Goal: Task Accomplishment & Management: Use online tool/utility

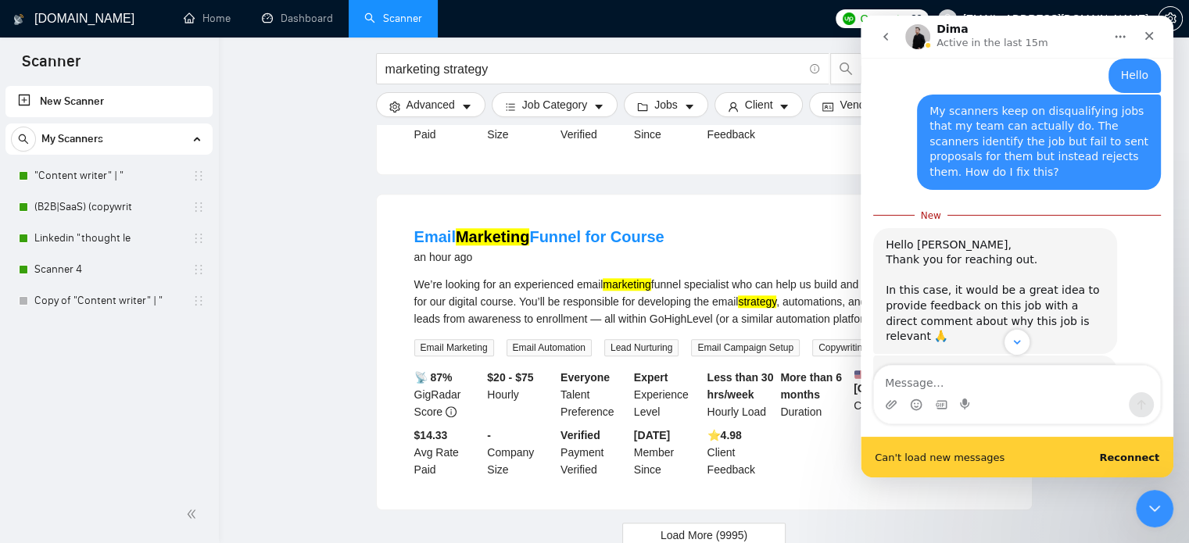
scroll to position [2623, 0]
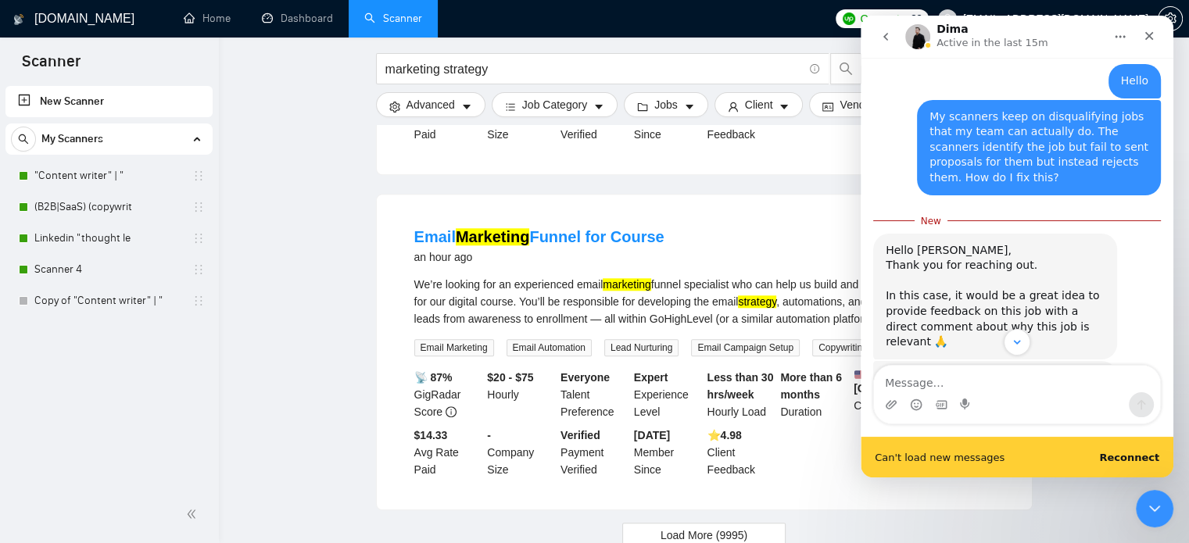
click at [953, 401] on img "Dima says…" at bounding box center [991, 454] width 210 height 106
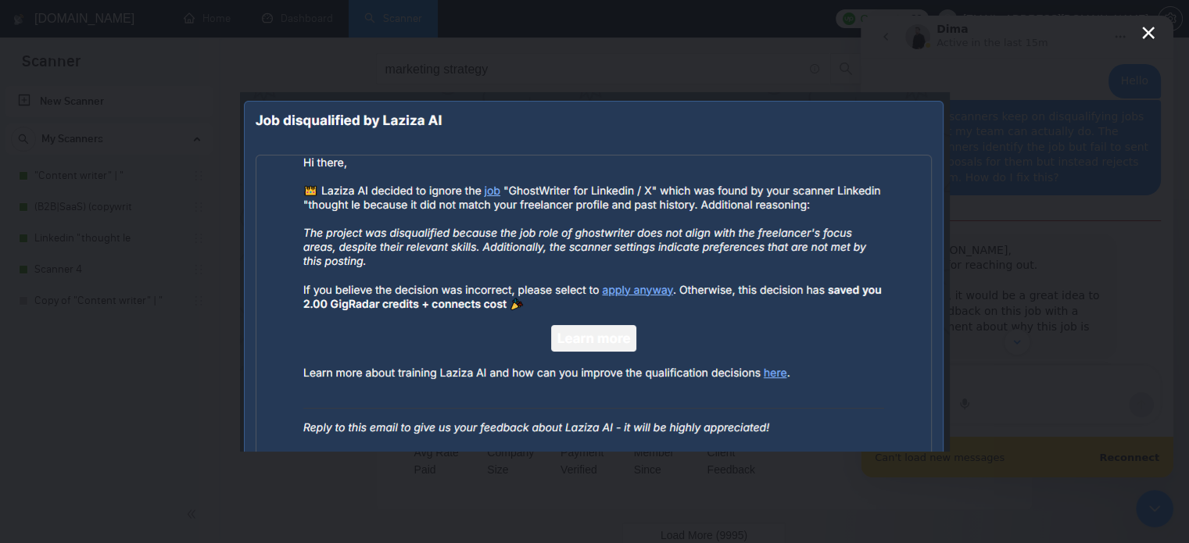
scroll to position [0, 0]
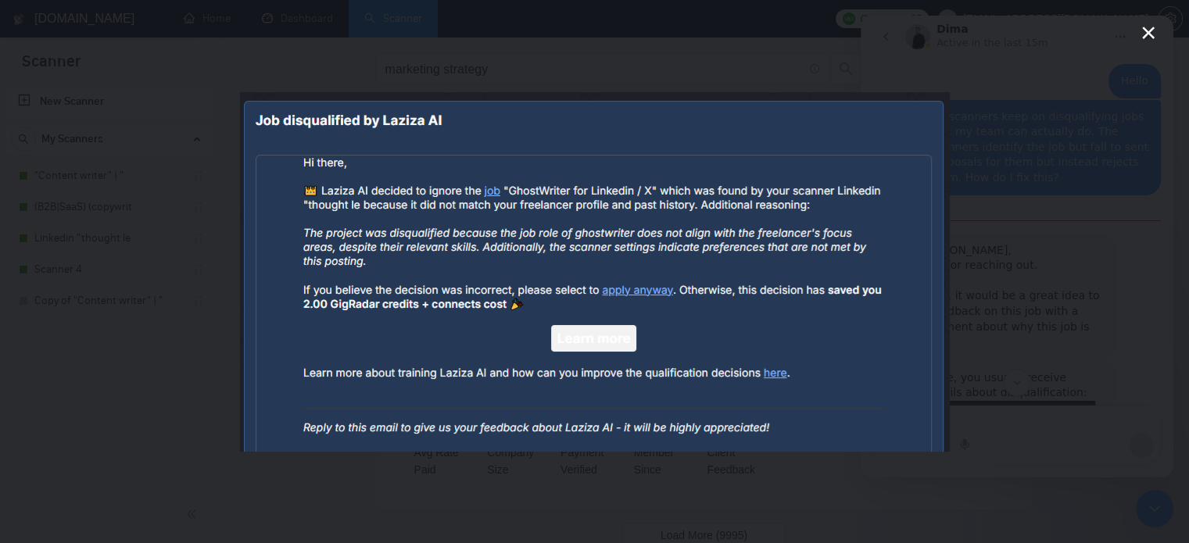
click at [1135, 40] on div "Intercom messenger" at bounding box center [594, 271] width 1189 height 543
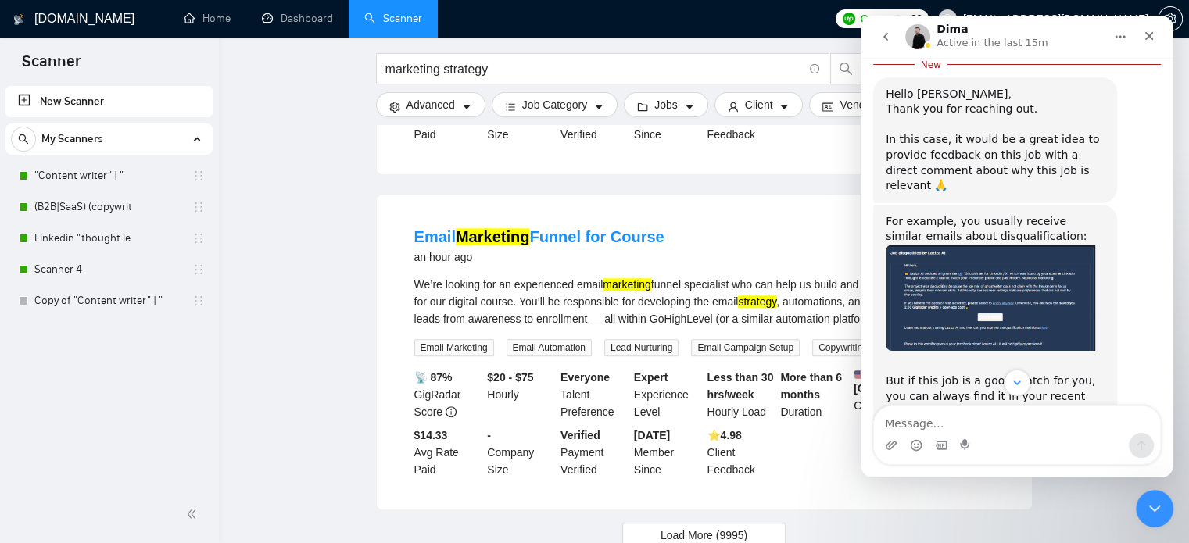
scroll to position [2896, 0]
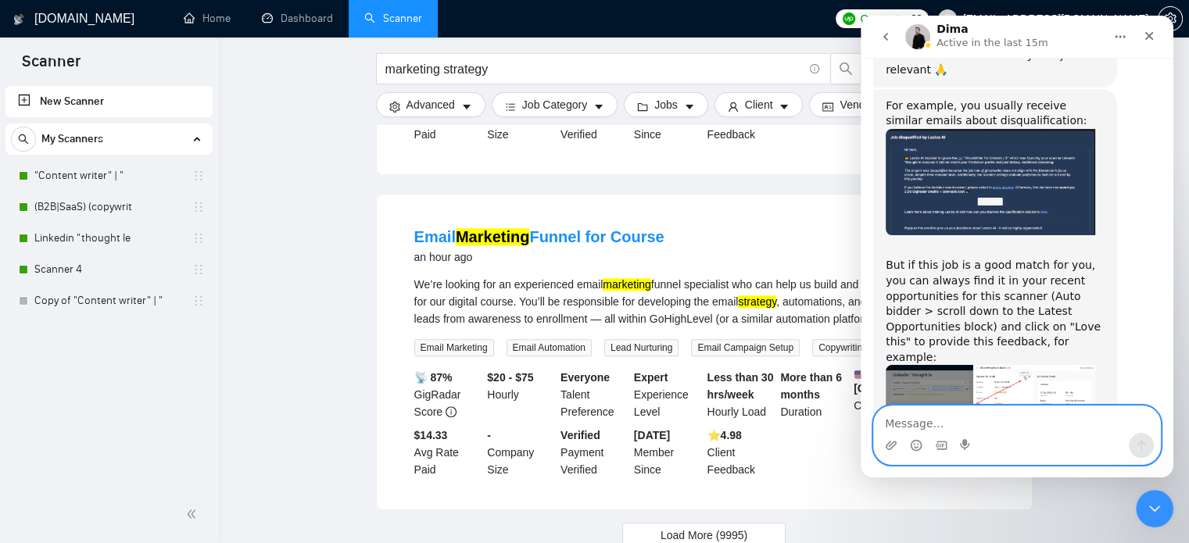
click at [882, 429] on textarea "Message…" at bounding box center [1017, 420] width 286 height 27
click at [913, 449] on circle "Emoji picker" at bounding box center [916, 445] width 10 height 10
click at [1032, 423] on textarea "Thanks for the feedback!!!" at bounding box center [1017, 420] width 286 height 27
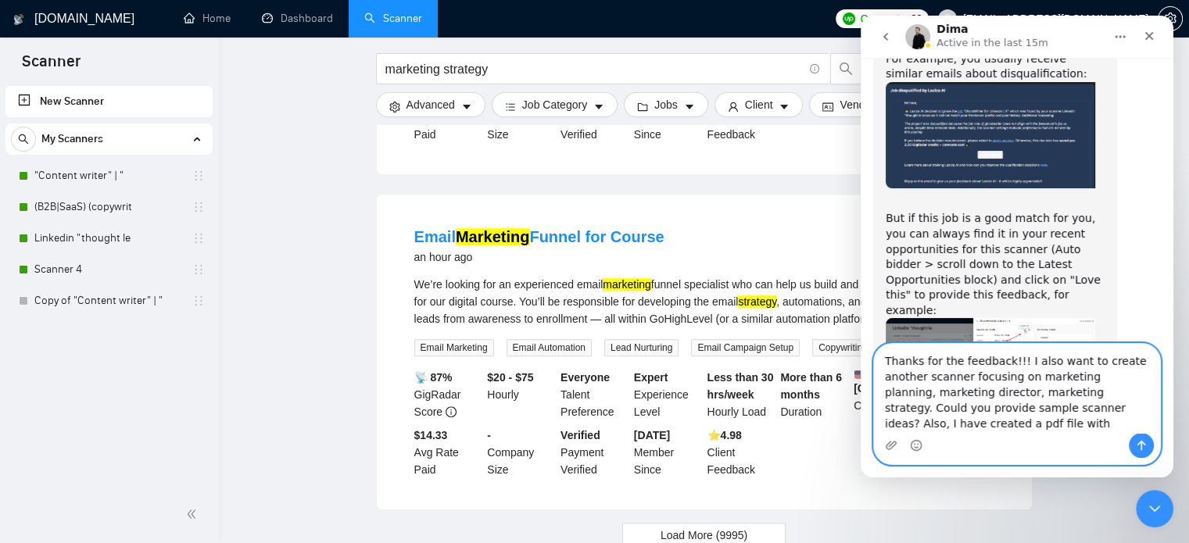
scroll to position [2958, 0]
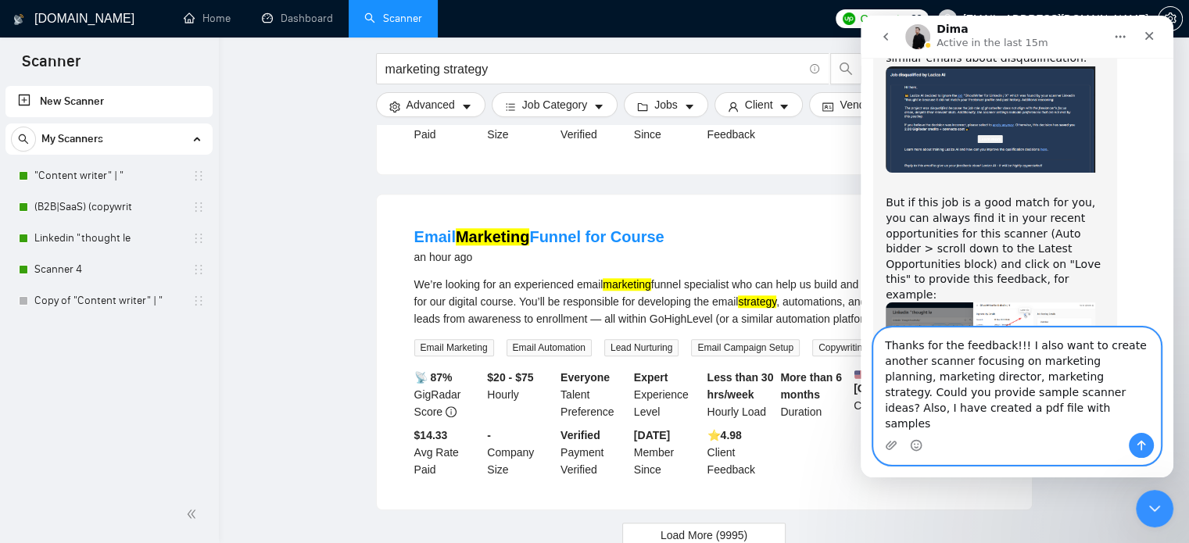
click at [958, 412] on textarea "Thanks for the feedback!!! I also want to create another scanner focusing on ma…" at bounding box center [1017, 380] width 286 height 105
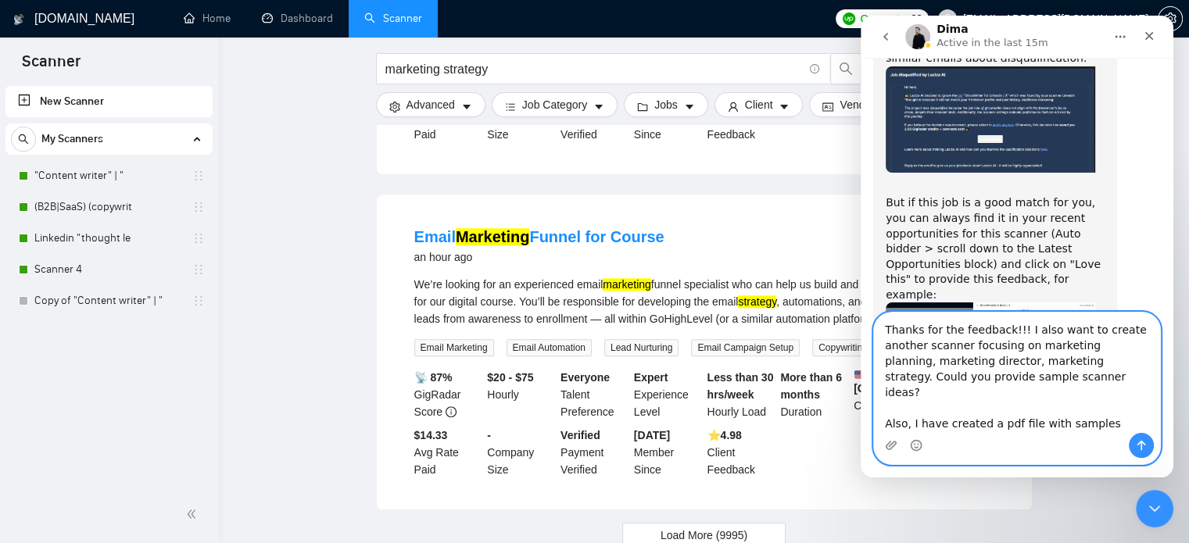
scroll to position [2974, 0]
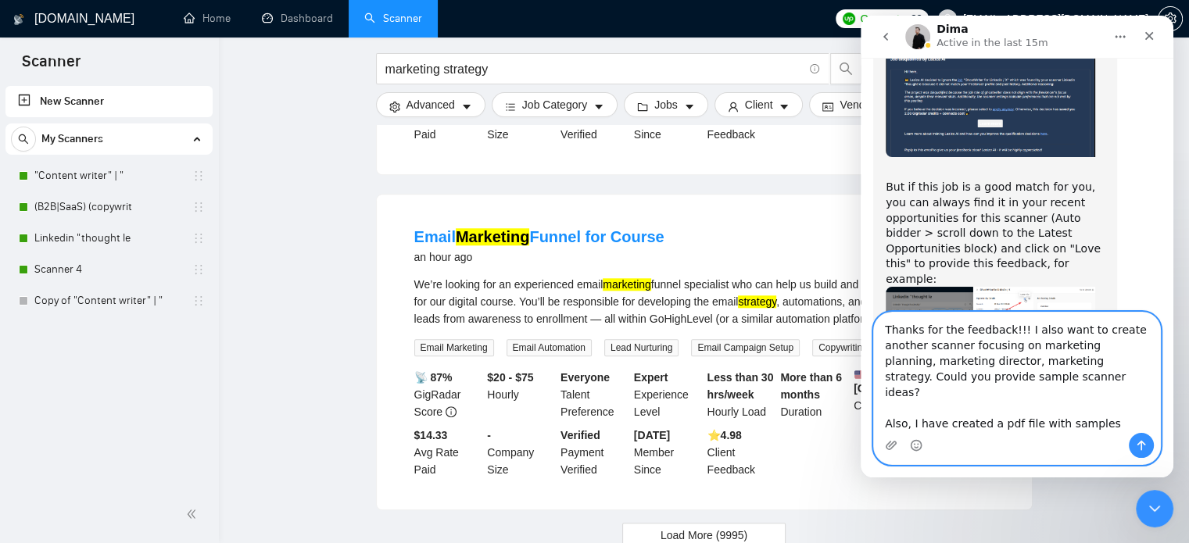
click at [1119, 424] on textarea "Thanks for the feedback!!! I also want to create another scanner focusing on ma…" at bounding box center [1017, 373] width 286 height 120
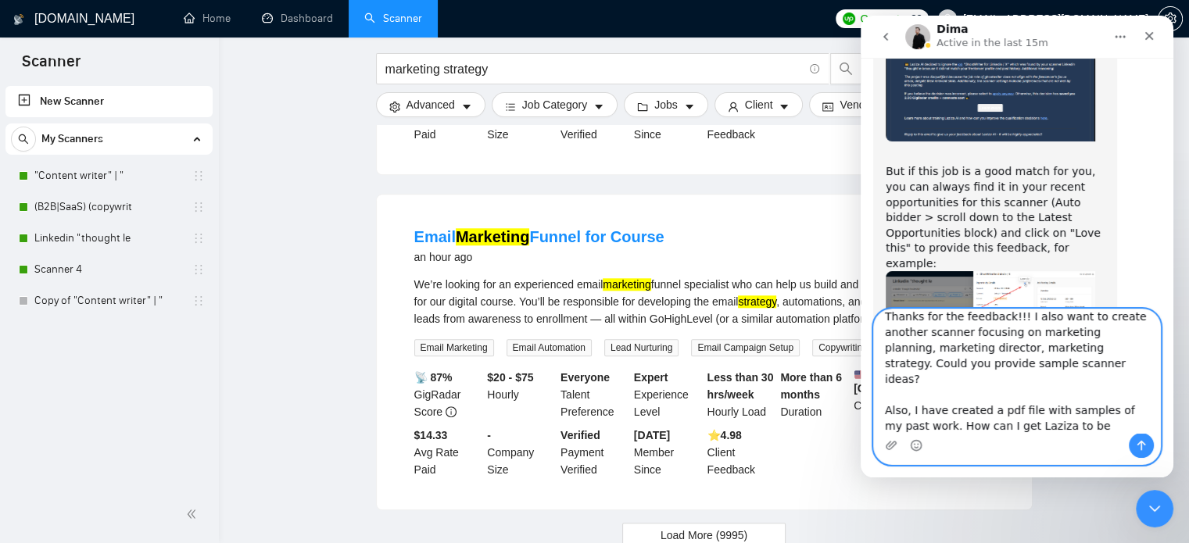
scroll to position [2993, 0]
type textarea "Thanks for the feedback!!! I also want to create another scanner focusing on ma…"
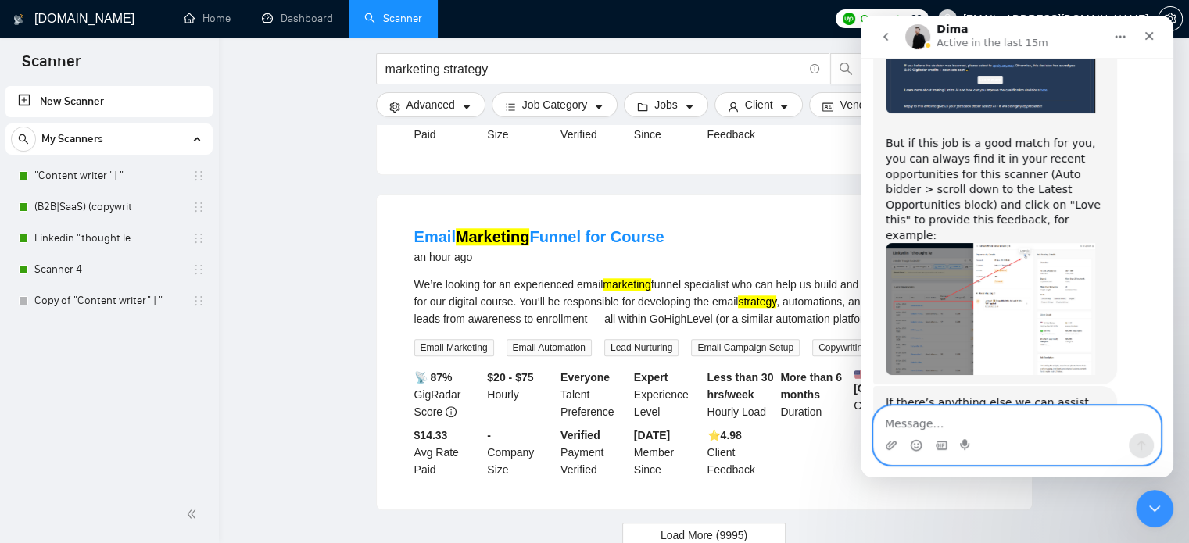
scroll to position [3032, 0]
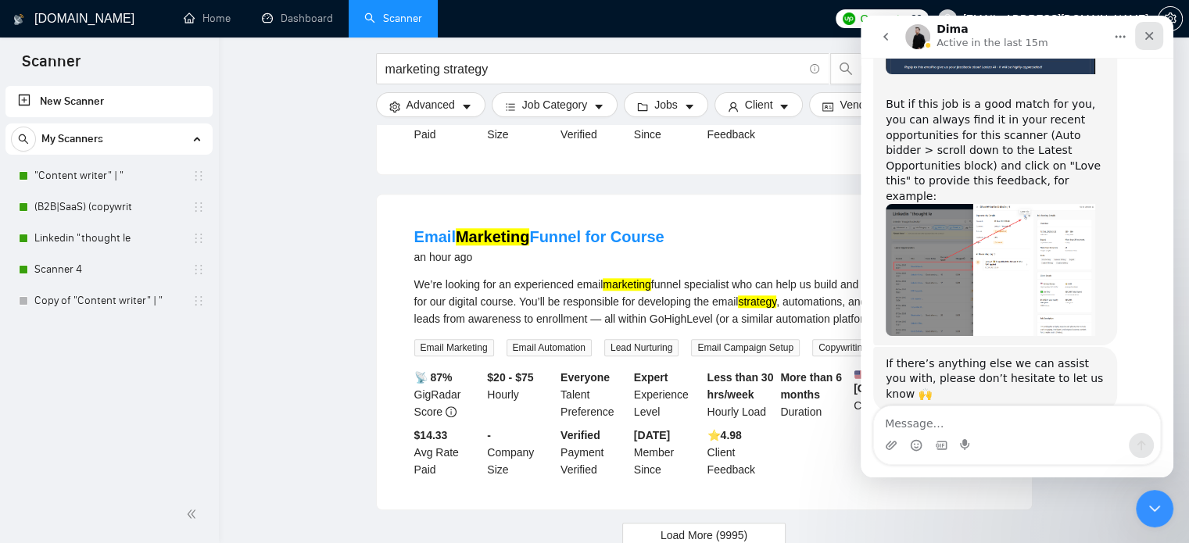
click at [1139, 37] on div "Close" at bounding box center [1149, 36] width 28 height 28
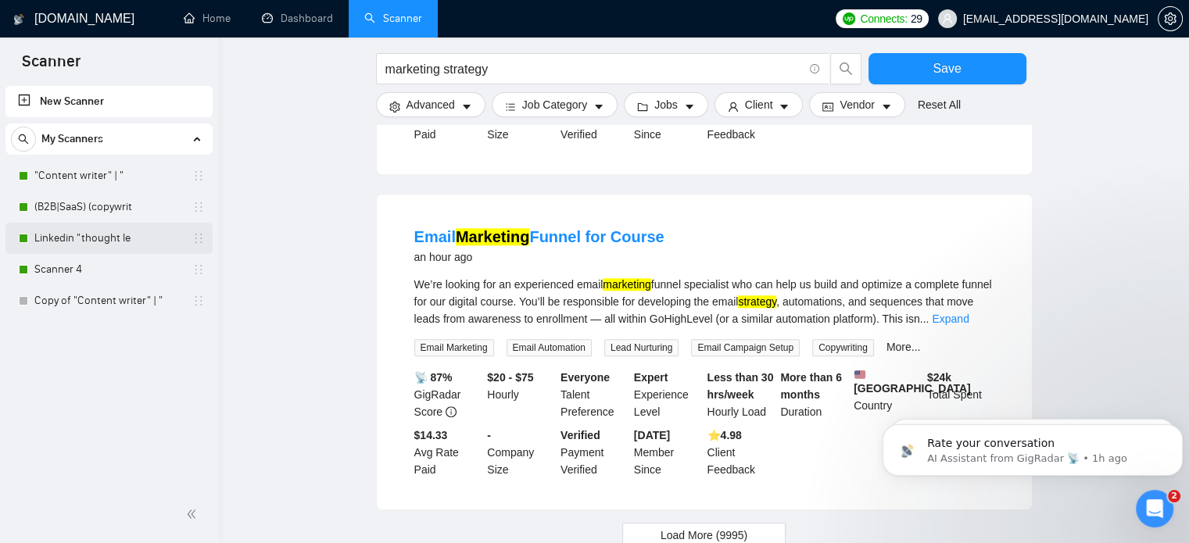
scroll to position [0, 0]
drag, startPoint x: 109, startPoint y: 177, endPoint x: 217, endPoint y: 199, distance: 110.1
click at [109, 177] on link ""Content writer" | "" at bounding box center [108, 175] width 149 height 31
click at [110, 303] on link "Copy of "Content writer" | "" at bounding box center [108, 300] width 149 height 31
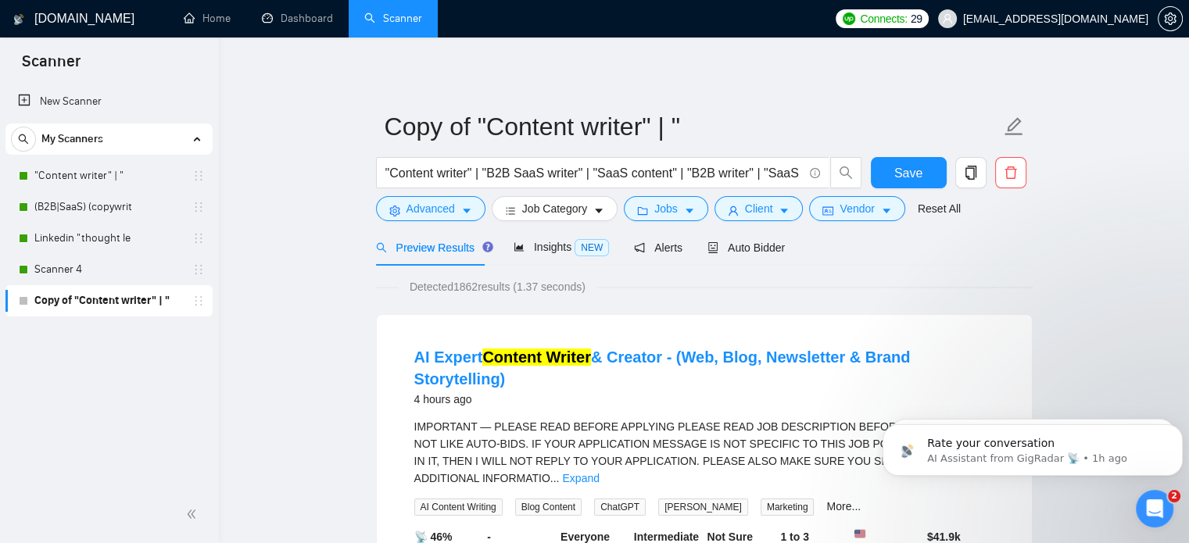
click at [33, 396] on div "New Scanner My Scanners "Content writer" | " (B2B|SaaS) (copywrit Linkedin "tho…" at bounding box center [109, 284] width 219 height 403
click at [1160, 510] on icon "Open Intercom Messenger" at bounding box center [1153, 507] width 26 height 26
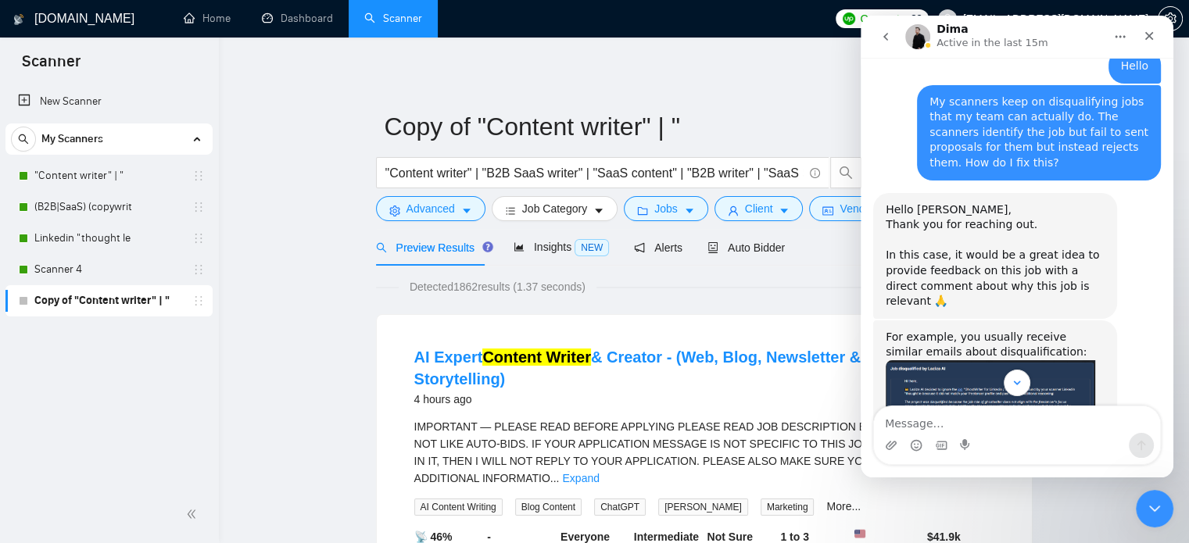
scroll to position [2719, 0]
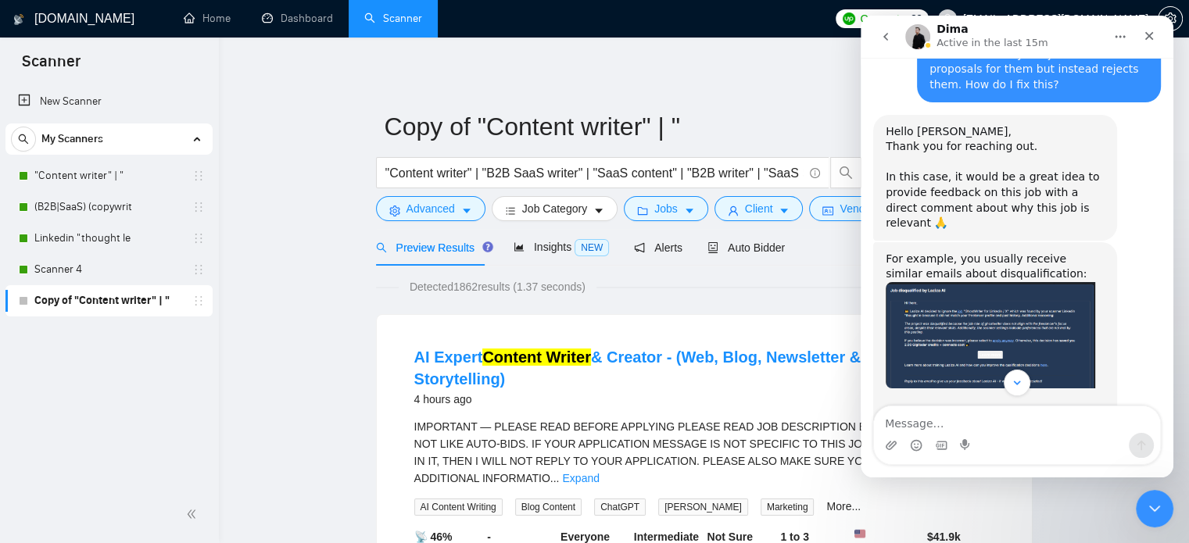
click at [86, 378] on div "New Scanner My Scanners "Content writer" | " (B2B|SaaS) (copywrit Linkedin "tho…" at bounding box center [109, 284] width 219 height 403
click at [755, 256] on div "Auto Bidder" at bounding box center [746, 247] width 77 height 17
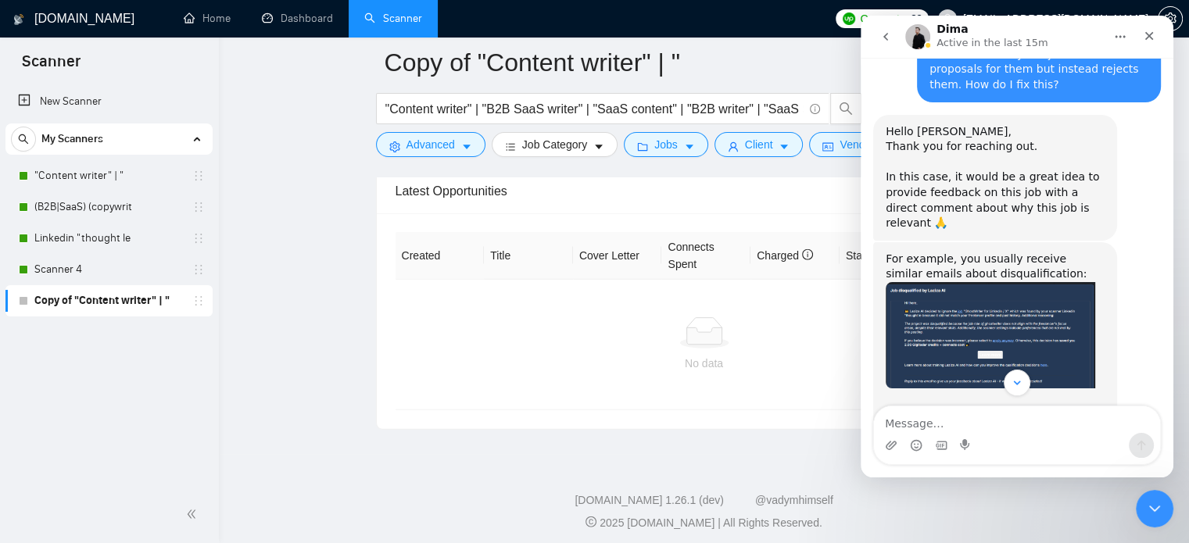
scroll to position [3742, 0]
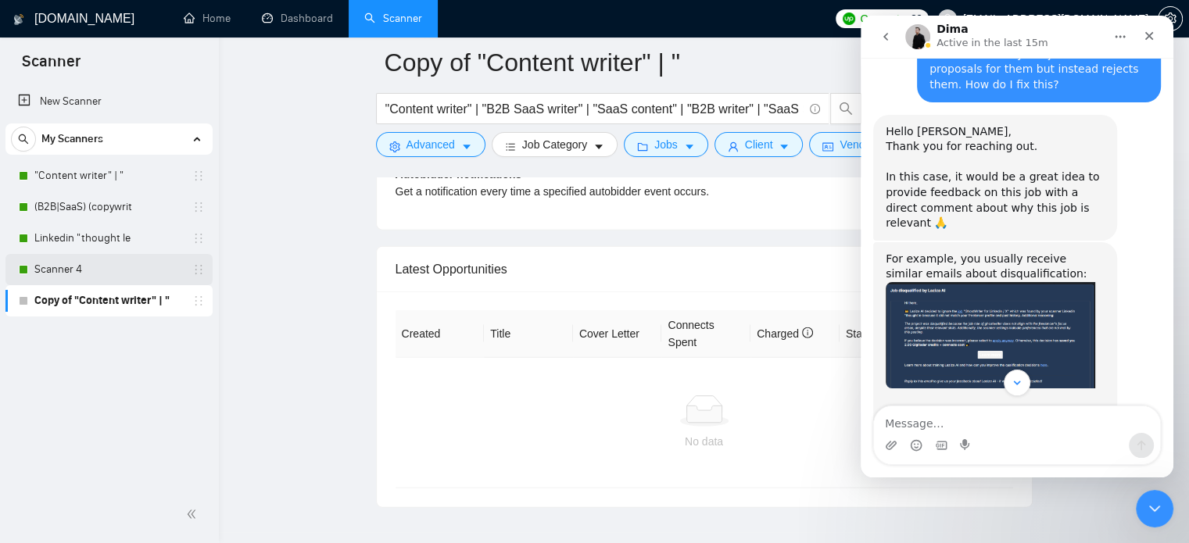
click at [88, 271] on link "Scanner 4" at bounding box center [108, 269] width 149 height 31
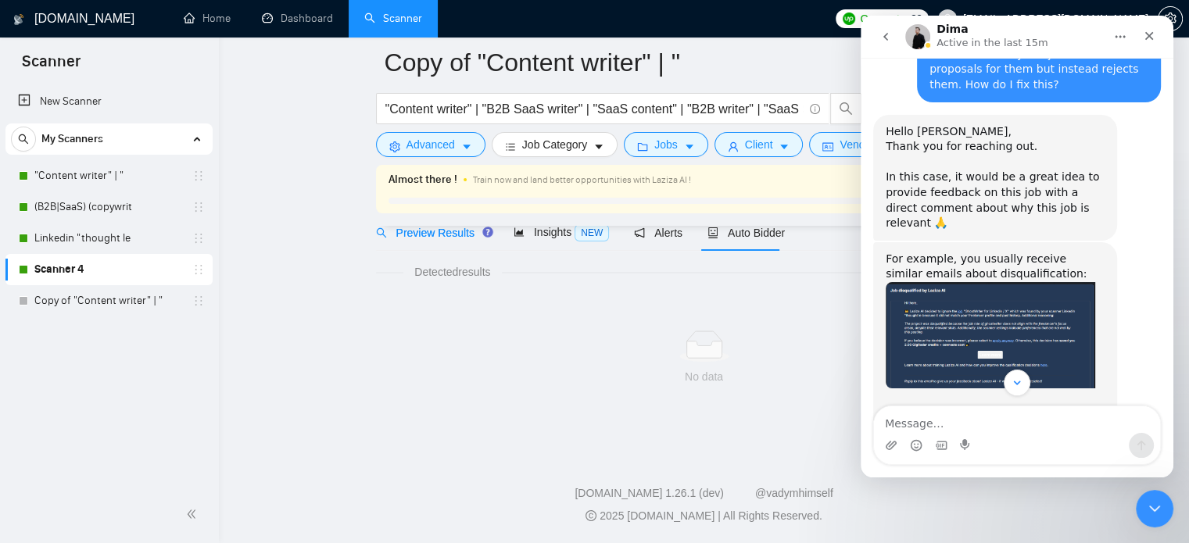
scroll to position [27, 0]
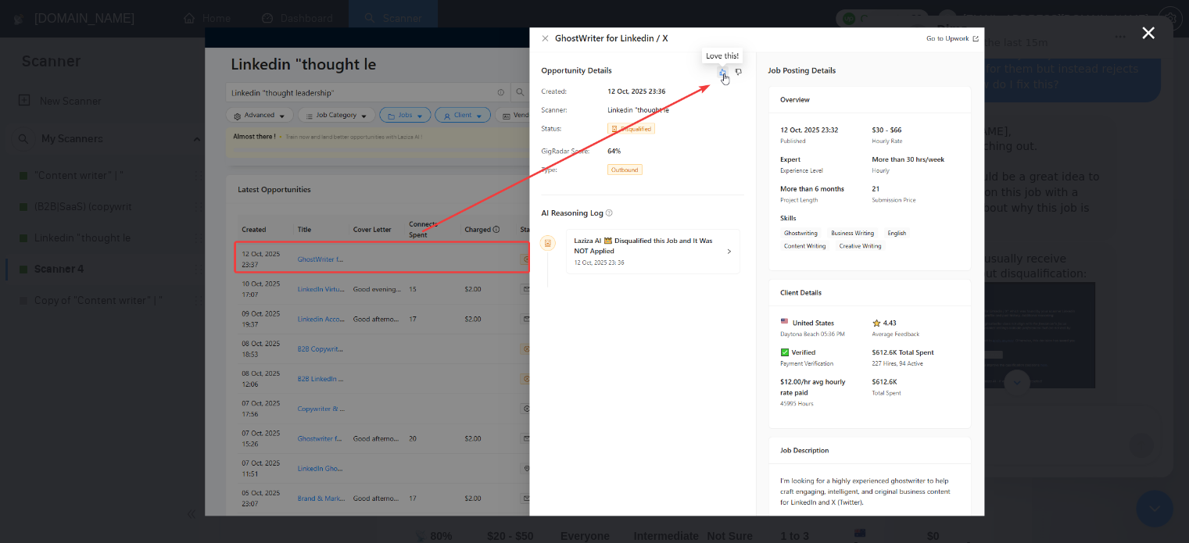
click at [1160, 40] on div "Intercom messenger" at bounding box center [594, 271] width 1189 height 543
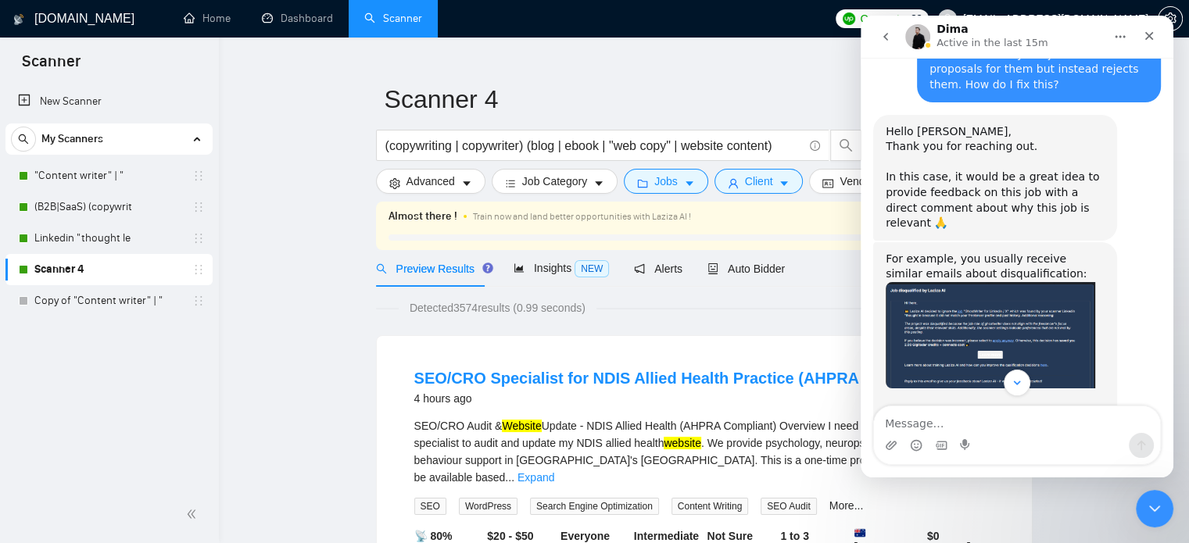
scroll to position [2762, 0]
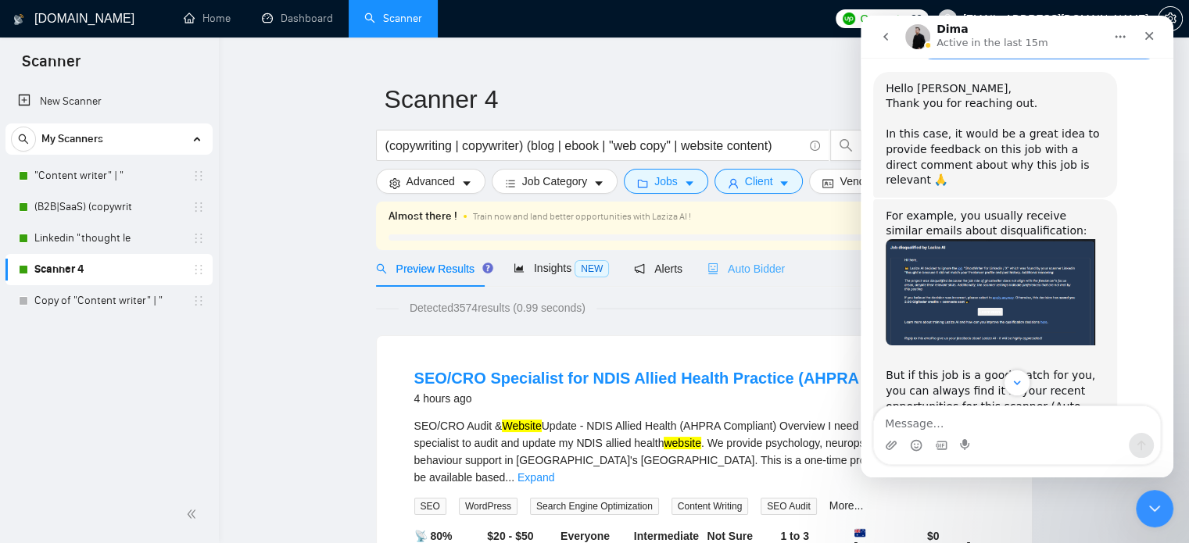
click at [757, 254] on div "Auto Bidder" at bounding box center [746, 268] width 77 height 37
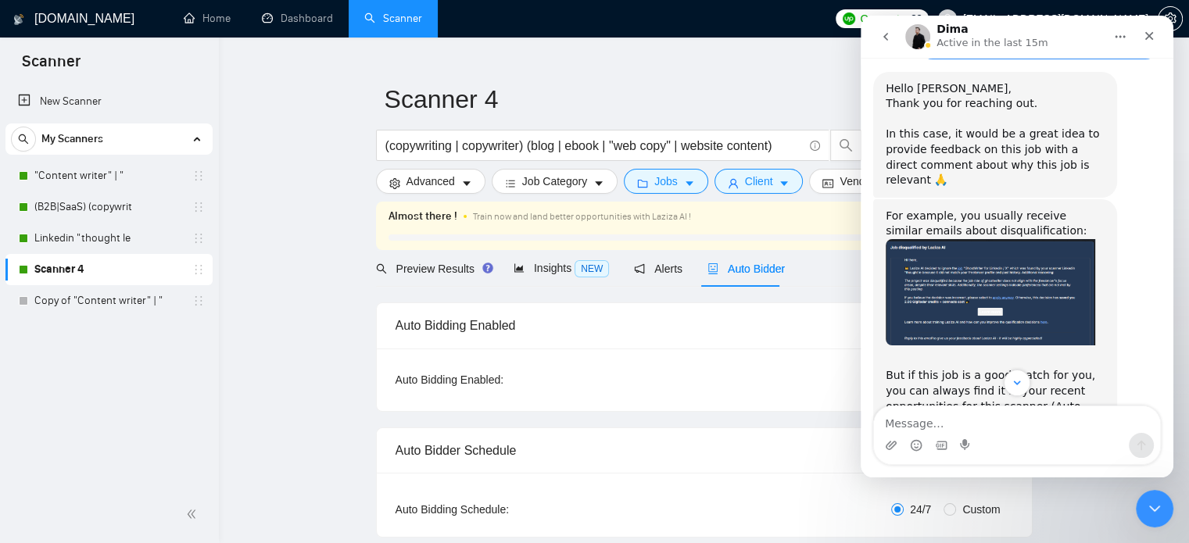
checkbox input "true"
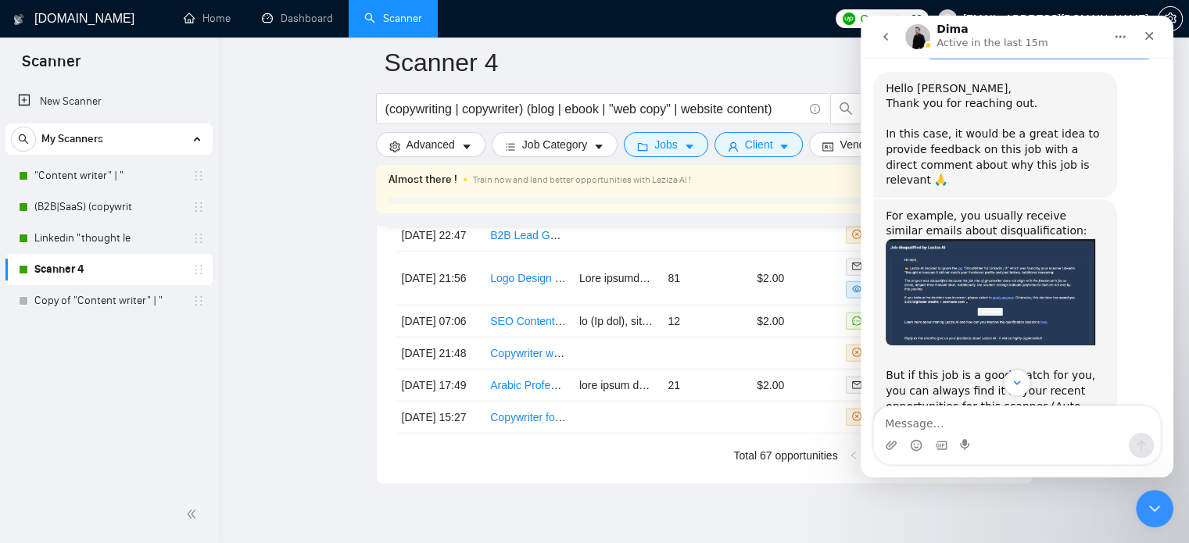
scroll to position [4066, 0]
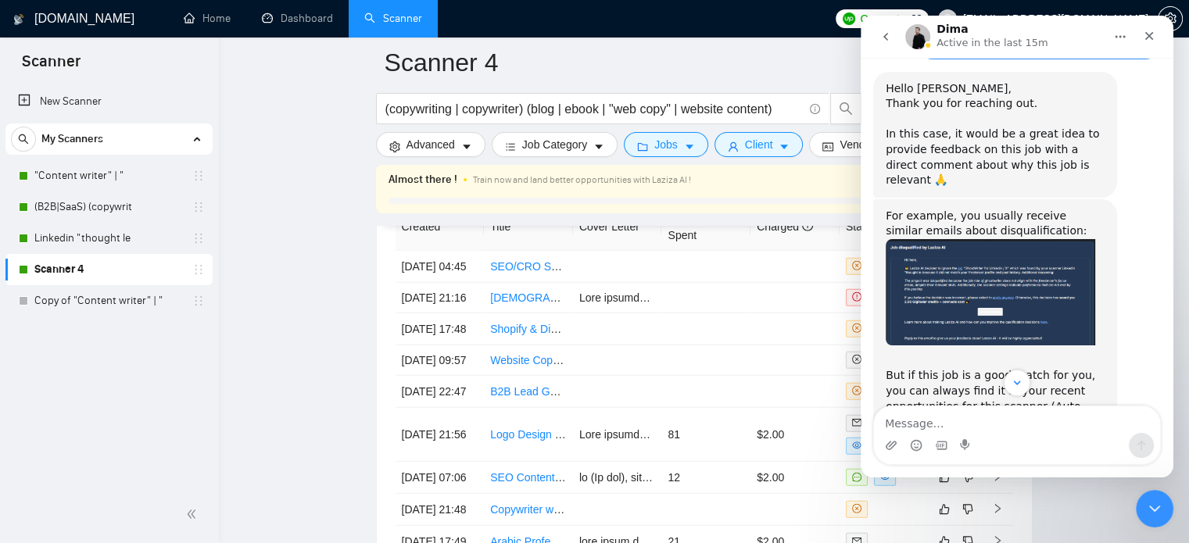
click at [1011, 475] on img "Dima says…" at bounding box center [991, 540] width 210 height 131
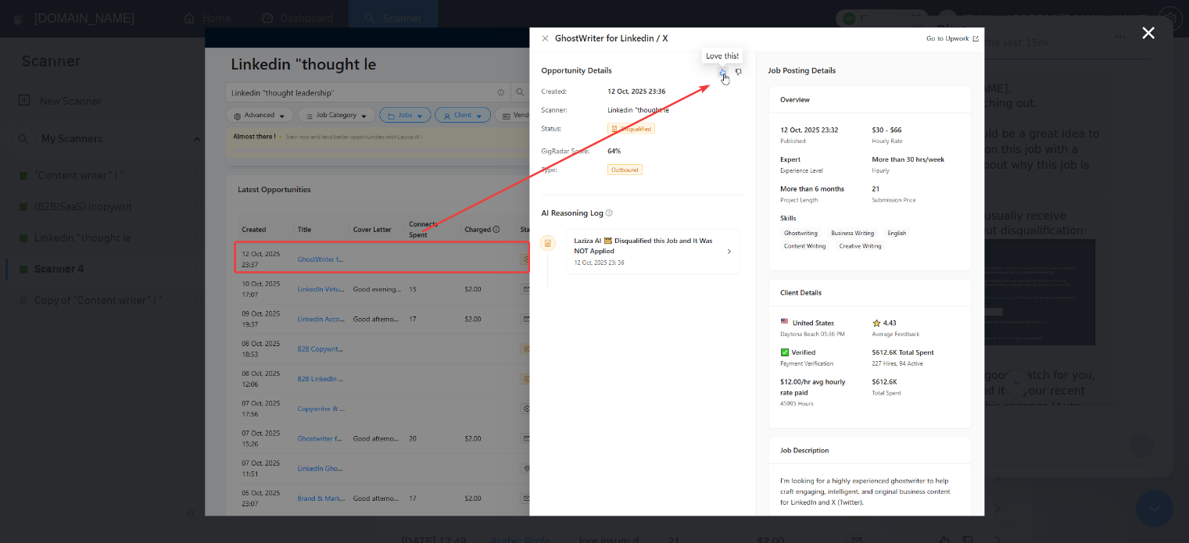
click at [1154, 30] on icon "Close" at bounding box center [1148, 32] width 19 height 19
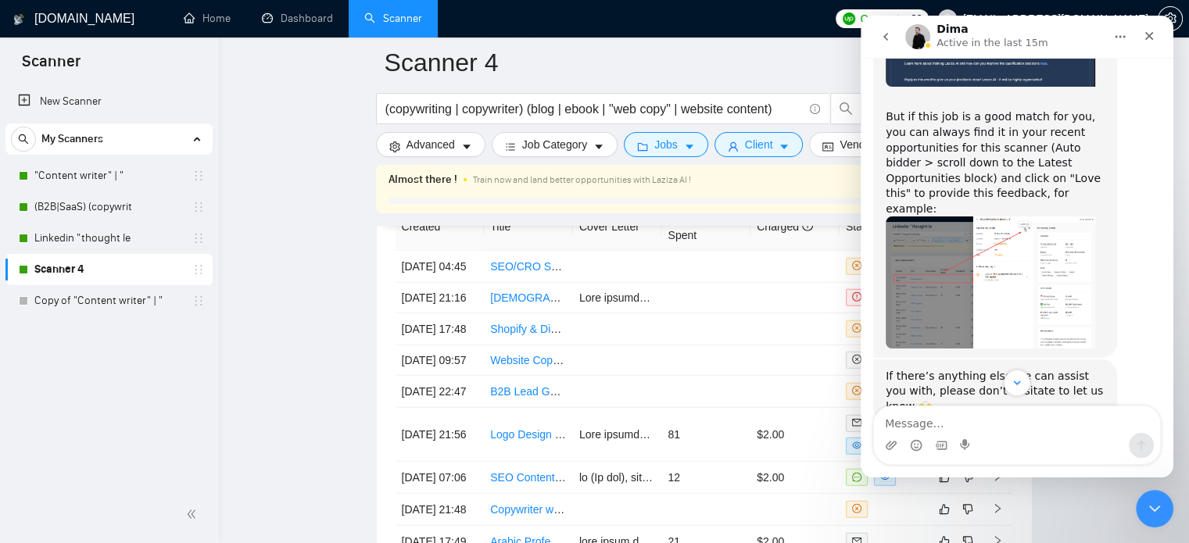
scroll to position [3031, 0]
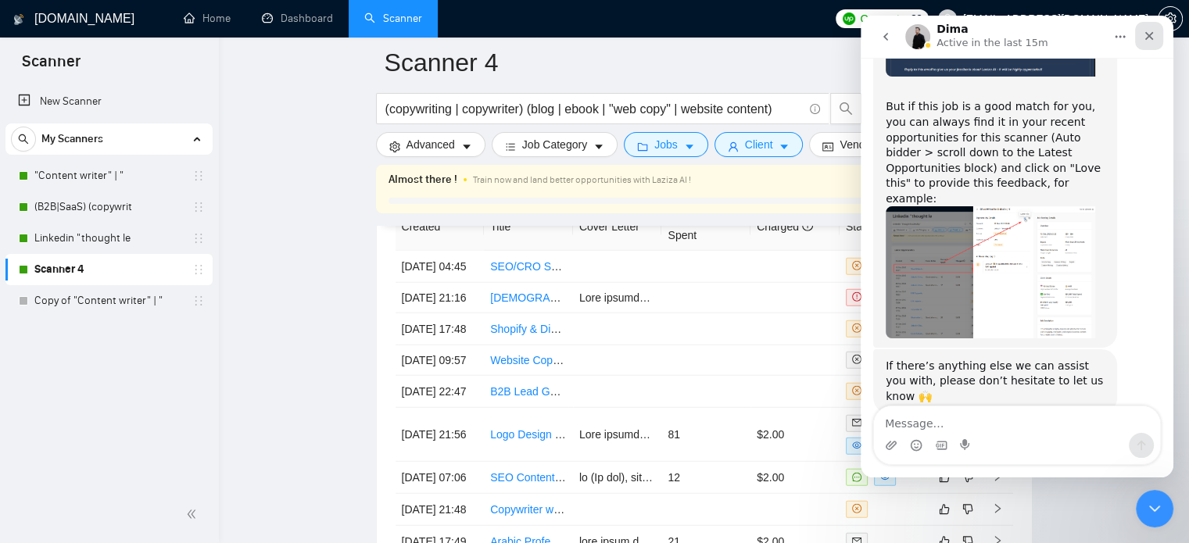
click at [1146, 32] on icon "Close" at bounding box center [1149, 36] width 13 height 13
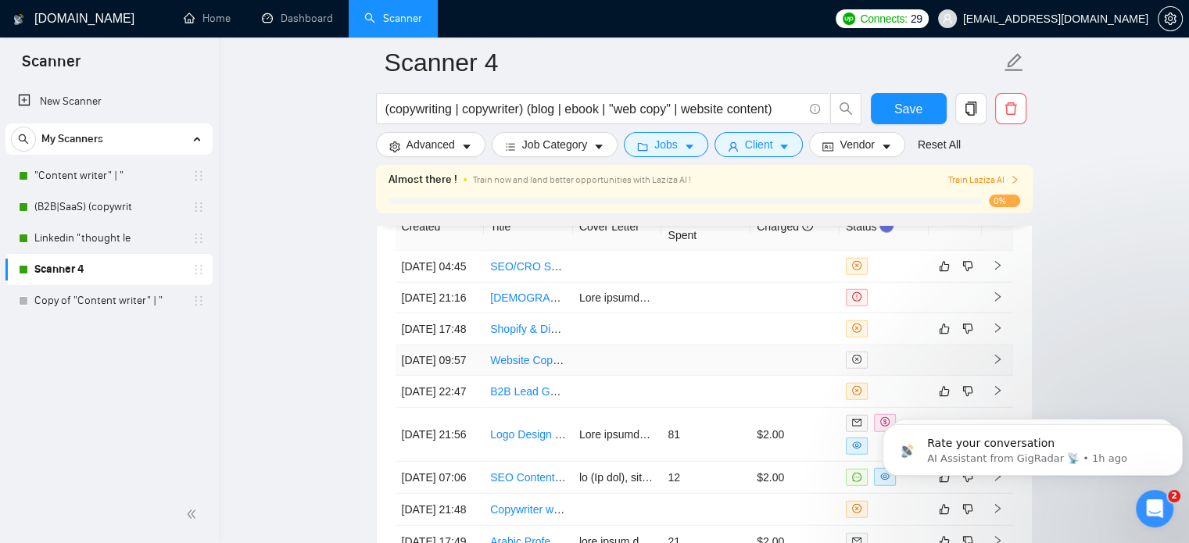
scroll to position [0, 0]
click at [551, 273] on link "SEO/CRO Specialist for NDIS Allied Health Practice (AHPRA Compliant)" at bounding box center [666, 266] width 352 height 13
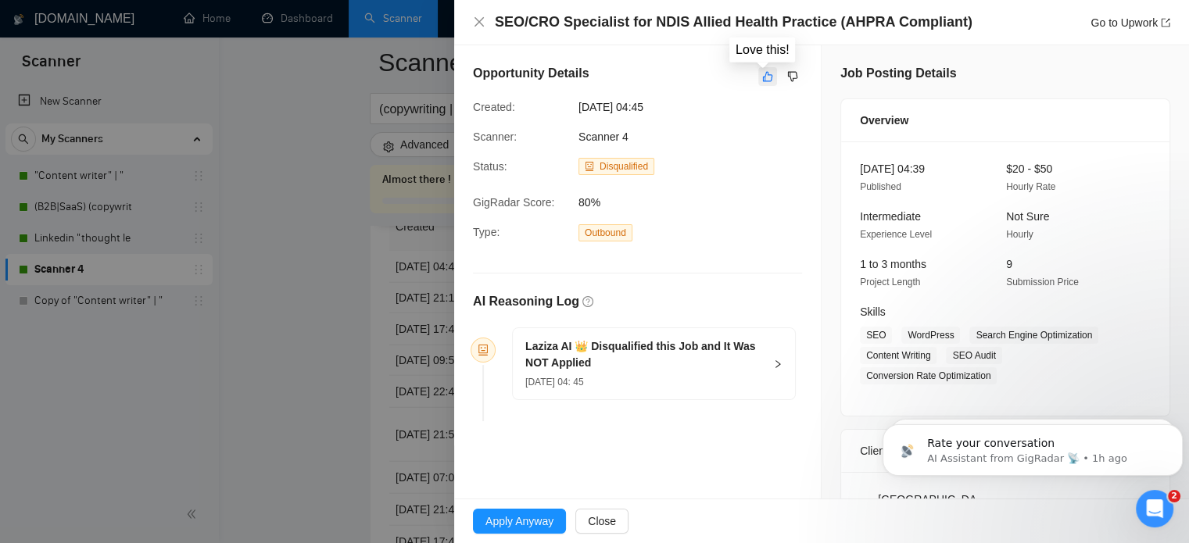
click at [763, 77] on icon "like" at bounding box center [768, 77] width 10 height 10
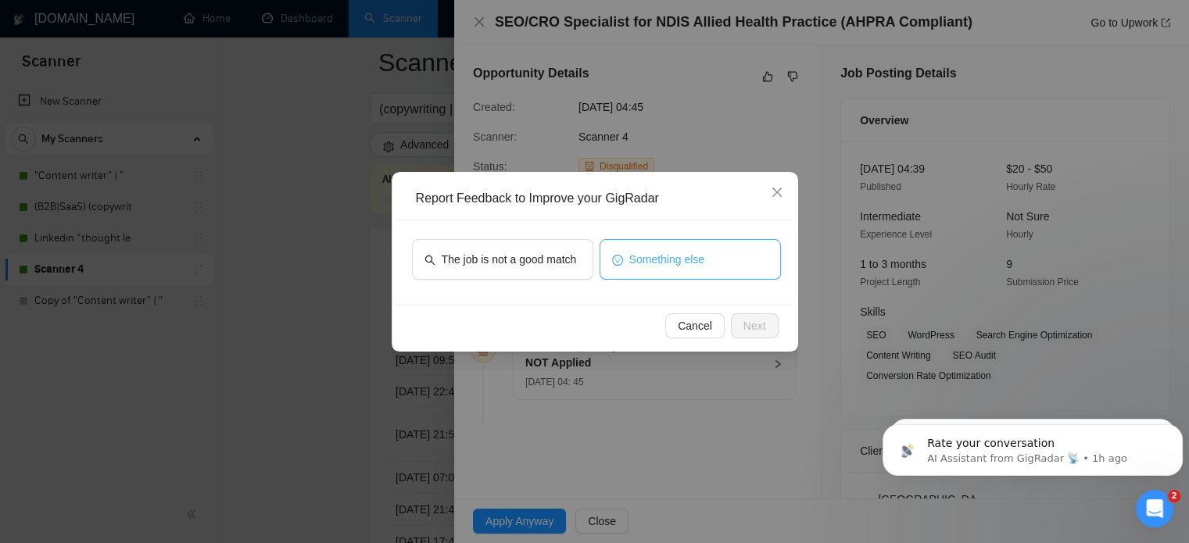
click at [708, 257] on button "Something else" at bounding box center [690, 259] width 181 height 41
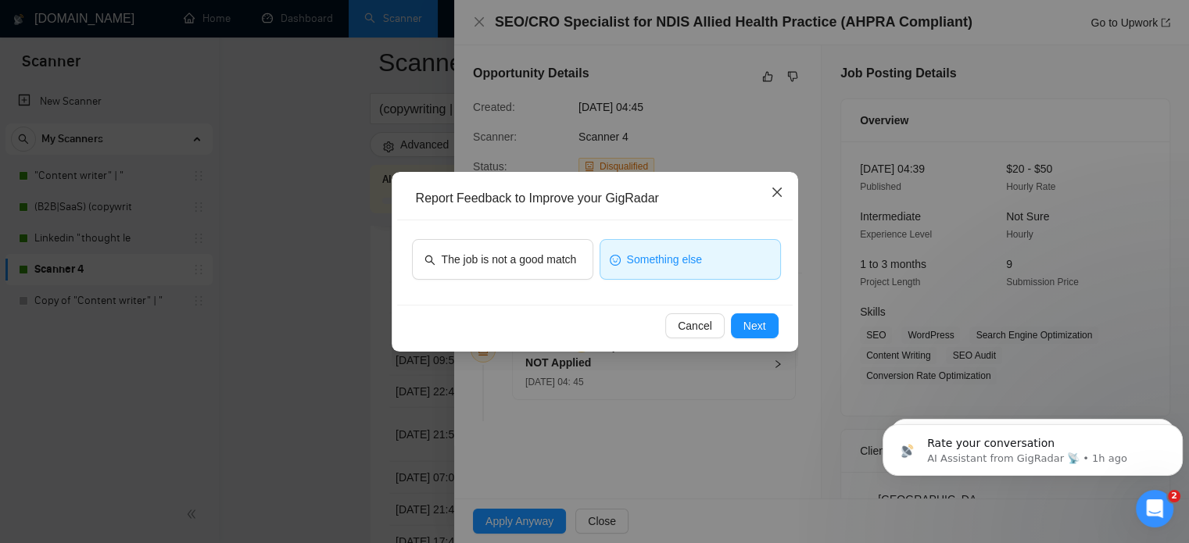
click at [773, 187] on icon "close" at bounding box center [777, 192] width 13 height 13
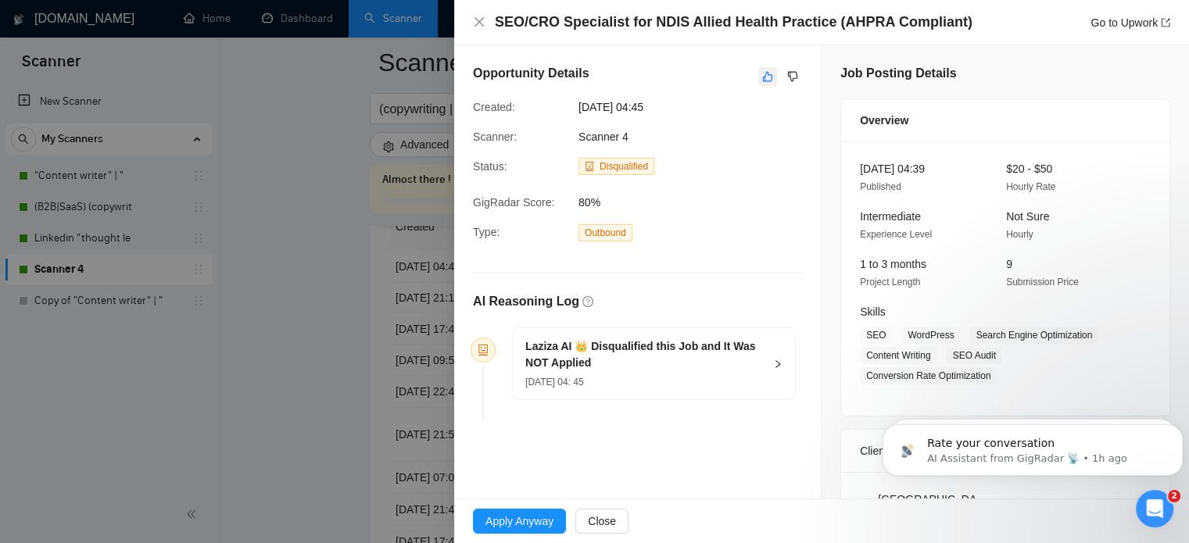
click at [762, 77] on icon "like" at bounding box center [767, 76] width 11 height 13
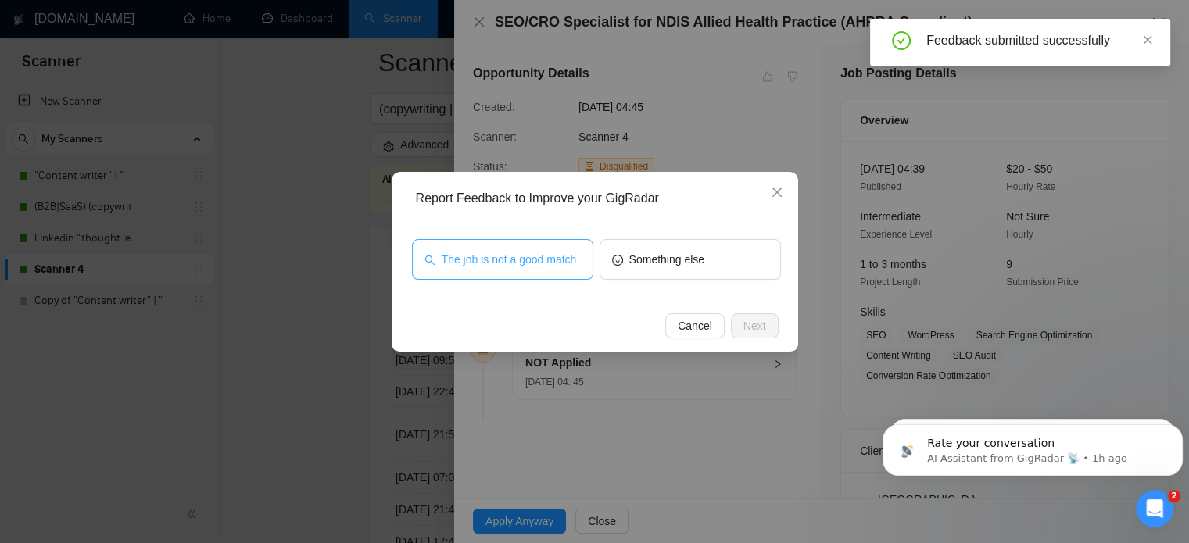
click at [544, 263] on span "The job is not a good match" at bounding box center [509, 259] width 135 height 17
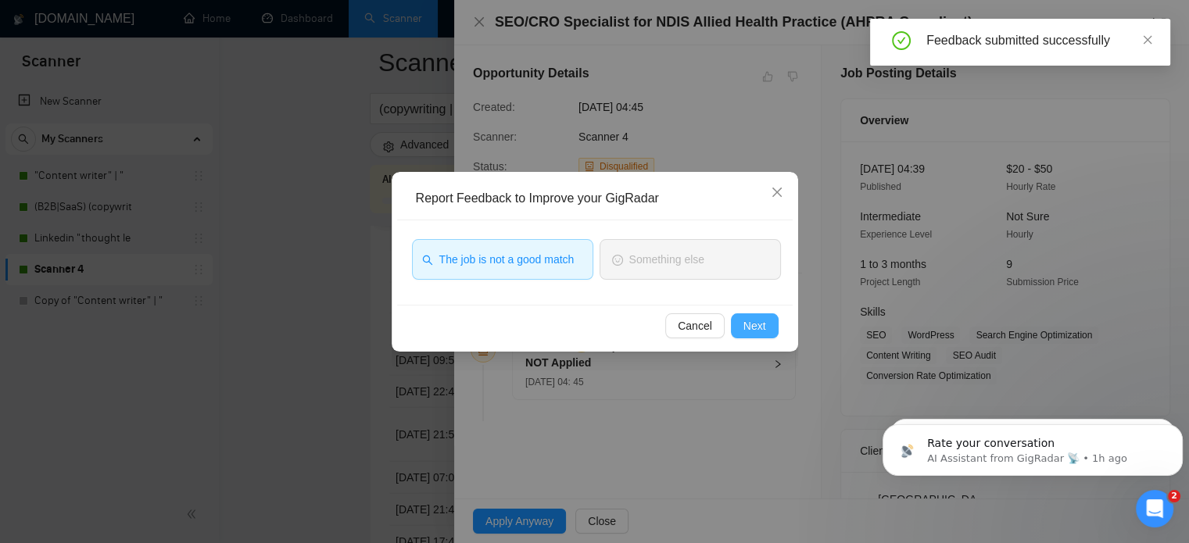
click at [755, 321] on span "Next" at bounding box center [755, 325] width 23 height 17
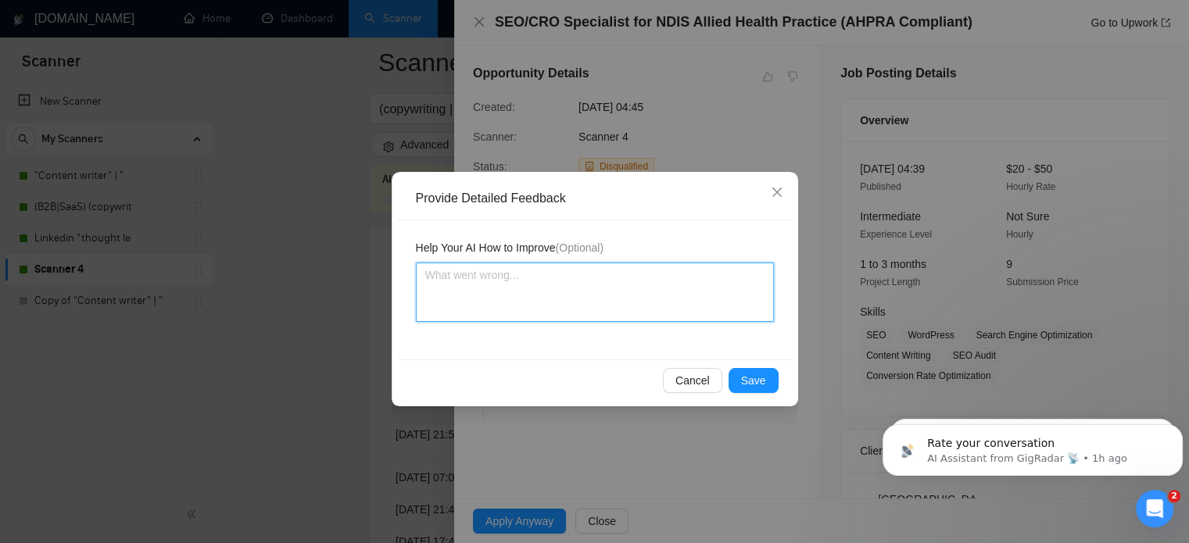
click at [510, 292] on textarea at bounding box center [595, 292] width 358 height 59
type textarea "T"
type textarea "Th"
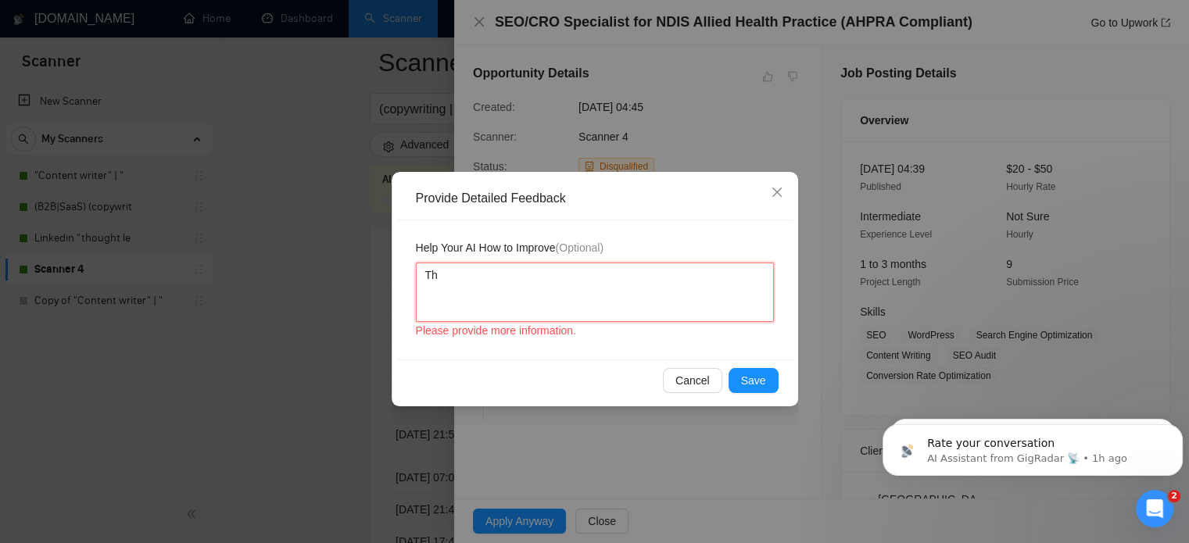
type textarea "Thi"
type textarea "This"
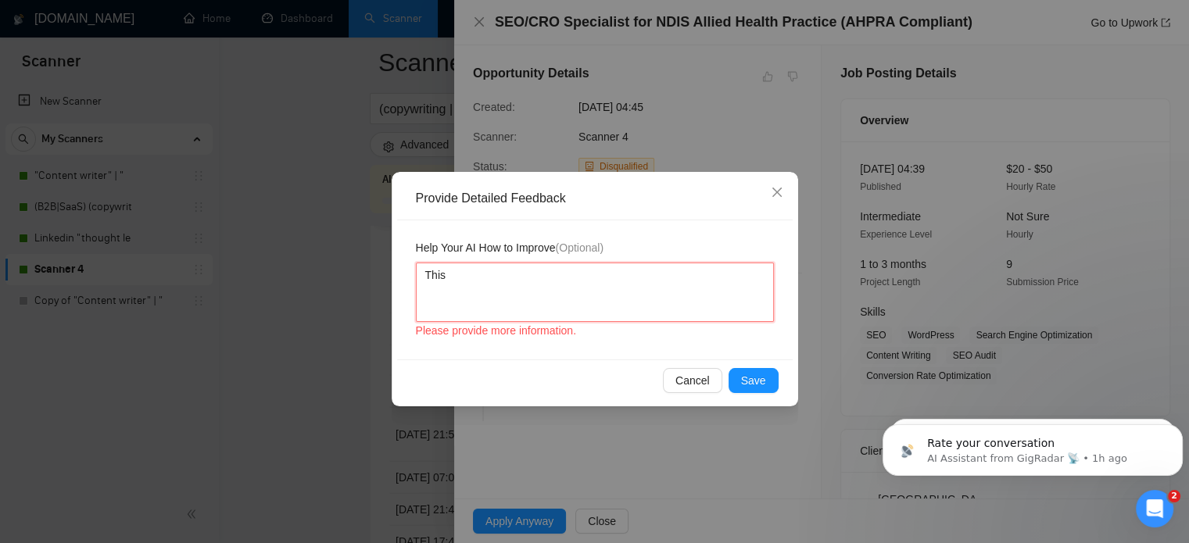
type textarea "This"
type textarea "This j"
type textarea "This jo"
type textarea "This job"
type textarea "This job i"
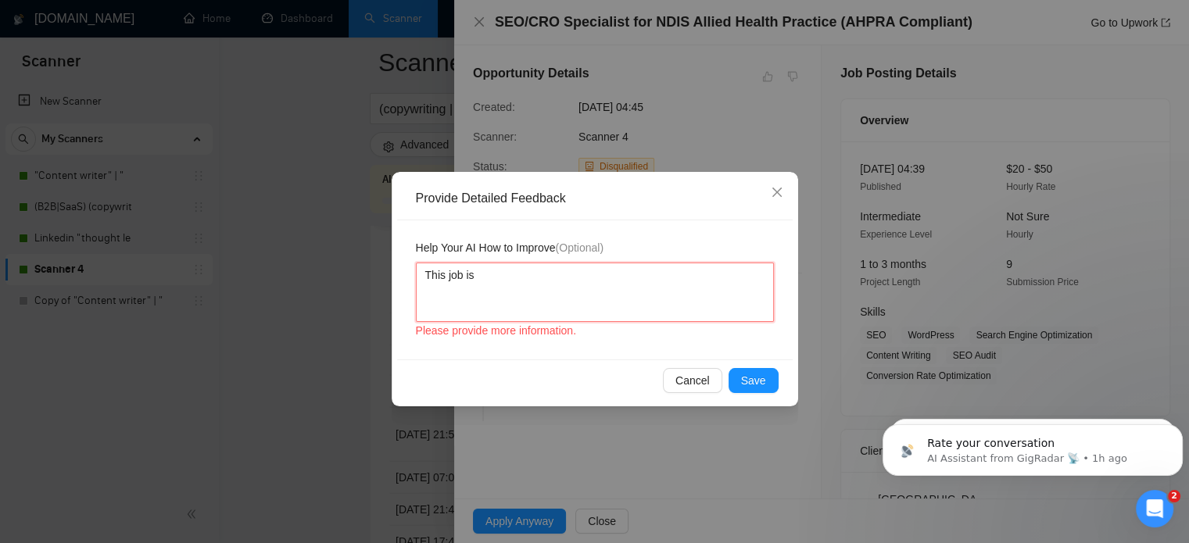
type textarea "This job is"
type textarea "This job is a"
type textarea "This job is a pe"
type textarea "This job is a per"
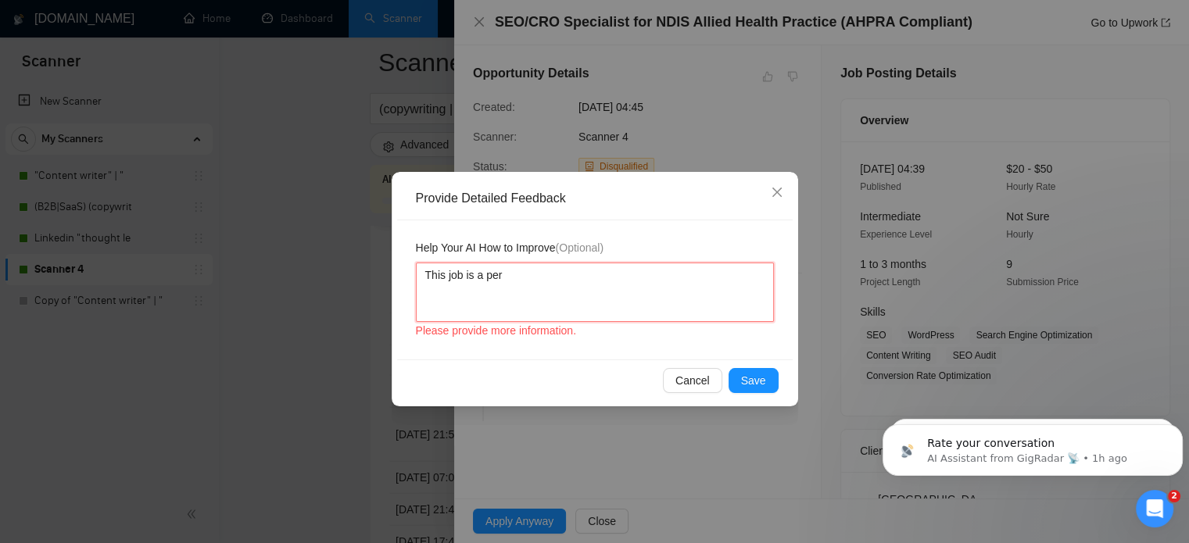
type textarea "This job is a perf"
type textarea "This job is a perfe"
type textarea "This job is a perfect"
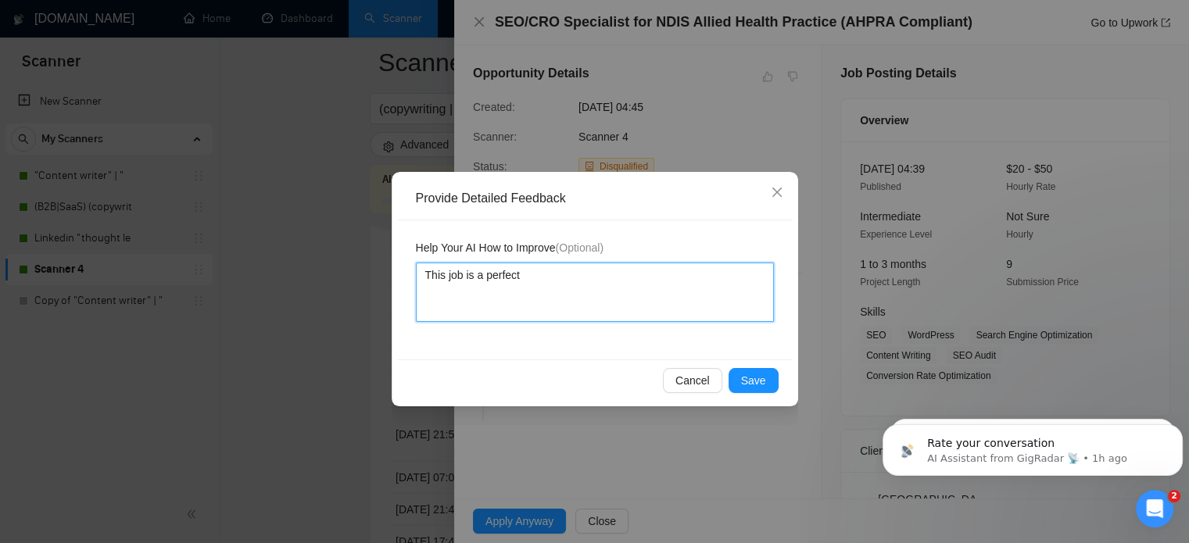
type textarea "This job is a perfect"
type textarea "This job is a perfect f"
type textarea "This job is a perfect fi"
type textarea "This job is a perfect fit"
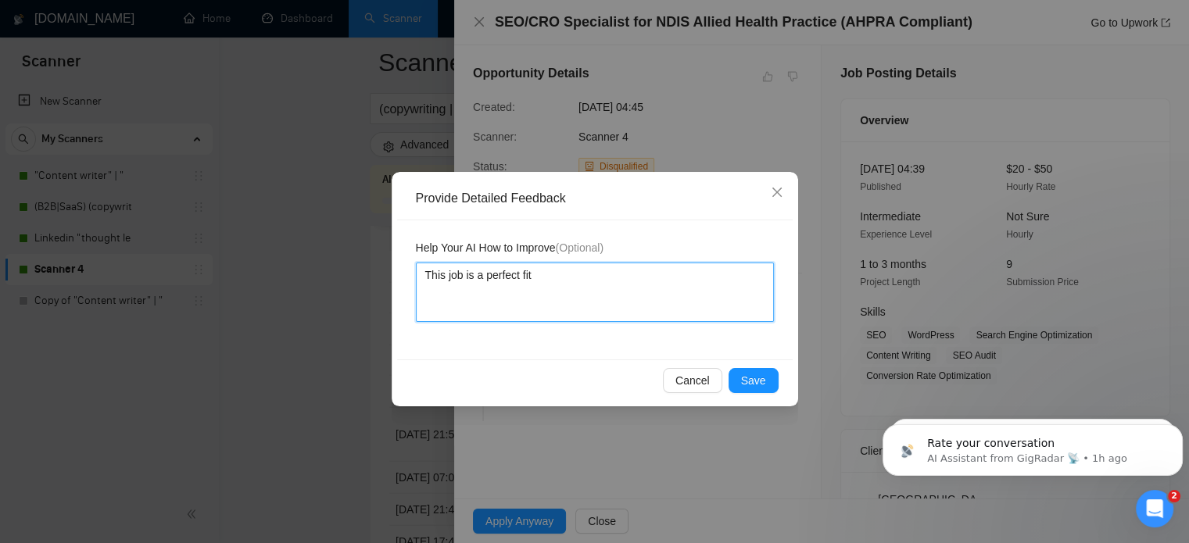
type textarea "This job is a perfect fit f"
type textarea "This job is a perfect fit fo"
type textarea "This job is a perfect fit for"
type textarea "This job is a perfect fit for w"
type textarea "This job is a perfect fit for wh"
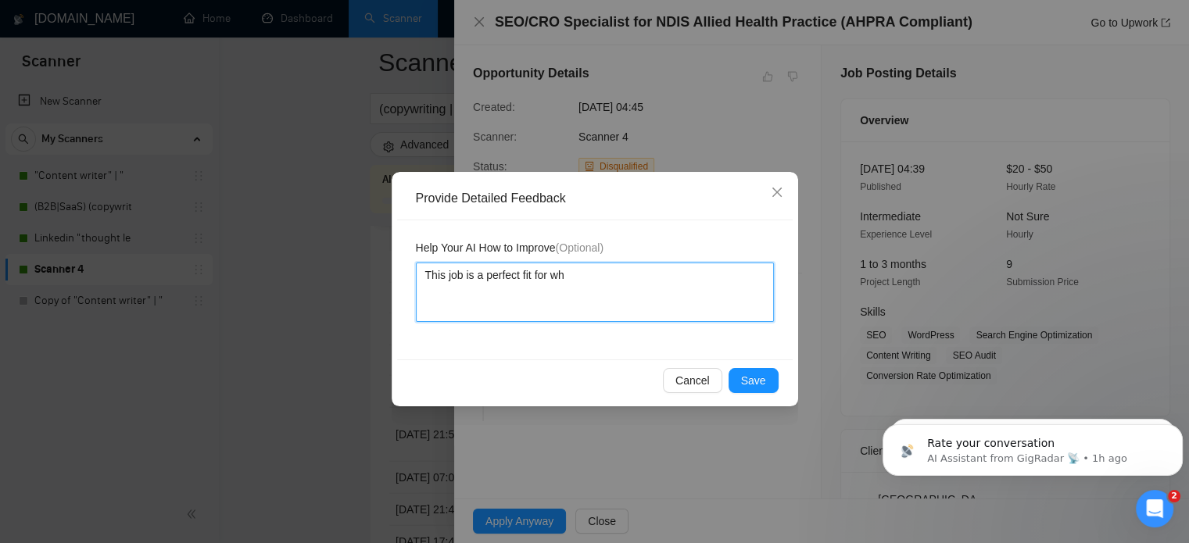
type textarea "This job is a perfect fit for wha"
type textarea "This job is a perfect fit for what"
type textarea "This job is a perfect fit for what I"
type textarea "This job is a perfect fit for what I d"
type textarea "This job is a perfect fit for what I do"
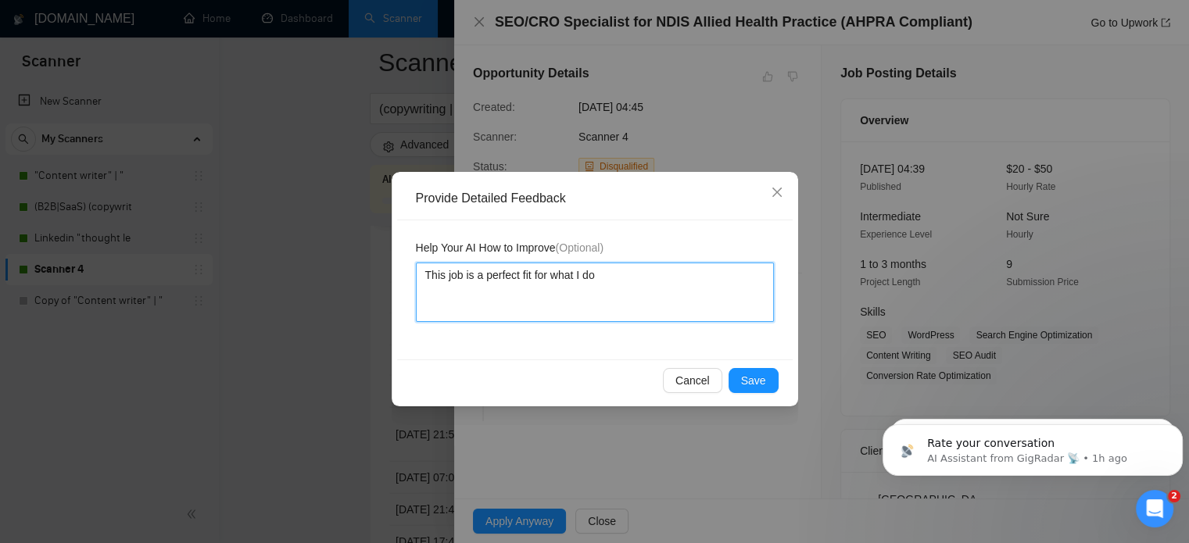
type textarea "This job is a perfect fit for what I do."
type textarea "This job is a perfect fit for what I do. I"
type textarea "This job is a perfect fit for what I do. It"
type textarea "This job is a perfect fit for what I do. It sh"
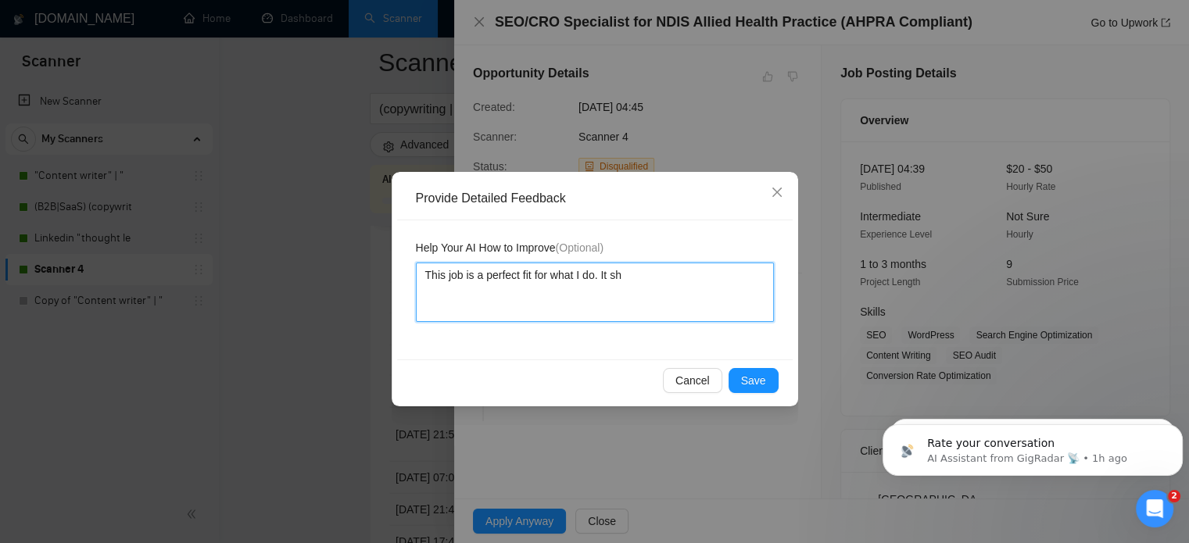
type textarea "This job is a perfect fit for what I do. It sho"
type textarea "This job is a perfect fit for what I do. It shoy"
type textarea "This job is a perfect fit for what I do. It shoyl"
type textarea "This job is a perfect fit for what I do. It shoy"
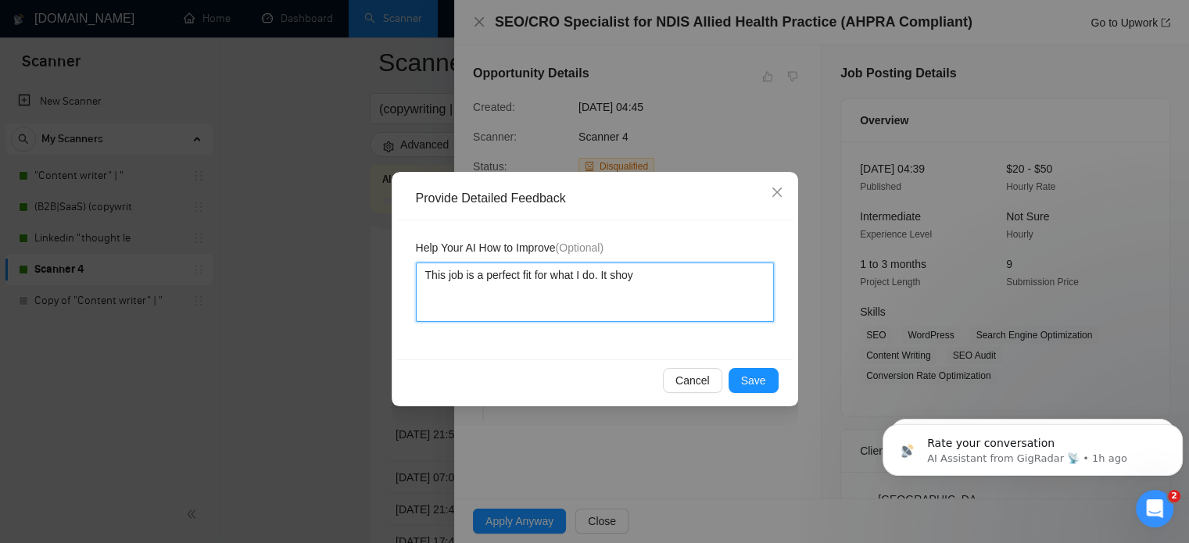
type textarea "This job is a perfect fit for what I do. It sho"
type textarea "This job is a perfect fit for what I do. It shou"
type textarea "This job is a perfect fit for what I do. It shoul"
type textarea "This job is a perfect fit for what I do. It should"
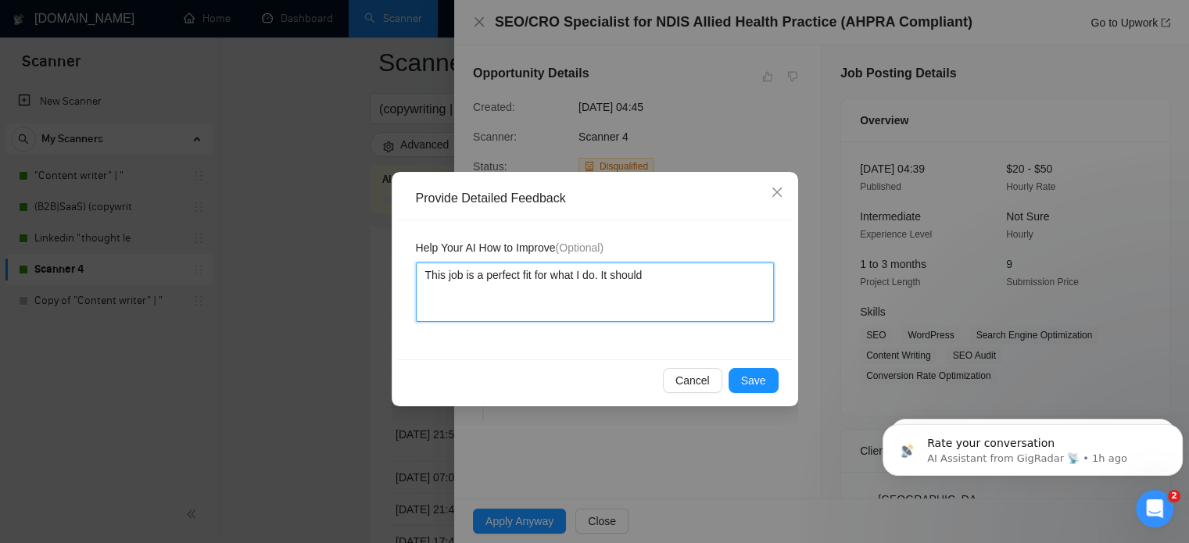
type textarea "This job is a perfect fit for what I do. It should n"
type textarea "This job is a perfect fit for what I do. It should not"
type textarea "This job is a perfect fit for what I do. It should not bv"
type textarea "This job is a perfect fit for what I do. It should not bve"
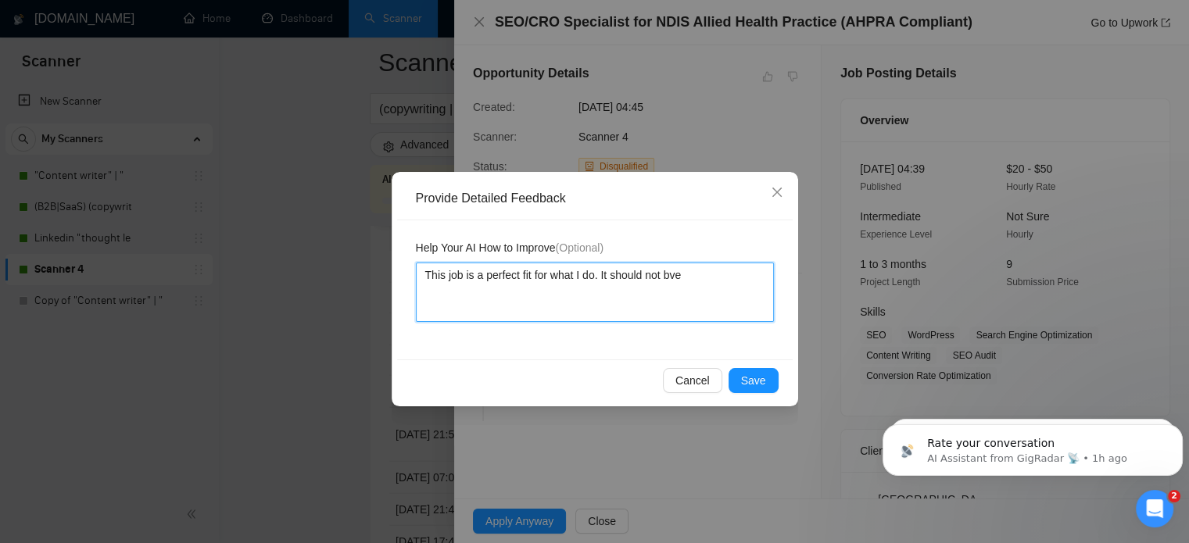
type textarea "This job is a perfect fit for what I do. It should not bv"
type textarea "This job is a perfect fit for what I do. It should not bve"
type textarea "This job is a perfect fit for what I do. It should not bv"
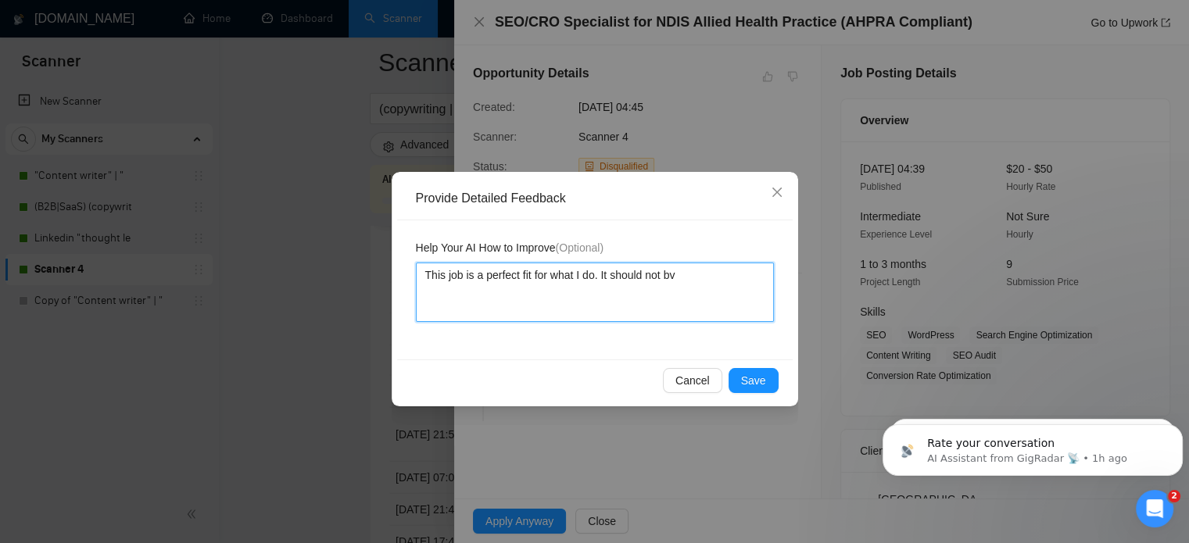
type textarea "This job is a perfect fit for what I do. It should not b"
type textarea "This job is a perfect fit for what I do. It should not be"
type textarea "This job is a perfect fit for what I do. It should not be d"
type textarea "This job is a perfect fit for what I do. It should not be di"
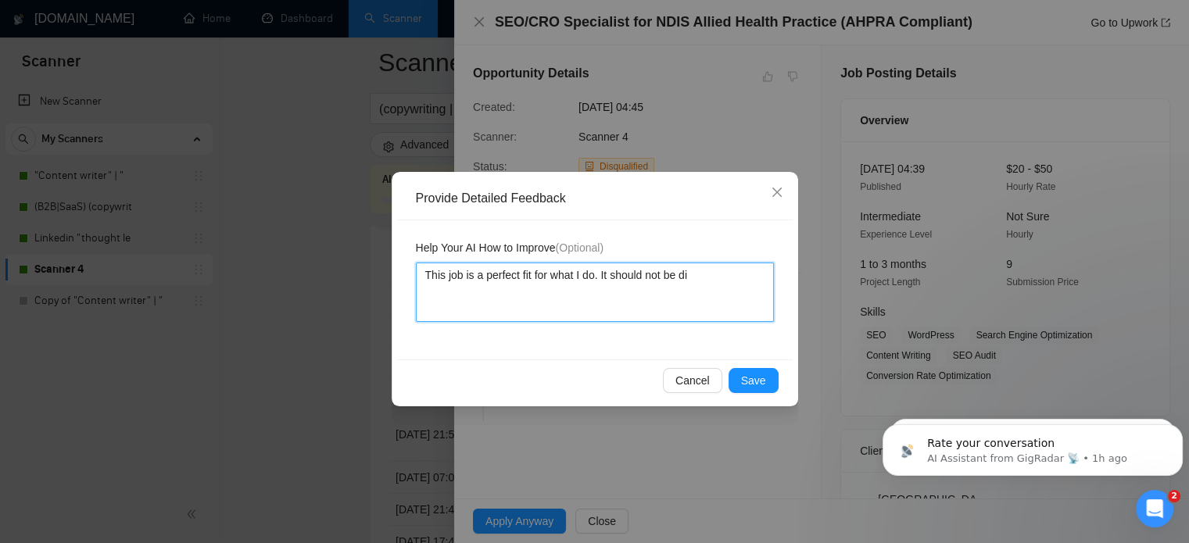
type textarea "This job is a perfect fit for what I do. It should not be dis"
type textarea "This job is a perfect fit for what I do. It should not be disq"
type textarea "This job is a perfect fit for what I do. It should not be disqu"
type textarea "This job is a perfect fit for what I do. It should not be disqua"
type textarea "This job is a perfect fit for what I do. It should not be disquali"
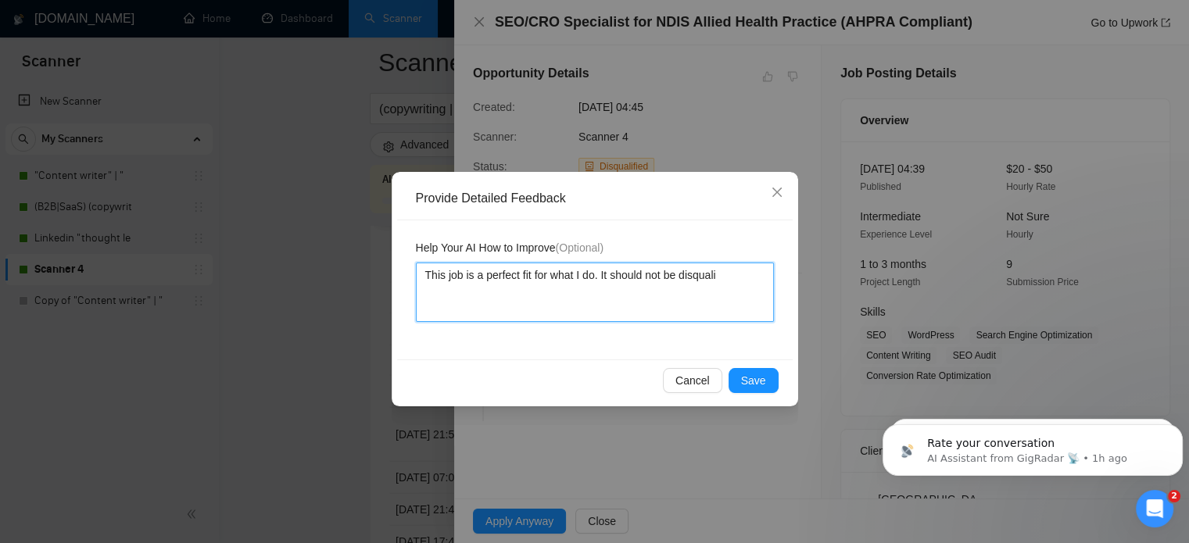
type textarea "This job is a perfect fit for what I do. It should not be disqualif"
type textarea "This job is a perfect fit for what I do. It should not be disqualifi"
type textarea "This job is a perfect fit for what I do. It should not be disqualifie"
type textarea "This job is a perfect fit for what I do. It should not be disqualified."
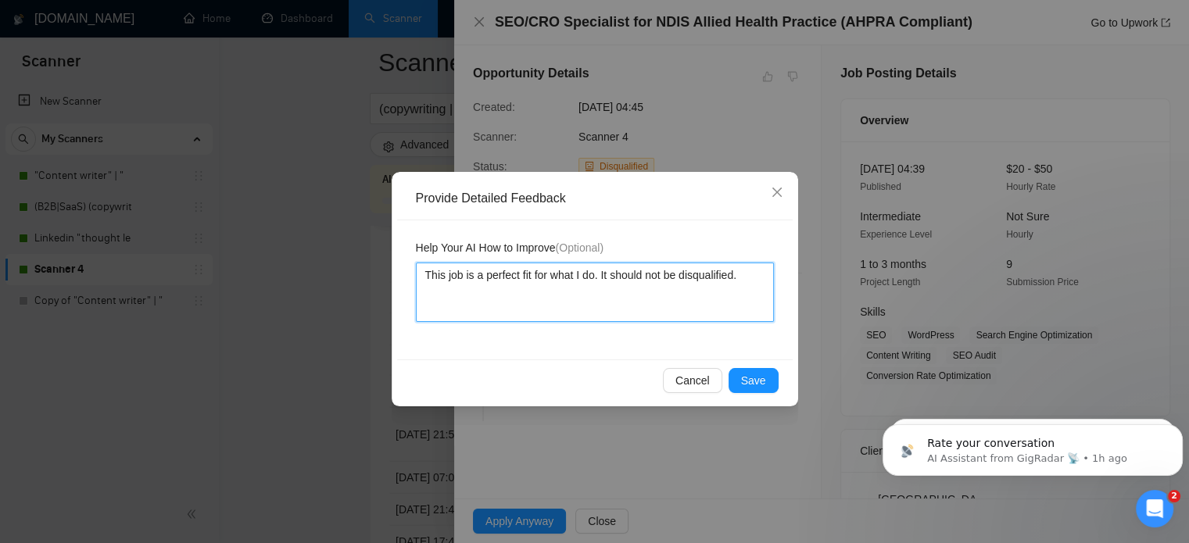
type textarea "This job is a perfect fit for what I do. It should not be disqualified. M"
type textarea "This job is a perfect fit for what I do. It should not be disqualified. My"
type textarea "This job is a perfect fit for what I do. It should not be disqualified. My a"
type textarea "This job is a perfect fit for what I do. It should not be disqualified. My ag"
type textarea "This job is a perfect fit for what I do. It should not be disqualified. My age"
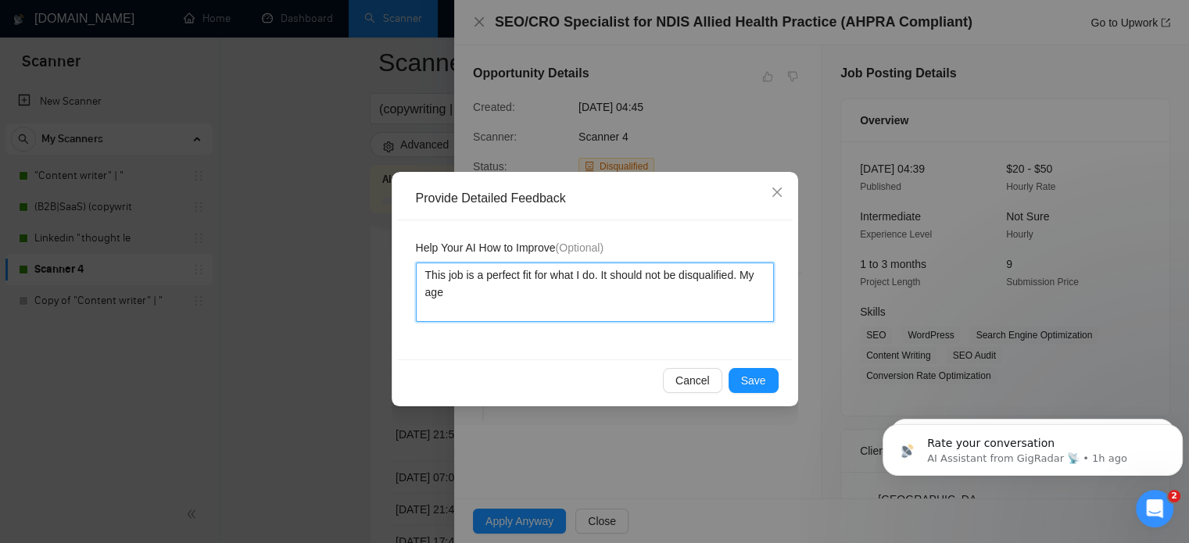
type textarea "This job is a perfect fit for what I do. It should not be disqualified. My agen"
type textarea "This job is a perfect fit for what I do. It should not be disqualified. My agens"
type textarea "This job is a perfect fit for what I do. It should not be disqualified. My agenc"
type textarea "This job is a perfect fit for what I do. It should not be disqualified. My agen…"
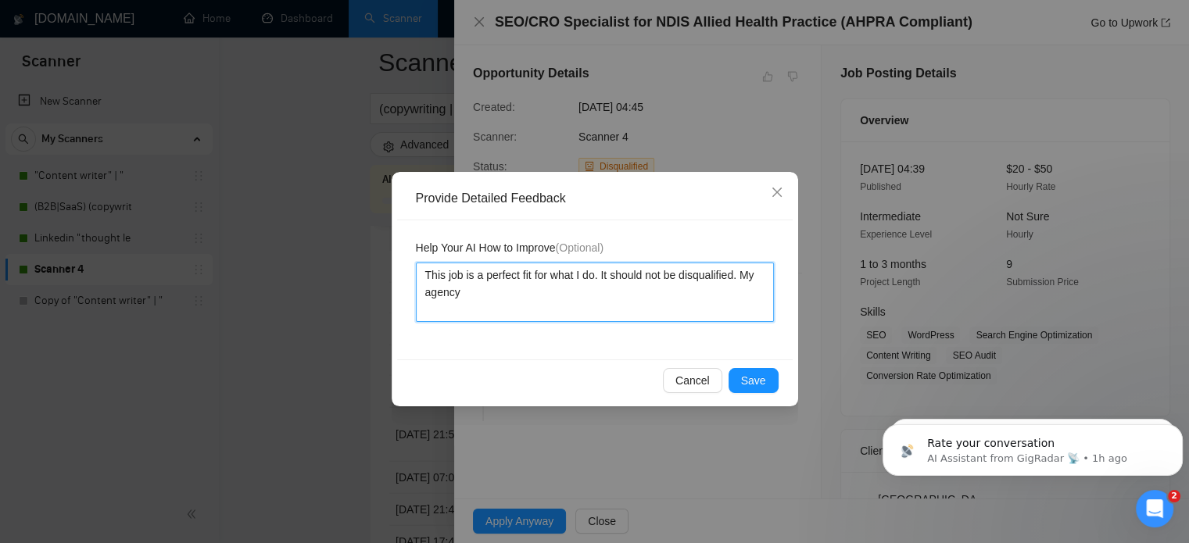
type textarea "This job is a perfect fit for what I do. It should not be disqualified. My agen…"
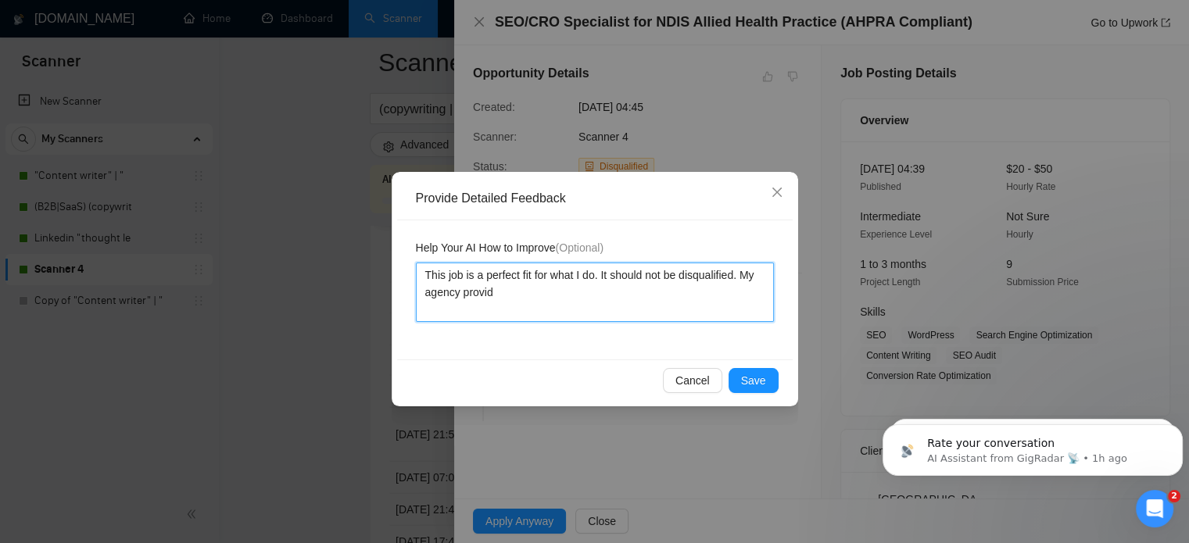
type textarea "This job is a perfect fit for what I do. It should not be disqualified. My agen…"
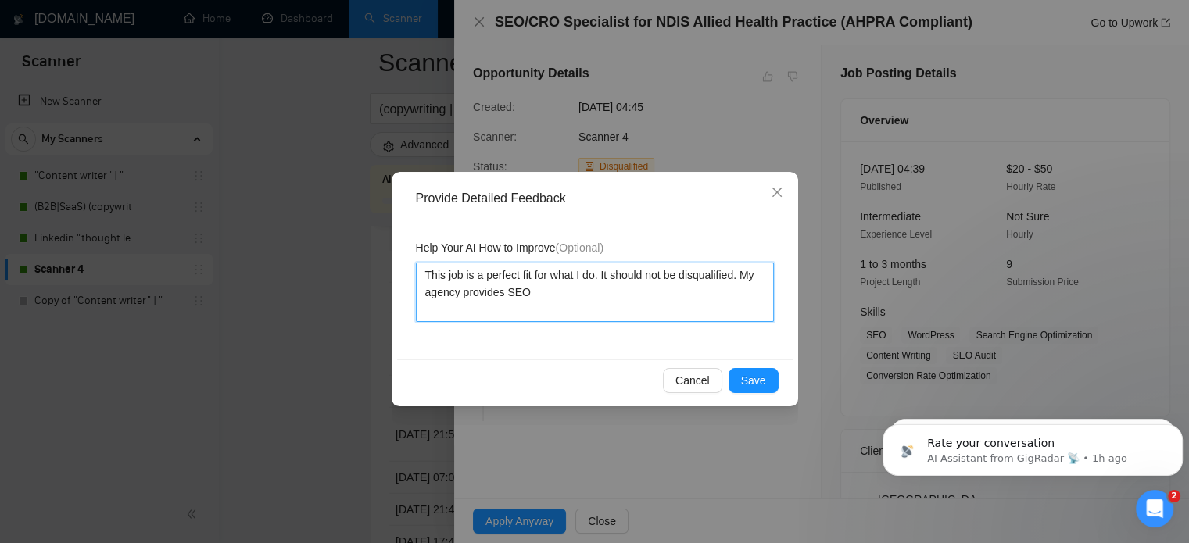
type textarea "This job is a perfect fit for what I do. It should not be disqualified. My agen…"
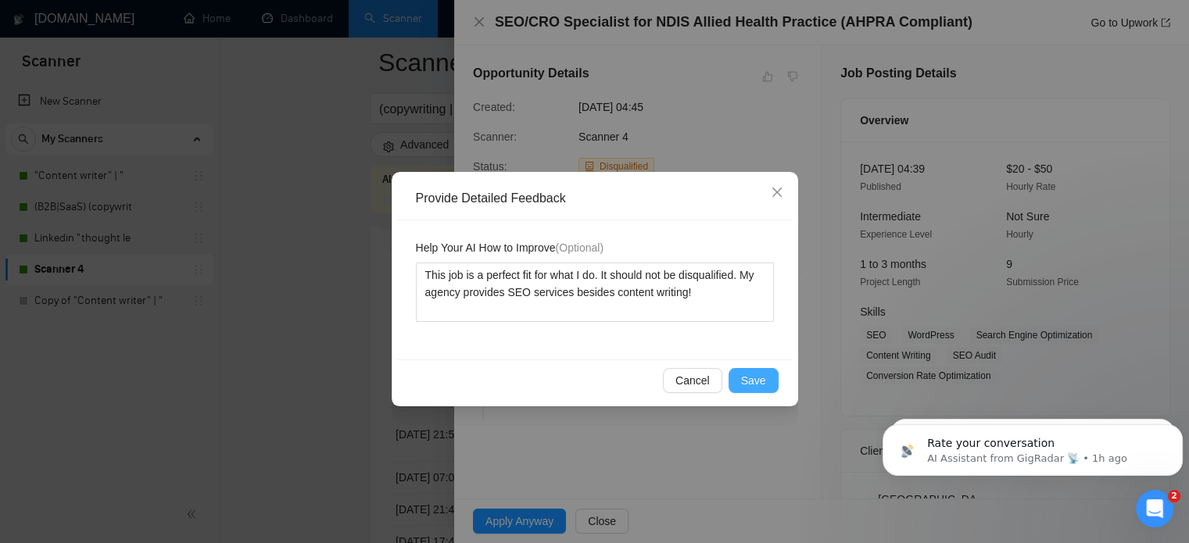
click at [769, 383] on button "Save" at bounding box center [754, 380] width 50 height 25
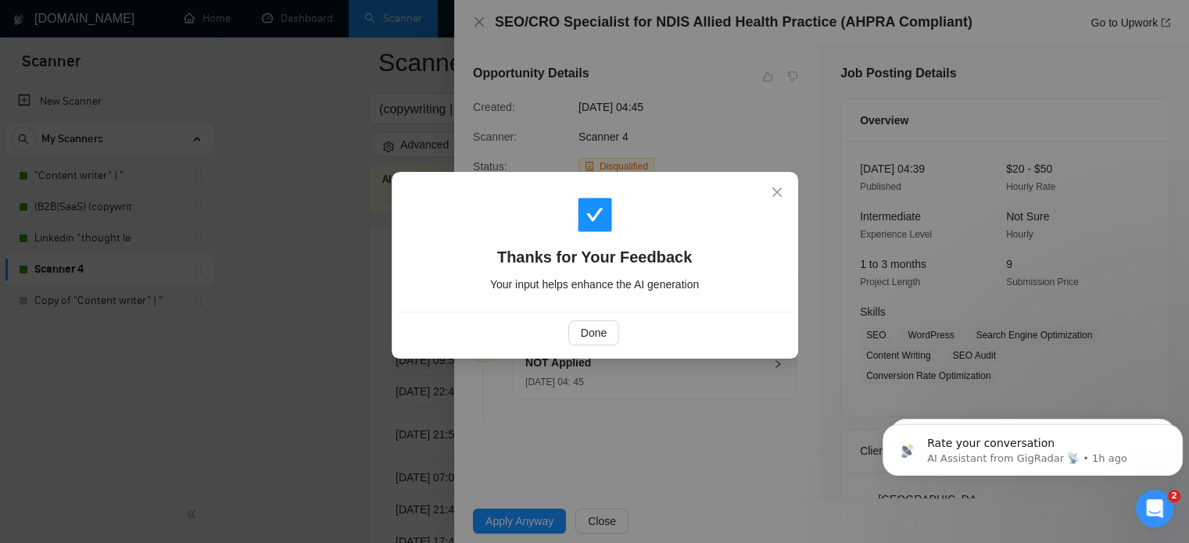
click at [620, 329] on div "Done" at bounding box center [594, 333] width 369 height 25
click at [589, 334] on span "Done" at bounding box center [594, 333] width 26 height 17
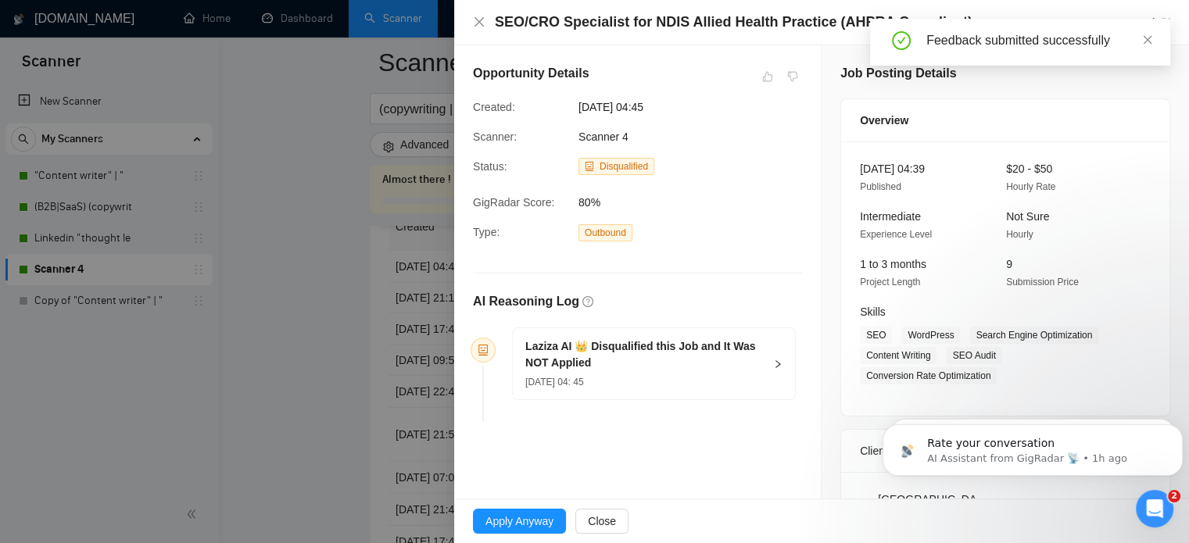
click at [728, 383] on div "13 Oct, 2025 04: 45" at bounding box center [644, 381] width 238 height 17
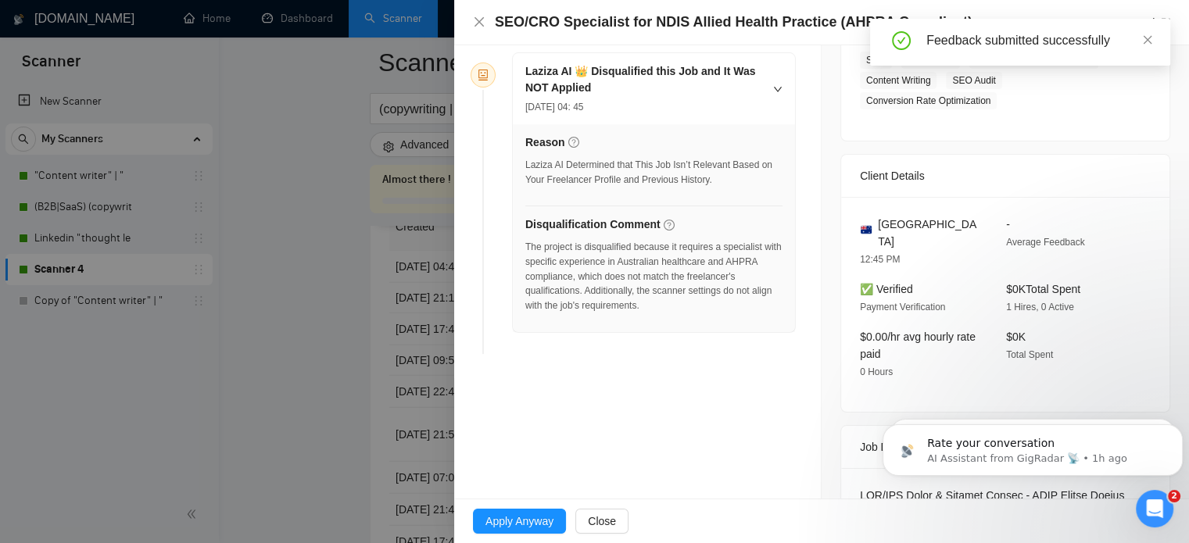
scroll to position [313, 0]
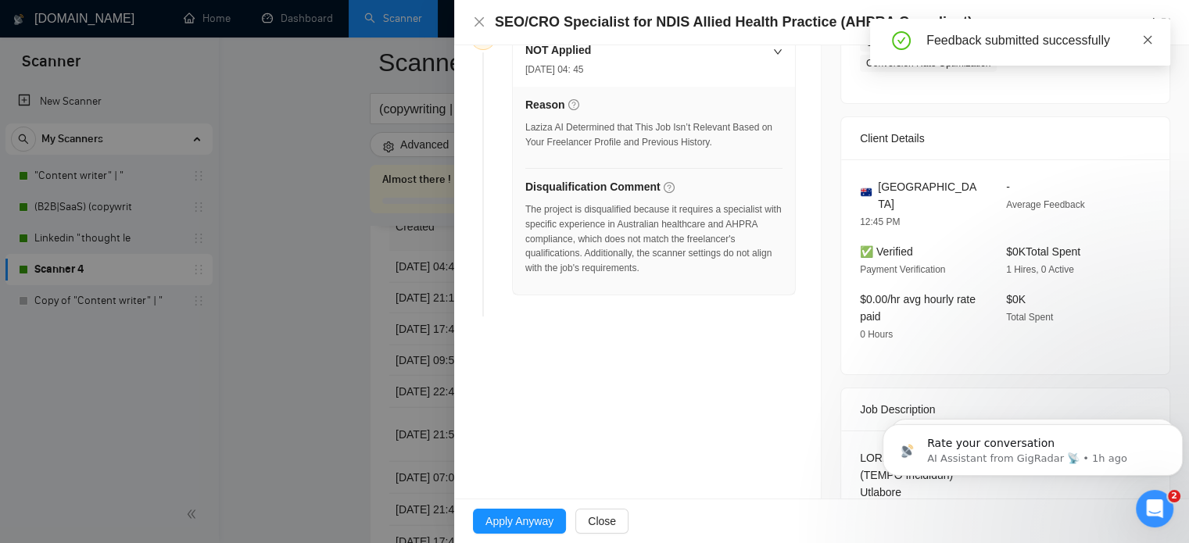
click at [1148, 43] on icon "close" at bounding box center [1147, 39] width 11 height 11
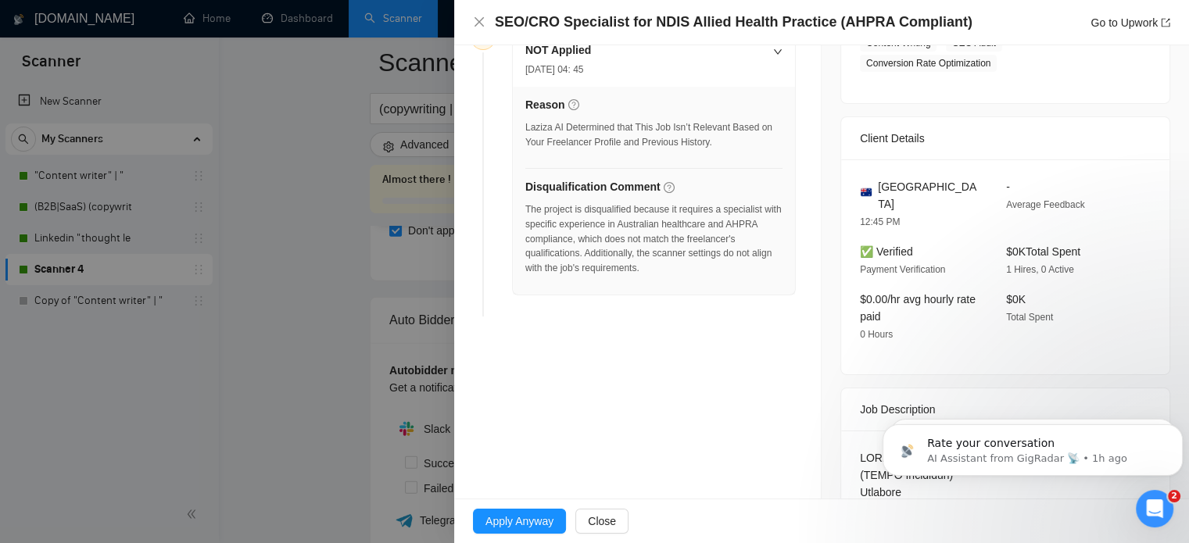
scroll to position [3519, 0]
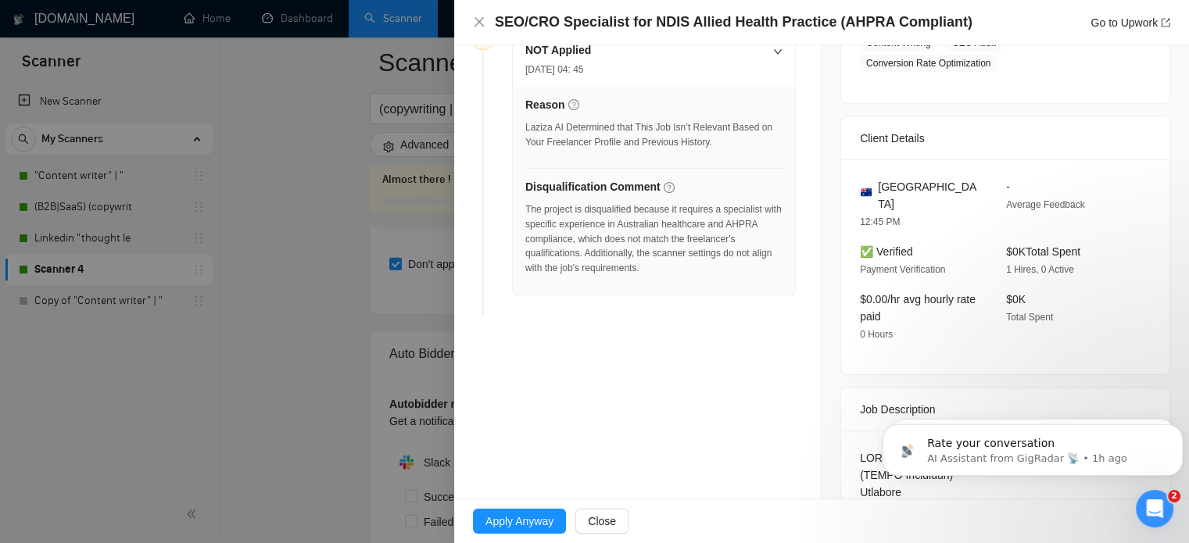
drag, startPoint x: 249, startPoint y: 311, endPoint x: 422, endPoint y: 256, distance: 181.5
click at [249, 311] on div at bounding box center [594, 271] width 1189 height 543
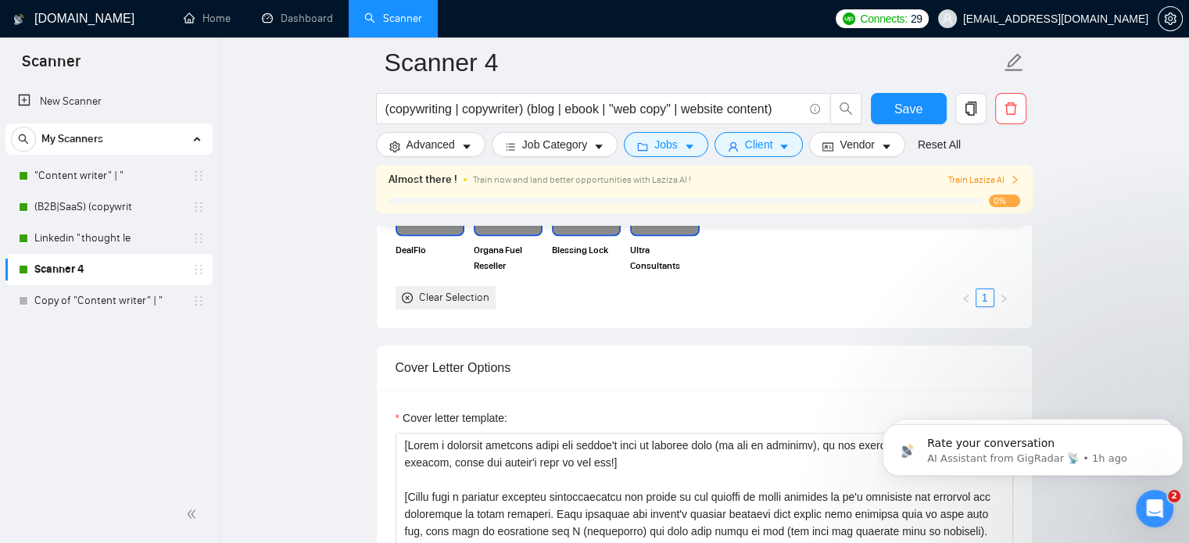
scroll to position [1642, 0]
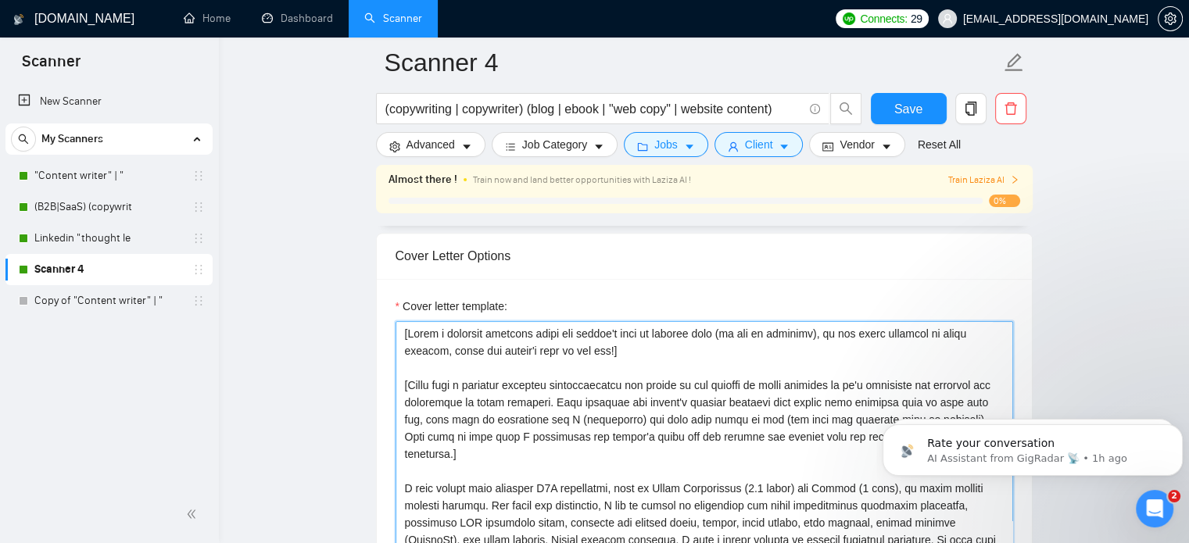
click at [491, 365] on textarea "Cover letter template:" at bounding box center [705, 497] width 618 height 352
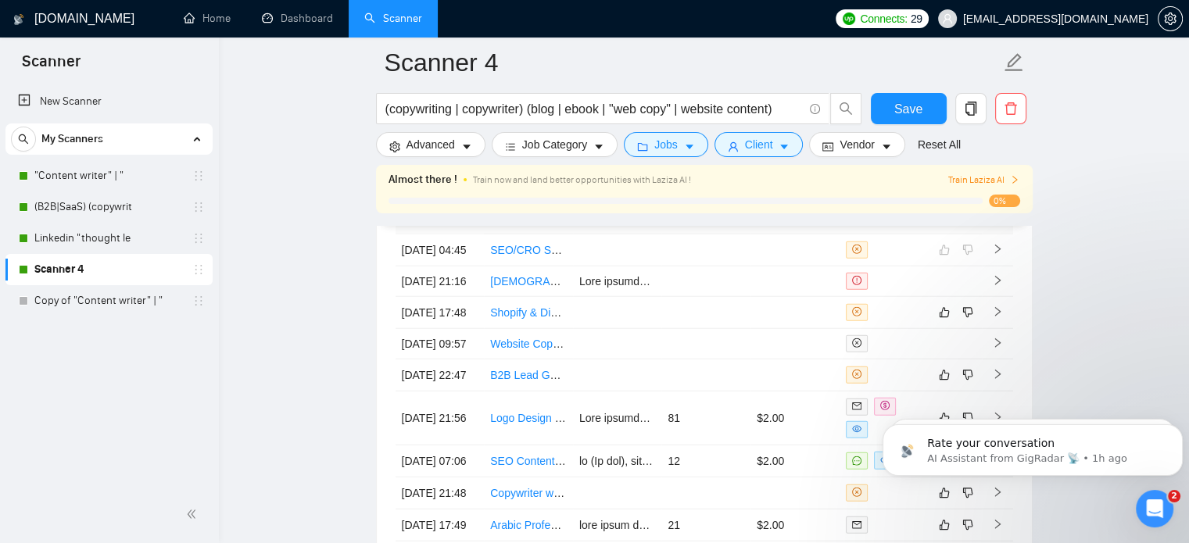
scroll to position [3988, 0]
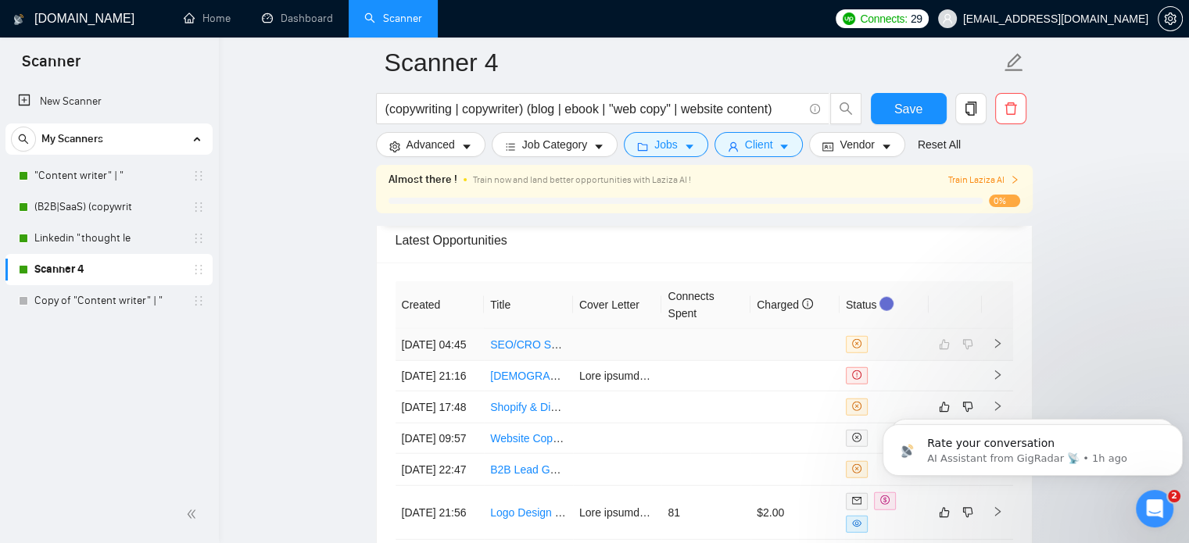
click at [553, 344] on link "SEO/CRO Specialist for NDIS Allied Health Practice (AHPRA Compliant)" at bounding box center [666, 345] width 352 height 13
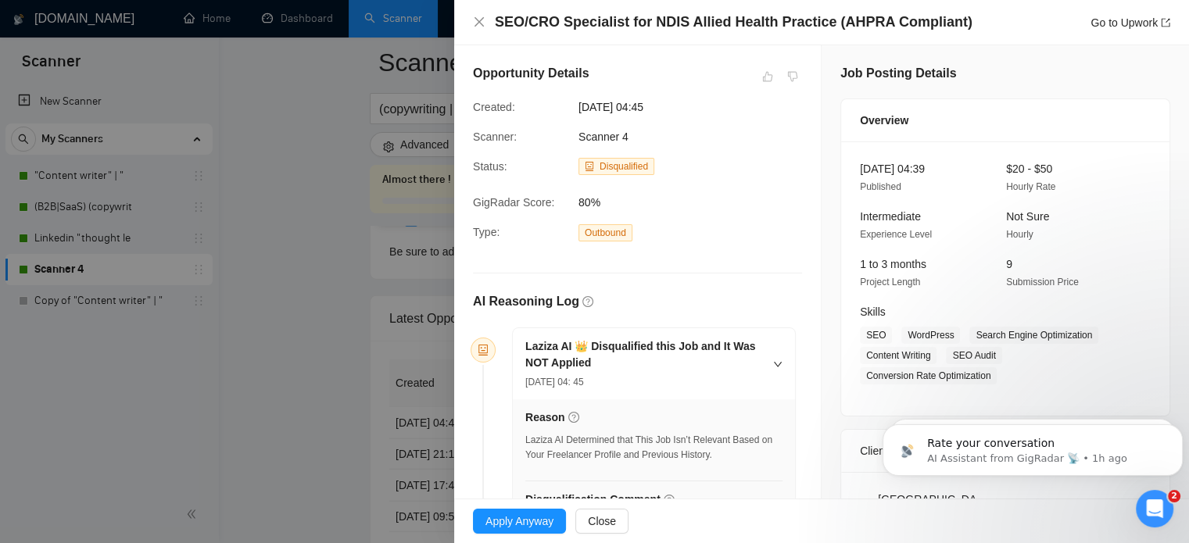
scroll to position [3910, 0]
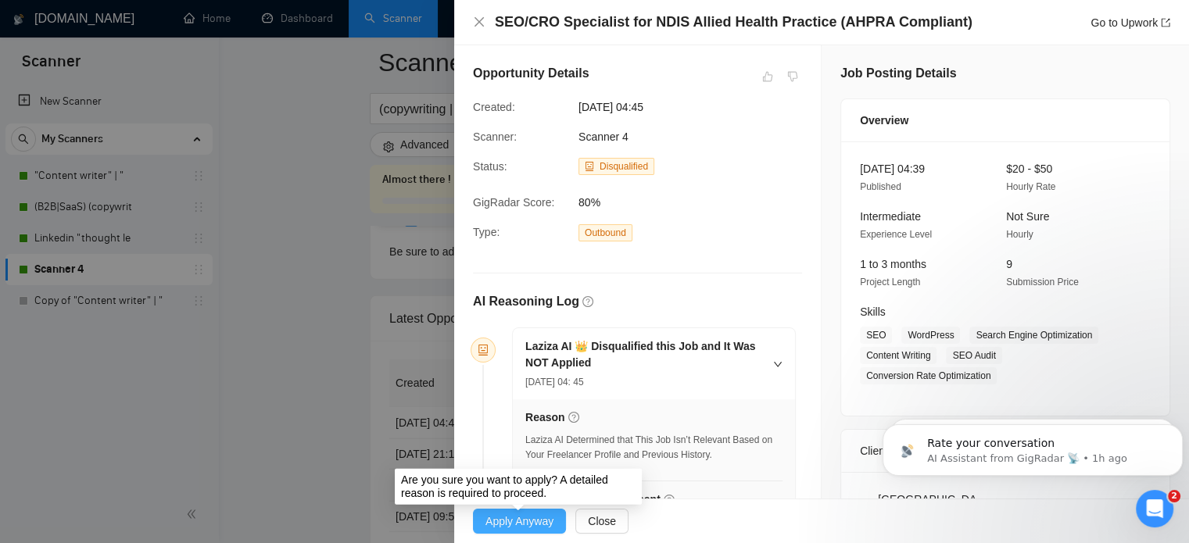
click at [541, 525] on span "Apply Anyway" at bounding box center [520, 521] width 68 height 17
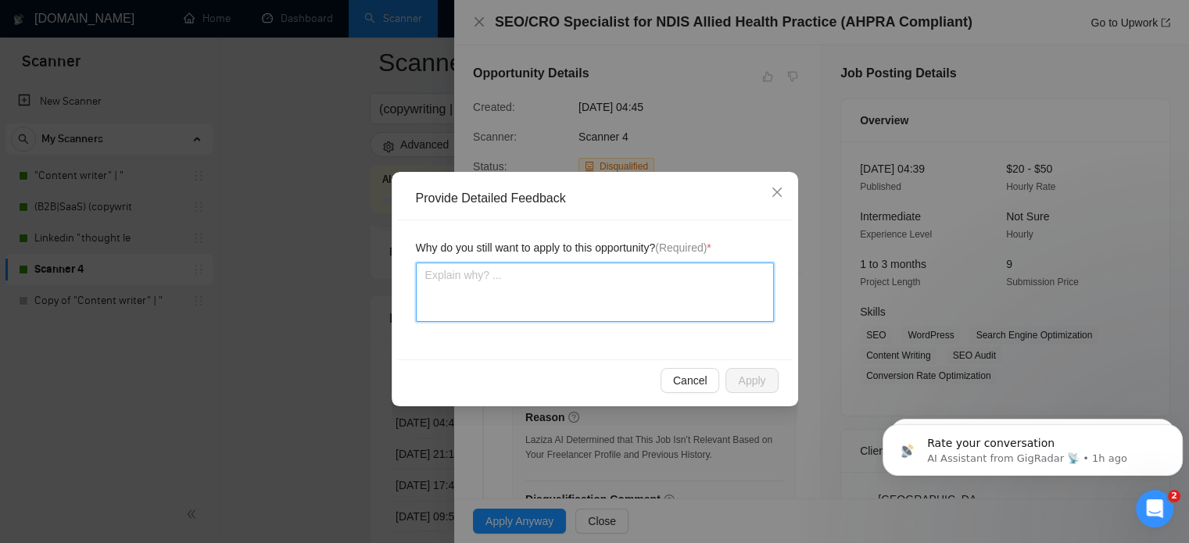
click at [511, 293] on textarea at bounding box center [595, 292] width 358 height 59
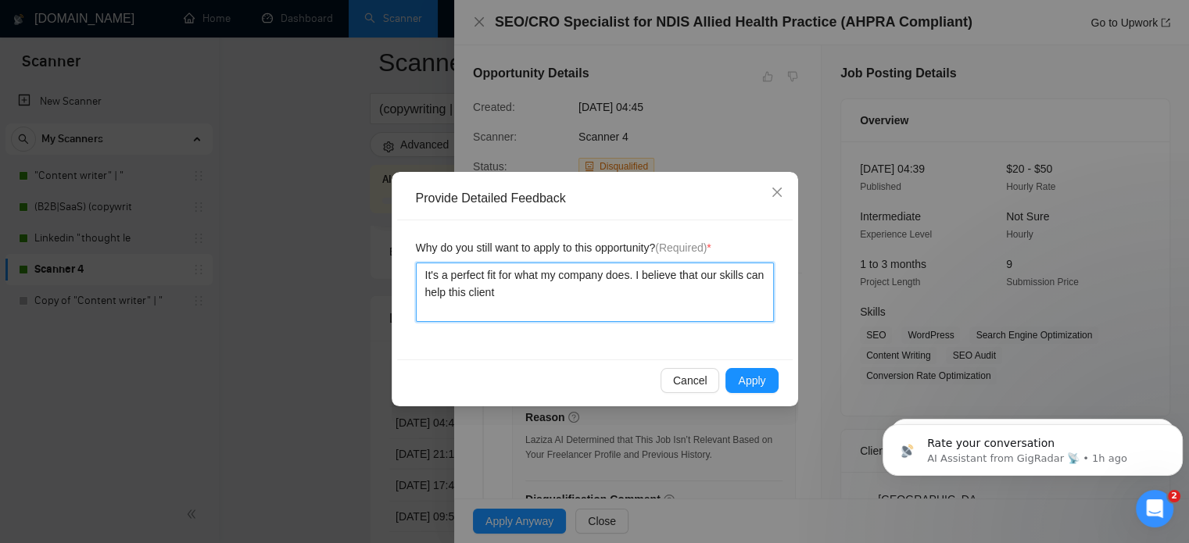
scroll to position [3091, 0]
click at [784, 377] on div "Cancel Apply" at bounding box center [595, 380] width 396 height 41
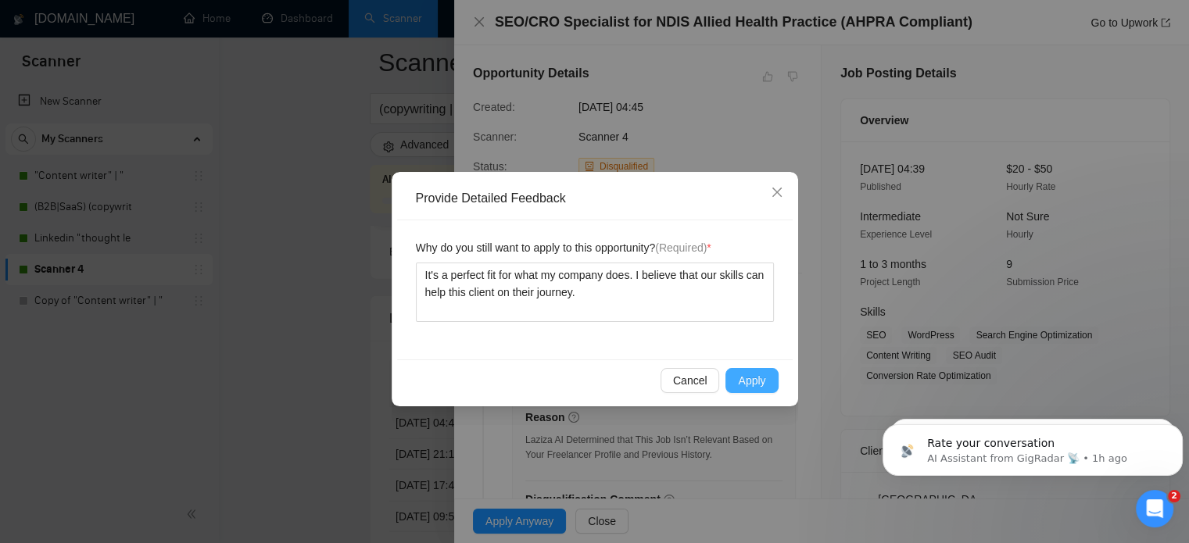
click at [758, 378] on span "Apply" at bounding box center [751, 380] width 27 height 17
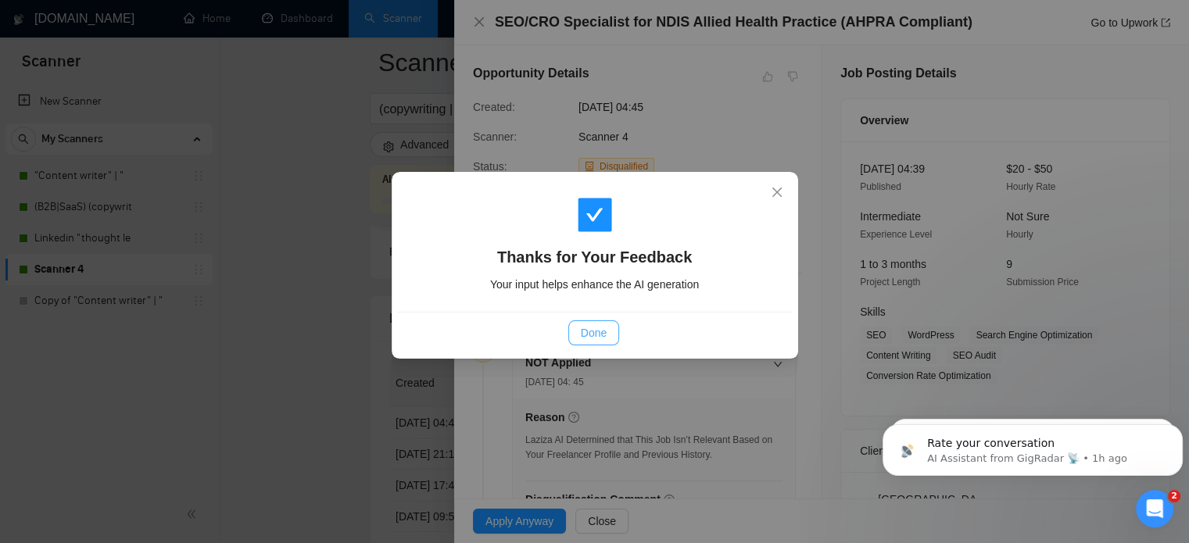
click at [597, 332] on span "Done" at bounding box center [594, 333] width 26 height 17
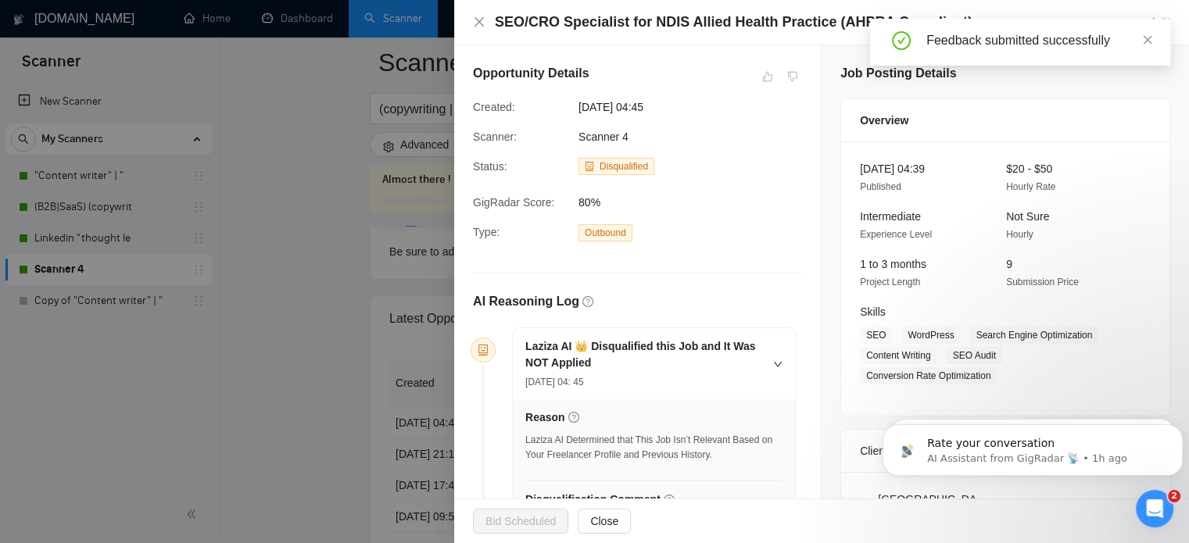
click at [357, 334] on div at bounding box center [594, 271] width 1189 height 543
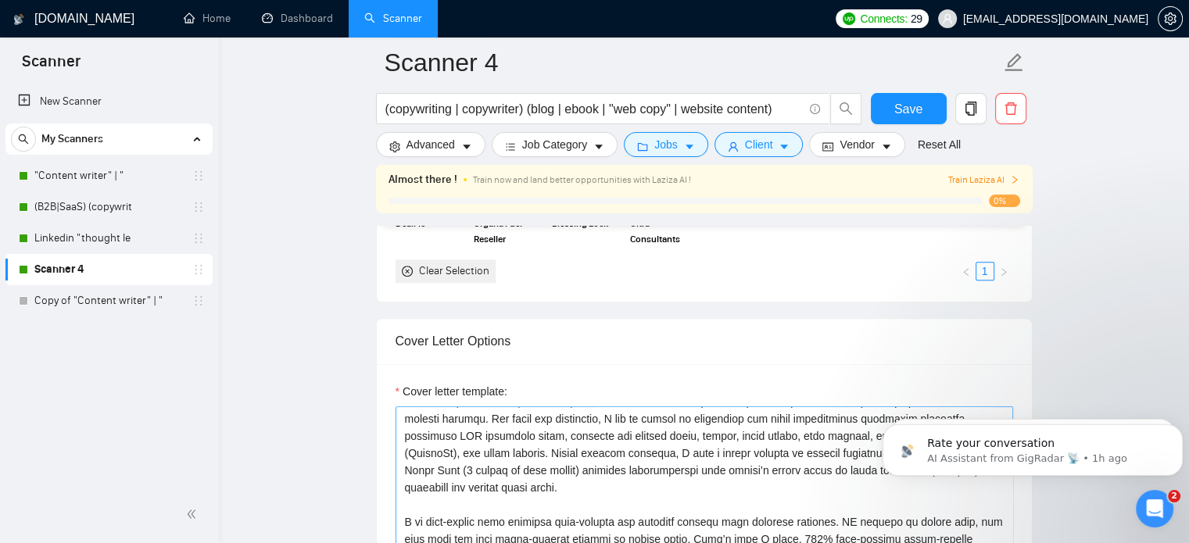
scroll to position [1642, 0]
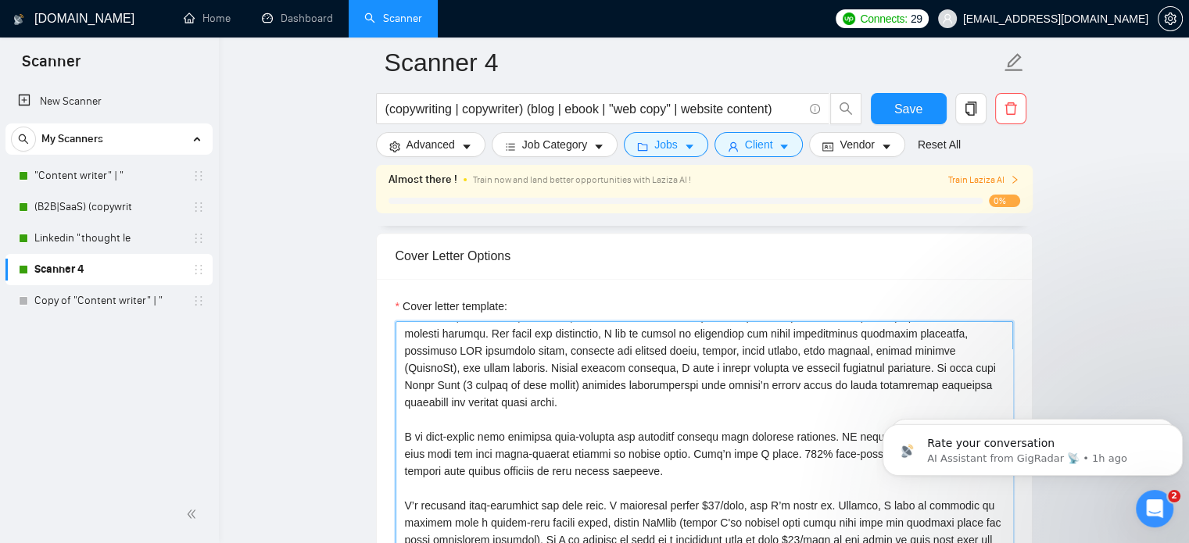
click at [572, 432] on textarea "Cover letter template:" at bounding box center [705, 497] width 618 height 352
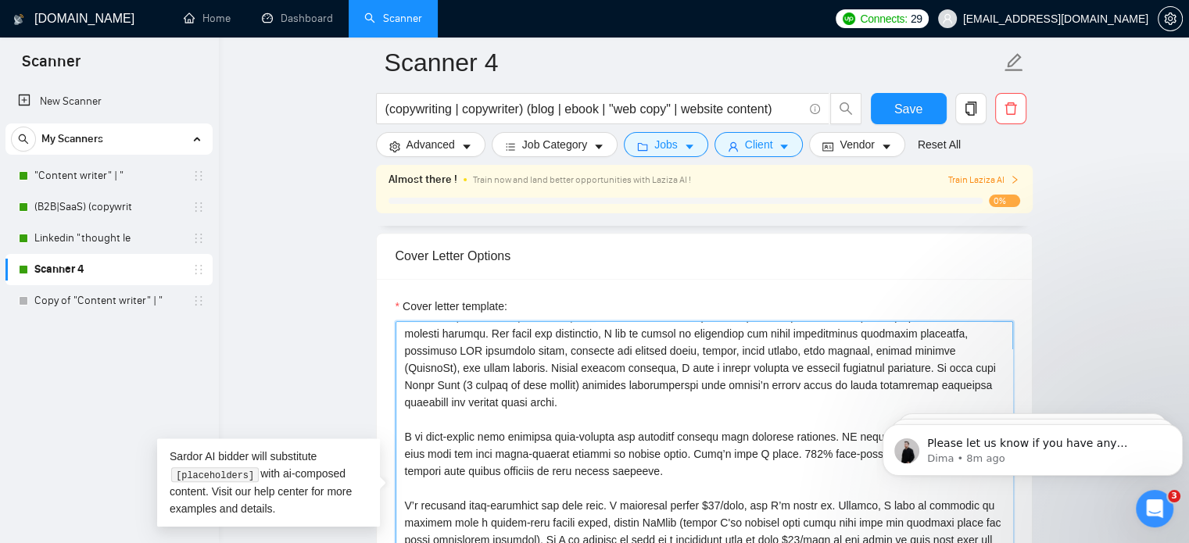
scroll to position [3616, 0]
click at [1073, 457] on p "Dima • 8m ago" at bounding box center [1045, 459] width 236 height 14
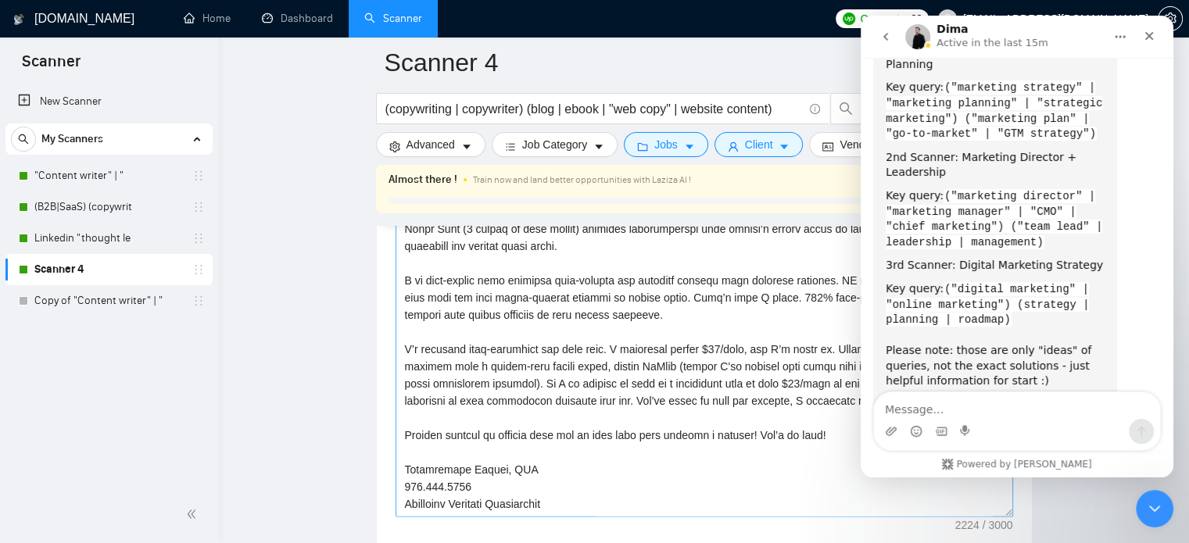
scroll to position [1877, 0]
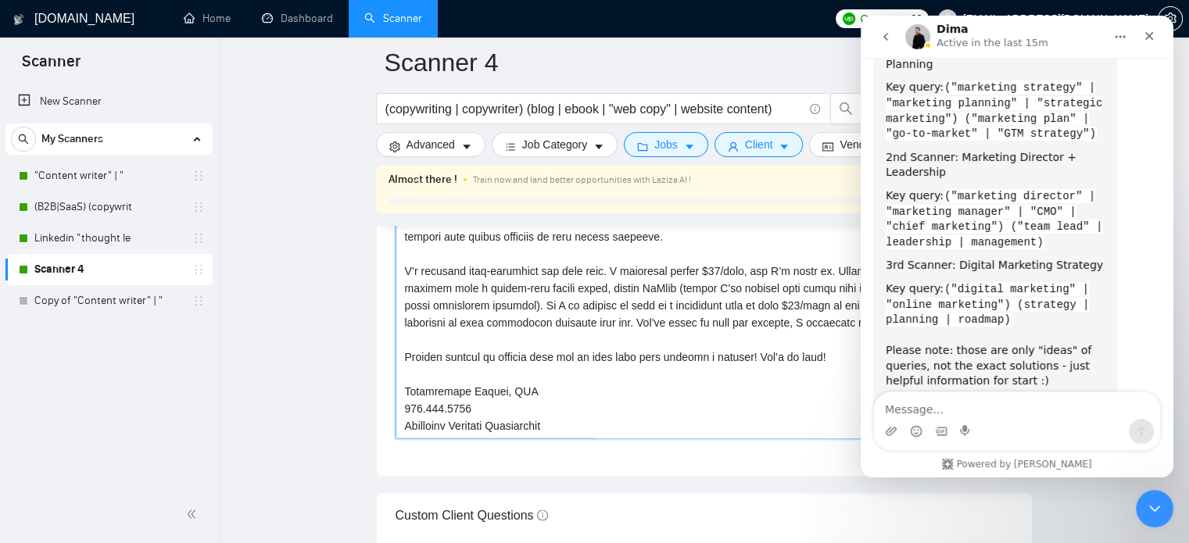
click at [647, 324] on textarea "Cover letter template:" at bounding box center [705, 263] width 618 height 352
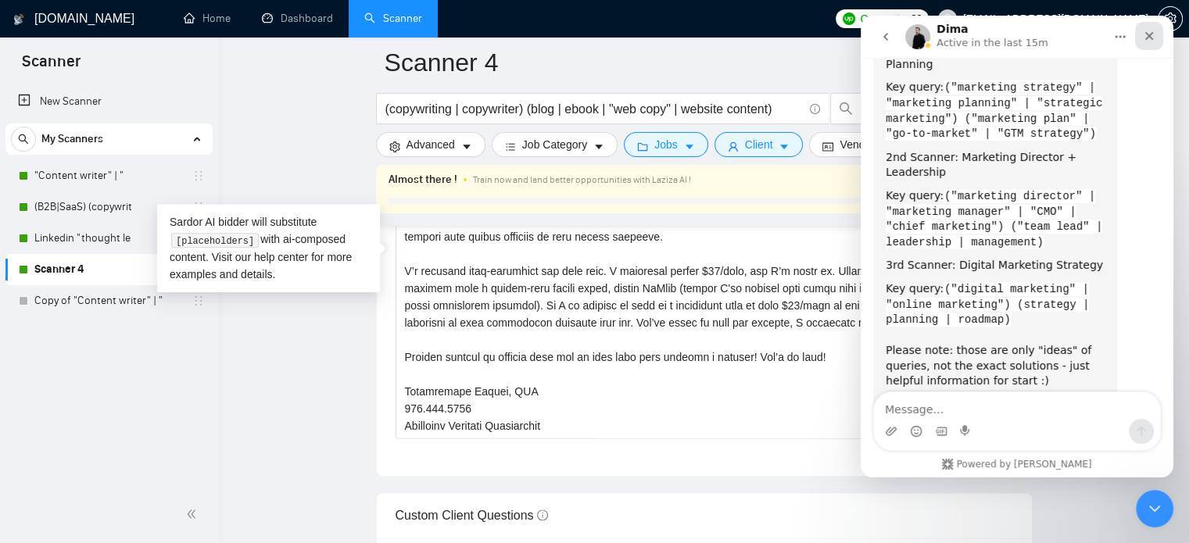
click at [1146, 39] on icon "Close" at bounding box center [1150, 36] width 9 height 9
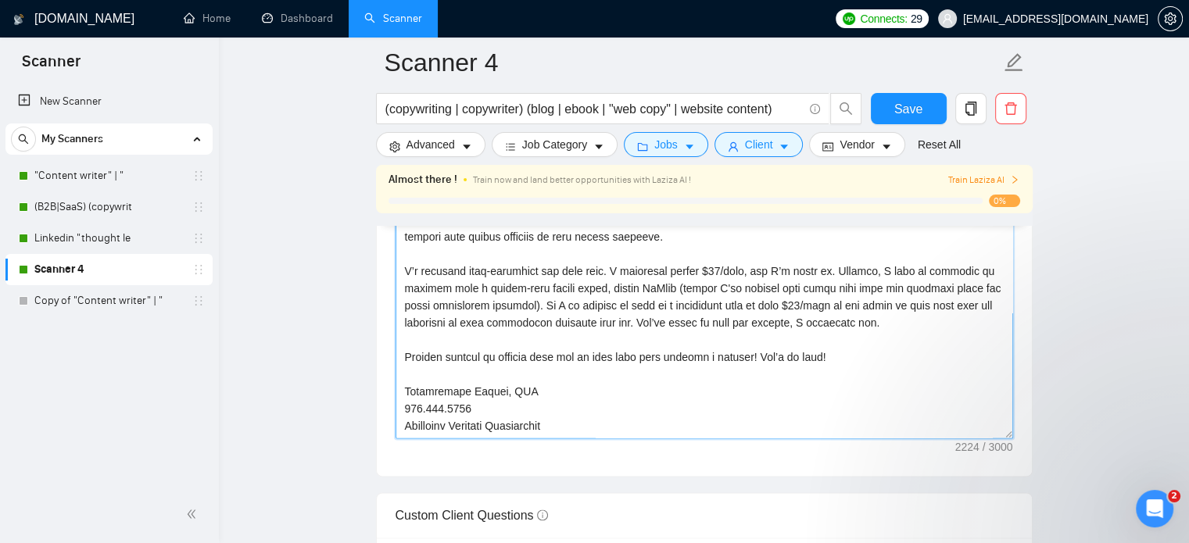
click at [910, 299] on textarea "Cover letter template:" at bounding box center [705, 263] width 618 height 352
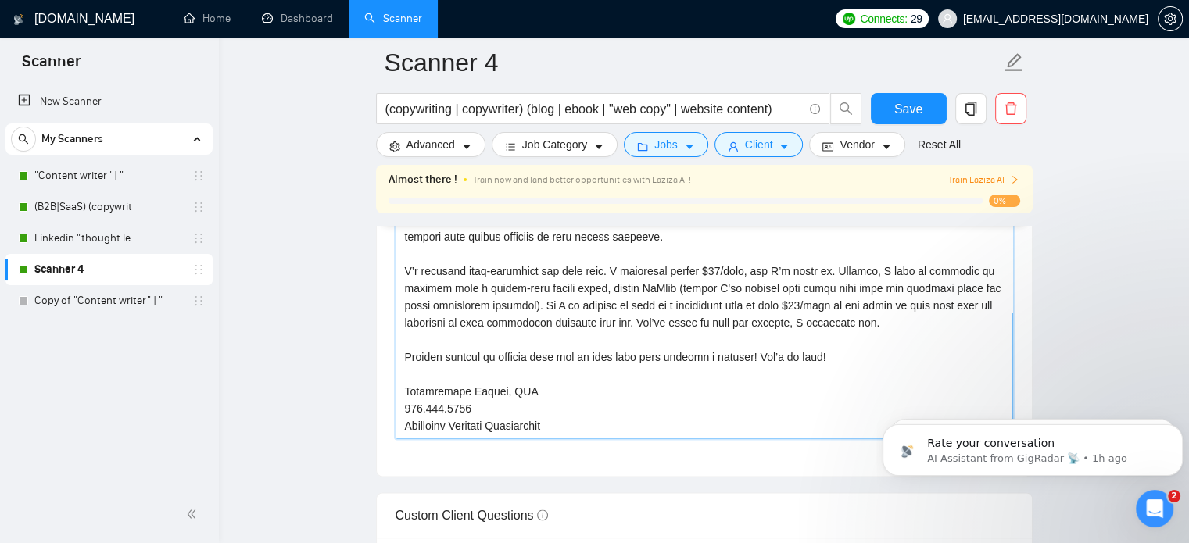
scroll to position [0, 0]
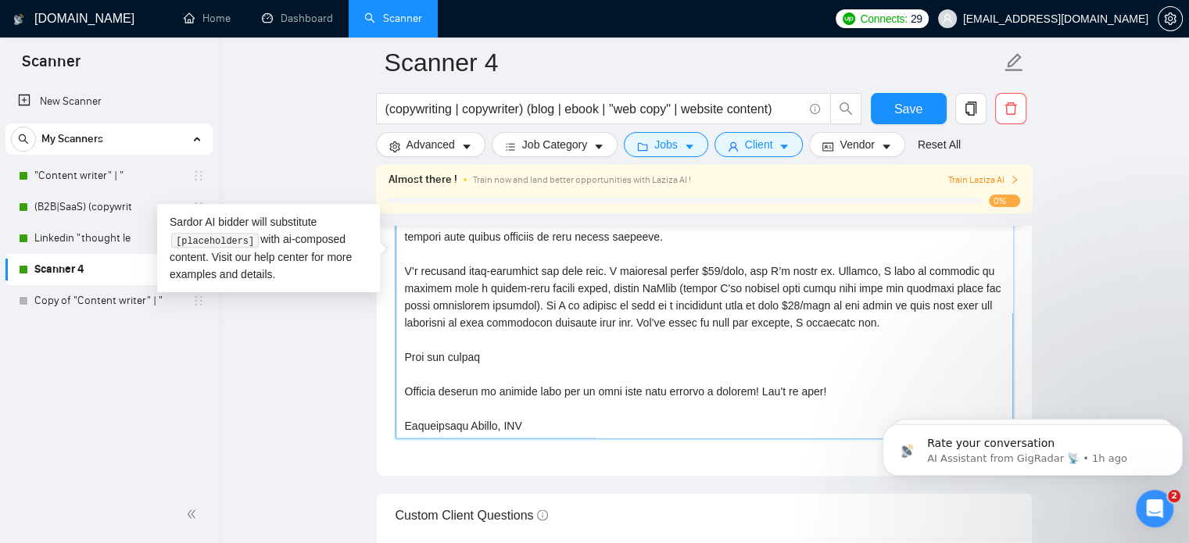
click at [502, 340] on textarea "Cover letter template:" at bounding box center [705, 263] width 618 height 352
paste textarea "Investments"
paste textarea "https://drive.google.com/file/d/1qiki7mwgIrLEr920tyF0kRphsv46ZfMr/view?usp=shar…"
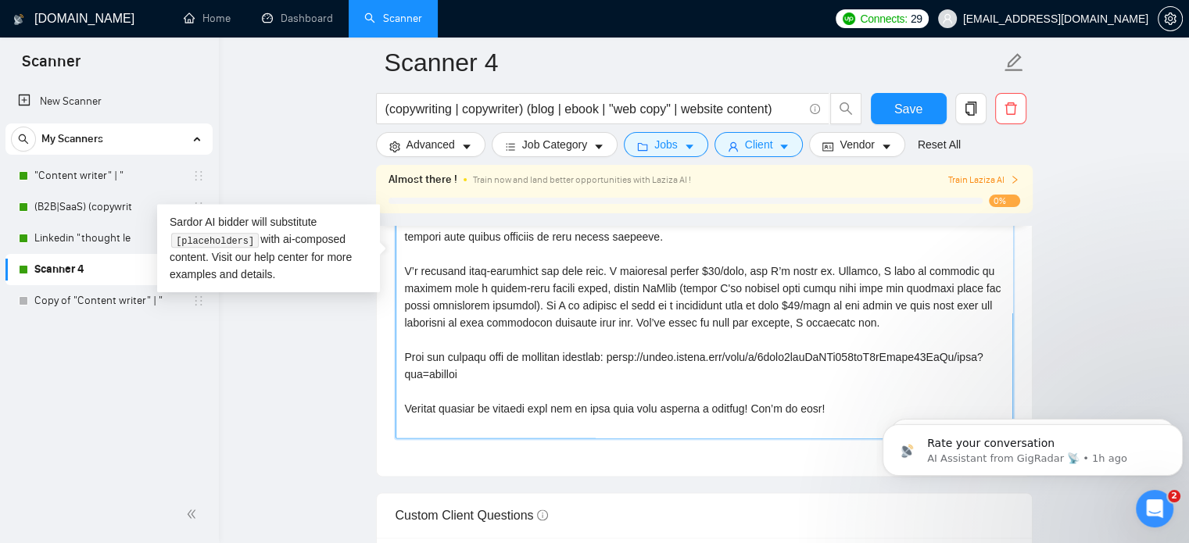
click at [400, 340] on textarea "Cover letter template:" at bounding box center [705, 263] width 618 height 352
click at [611, 371] on textarea "Cover letter template:" at bounding box center [705, 263] width 618 height 352
drag, startPoint x: 908, startPoint y: 116, endPoint x: 292, endPoint y: 521, distance: 736.7
click at [909, 116] on span "Save" at bounding box center [909, 109] width 28 height 20
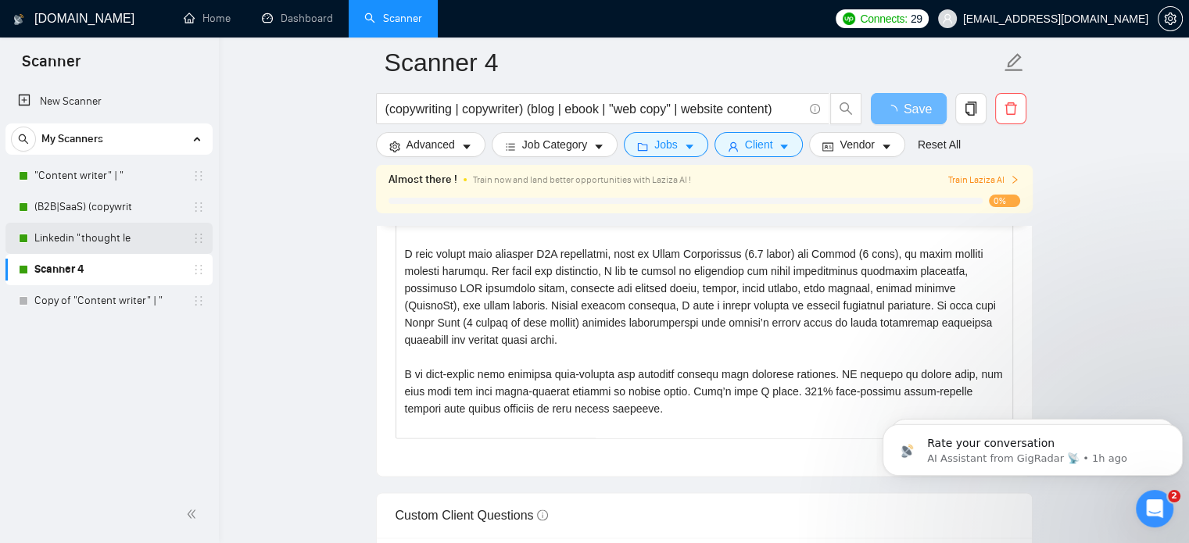
click at [88, 240] on link "Linkedin "thought le" at bounding box center [108, 238] width 149 height 31
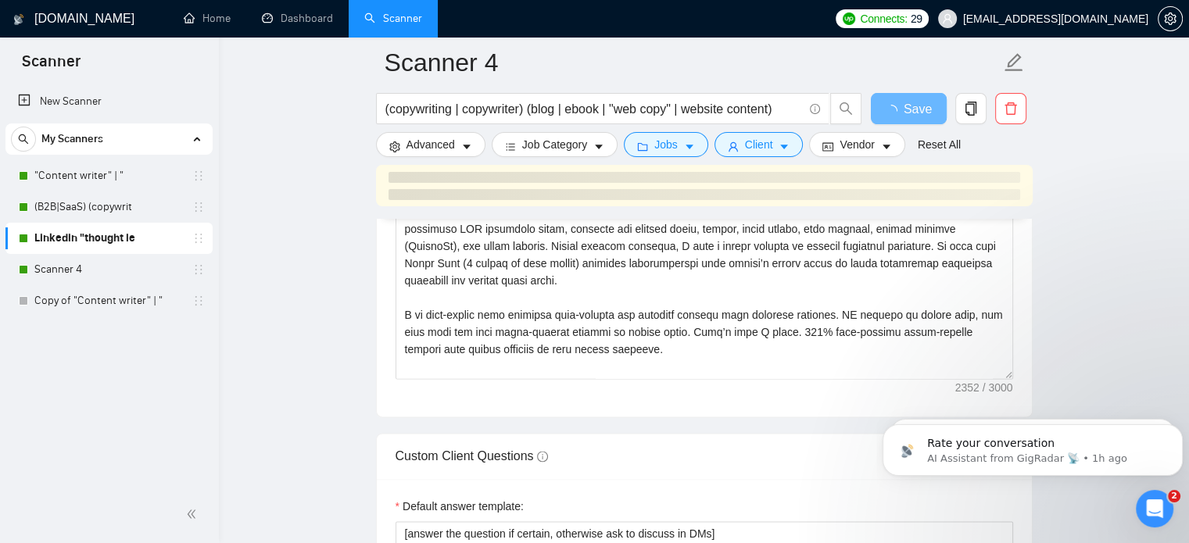
scroll to position [69, 0]
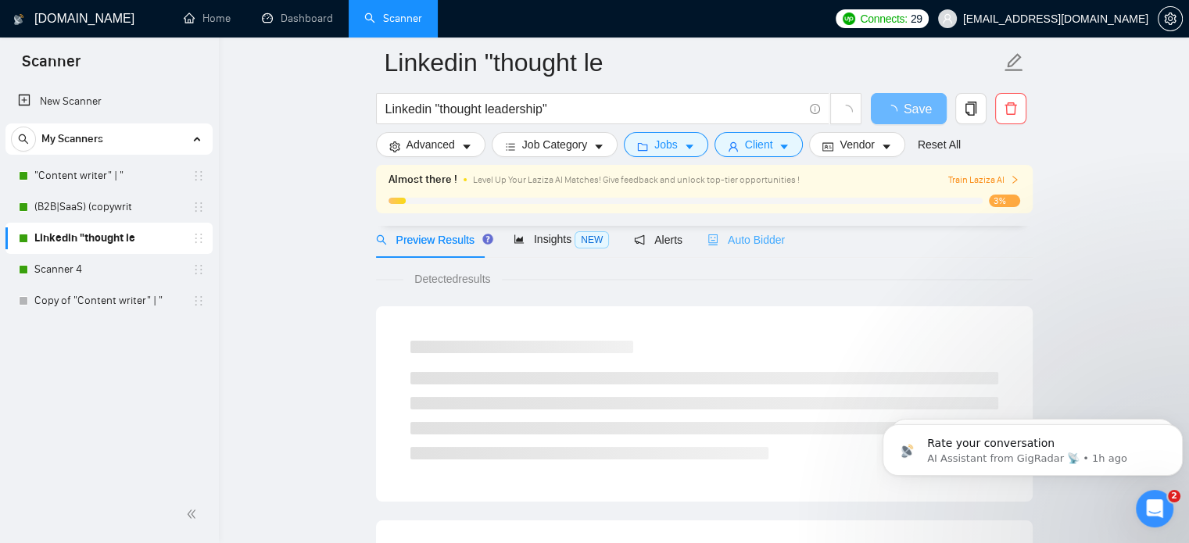
click at [735, 249] on div "Auto Bidder" at bounding box center [746, 239] width 77 height 37
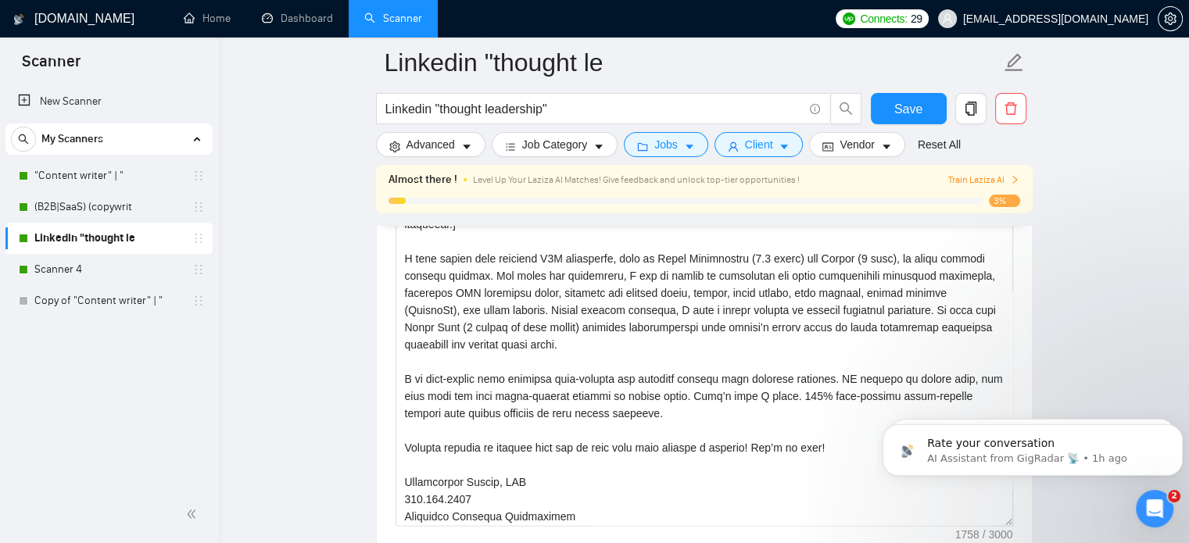
scroll to position [86, 0]
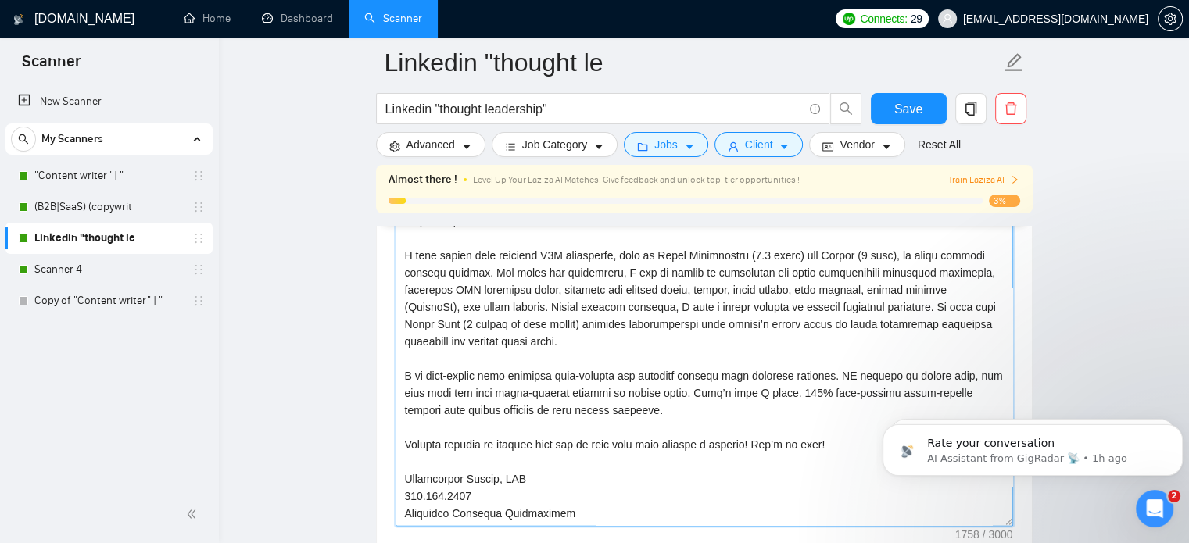
click at [627, 393] on textarea "Cover letter template:" at bounding box center [705, 350] width 618 height 352
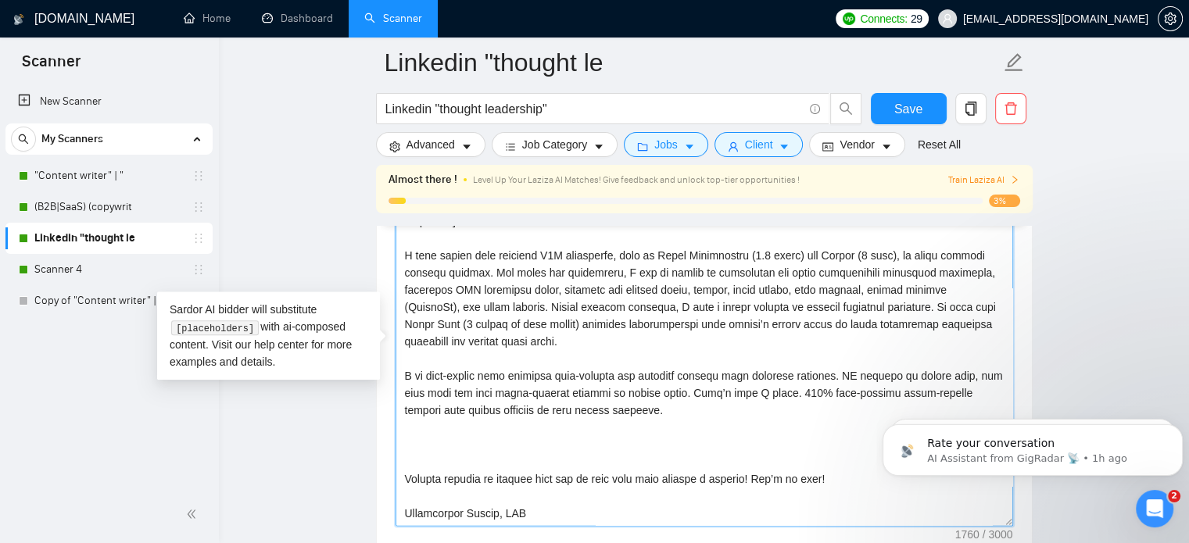
paste textarea "Here are samples from my previous projects: https://drive.google.com/file/d/1qi…"
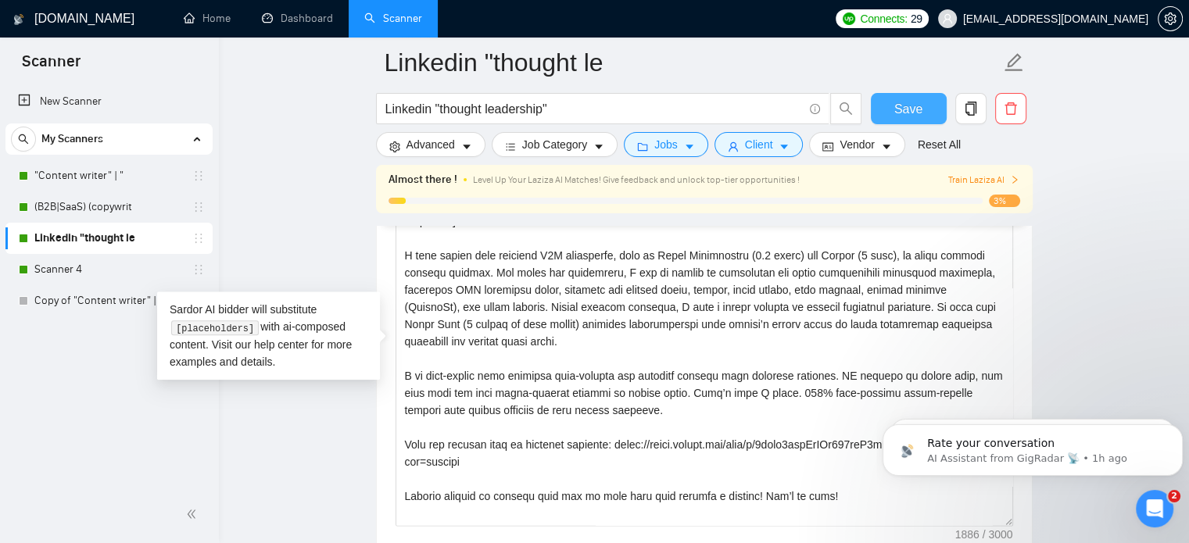
click at [913, 106] on span "Save" at bounding box center [909, 109] width 28 height 20
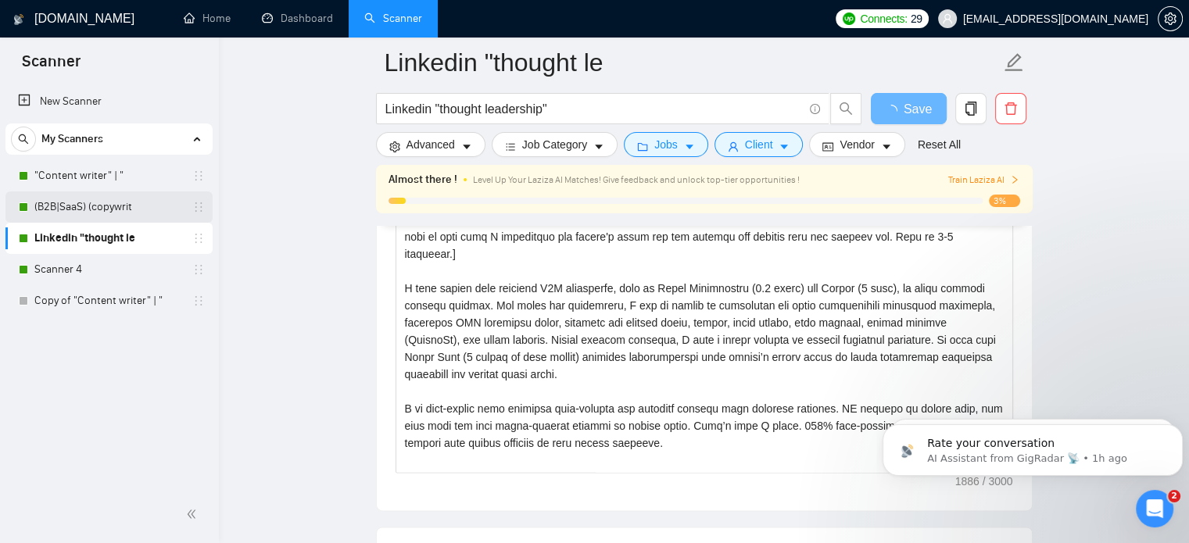
click at [66, 211] on link "(B2B|SaaS) (copywrit" at bounding box center [108, 207] width 149 height 31
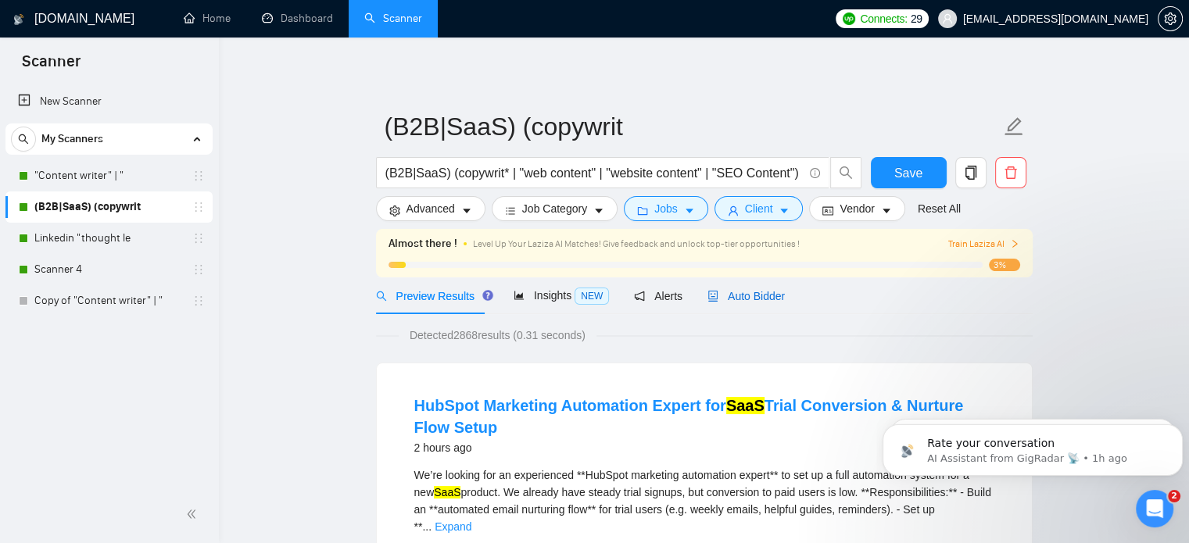
click at [735, 299] on span "Auto Bidder" at bounding box center [746, 296] width 77 height 13
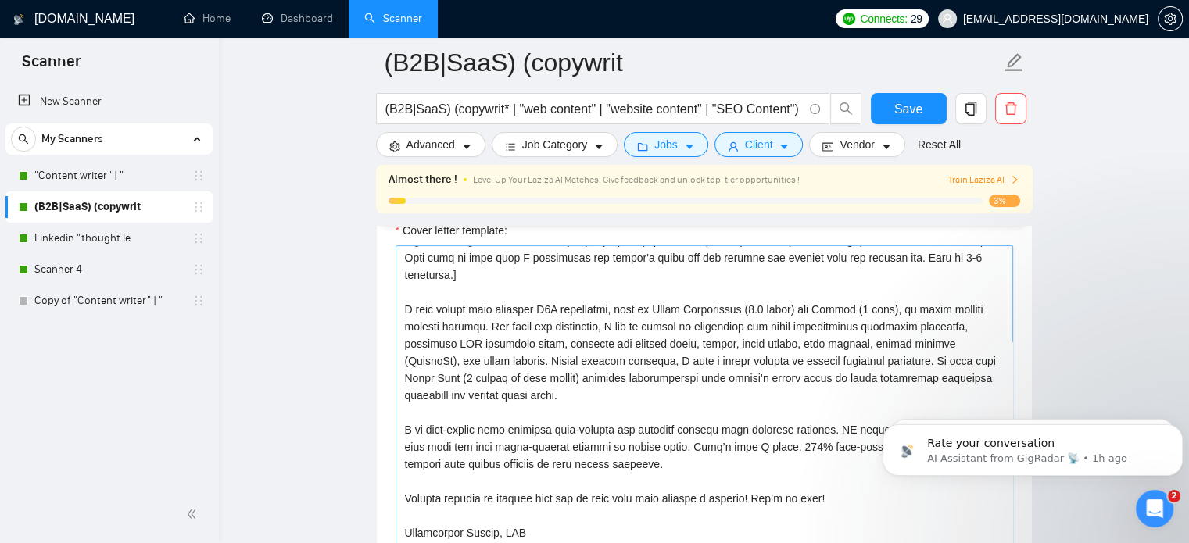
scroll to position [1877, 0]
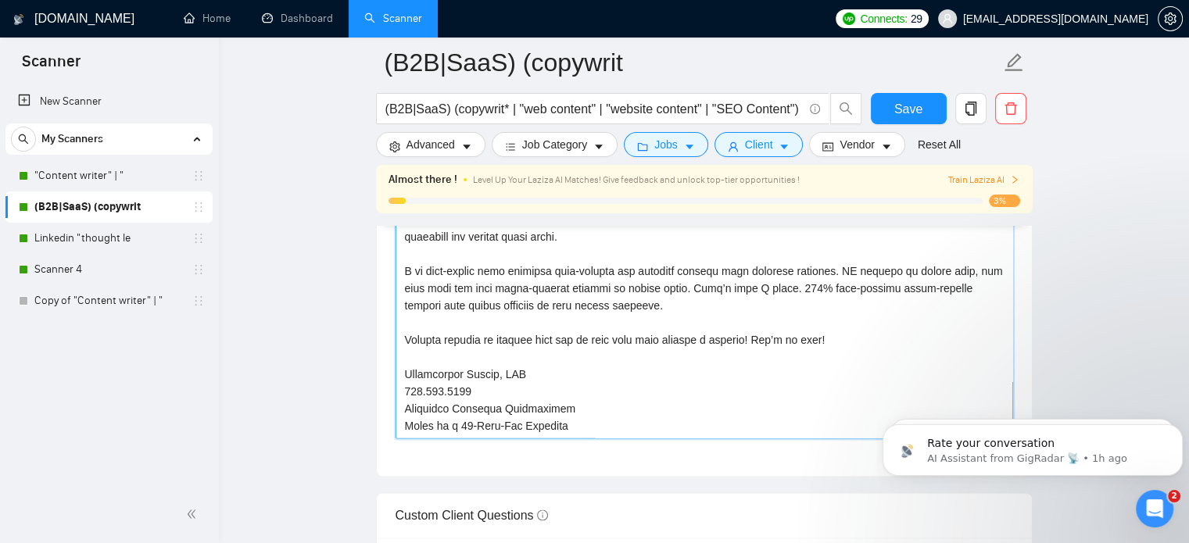
click at [622, 271] on textarea "Cover letter template:" at bounding box center [705, 263] width 618 height 352
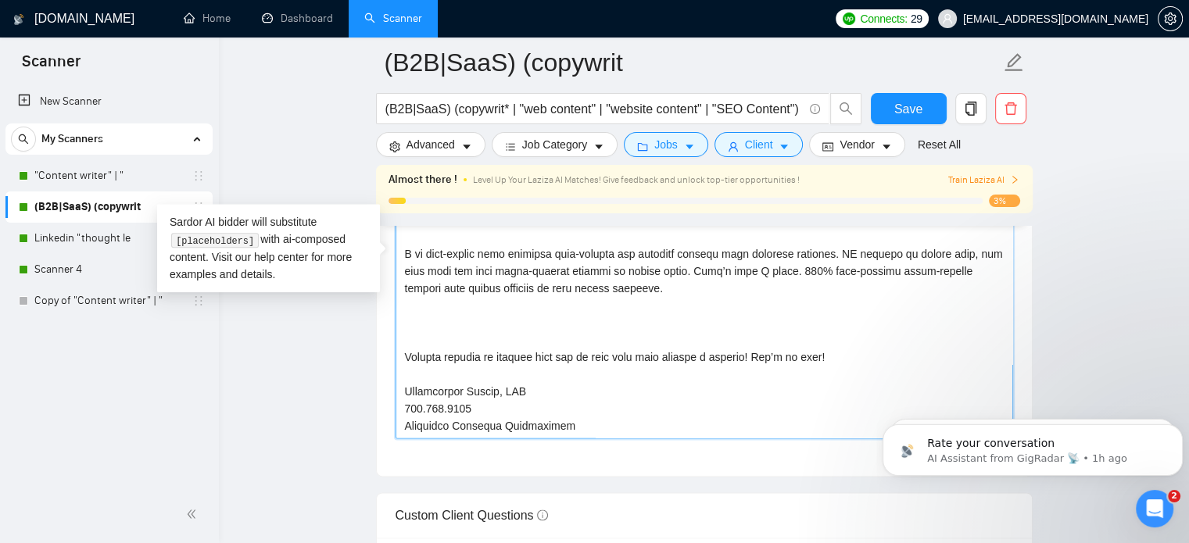
paste textarea "Here are samples from my previous projects: https://drive.google.com/file/d/1qi…"
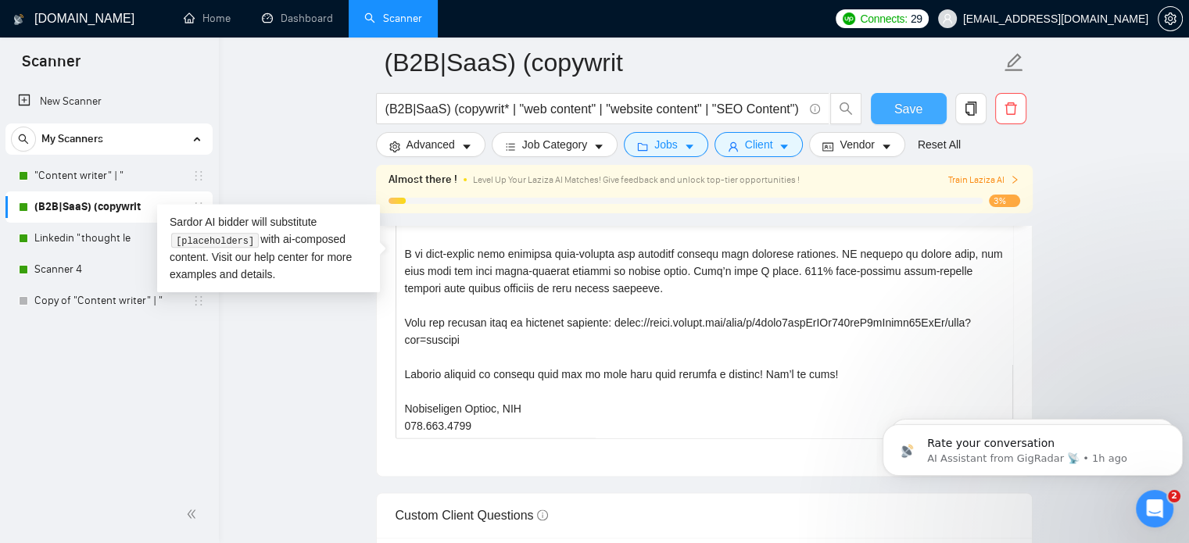
click at [913, 110] on span "Save" at bounding box center [909, 109] width 28 height 20
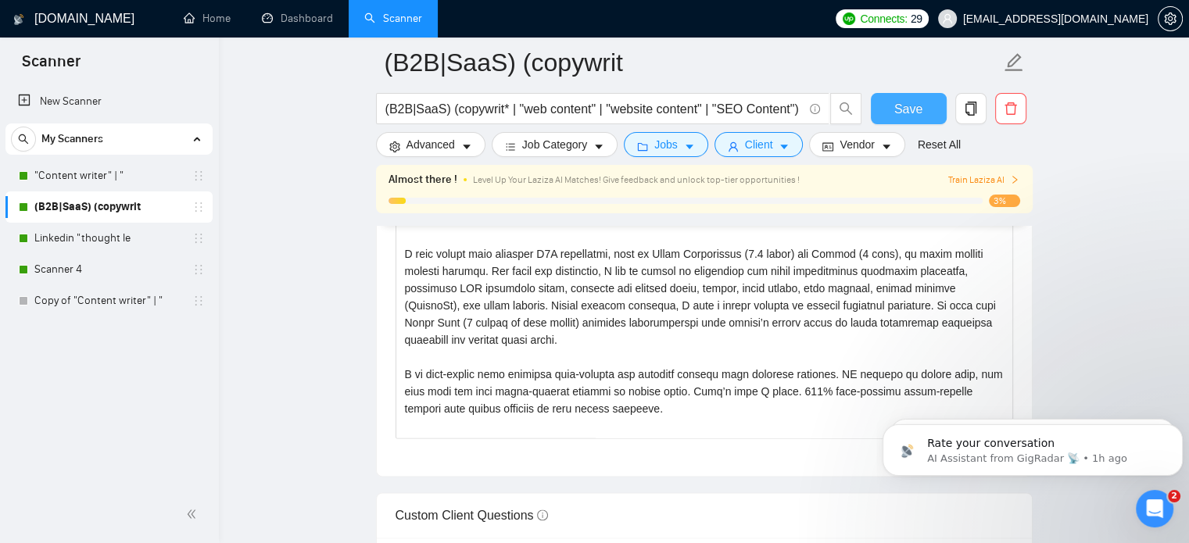
click at [895, 114] on span "Save" at bounding box center [909, 109] width 28 height 20
click at [134, 174] on link ""Content writer" | "" at bounding box center [108, 175] width 149 height 31
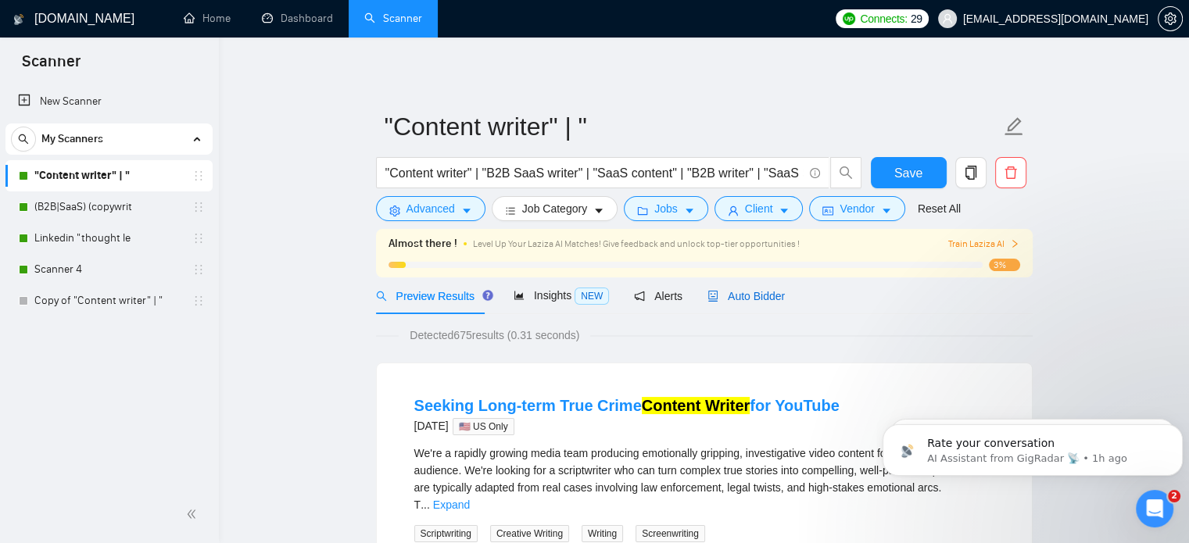
click at [763, 291] on span "Auto Bidder" at bounding box center [746, 296] width 77 height 13
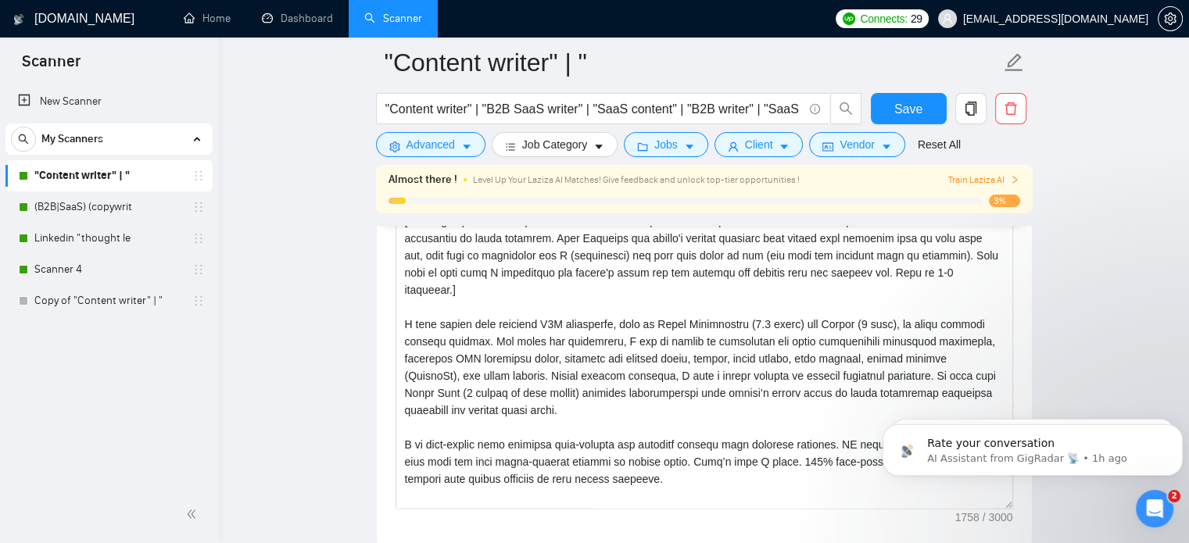
scroll to position [1955, 0]
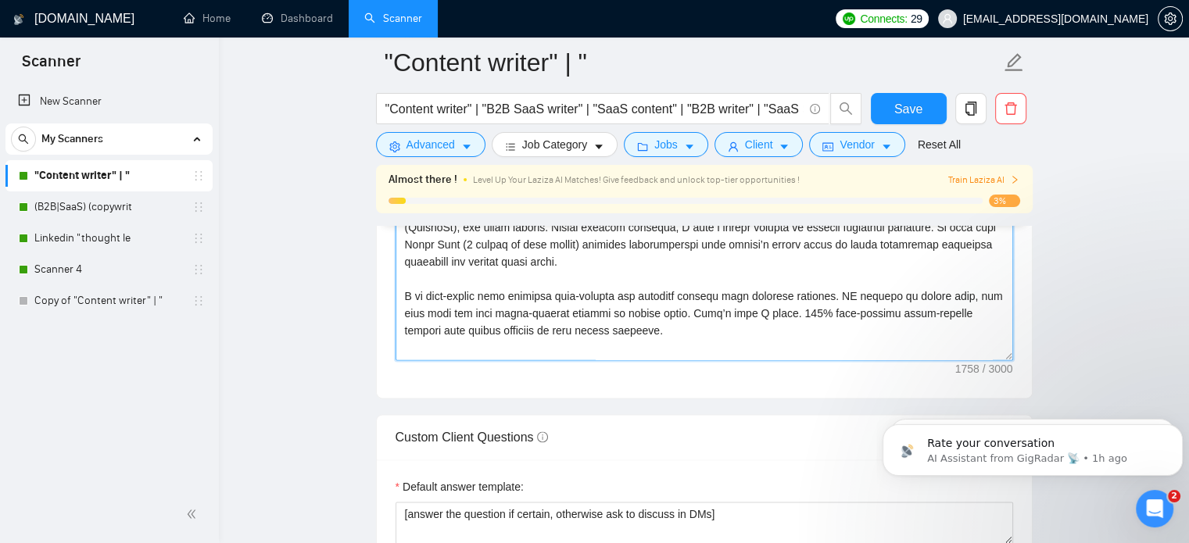
click at [656, 311] on textarea "Cover letter template:" at bounding box center [705, 185] width 618 height 352
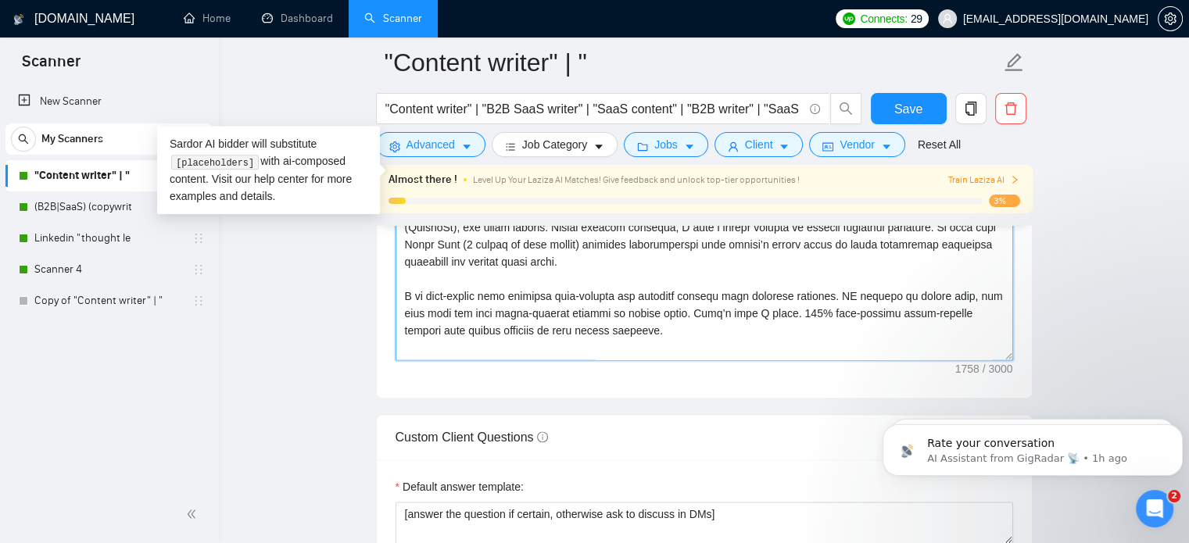
scroll to position [78, 0]
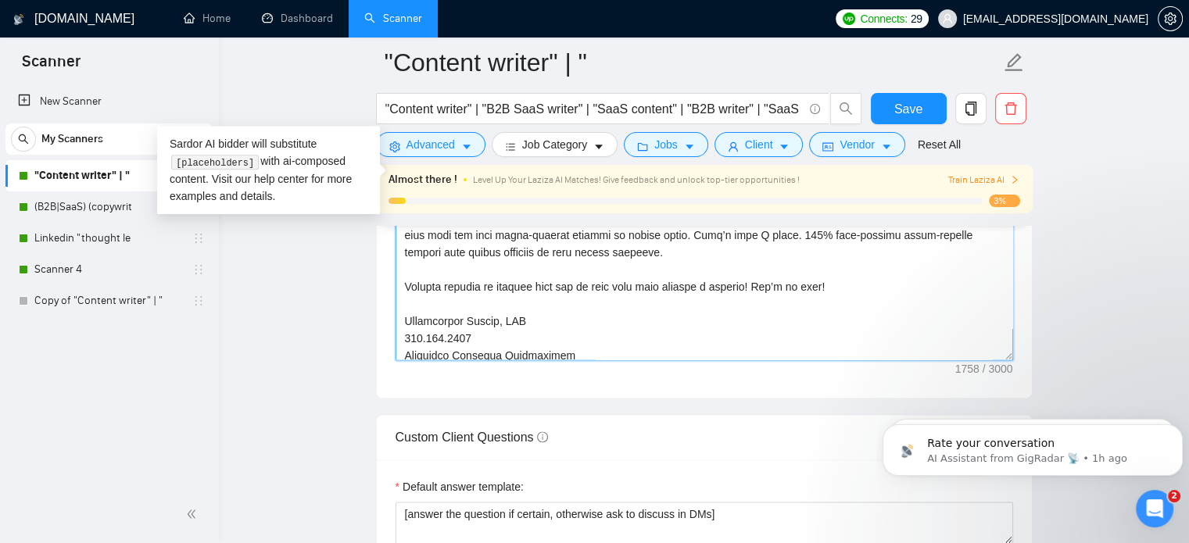
click at [837, 264] on textarea "Cover letter template:" at bounding box center [705, 185] width 618 height 352
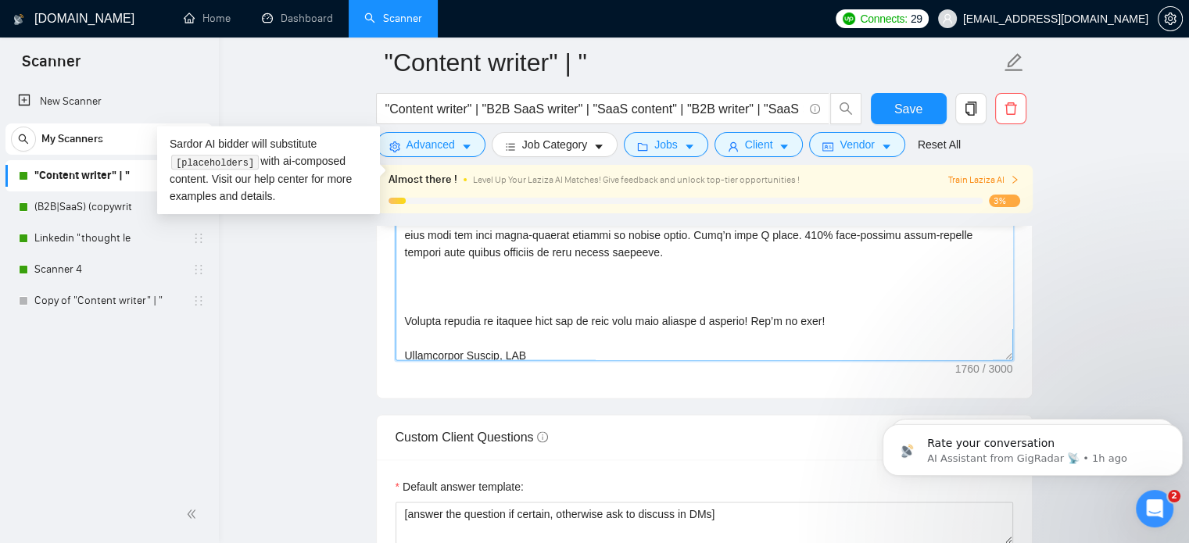
paste textarea "Here are samples from my previous projects: https://drive.google.com/file/d/1qi…"
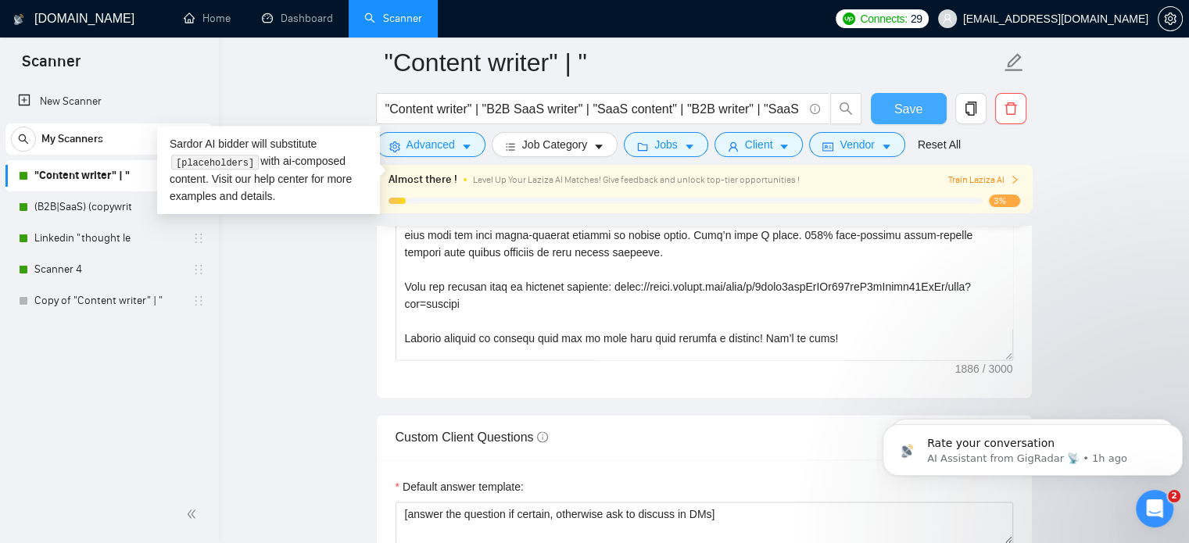
click at [891, 115] on button "Save" at bounding box center [909, 108] width 76 height 31
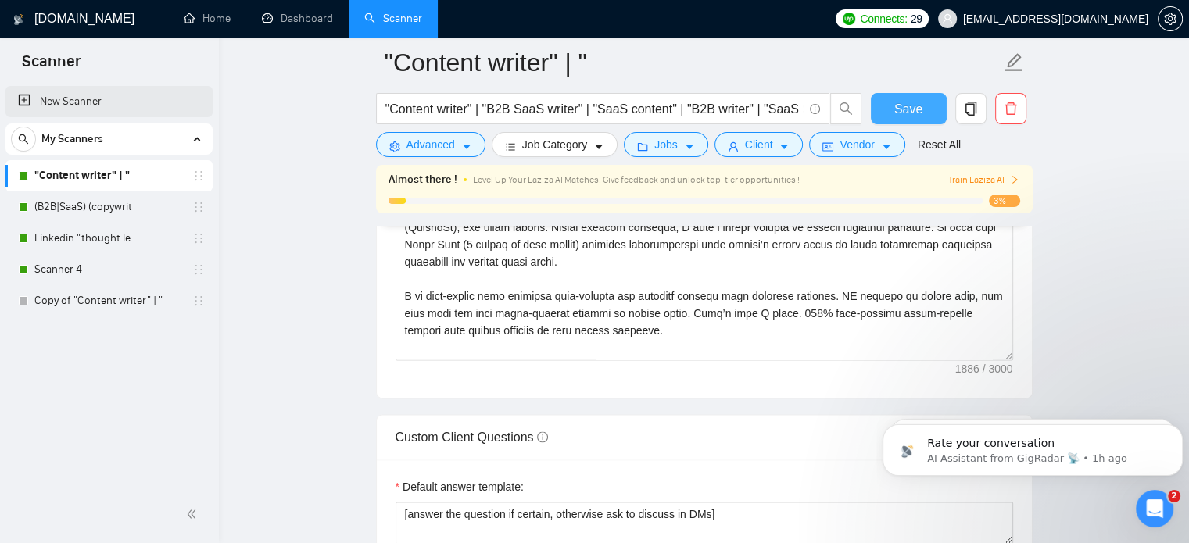
scroll to position [3753, 0]
click at [78, 101] on link "New Scanner" at bounding box center [109, 101] width 182 height 31
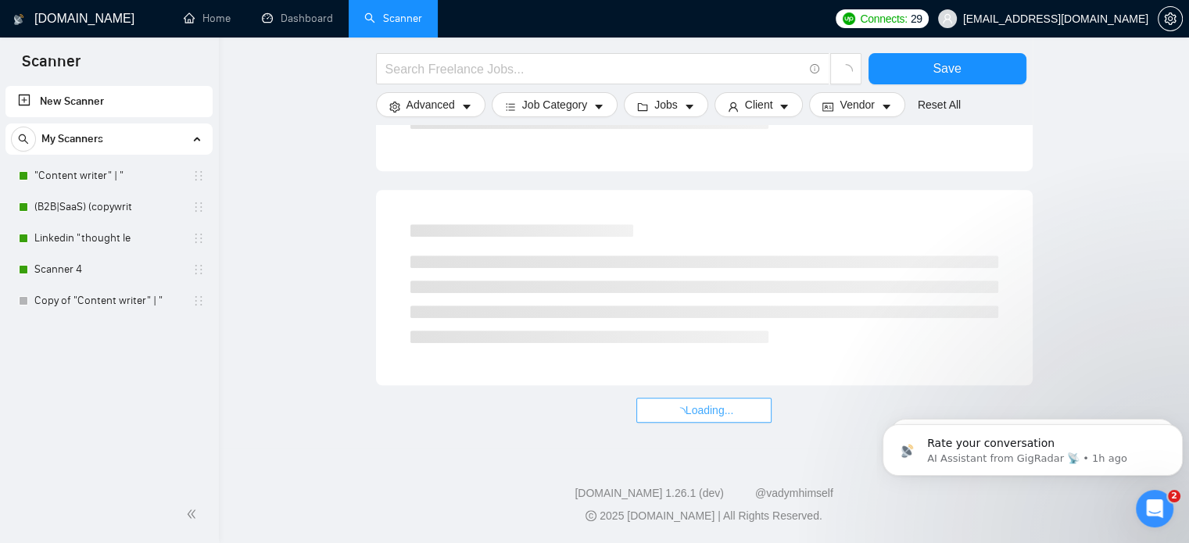
scroll to position [956, 0]
click at [1099, 455] on p "AI Assistant from GigRadar 📡 • 1h ago" at bounding box center [1045, 459] width 236 height 14
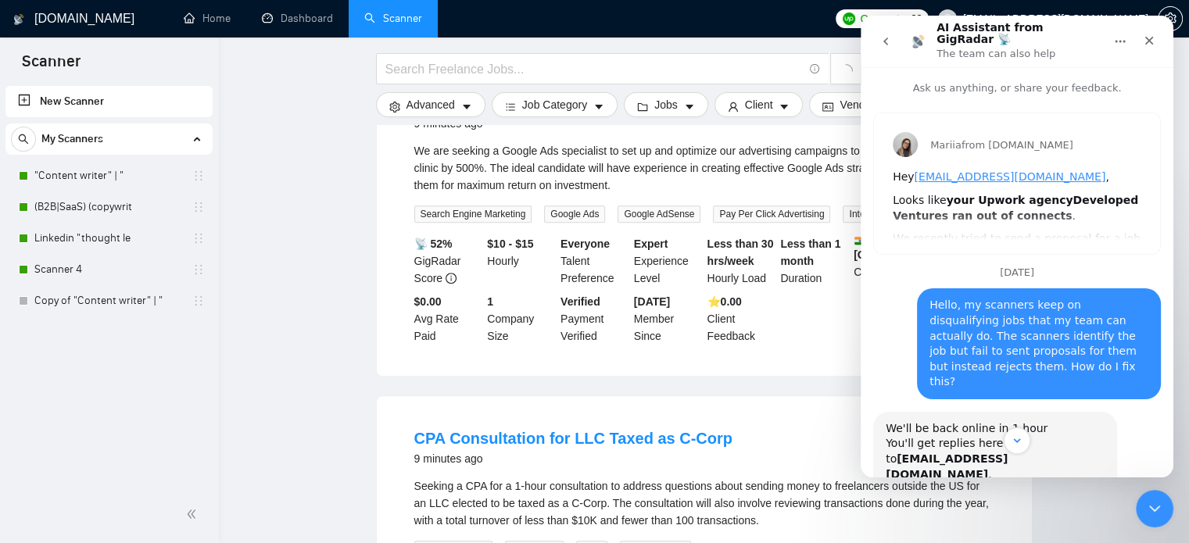
scroll to position [127, 0]
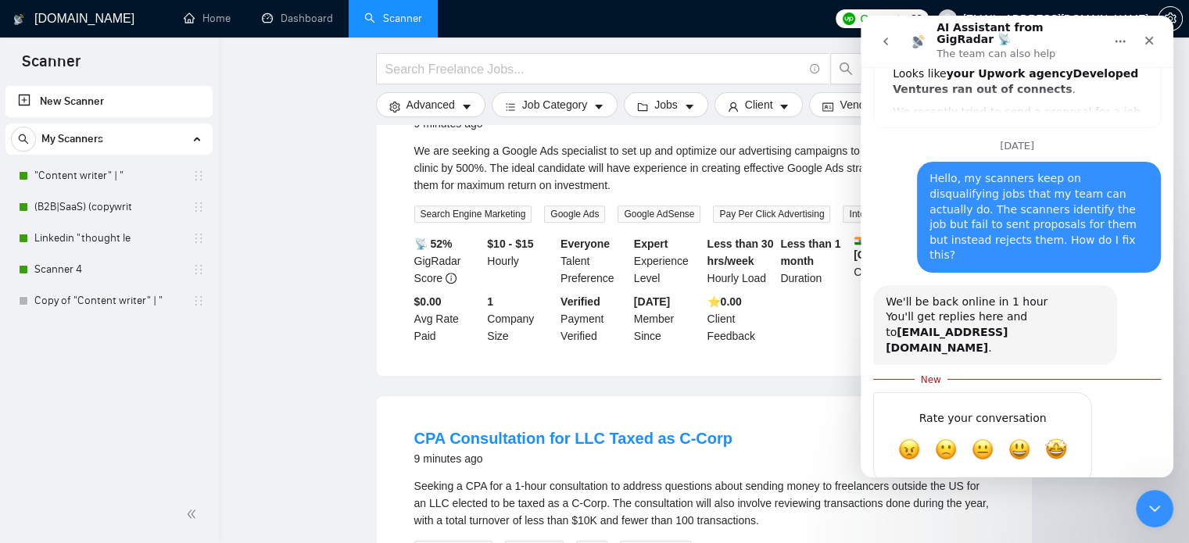
click at [875, 35] on button "go back" at bounding box center [886, 42] width 30 height 30
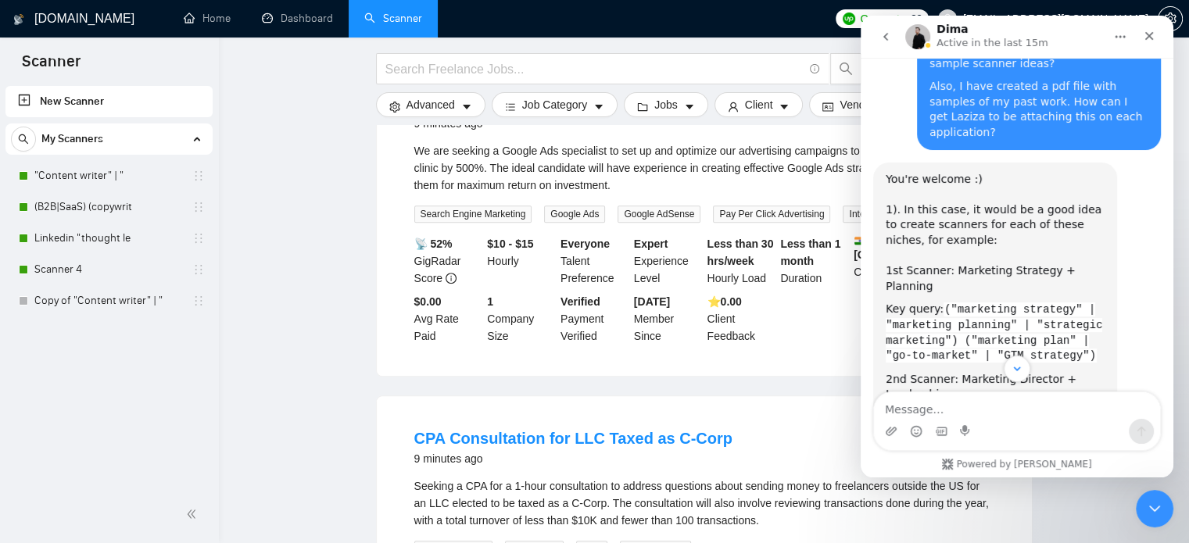
scroll to position [3440, 0]
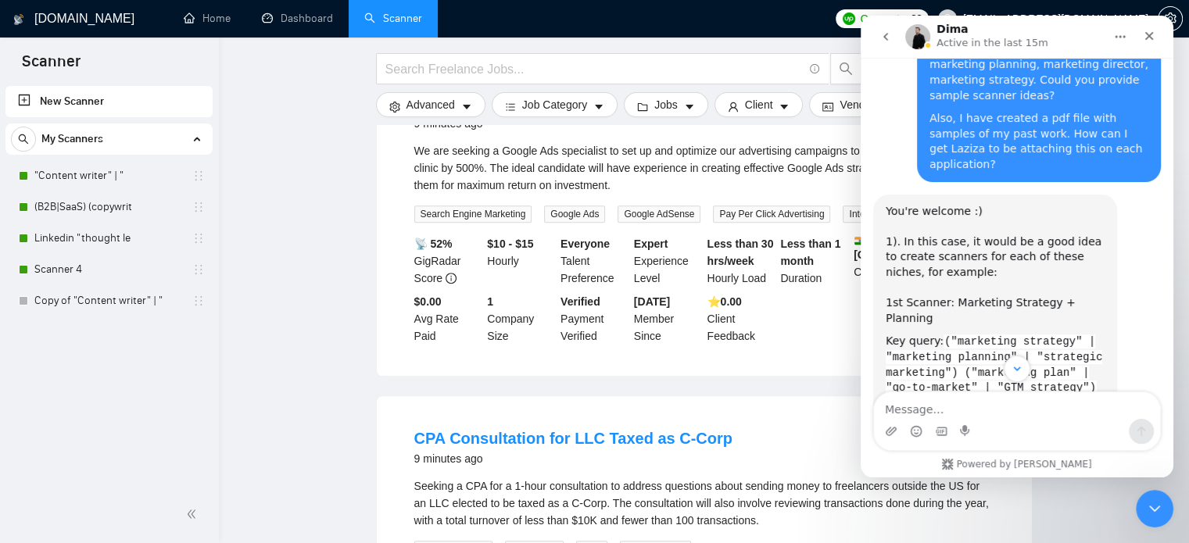
click at [949, 443] on code "("marketing director" | "marketing manager" | "CMO" | "chief marketing") ("team…" at bounding box center [994, 473] width 217 height 60
drag, startPoint x: 949, startPoint y: 217, endPoint x: 1036, endPoint y: 264, distance: 99.4
click at [1036, 443] on code "("marketing director" | "marketing manager" | "CMO" | "chief marketing") ("team…" at bounding box center [994, 473] width 217 height 60
copy code ""marketing director" | "marketing manager" | "CMO" | "chief marketing") ("team …"
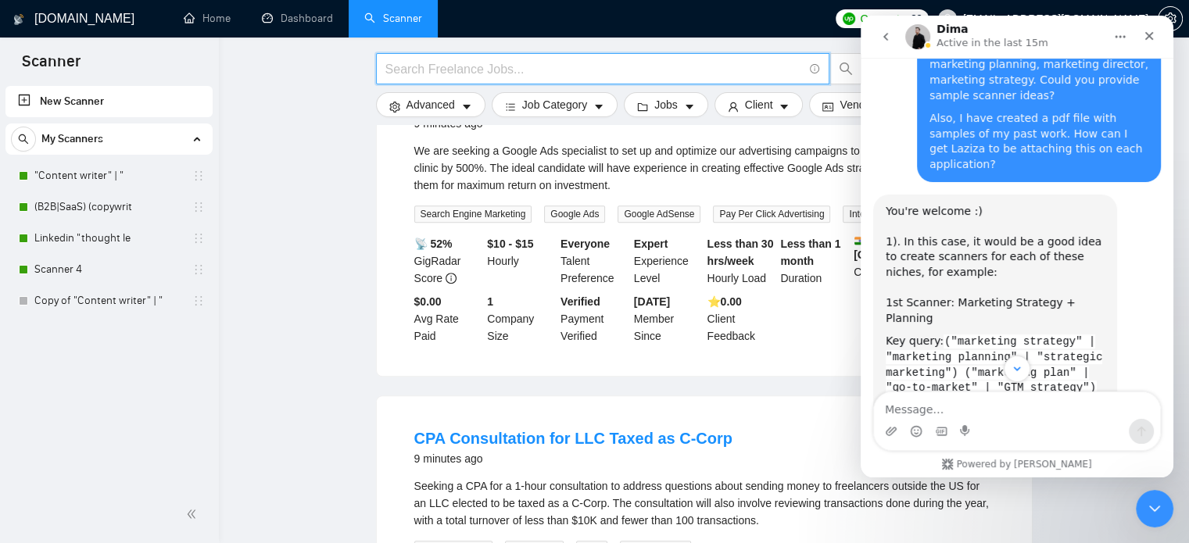
click at [590, 70] on input "text" at bounding box center [595, 69] width 418 height 20
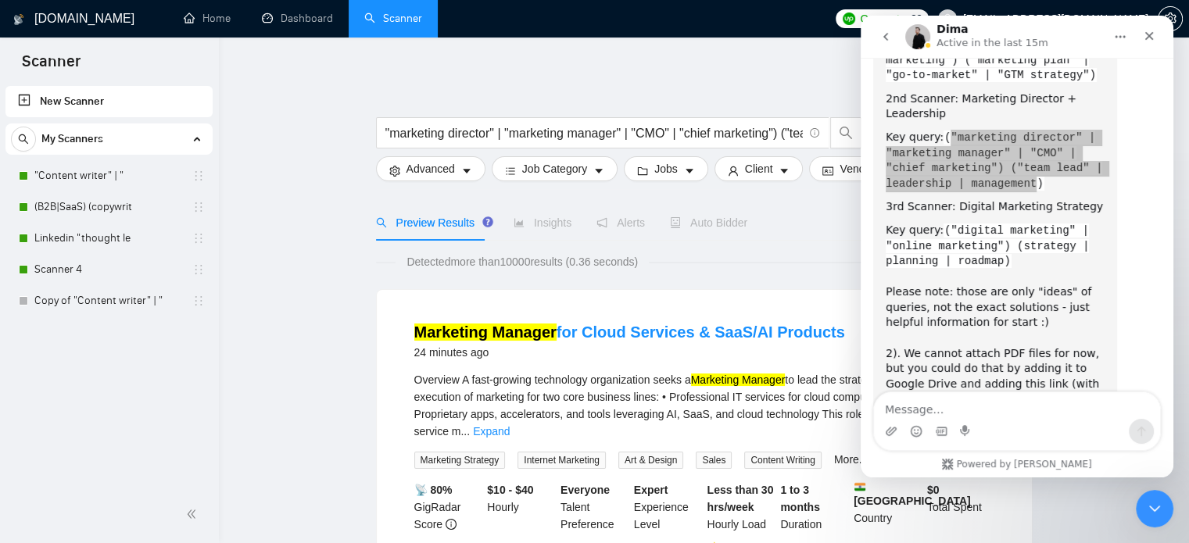
scroll to position [3769, 0]
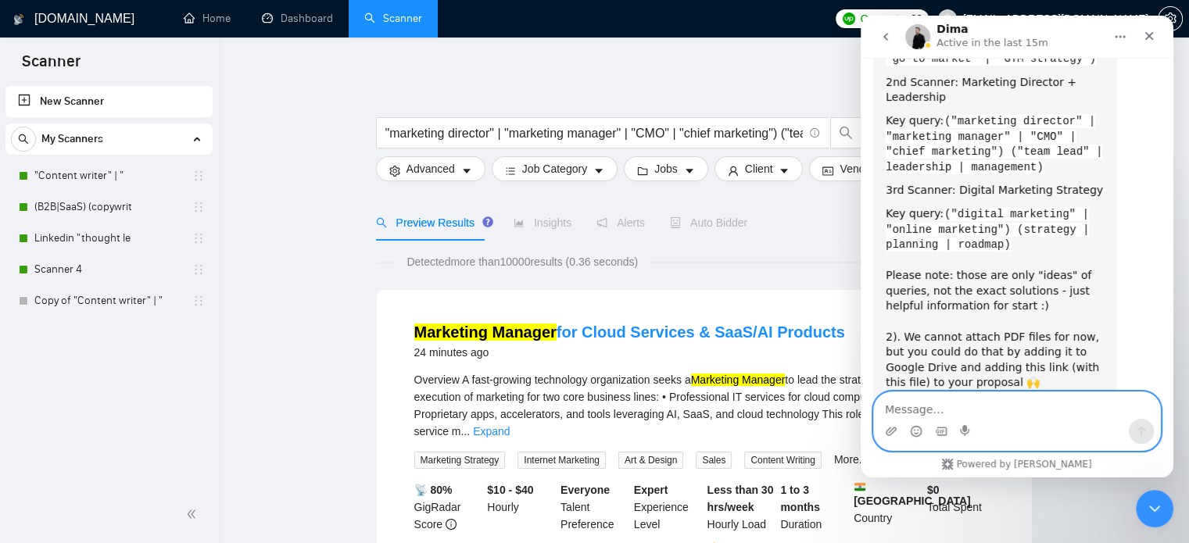
click at [952, 407] on textarea "Message…" at bounding box center [1017, 406] width 286 height 27
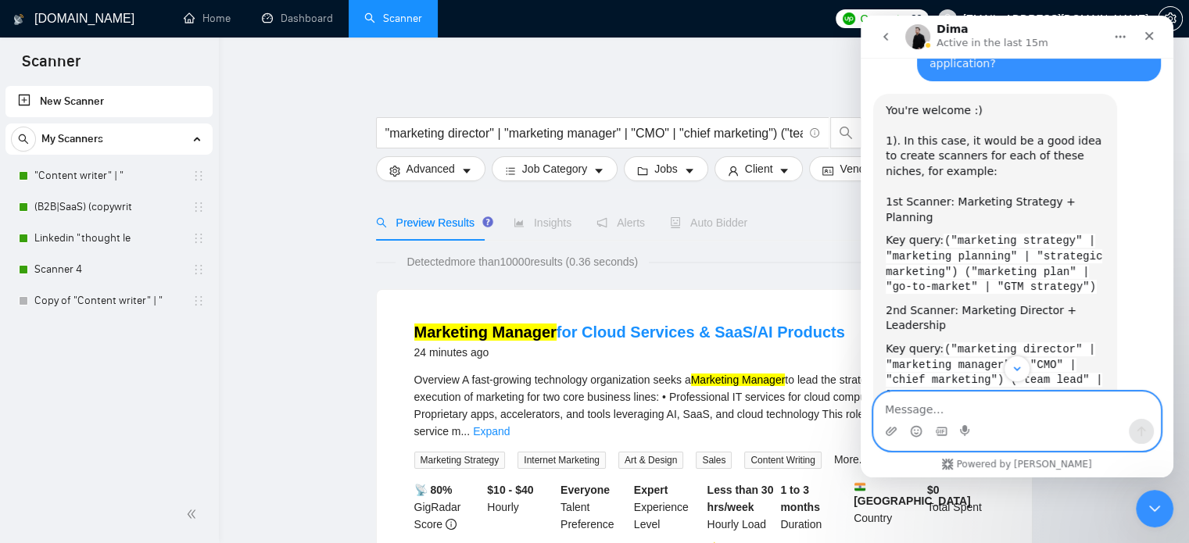
scroll to position [3534, 0]
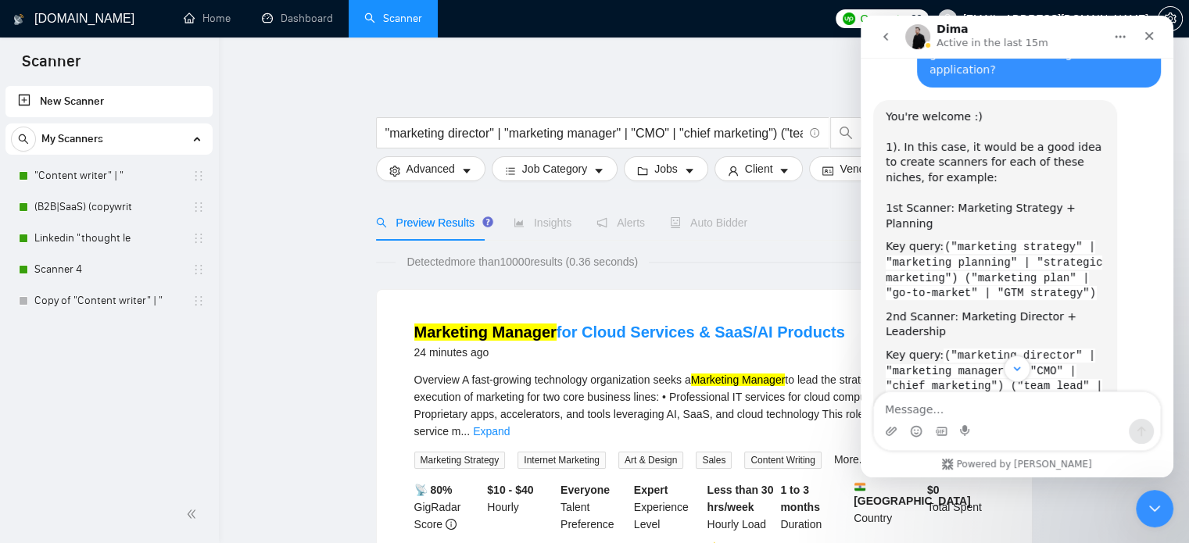
click at [1013, 366] on icon "Scroll to bottom" at bounding box center [1017, 369] width 14 height 14
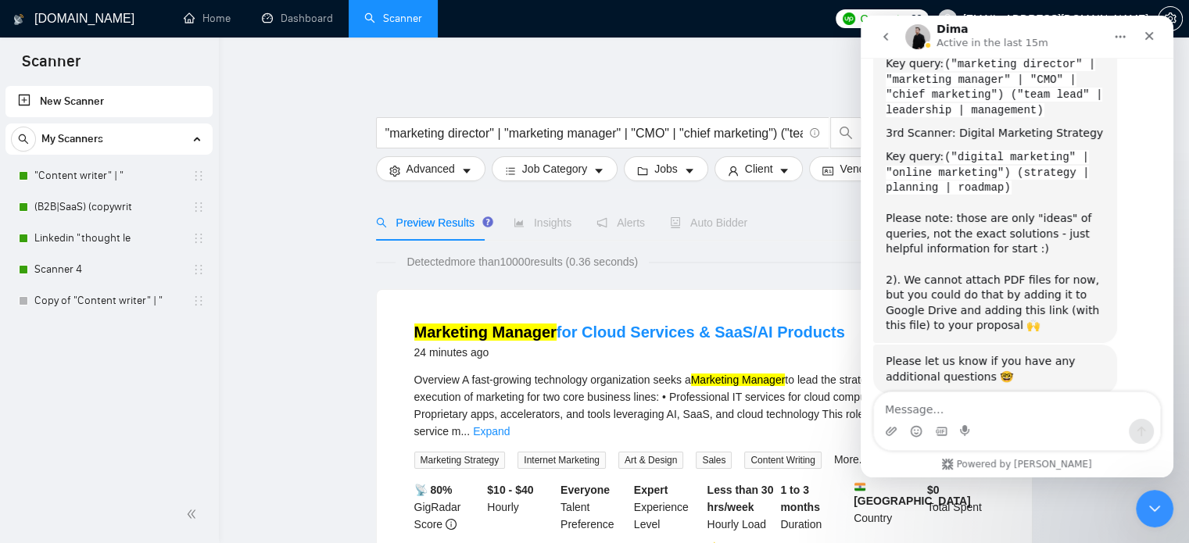
scroll to position [3847, 0]
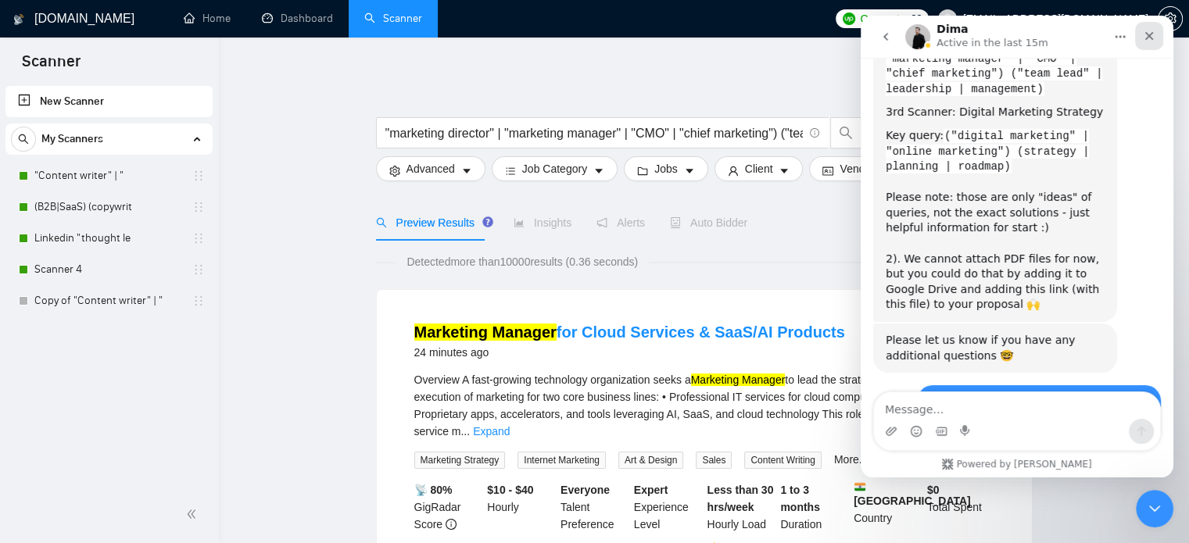
click at [1155, 37] on icon "Close" at bounding box center [1149, 36] width 13 height 13
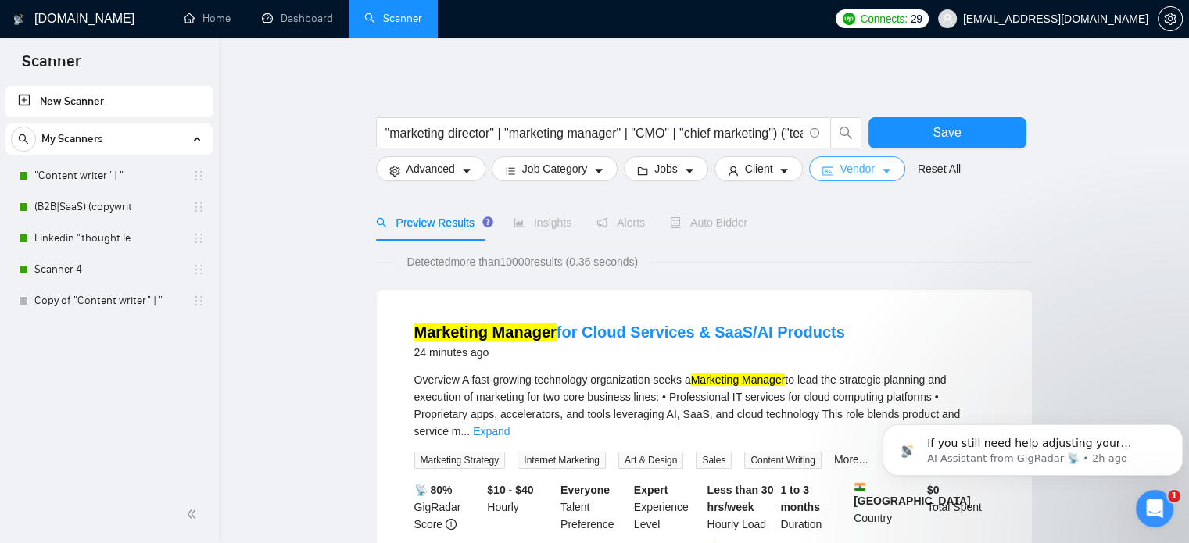
scroll to position [0, 0]
click at [467, 170] on icon "caret-down" at bounding box center [467, 171] width 8 height 5
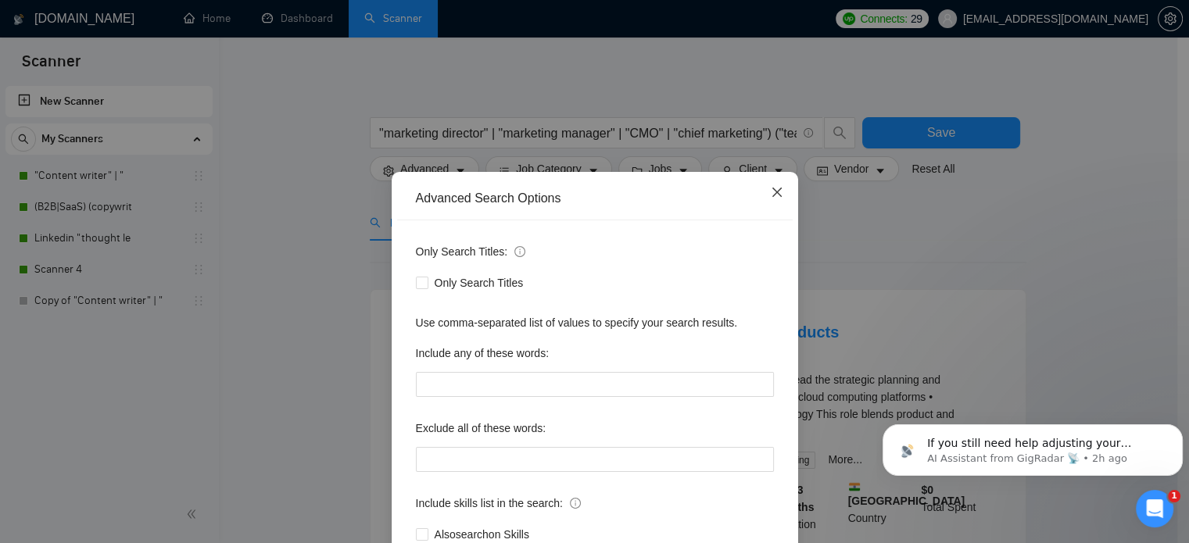
click at [778, 196] on span "Close" at bounding box center [777, 193] width 42 height 42
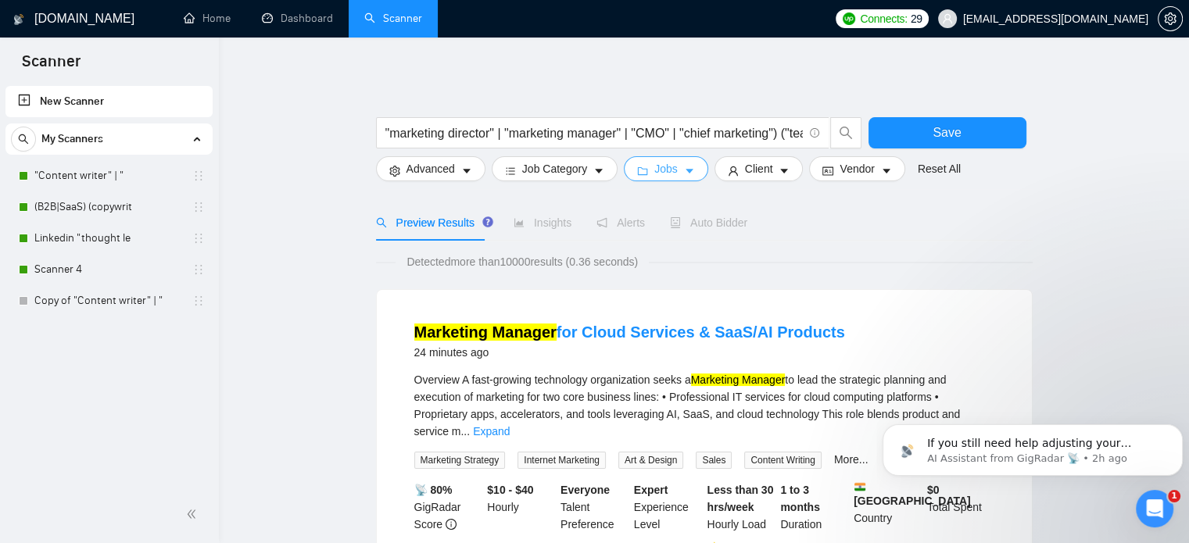
click at [654, 173] on span "Jobs" at bounding box center [665, 168] width 23 height 17
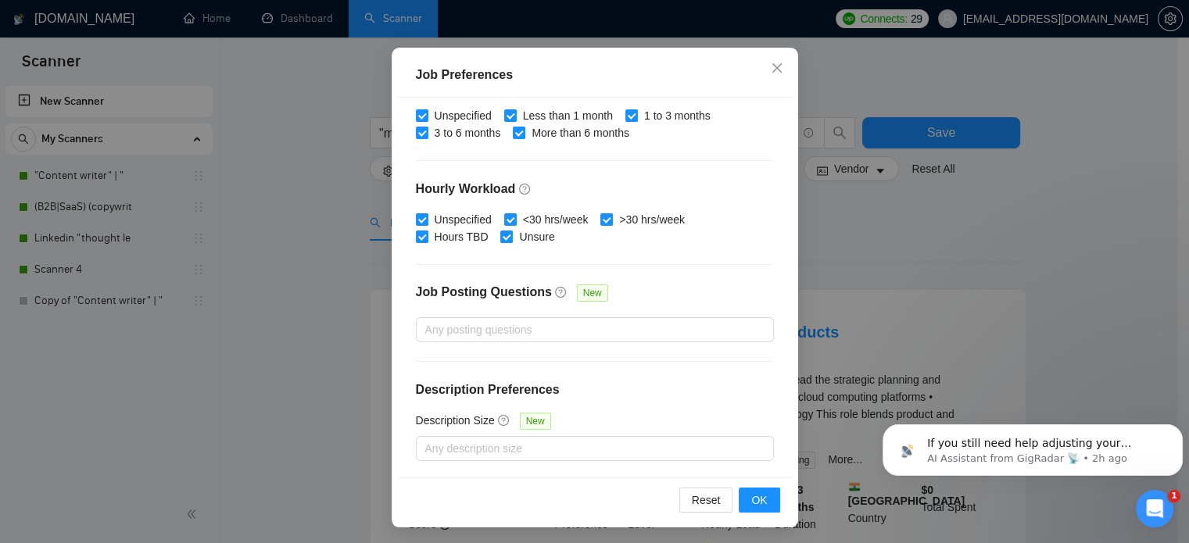
scroll to position [112, 0]
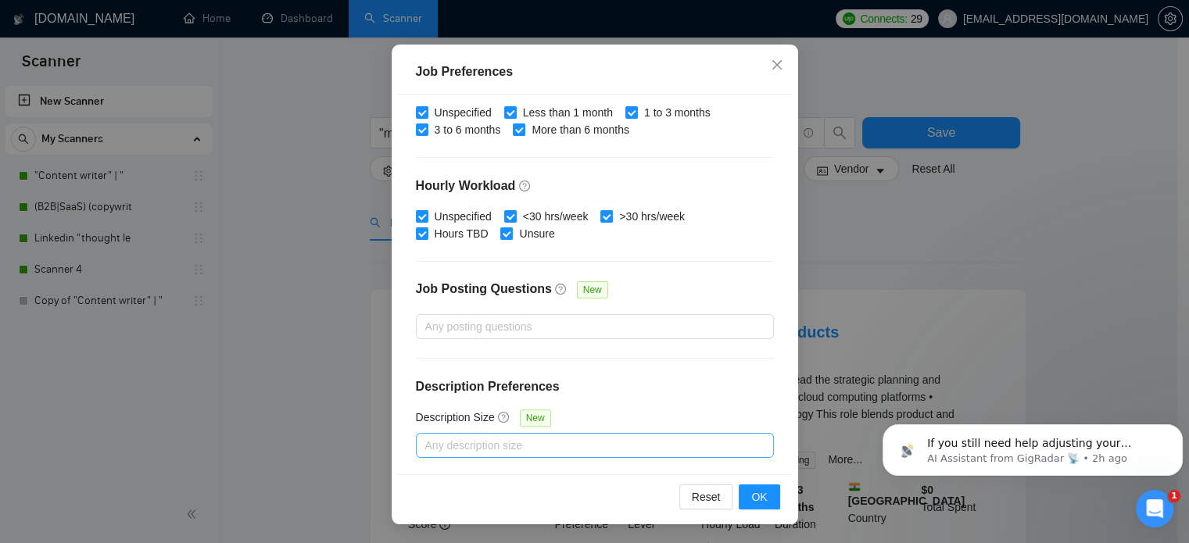
click at [518, 450] on div at bounding box center [587, 445] width 335 height 19
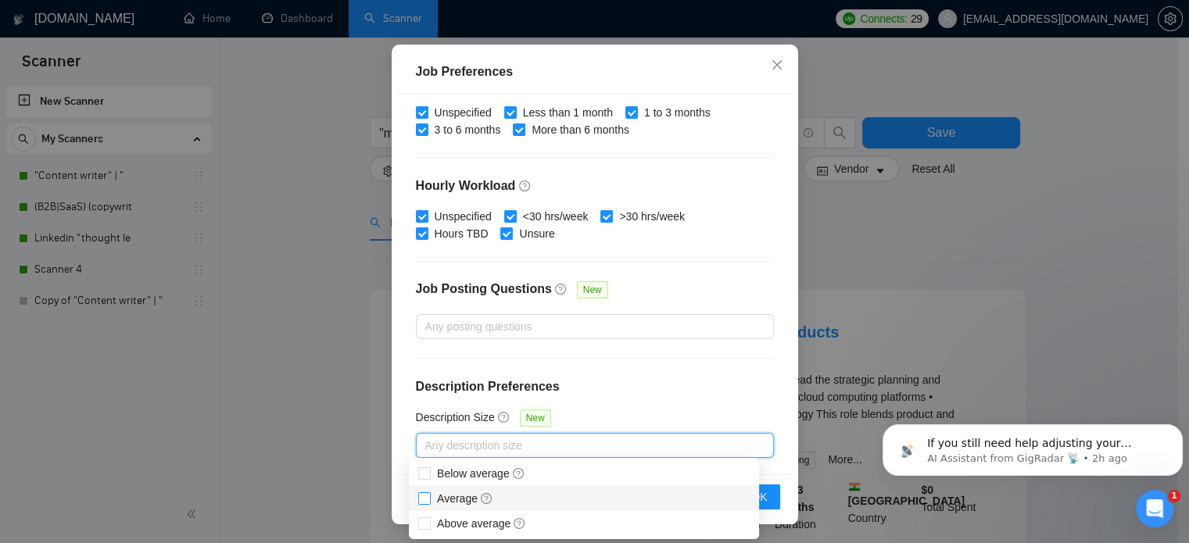
click at [422, 497] on input "Average" at bounding box center [423, 498] width 11 height 11
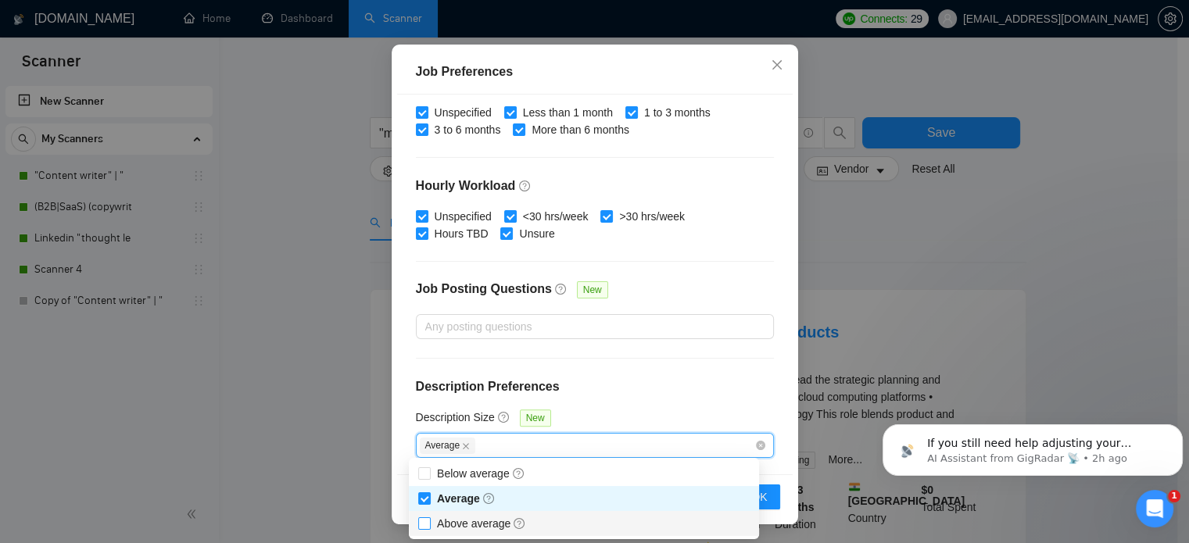
click at [444, 520] on span "Above average" at bounding box center [481, 524] width 89 height 13
click at [429, 520] on input "Above average" at bounding box center [423, 523] width 11 height 11
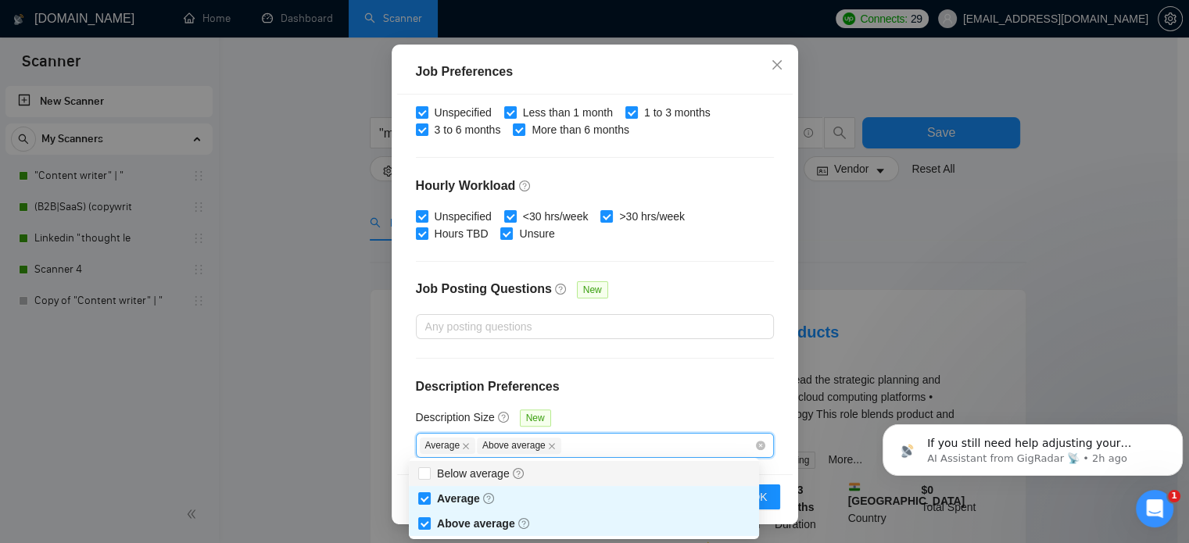
click at [630, 371] on div "Budget Project Type All Fixed Price Hourly Rate Fixed Price Budget $ Min - $ Ma…" at bounding box center [595, 285] width 396 height 381
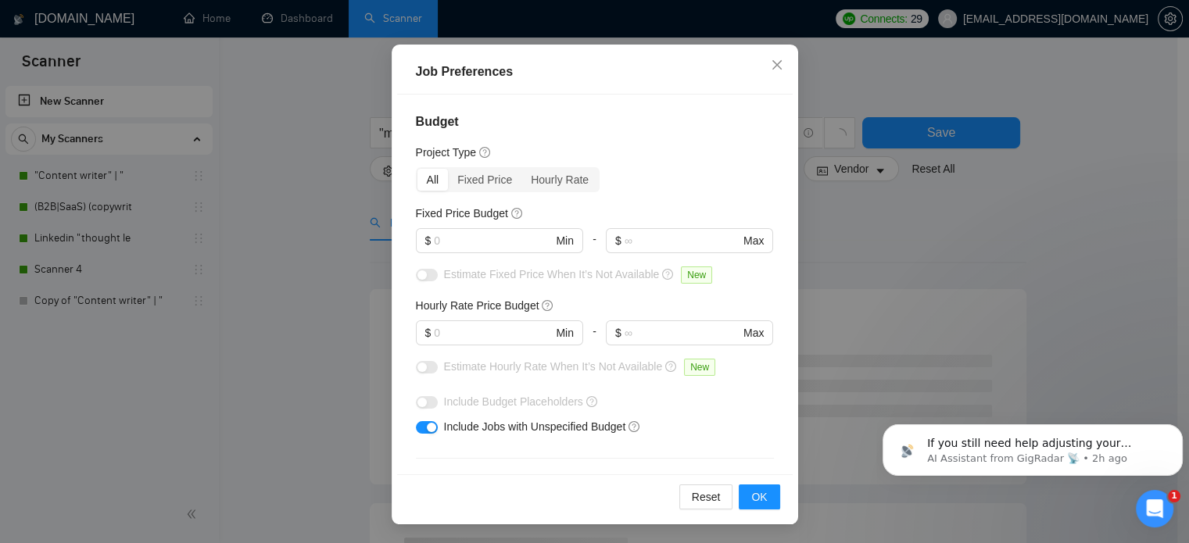
scroll to position [0, 0]
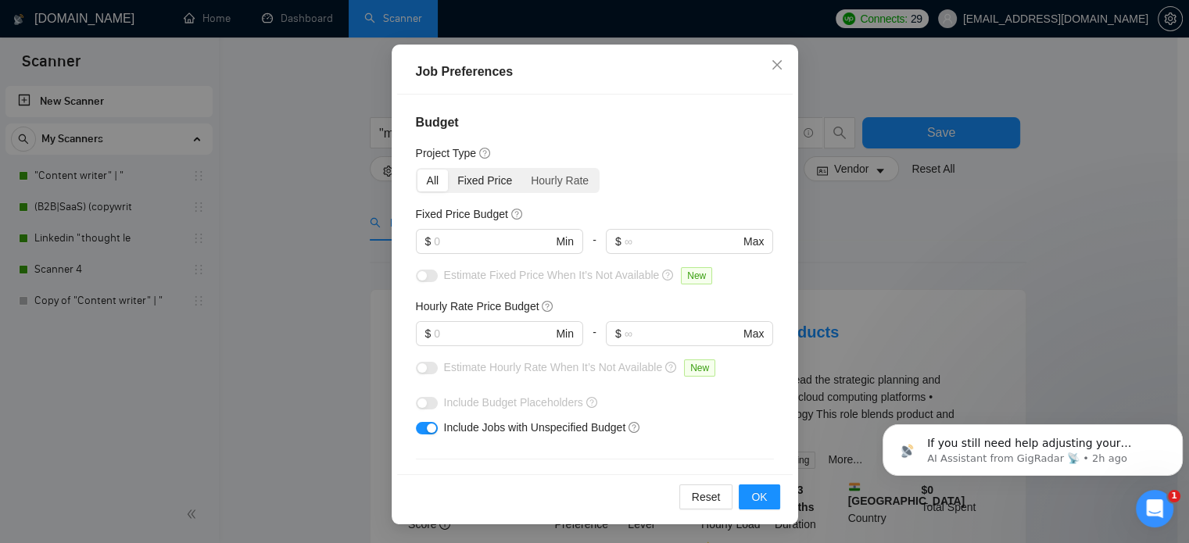
click at [471, 182] on div "Fixed Price" at bounding box center [485, 181] width 74 height 22
click at [448, 170] on input "Fixed Price" at bounding box center [448, 170] width 0 height 0
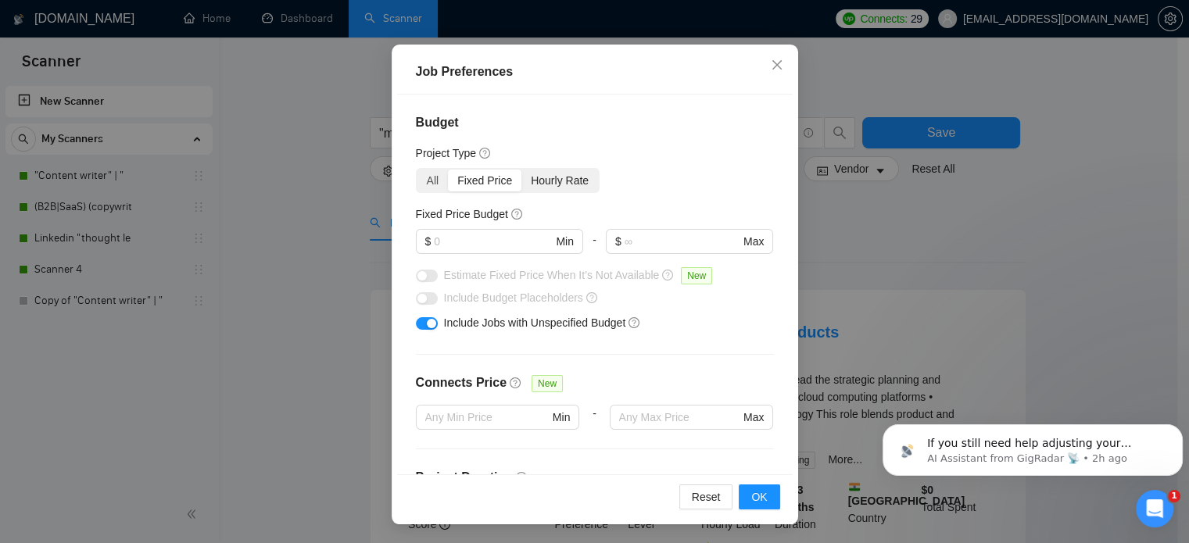
click at [545, 184] on div "Hourly Rate" at bounding box center [560, 181] width 77 height 22
click at [522, 170] on input "Hourly Rate" at bounding box center [522, 170] width 0 height 0
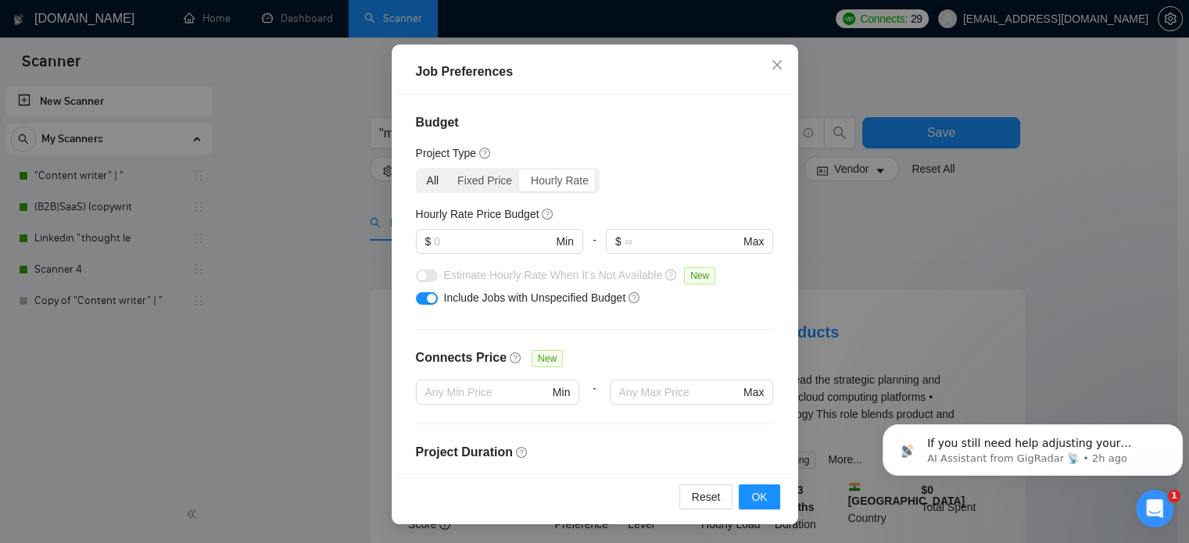
click at [425, 178] on div "All" at bounding box center [433, 181] width 31 height 22
click at [418, 170] on input "All" at bounding box center [418, 170] width 0 height 0
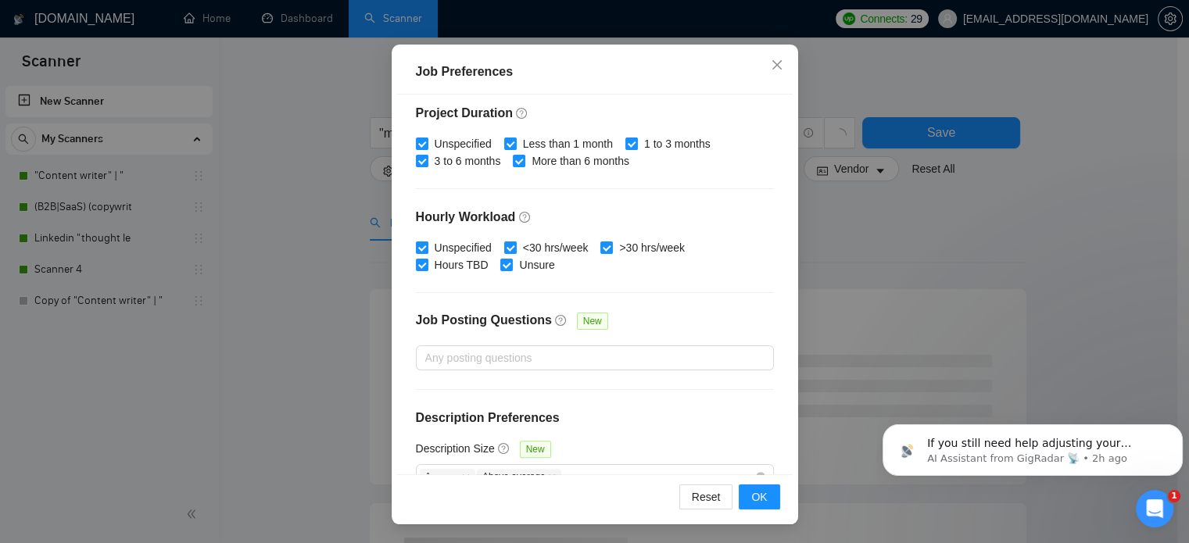
scroll to position [500, 0]
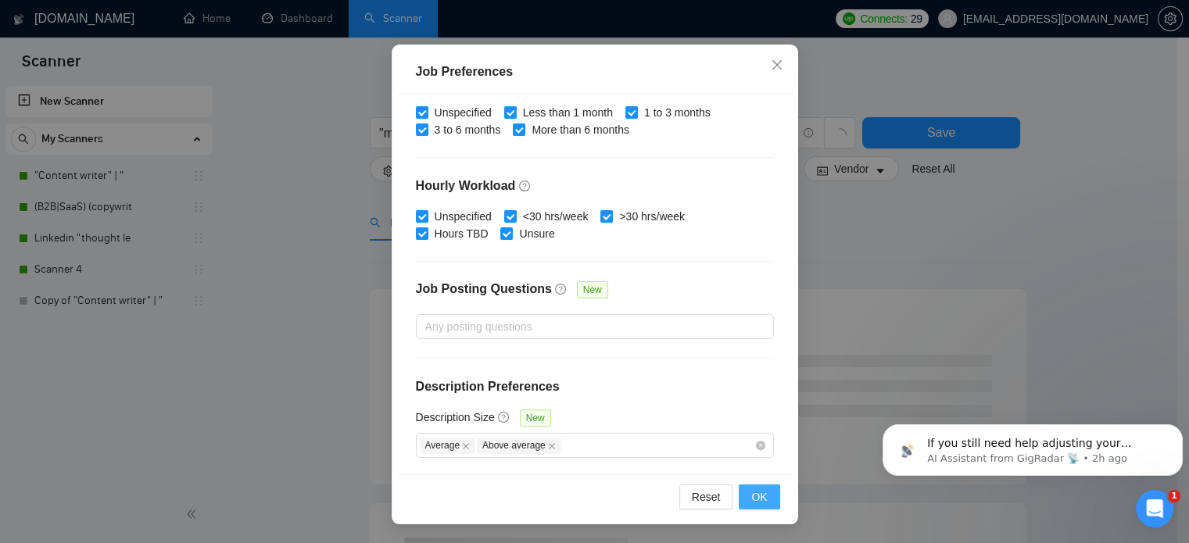
click at [751, 497] on span "OK" at bounding box center [759, 497] width 16 height 17
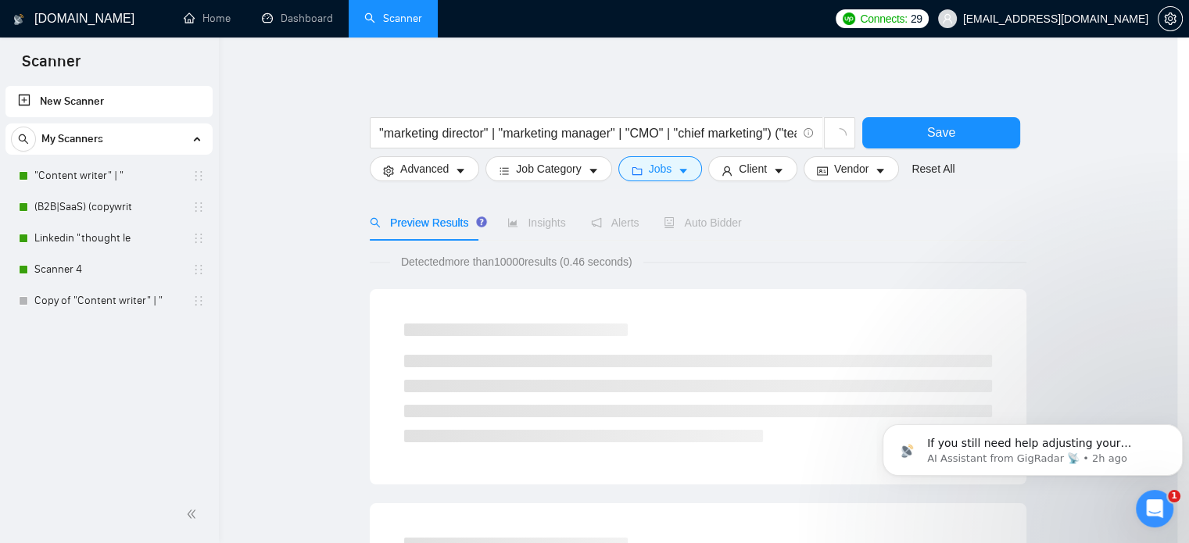
scroll to position [49, 0]
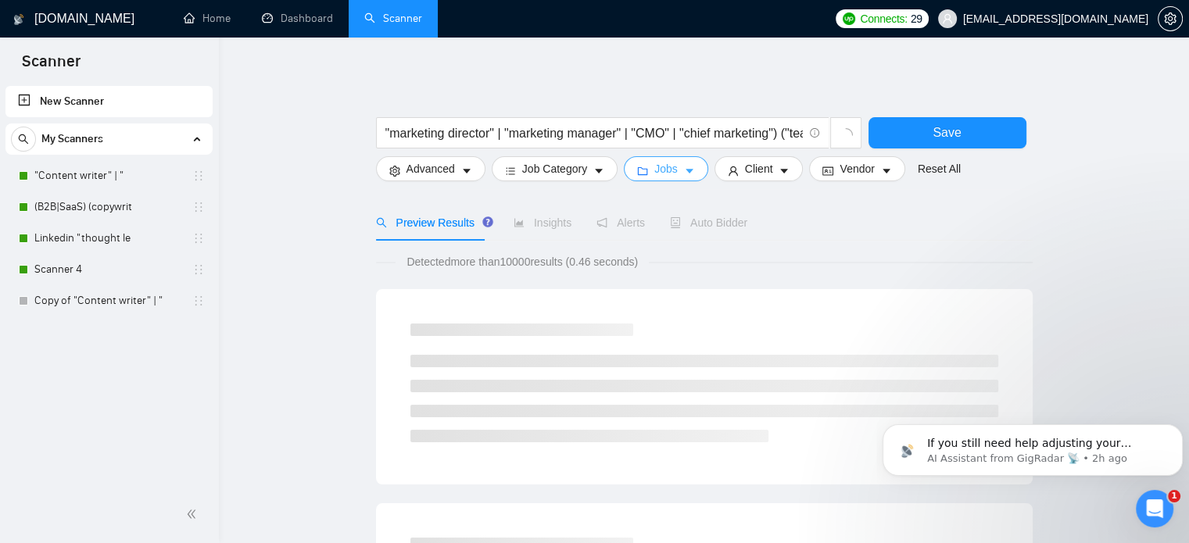
click at [672, 167] on span "Jobs" at bounding box center [665, 168] width 23 height 17
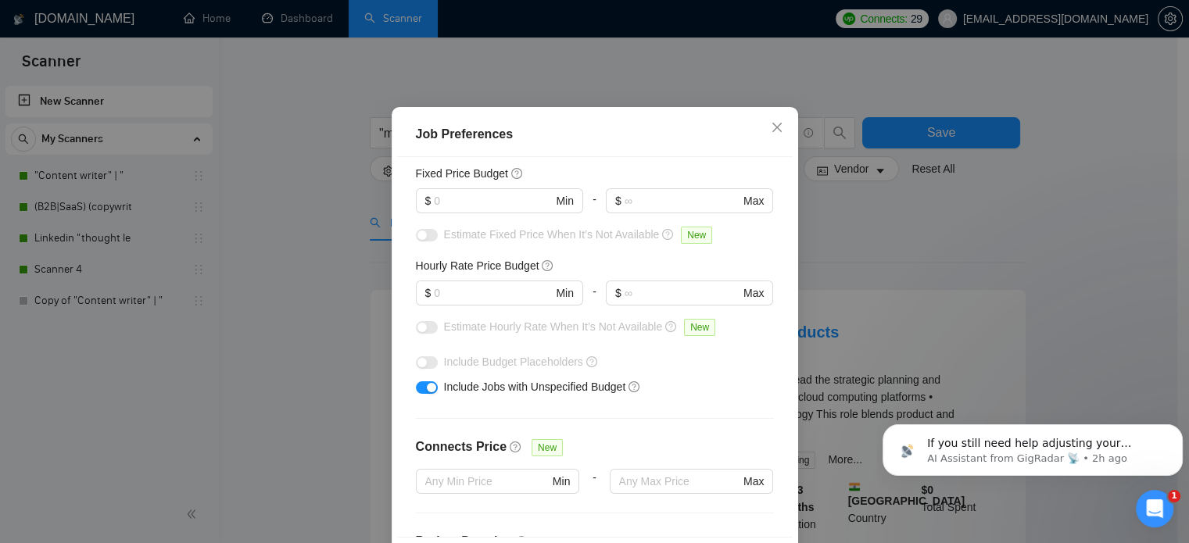
scroll to position [31, 0]
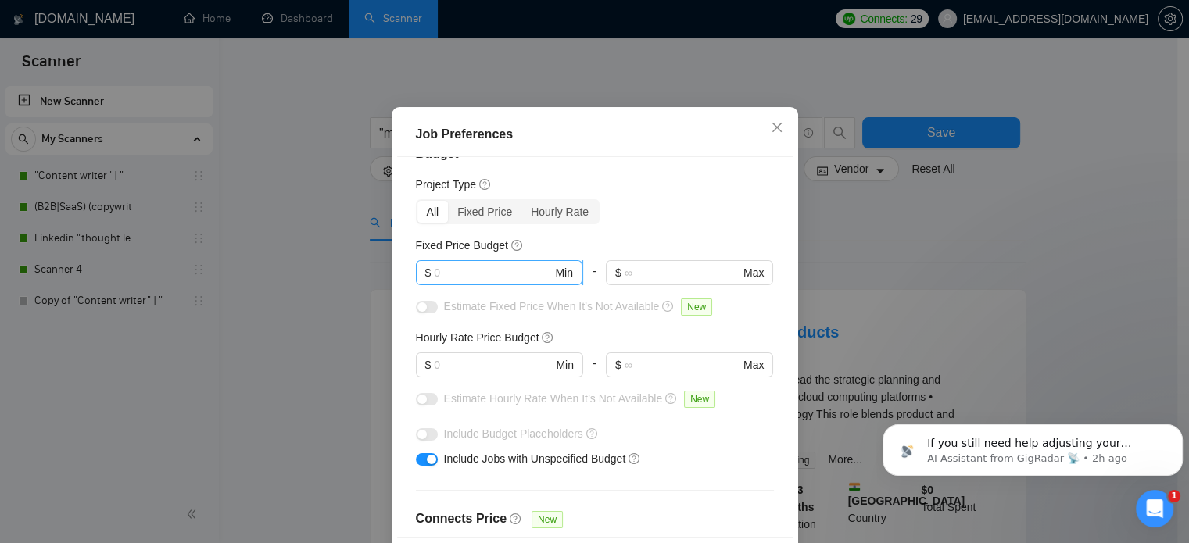
click at [454, 282] on input "text" at bounding box center [493, 272] width 118 height 17
click at [492, 374] on input "text" at bounding box center [493, 365] width 118 height 17
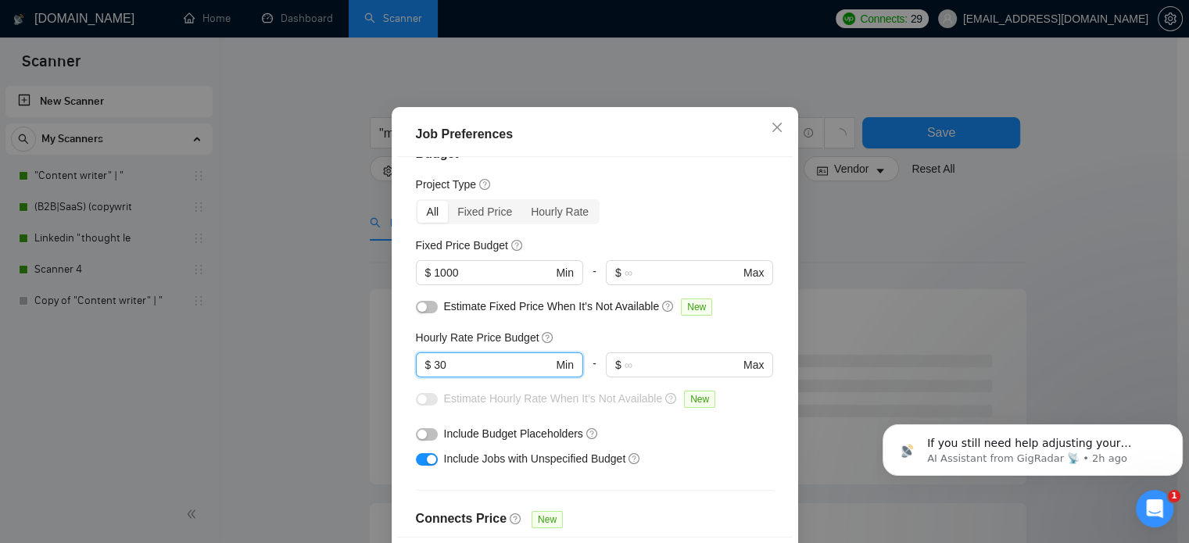
click at [648, 193] on div "Project Type" at bounding box center [595, 184] width 358 height 17
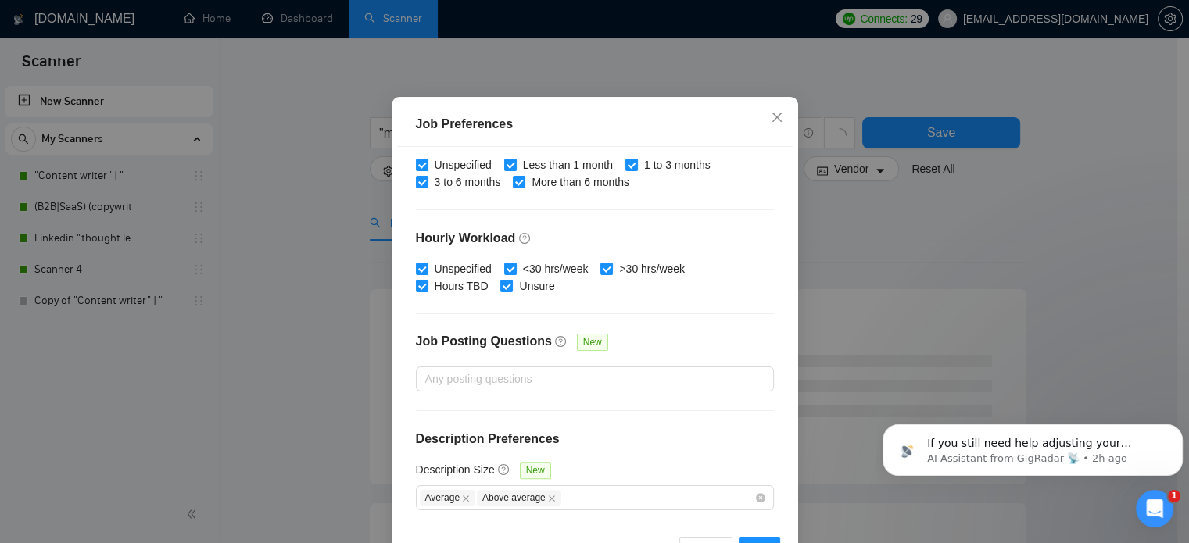
scroll to position [112, 0]
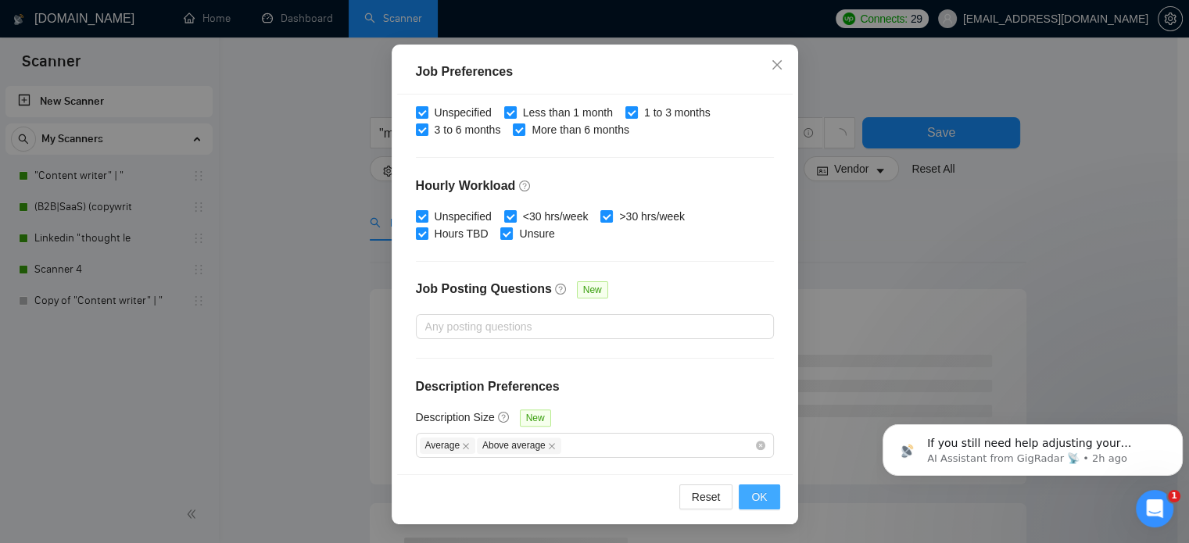
click at [745, 497] on button "OK" at bounding box center [759, 497] width 41 height 25
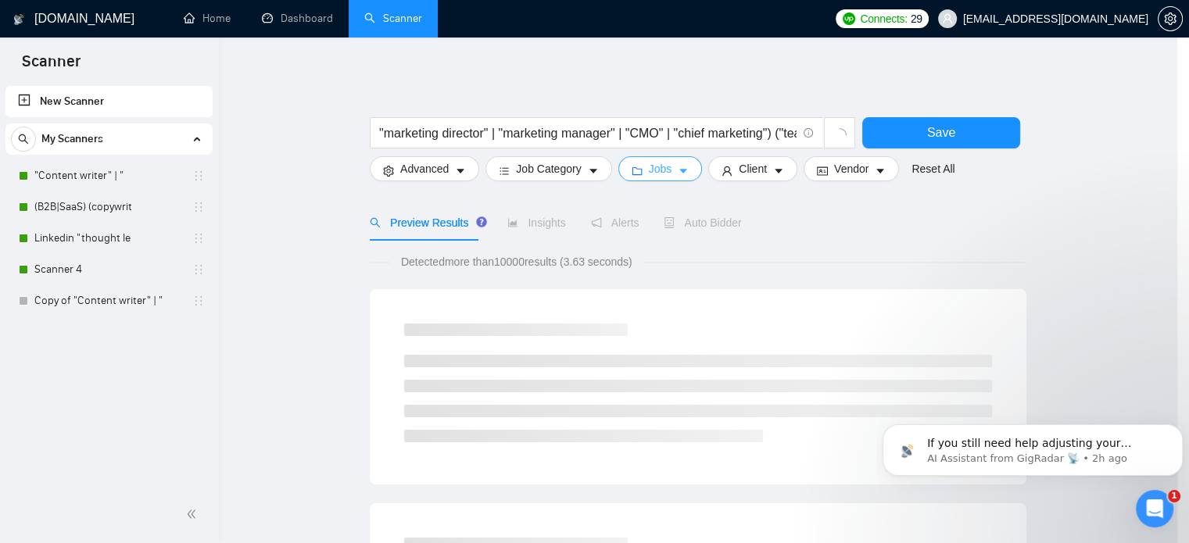
scroll to position [0, 0]
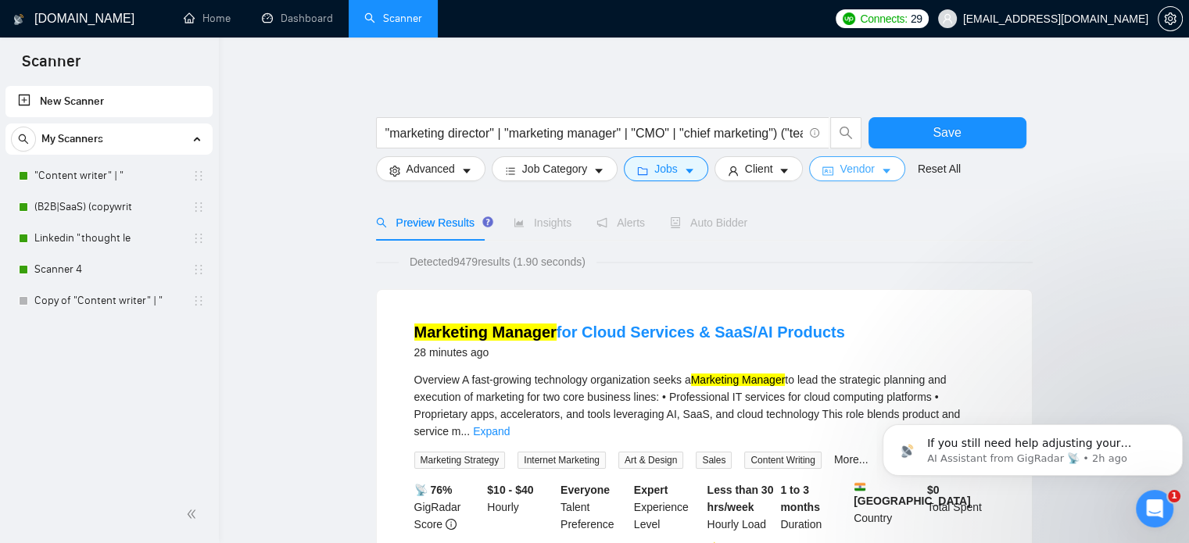
click at [857, 174] on span "Vendor" at bounding box center [857, 168] width 34 height 17
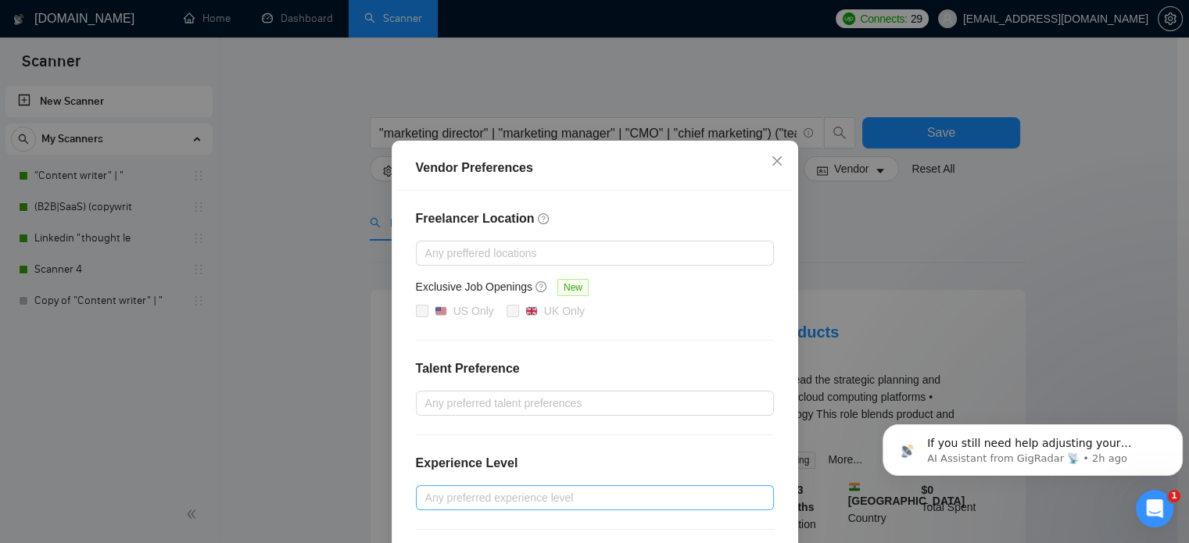
scroll to position [22, 0]
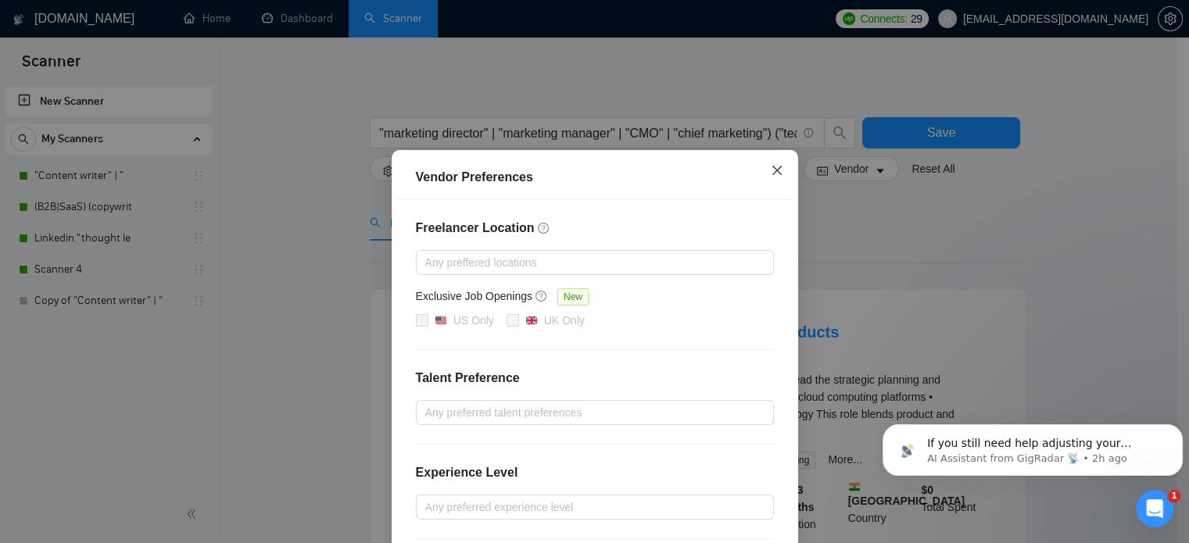
click at [771, 171] on icon "close" at bounding box center [777, 170] width 13 height 13
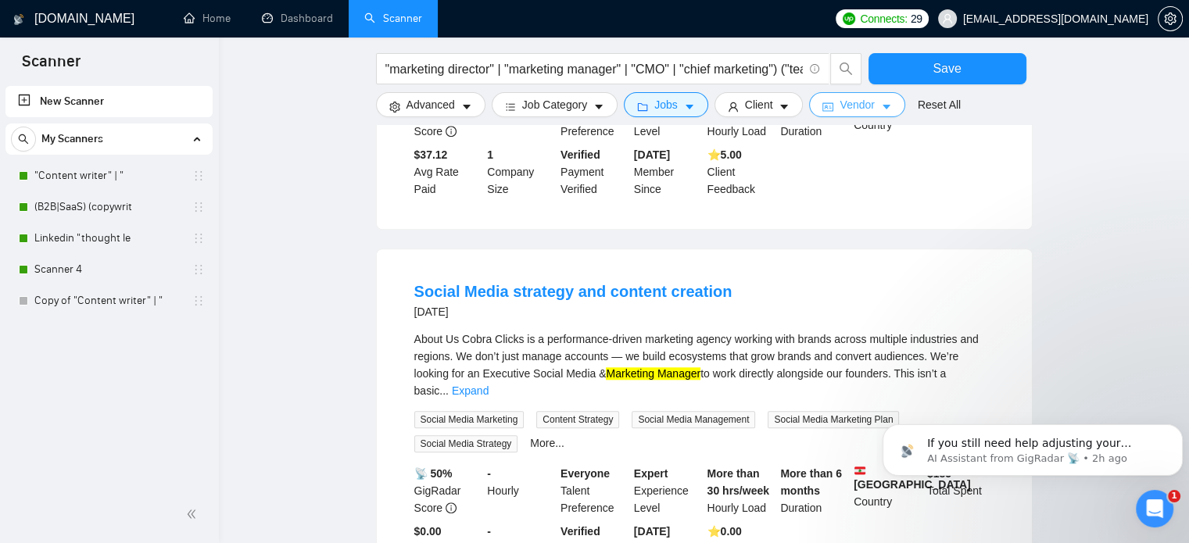
scroll to position [1564, 0]
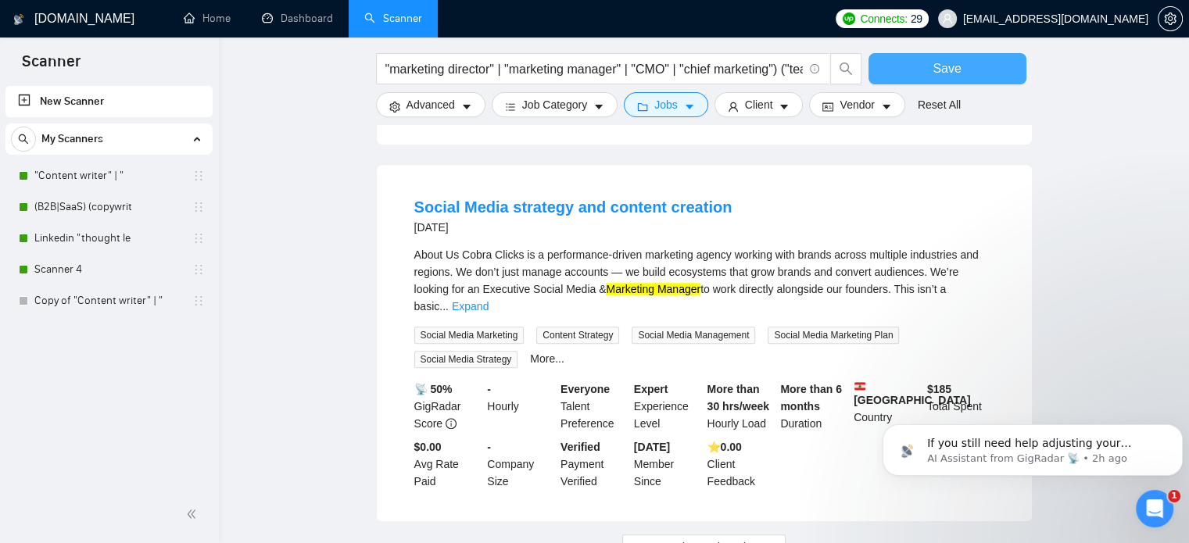
click at [951, 74] on span "Save" at bounding box center [947, 69] width 28 height 20
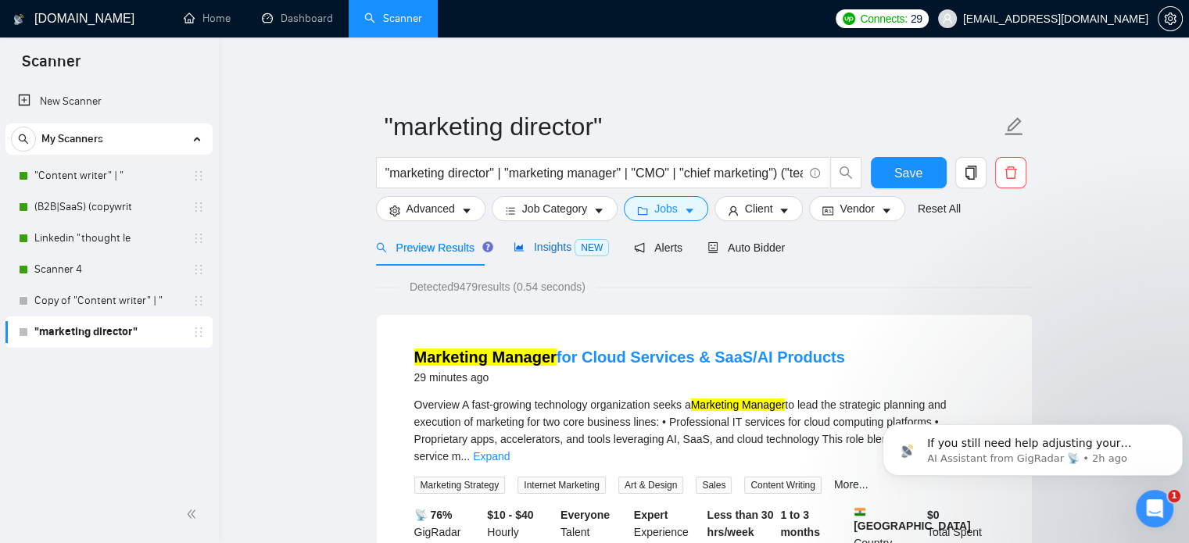
click at [540, 248] on span "Insights NEW" at bounding box center [561, 247] width 95 height 13
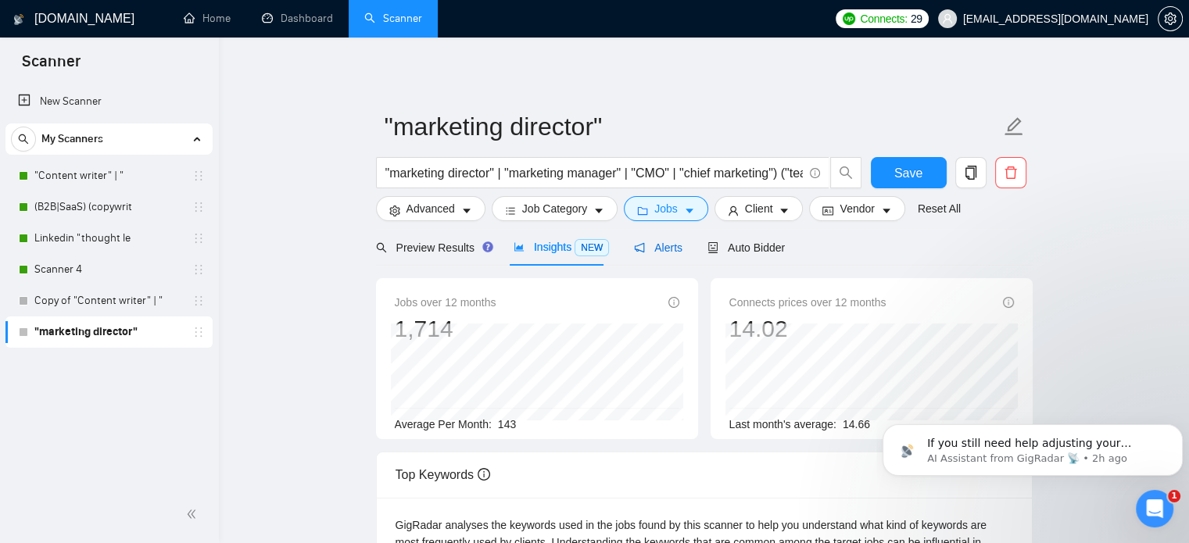
click at [657, 246] on span "Alerts" at bounding box center [658, 248] width 48 height 13
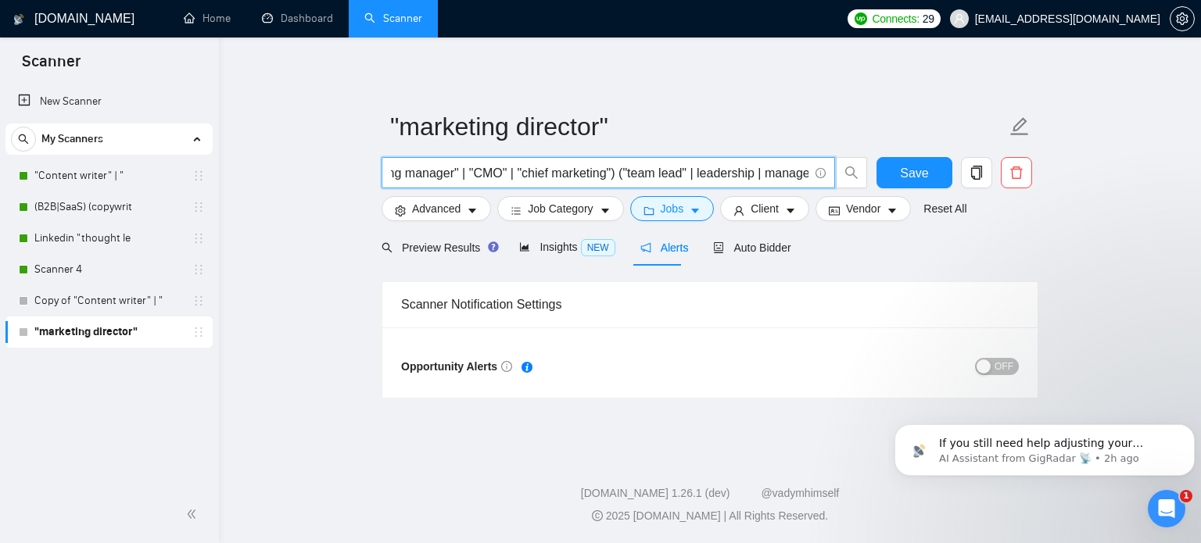
scroll to position [0, 204]
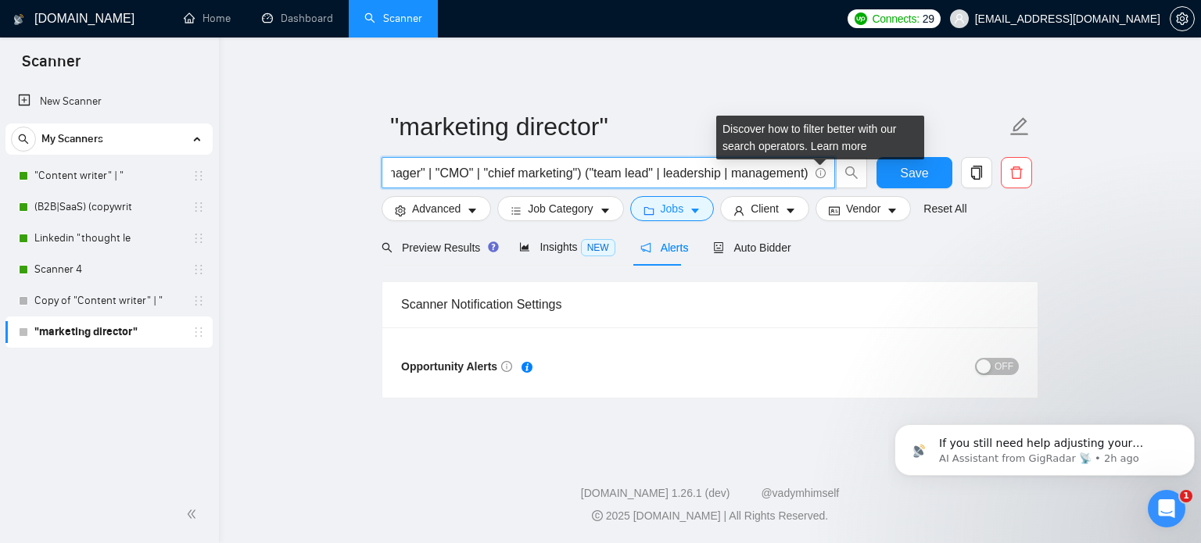
drag, startPoint x: 788, startPoint y: 172, endPoint x: 817, endPoint y: 175, distance: 29.1
click at [817, 175] on span ""marketing director" | "marketing manager" | "CMO" | "chief marketing") ("team …" at bounding box center [609, 172] width 454 height 31
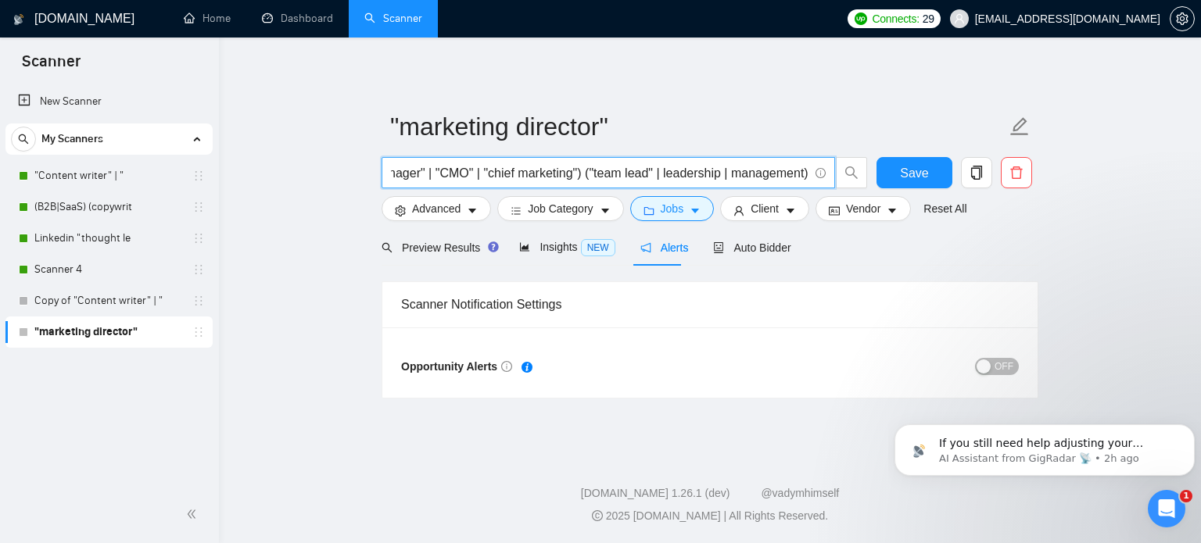
click at [868, 256] on div "Preview Results Insights NEW Alerts Auto Bidder" at bounding box center [710, 247] width 657 height 37
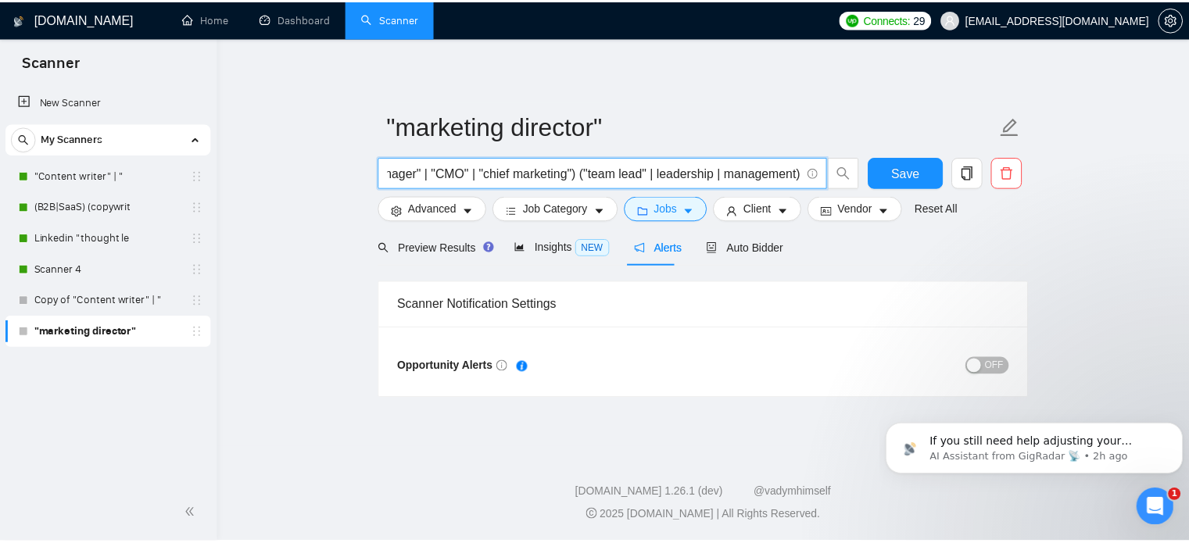
scroll to position [0, 0]
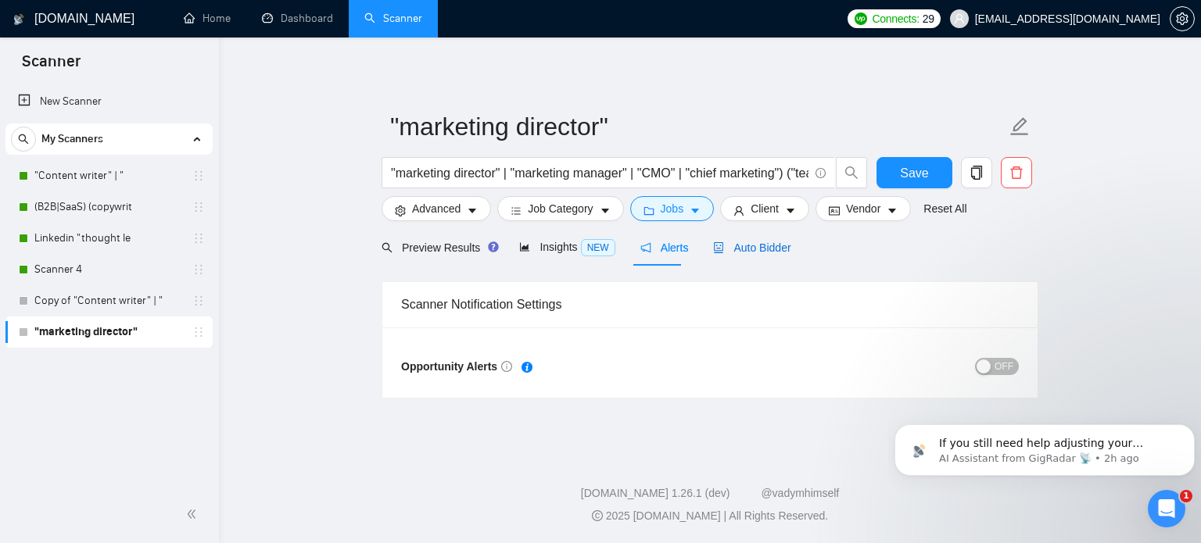
click at [732, 256] on div "Auto Bidder" at bounding box center [751, 247] width 77 height 17
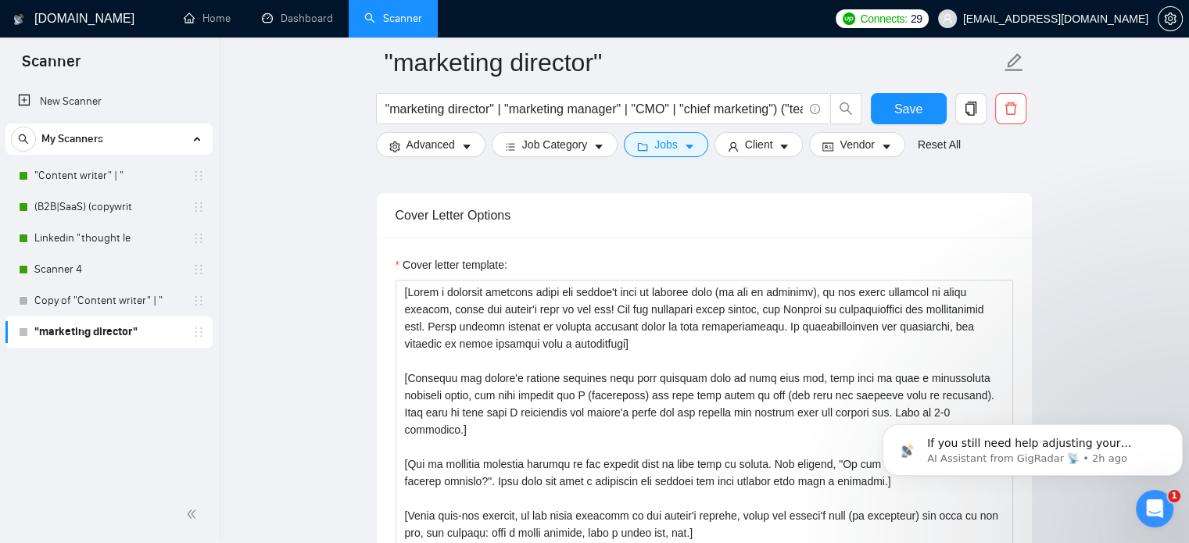
scroll to position [1642, 0]
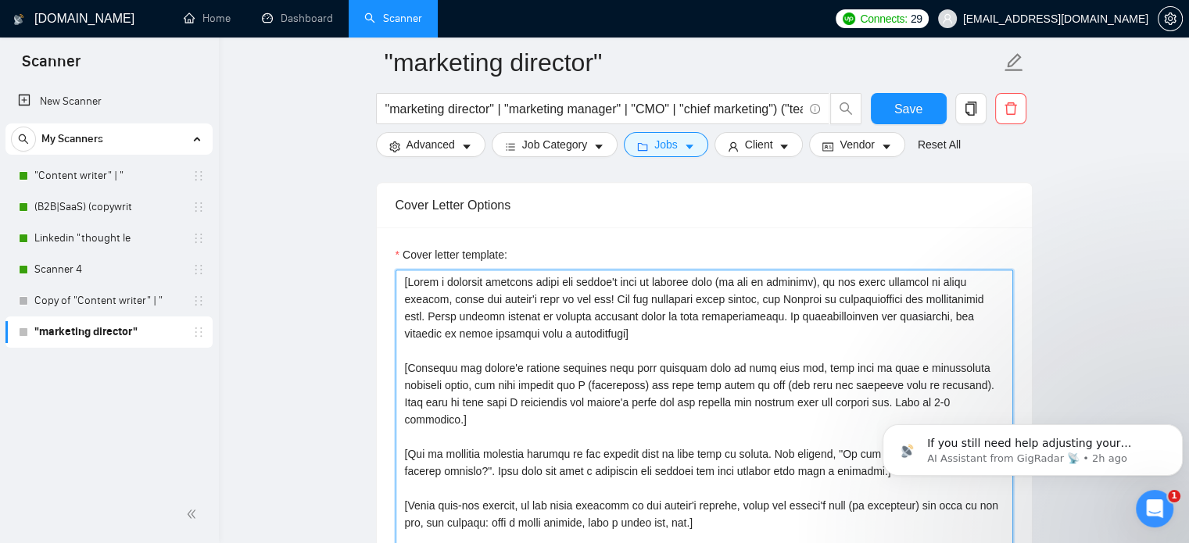
click at [560, 317] on textarea "Cover letter template:" at bounding box center [705, 446] width 618 height 352
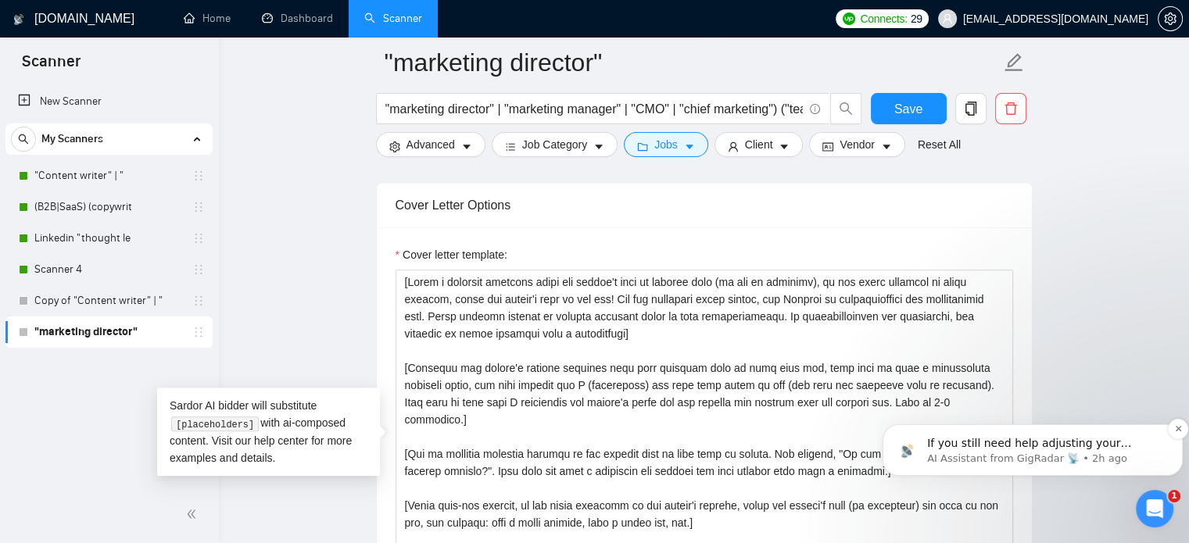
click at [1077, 456] on p "AI Assistant from GigRadar 📡 • 2h ago" at bounding box center [1045, 459] width 236 height 14
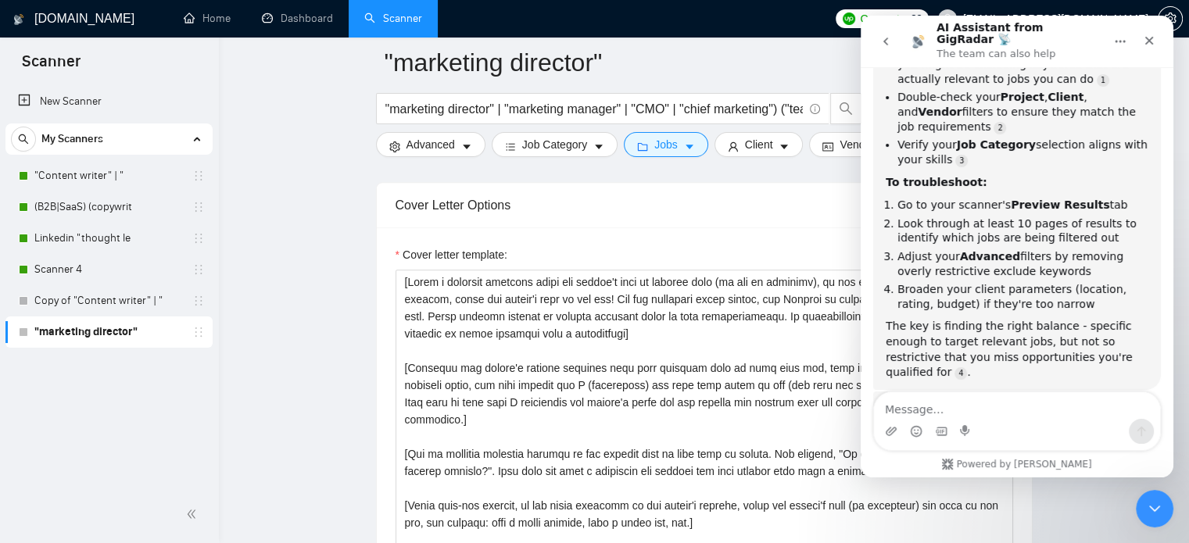
scroll to position [493, 0]
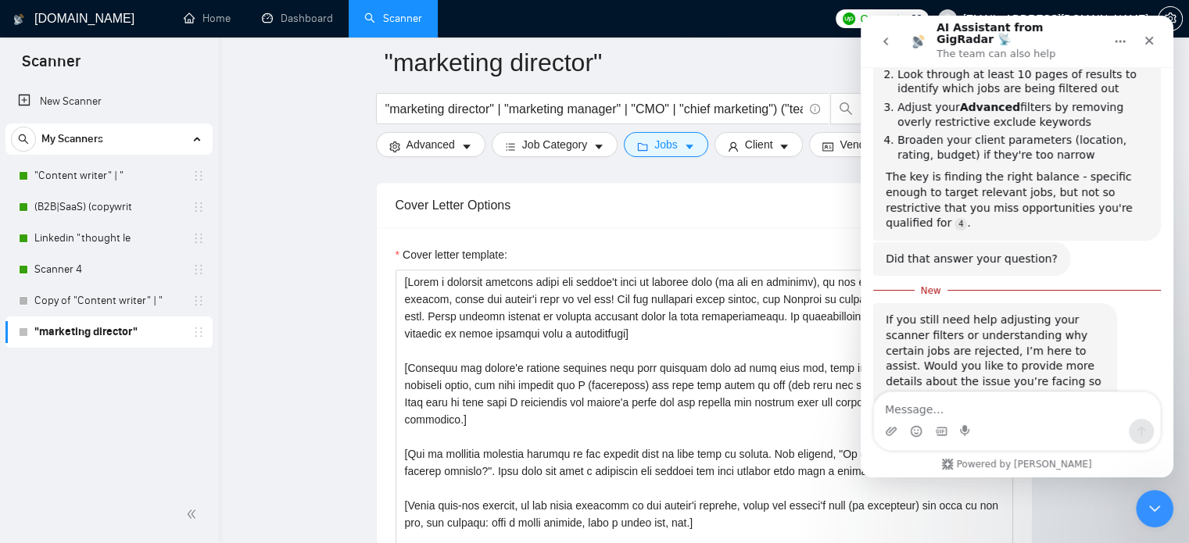
click at [877, 41] on button "go back" at bounding box center [886, 42] width 30 height 30
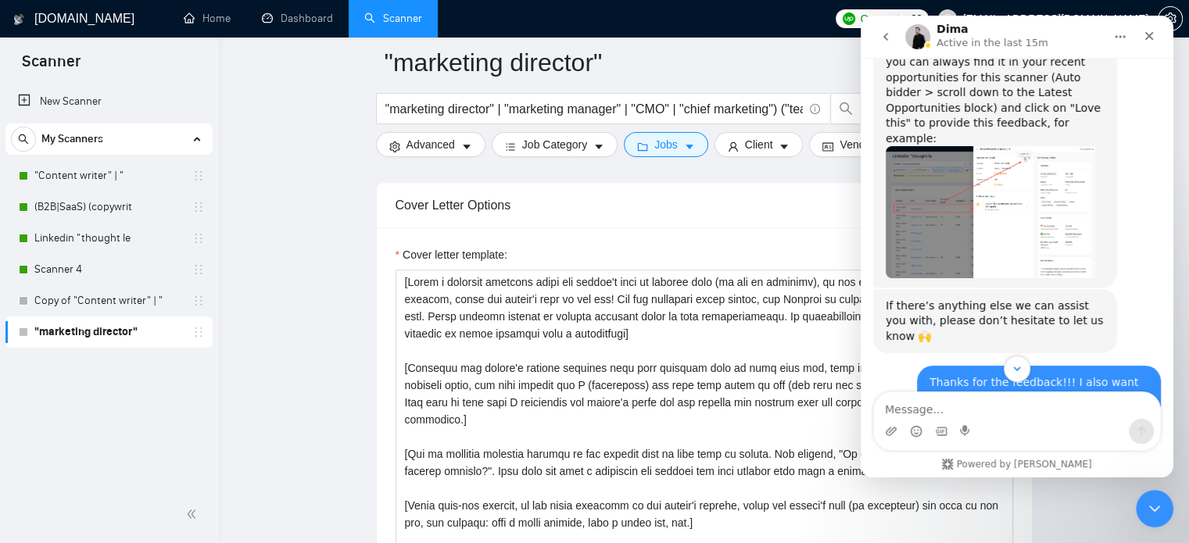
scroll to position [3065, 0]
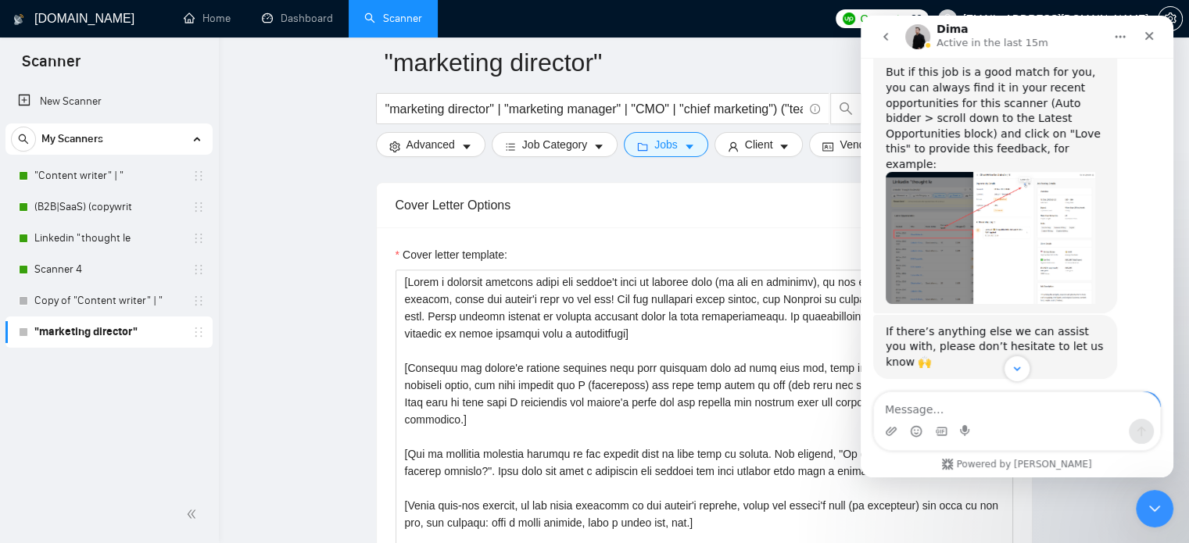
drag, startPoint x: 1034, startPoint y: 224, endPoint x: 1015, endPoint y: 249, distance: 31.3
click at [1015, 401] on div "Thanks for the feedback!!! I also want to create another scanner focusing on ma…" at bounding box center [1039, 439] width 219 height 77
copy div "focusing on marketing planning, marketing director, marketing strategy."
click at [1139, 39] on div "Close" at bounding box center [1149, 36] width 28 height 28
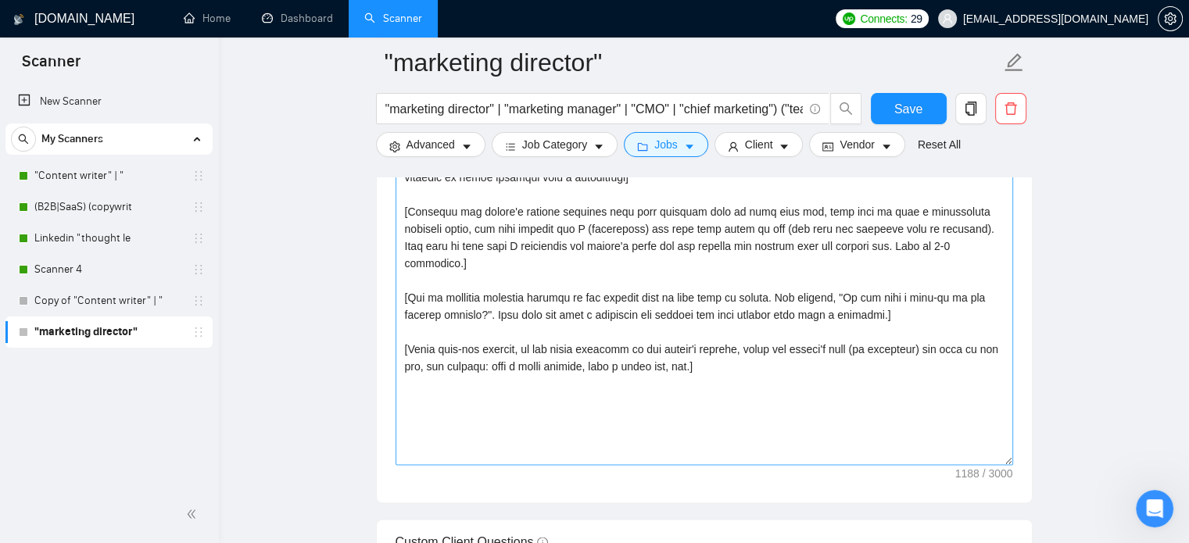
scroll to position [1799, 0]
click at [505, 388] on textarea "Cover letter template:" at bounding box center [705, 289] width 618 height 352
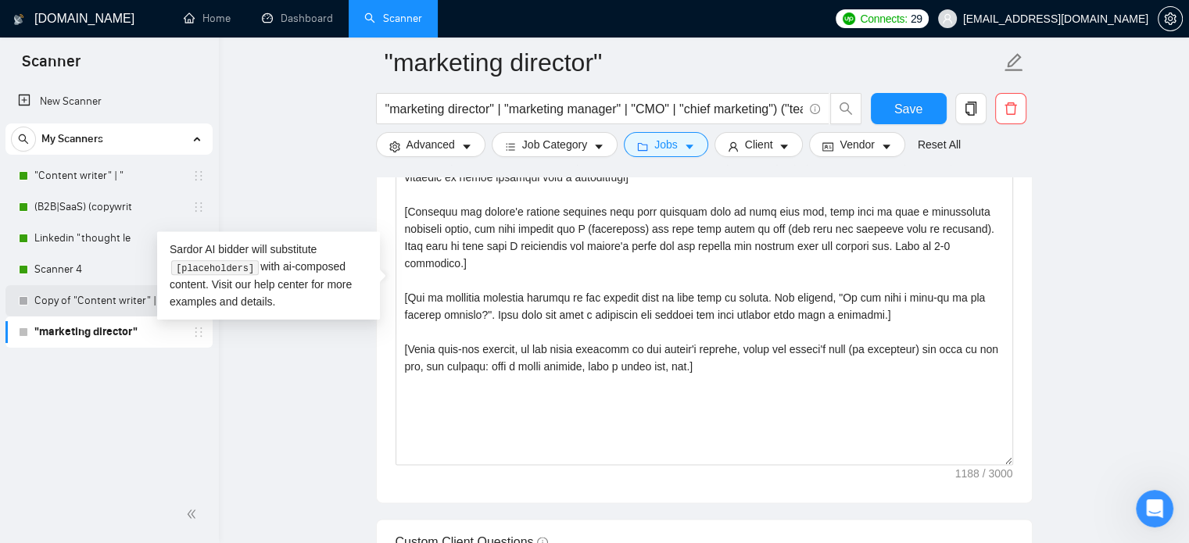
click at [77, 307] on link "Copy of "Content writer" | "" at bounding box center [108, 300] width 149 height 31
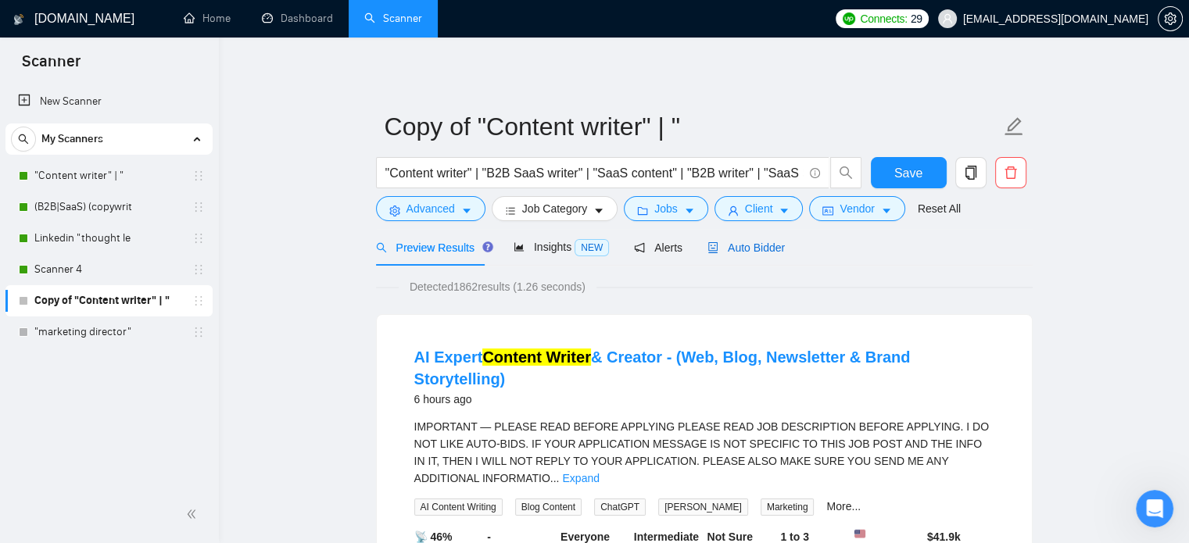
click at [737, 247] on span "Auto Bidder" at bounding box center [746, 248] width 77 height 13
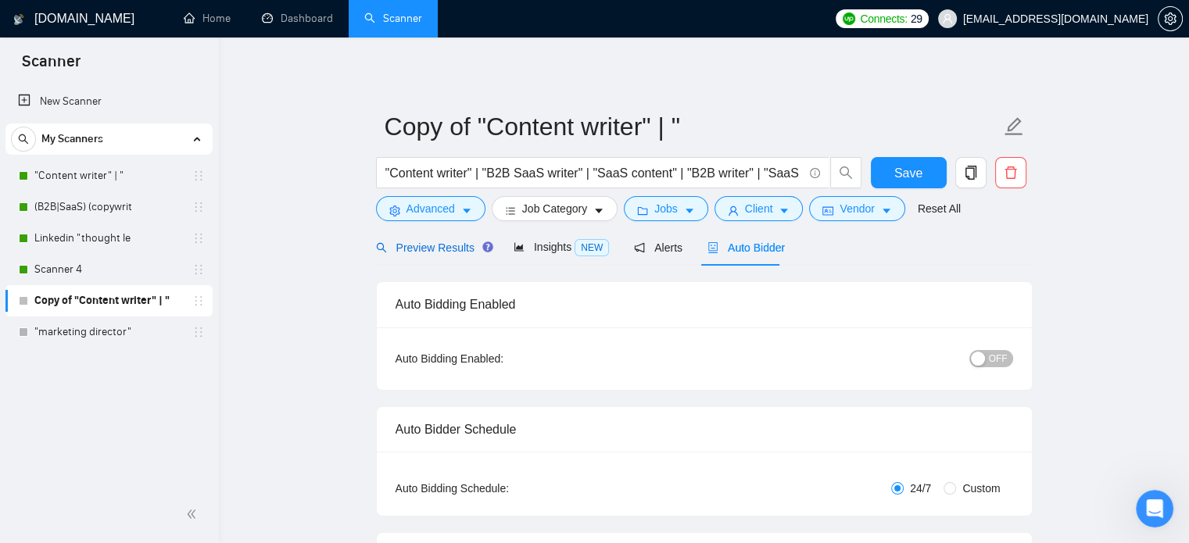
click at [435, 249] on span "Preview Results" at bounding box center [432, 248] width 113 height 13
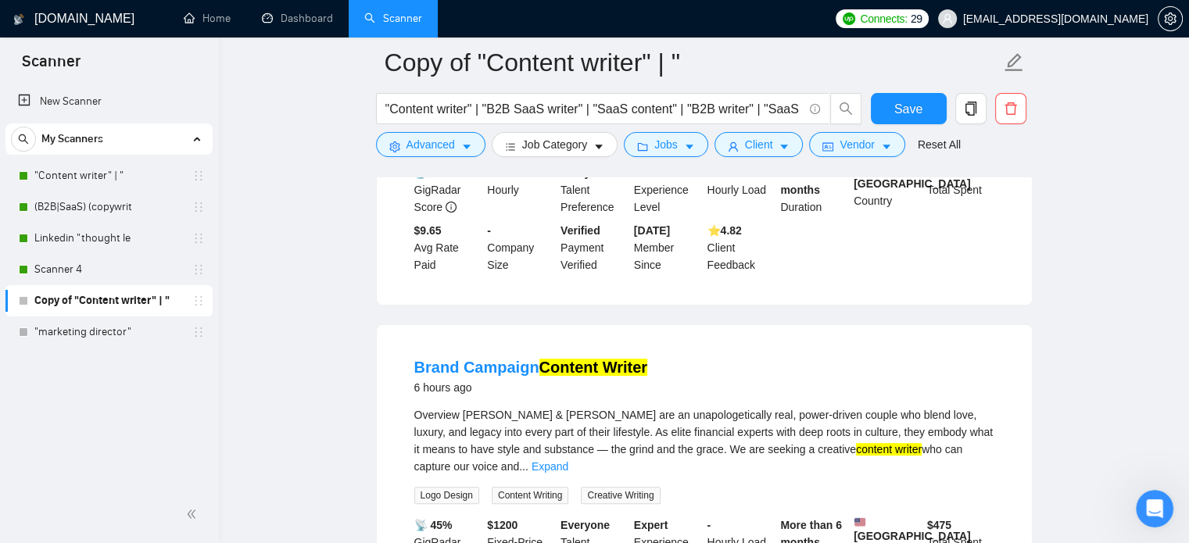
scroll to position [391, 0]
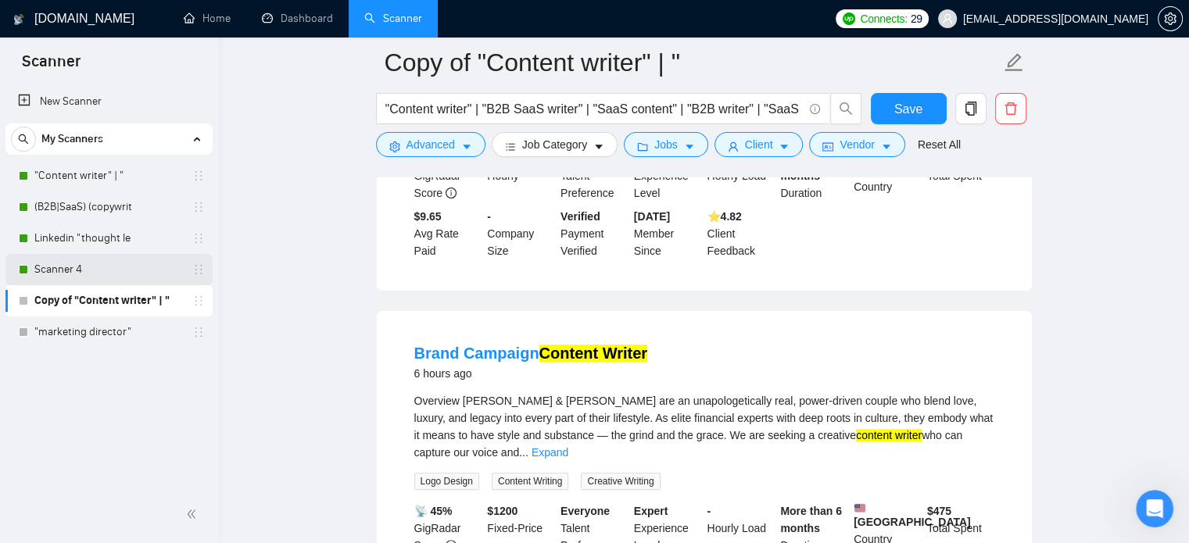
click at [106, 282] on link "Scanner 4" at bounding box center [108, 269] width 149 height 31
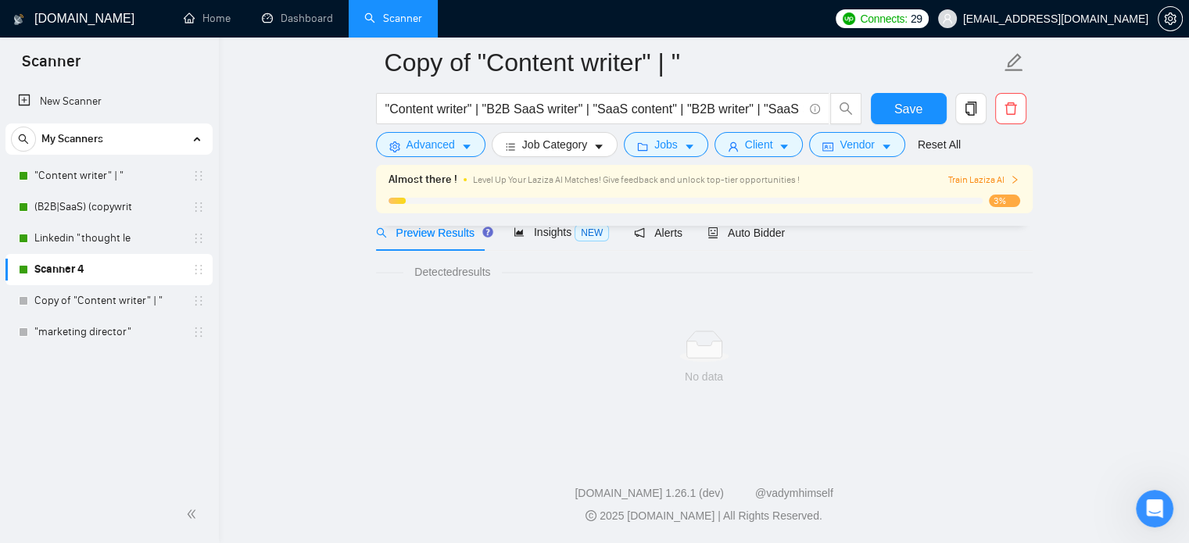
scroll to position [27, 0]
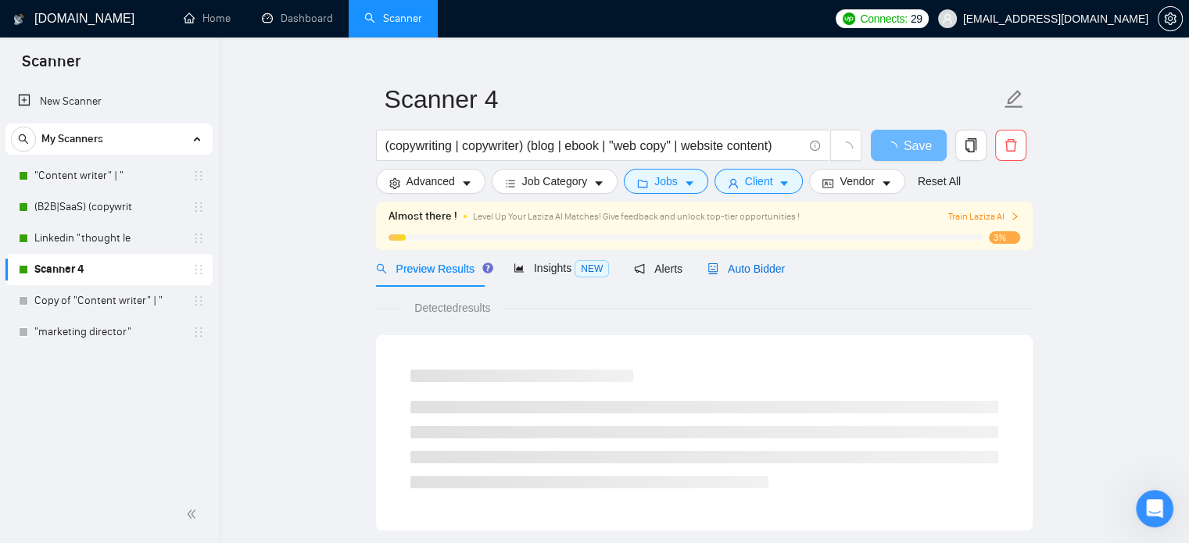
click at [734, 274] on span "Auto Bidder" at bounding box center [746, 269] width 77 height 13
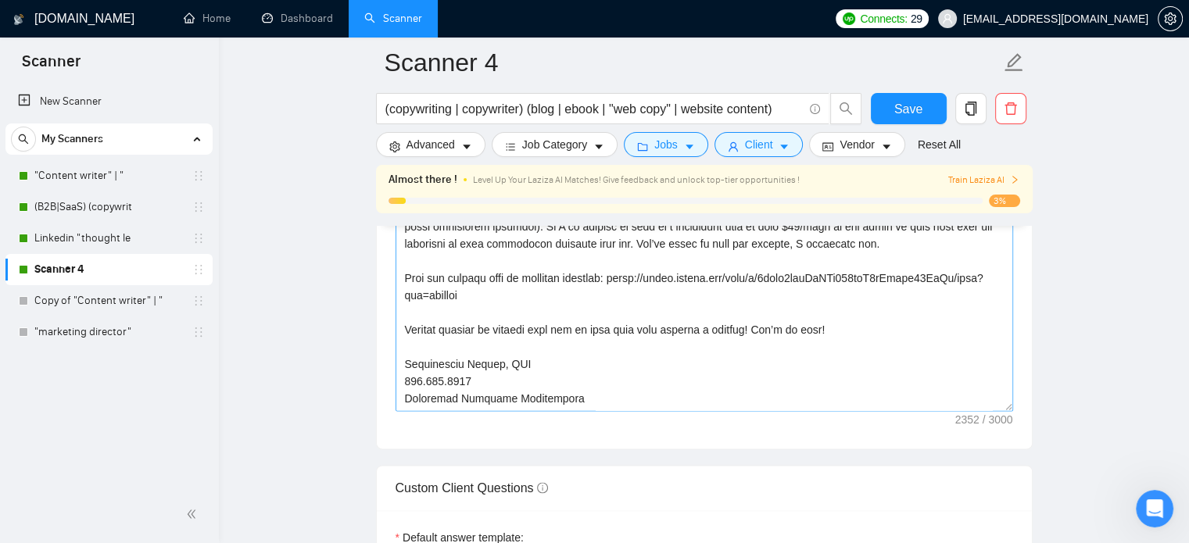
scroll to position [1982, 0]
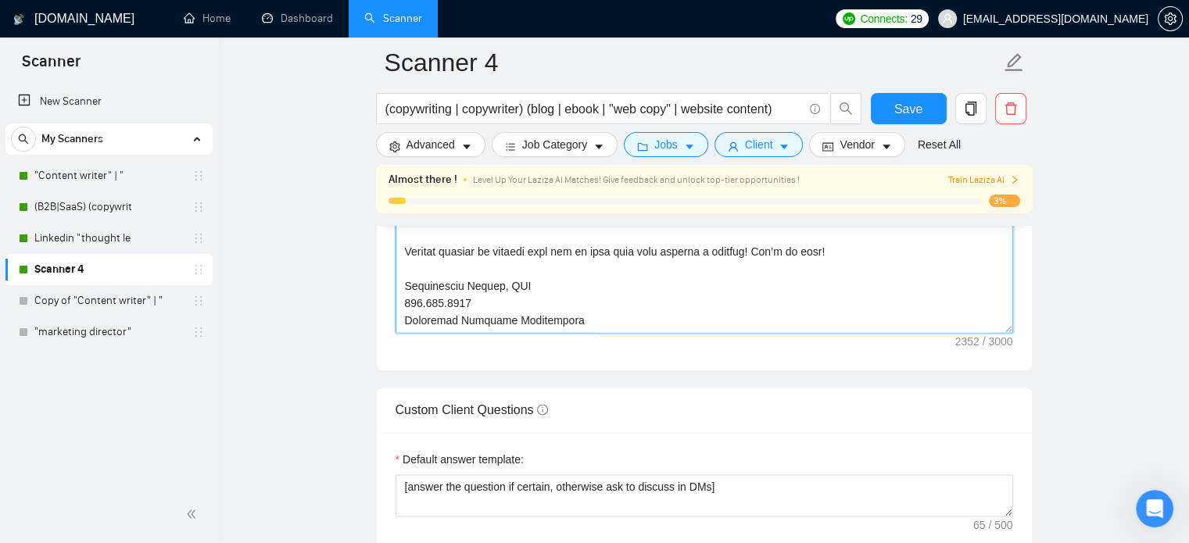
click at [425, 301] on textarea "Cover letter template:" at bounding box center [705, 157] width 618 height 352
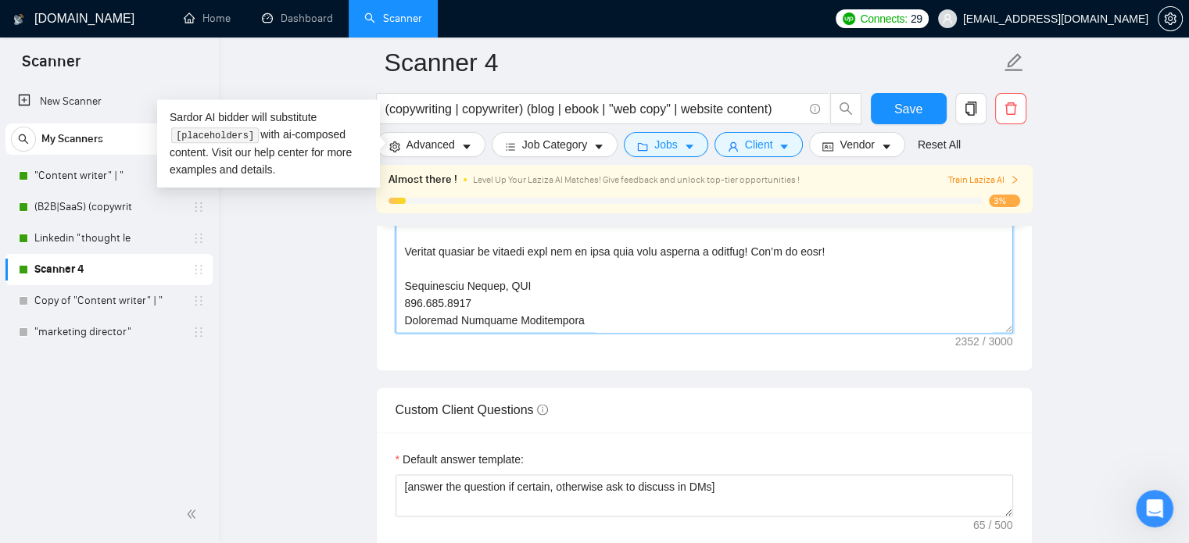
click at [425, 301] on textarea "Cover letter template:" at bounding box center [705, 157] width 618 height 352
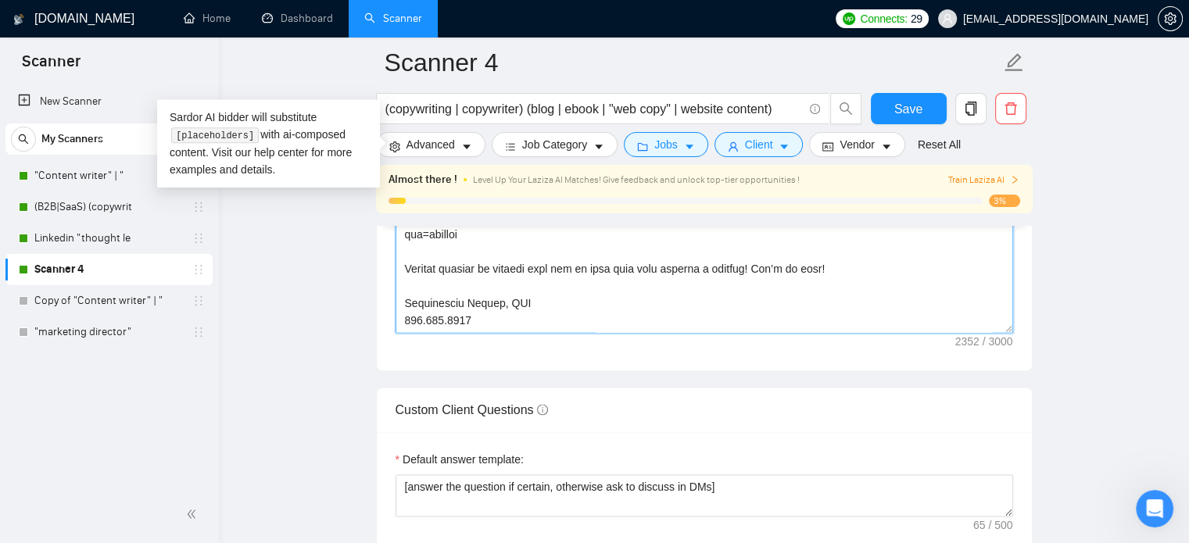
scroll to position [224, 0]
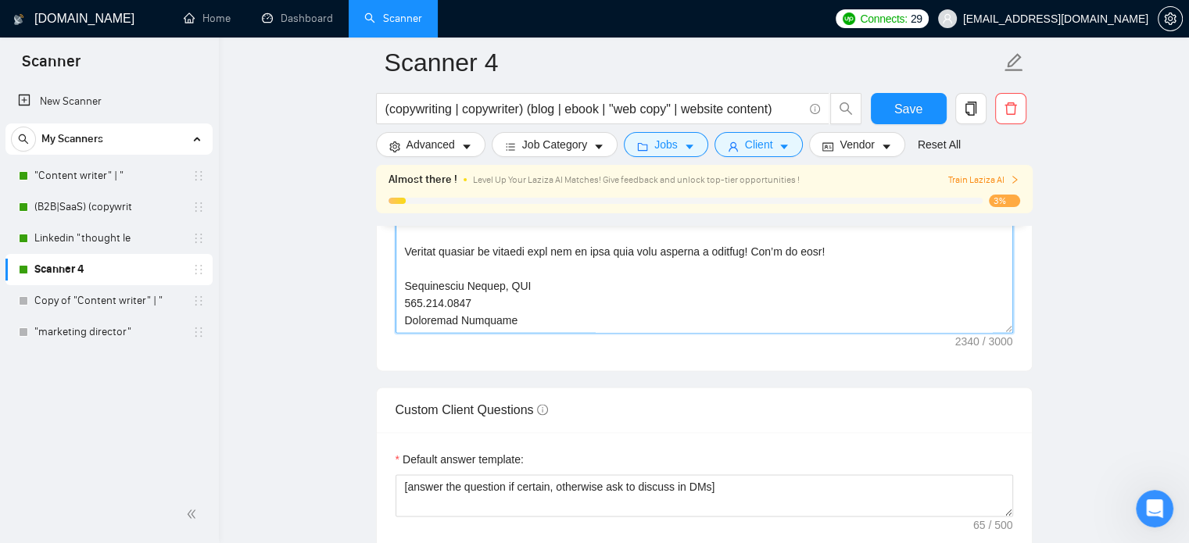
click at [439, 288] on textarea "Cover letter template:" at bounding box center [705, 157] width 618 height 352
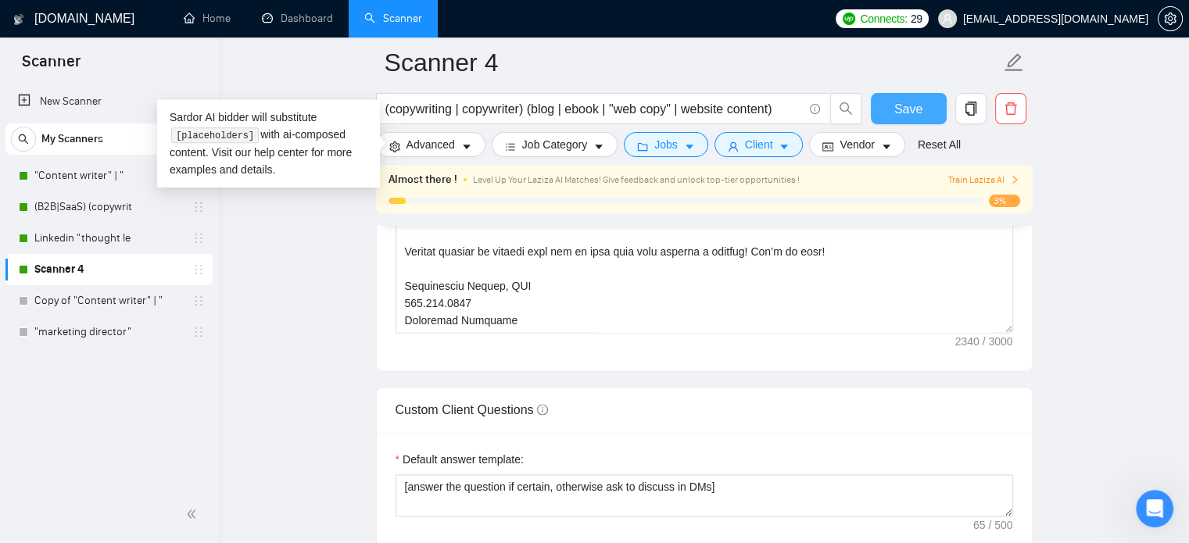
click at [899, 108] on span "Save" at bounding box center [909, 109] width 28 height 20
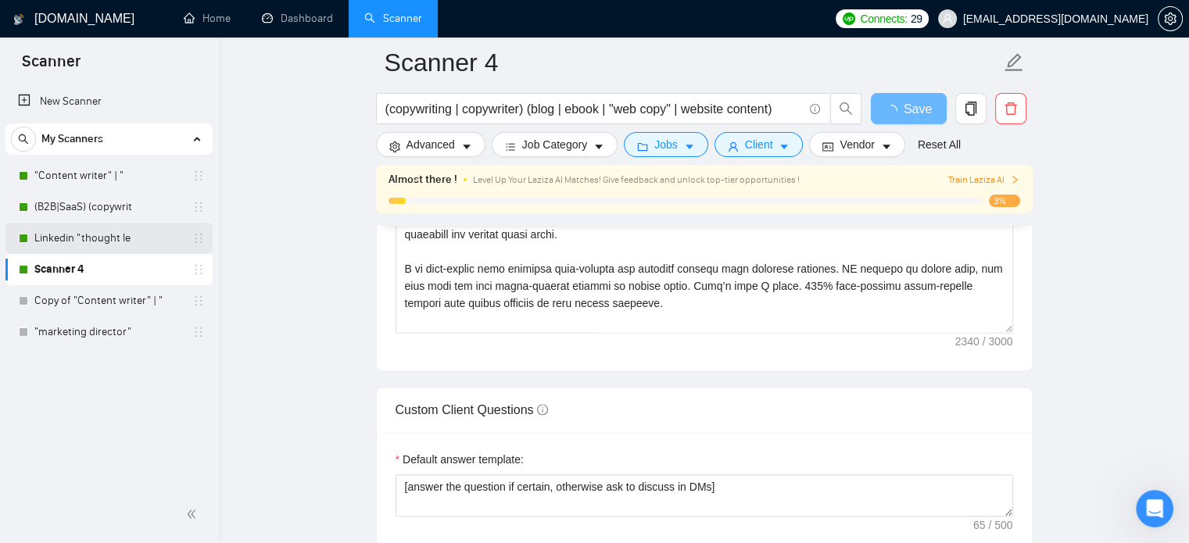
click at [137, 247] on link "Linkedin "thought le" at bounding box center [108, 238] width 149 height 31
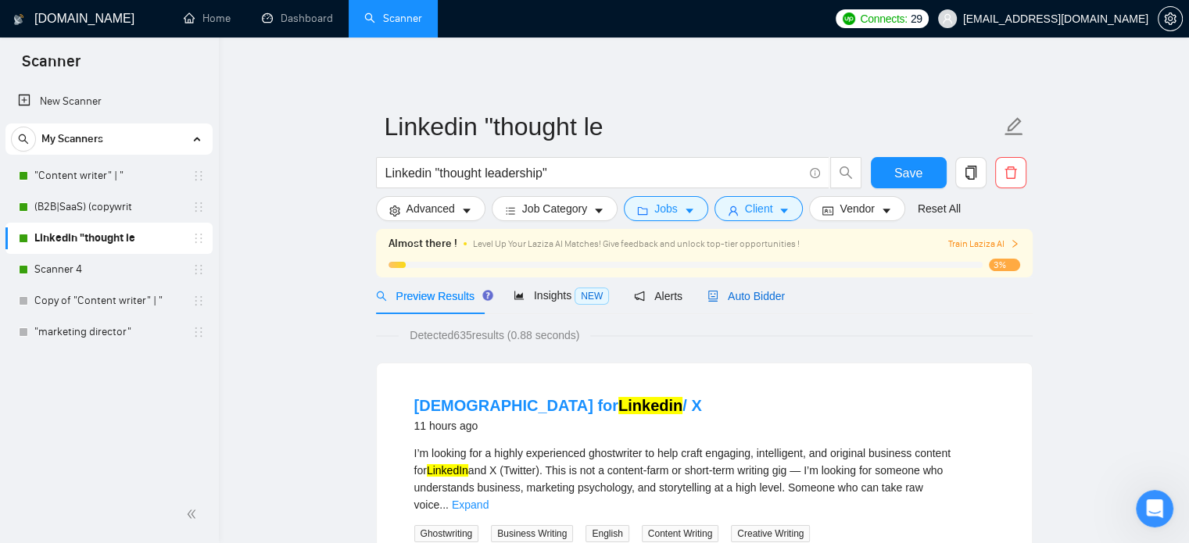
click at [744, 303] on span "Auto Bidder" at bounding box center [746, 296] width 77 height 13
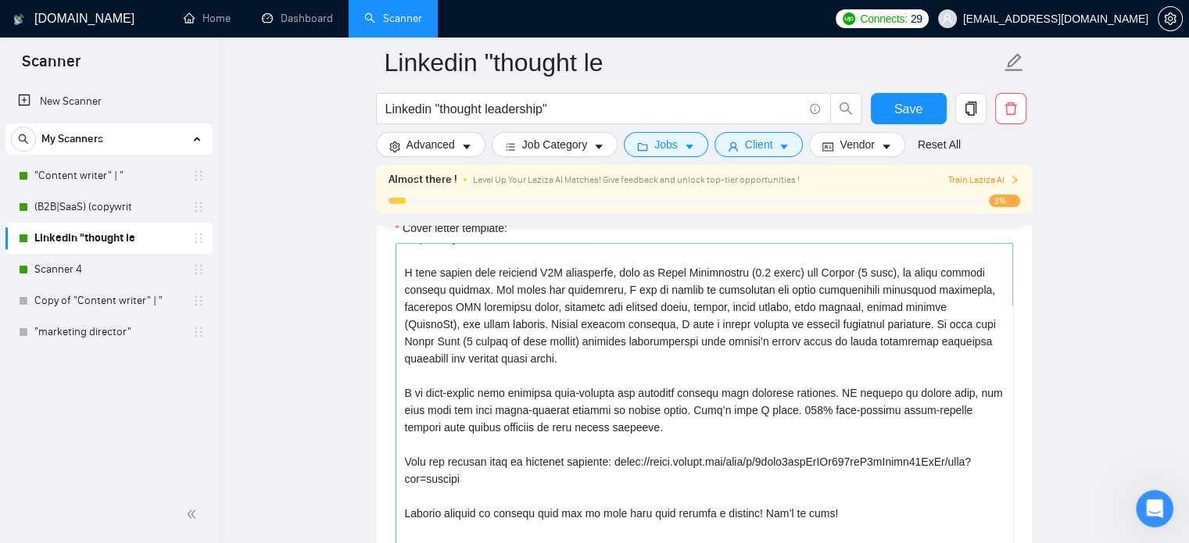
scroll to position [1799, 0]
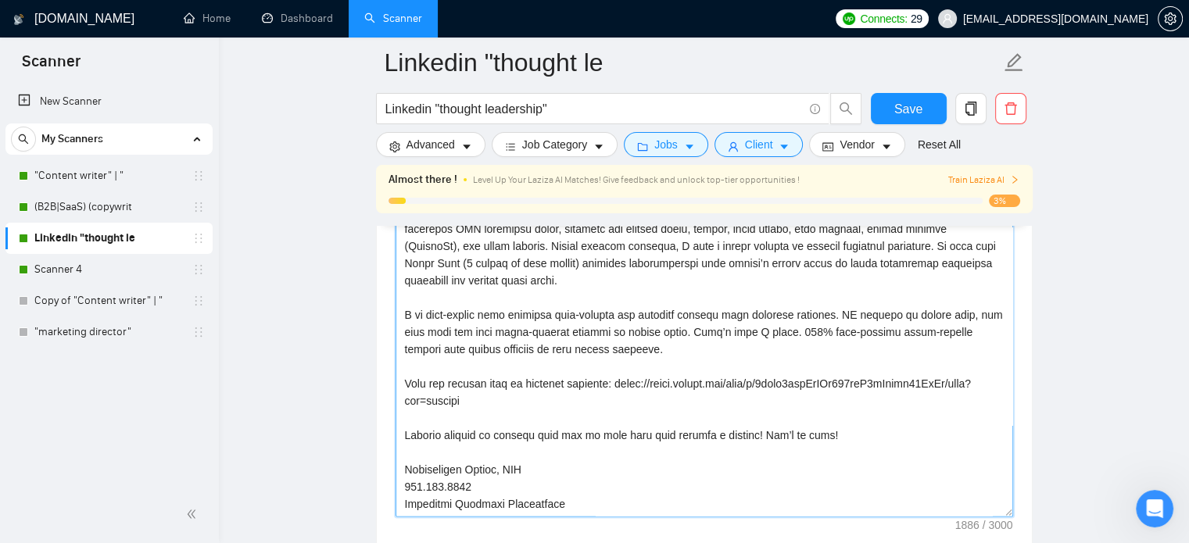
click at [403, 487] on textarea "Cover letter template:" at bounding box center [705, 341] width 618 height 352
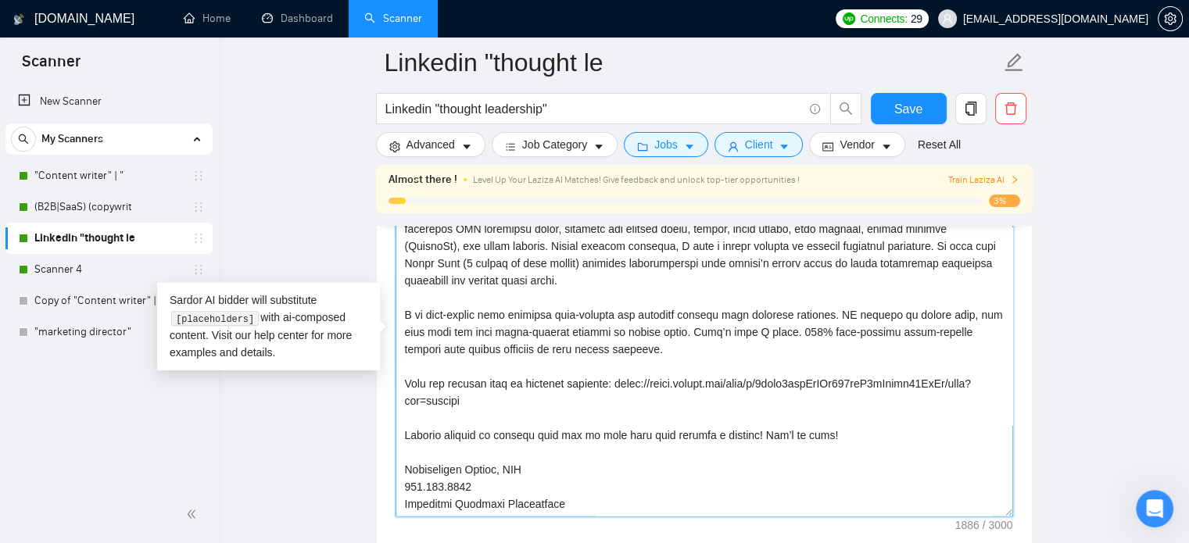
click at [559, 481] on textarea "Cover letter template:" at bounding box center [705, 341] width 618 height 352
click at [914, 105] on span "Save" at bounding box center [909, 109] width 28 height 20
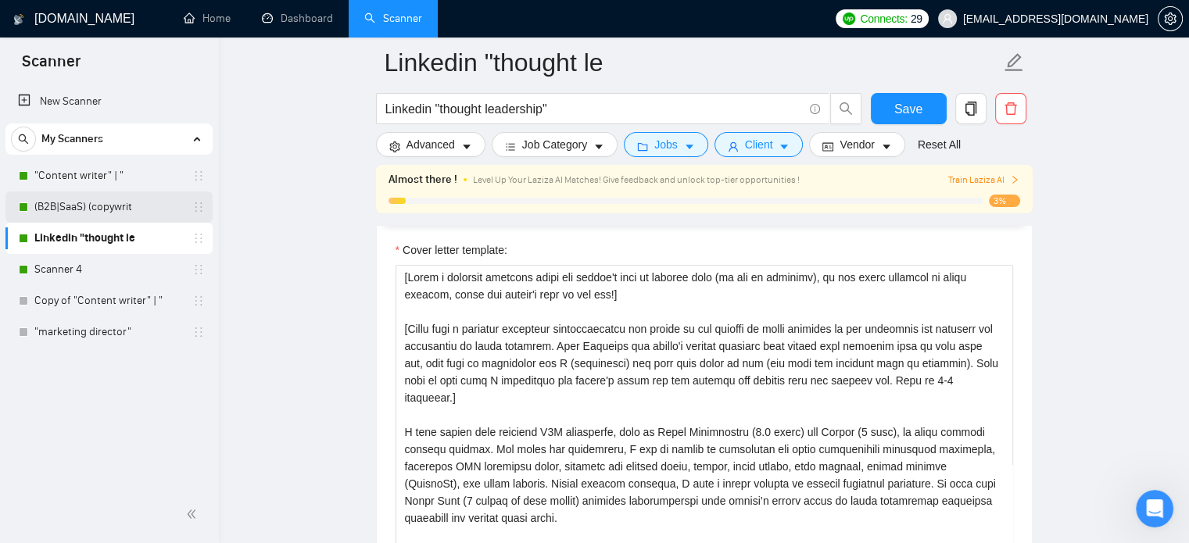
click at [104, 206] on link "(B2B|SaaS) (copywrit" at bounding box center [108, 207] width 149 height 31
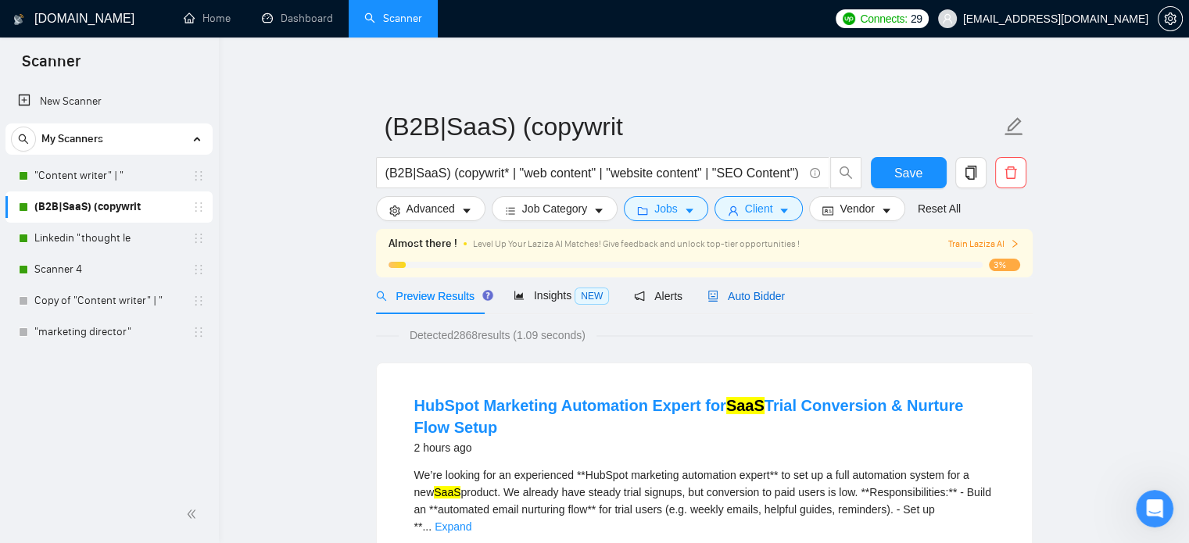
click at [758, 292] on span "Auto Bidder" at bounding box center [746, 296] width 77 height 13
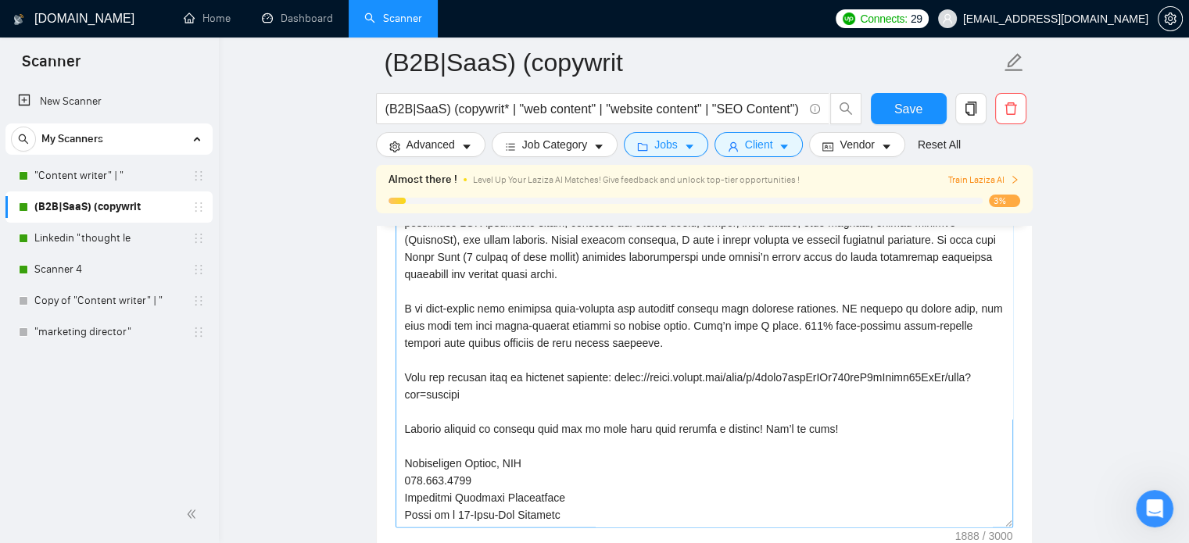
scroll to position [1877, 0]
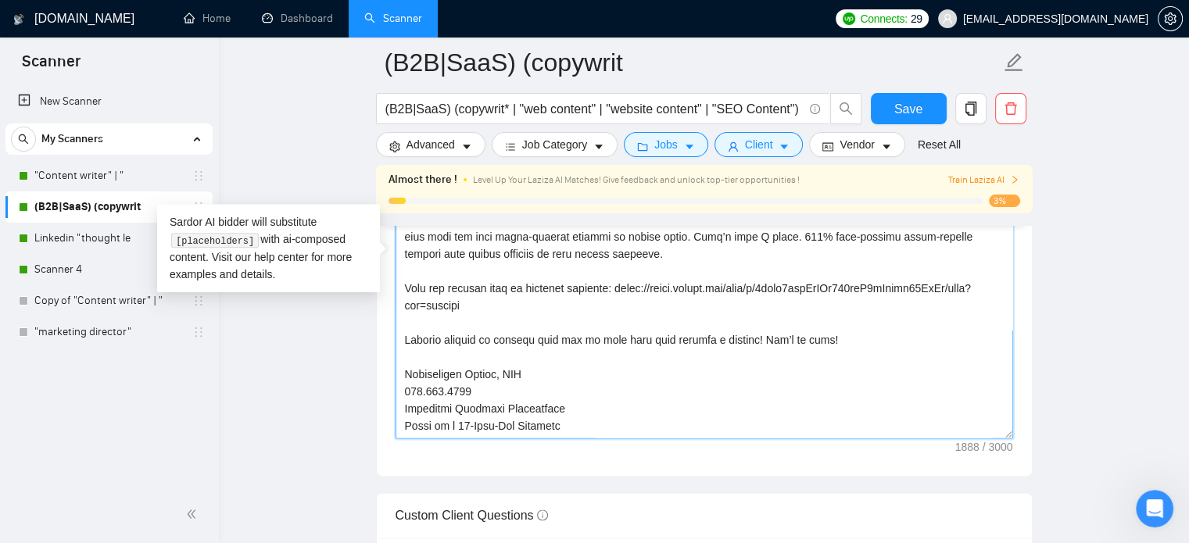
drag, startPoint x: 554, startPoint y: 377, endPoint x: 405, endPoint y: 381, distance: 148.6
click at [405, 381] on textarea "Cover letter template:" at bounding box center [705, 263] width 618 height 352
click at [887, 102] on button "Save" at bounding box center [909, 108] width 76 height 31
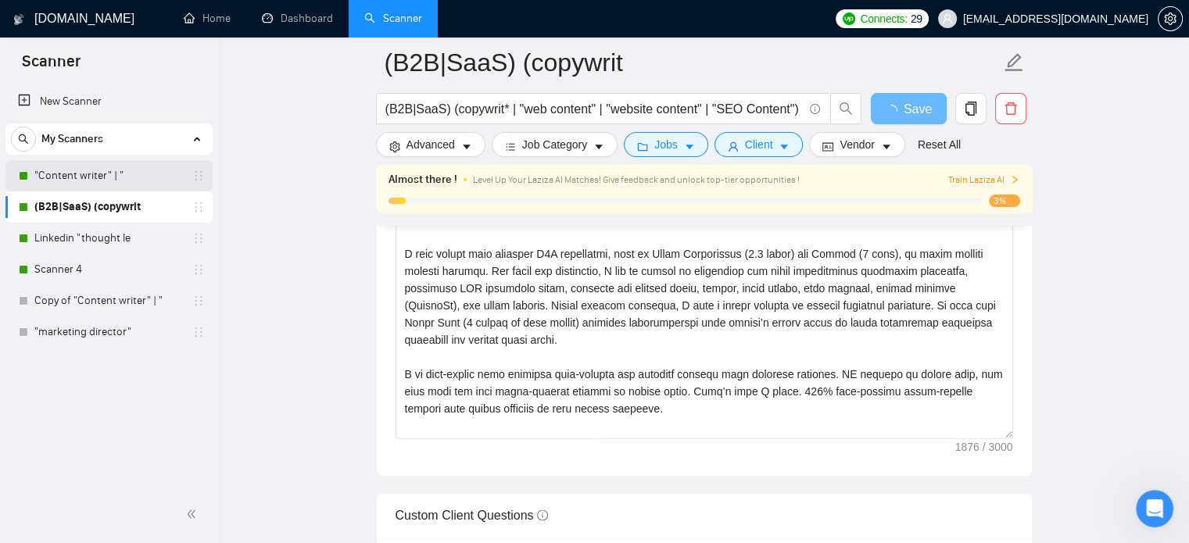
click at [117, 182] on link ""Content writer" | "" at bounding box center [108, 175] width 149 height 31
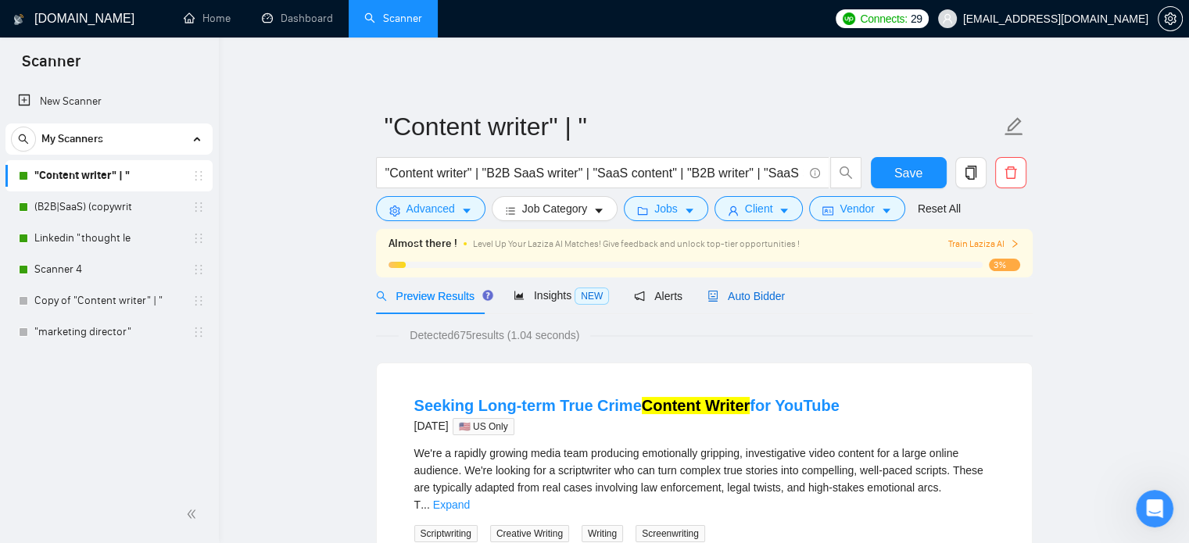
click at [750, 290] on span "Auto Bidder" at bounding box center [746, 296] width 77 height 13
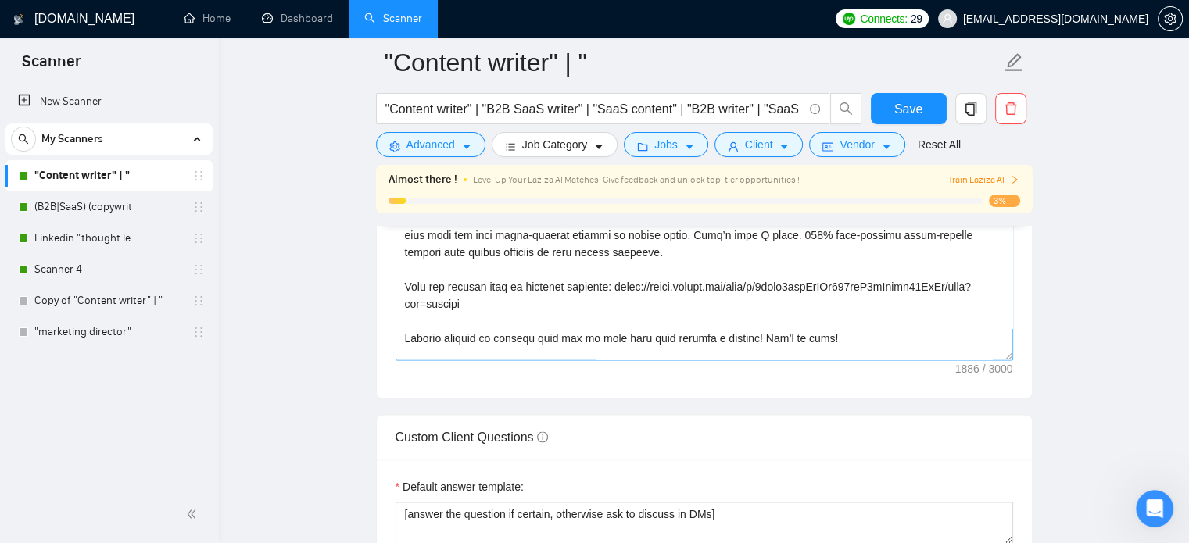
scroll to position [138, 0]
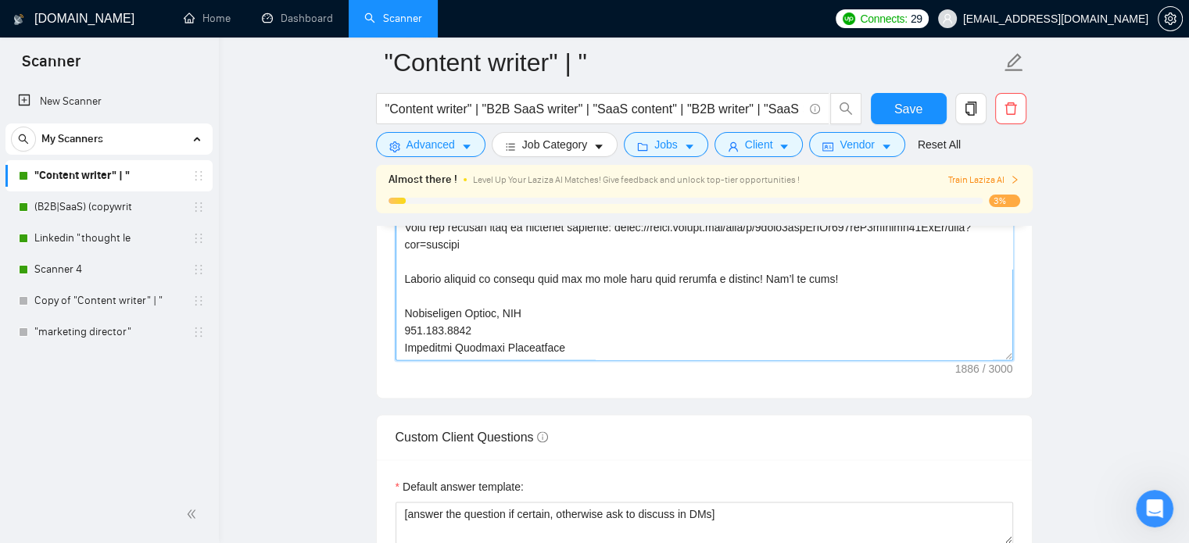
click at [400, 328] on textarea "Cover letter template:" at bounding box center [705, 185] width 618 height 352
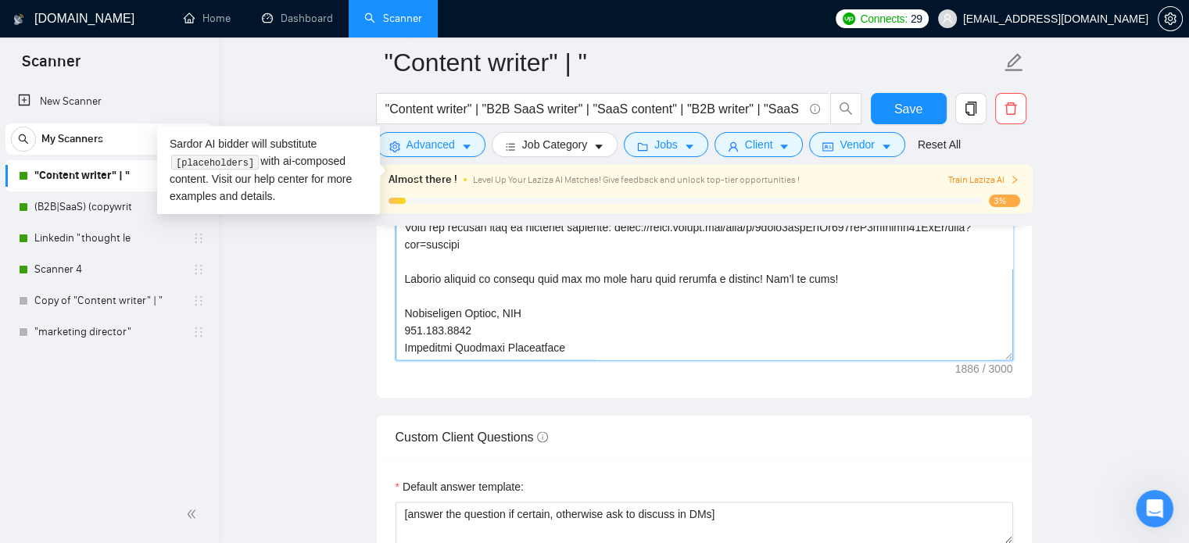
click at [559, 326] on textarea "Cover letter template:" at bounding box center [705, 185] width 618 height 352
click at [904, 105] on span "Save" at bounding box center [909, 109] width 28 height 20
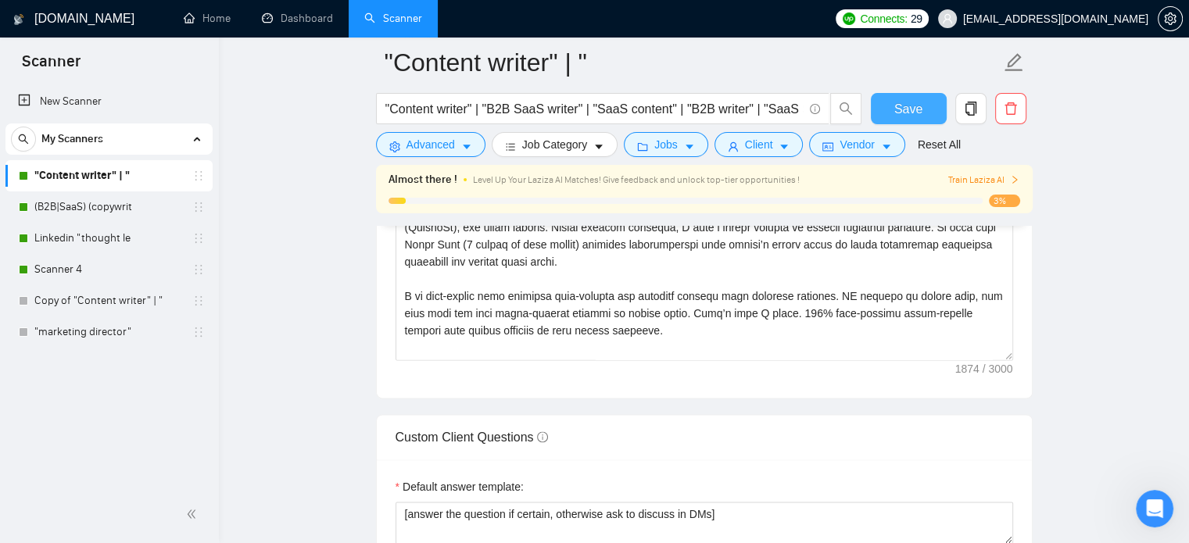
click at [896, 101] on span "Save" at bounding box center [909, 109] width 28 height 20
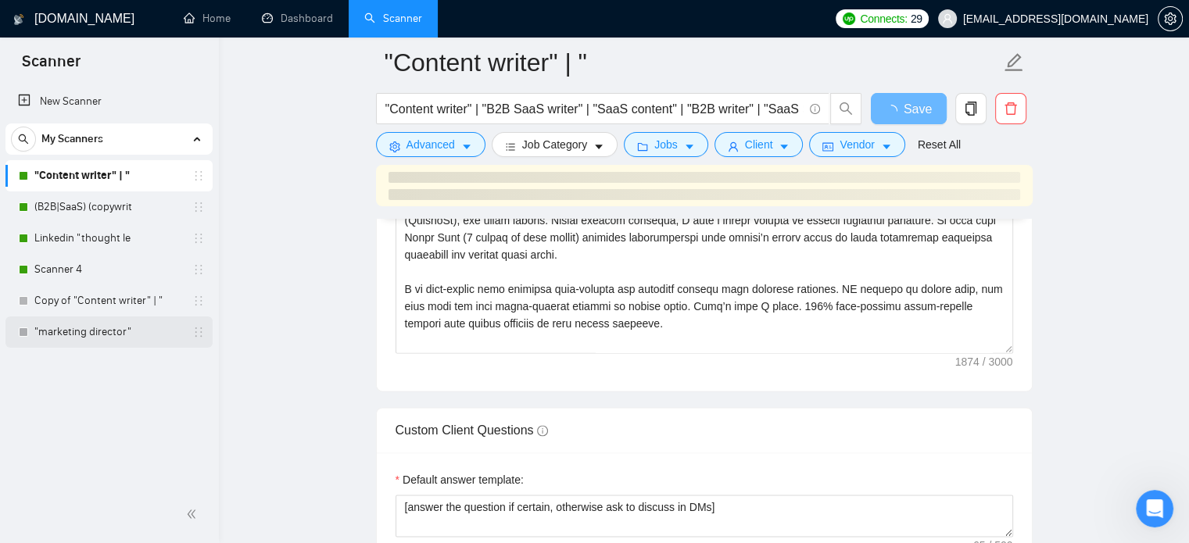
click at [89, 330] on link ""marketing director"" at bounding box center [108, 332] width 149 height 31
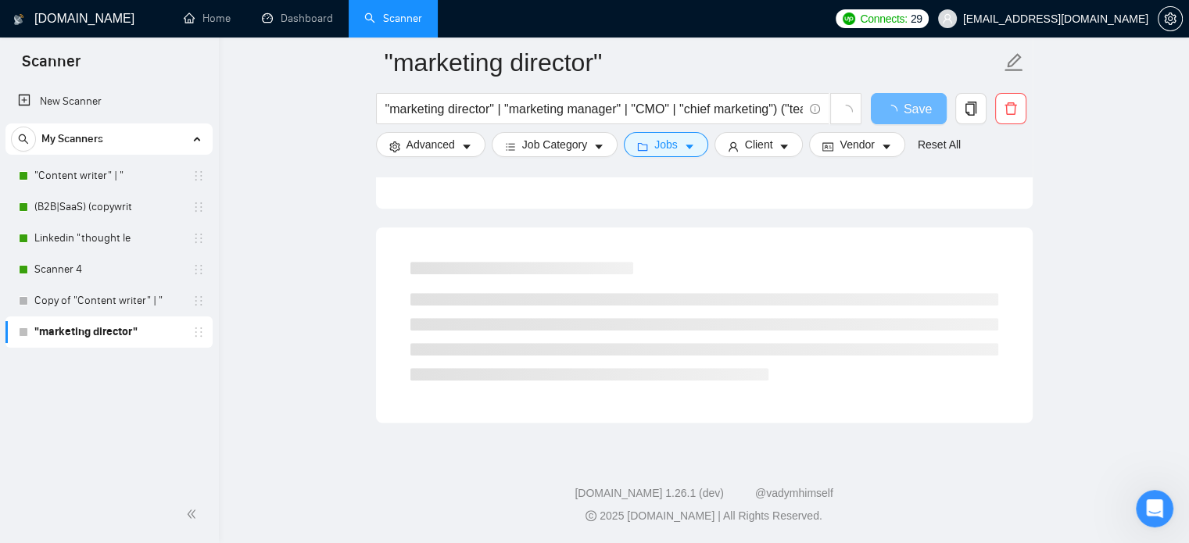
scroll to position [956, 0]
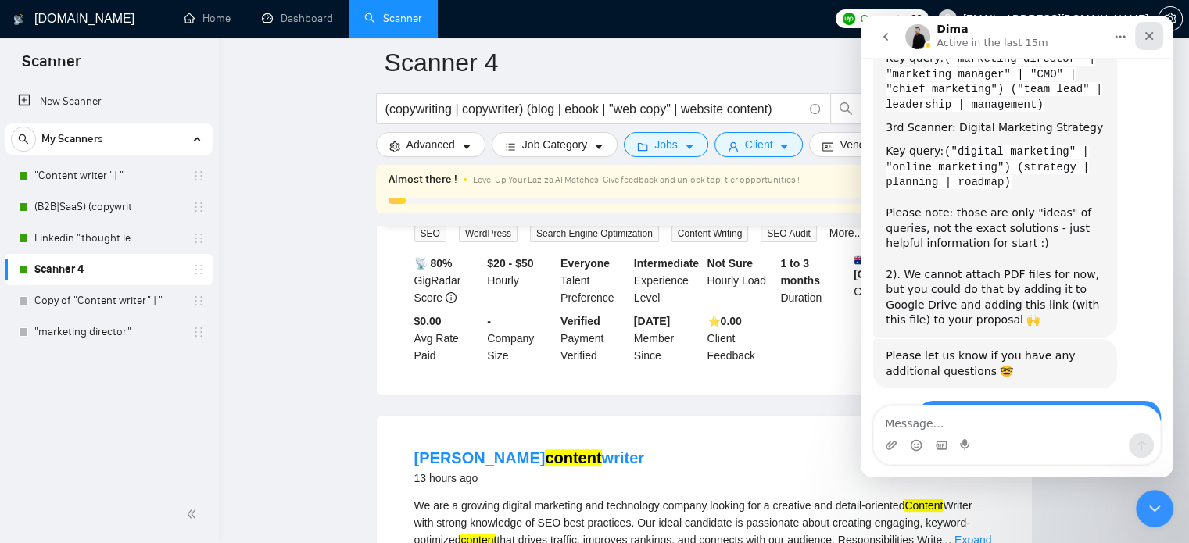
scroll to position [3833, 0]
click at [1148, 38] on icon "Close" at bounding box center [1150, 36] width 9 height 9
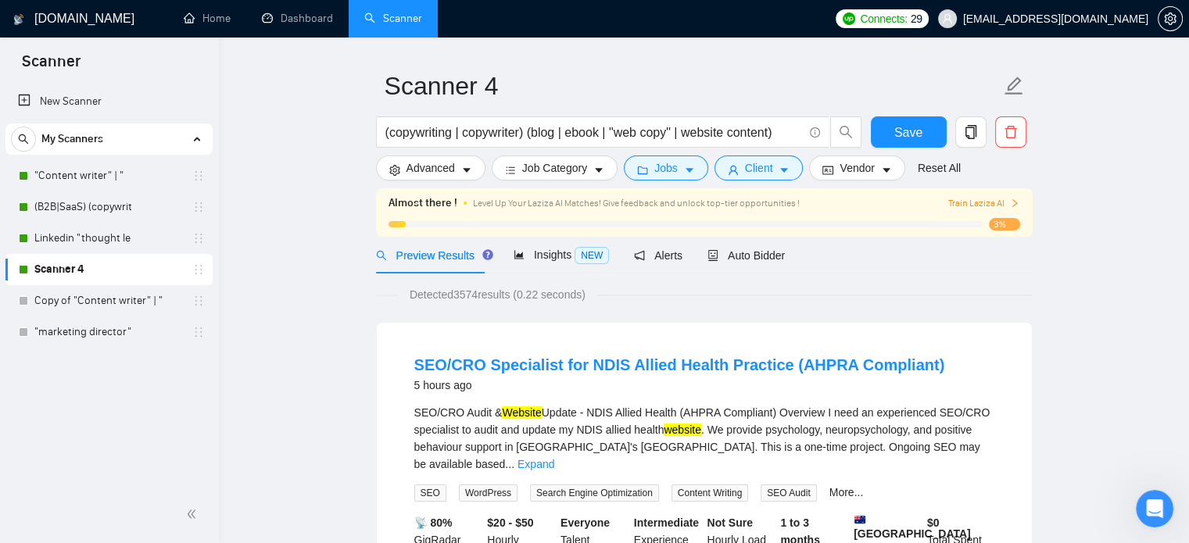
scroll to position [0, 0]
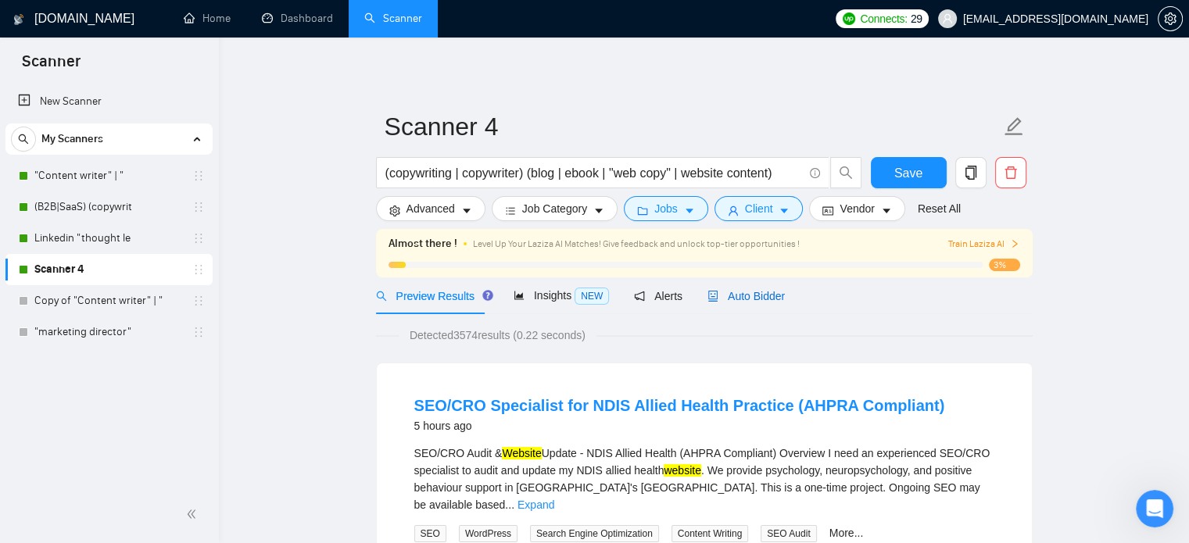
click at [750, 303] on span "Auto Bidder" at bounding box center [746, 296] width 77 height 13
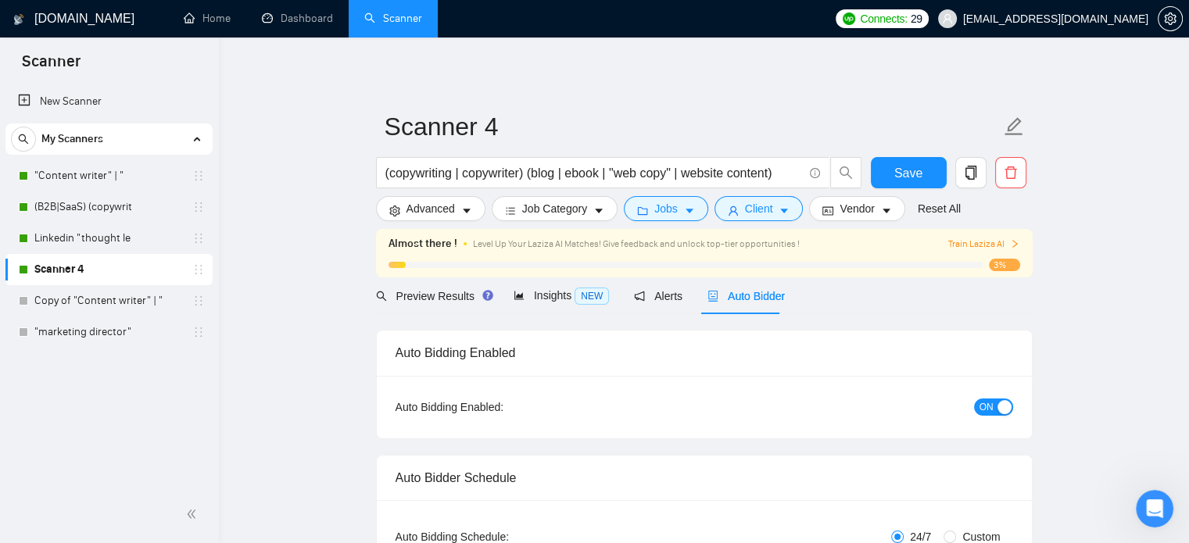
checkbox input "true"
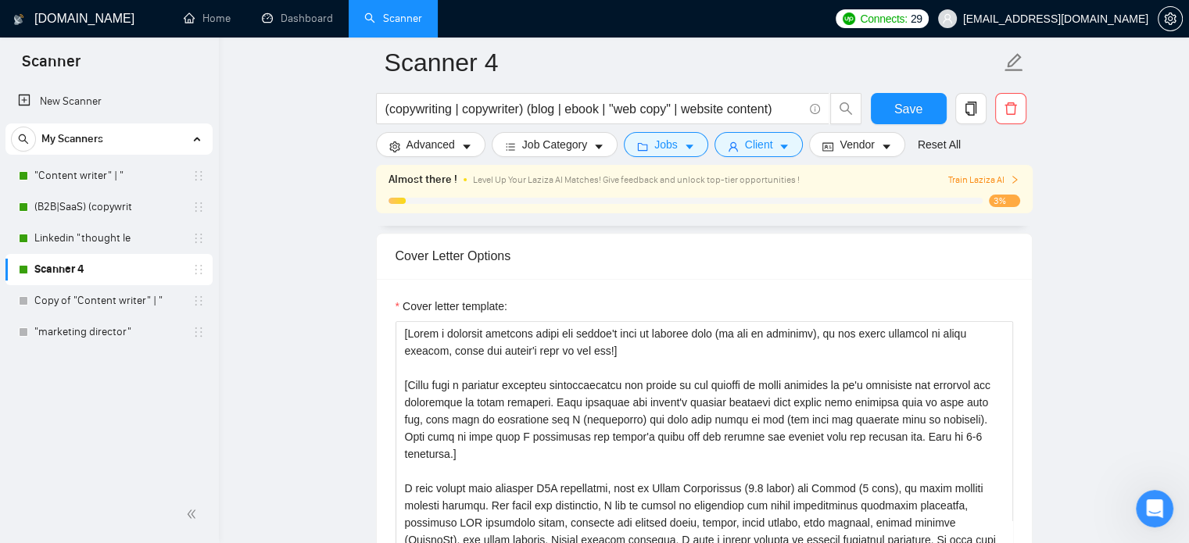
scroll to position [1720, 0]
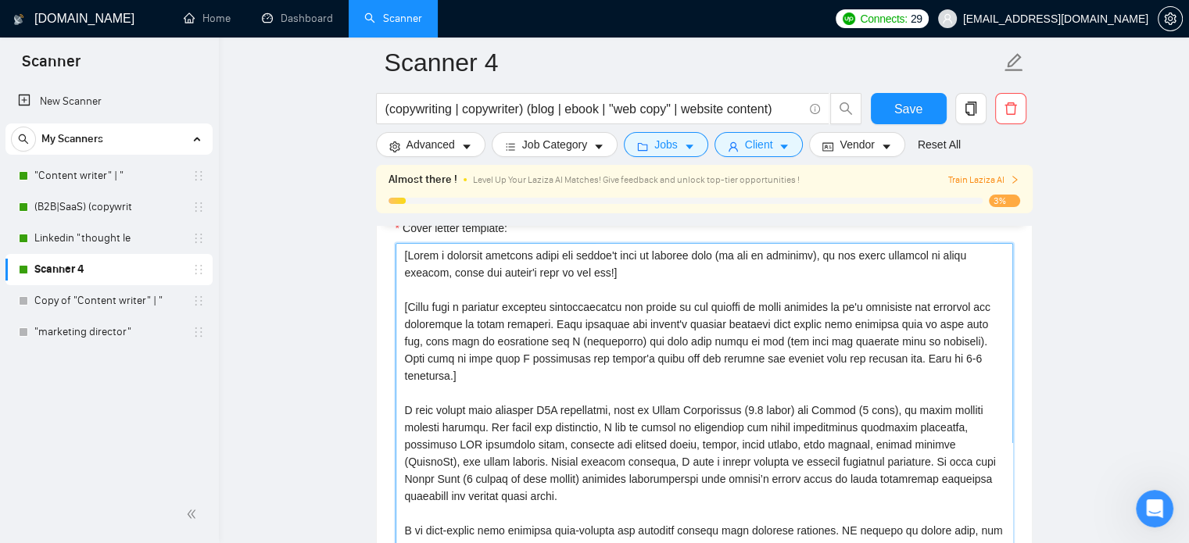
click at [466, 328] on textarea "Cover letter template:" at bounding box center [705, 419] width 618 height 352
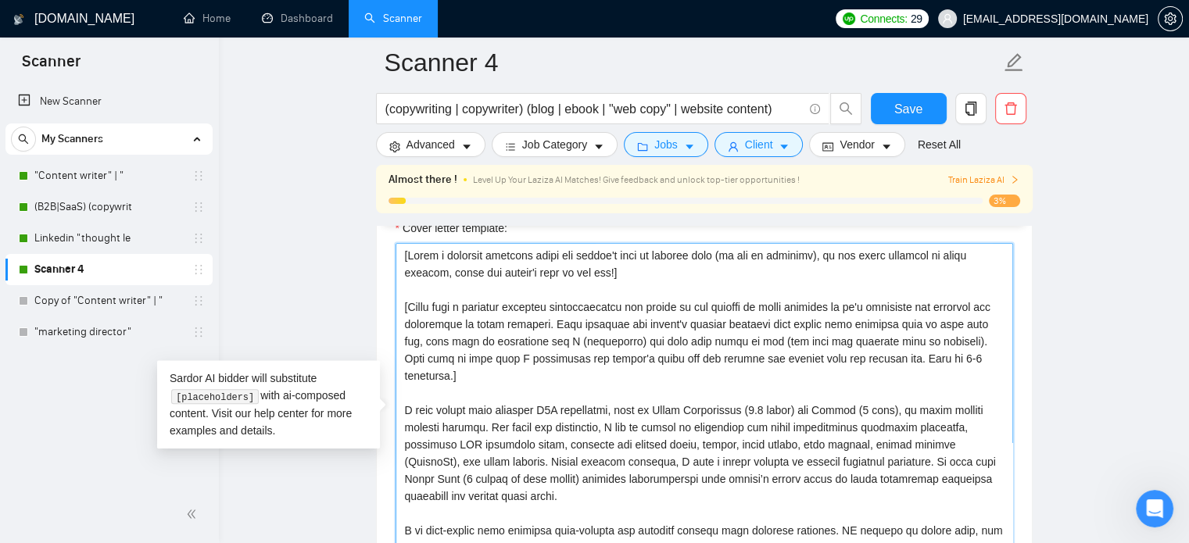
click at [466, 328] on textarea "Cover letter template:" at bounding box center [705, 419] width 618 height 352
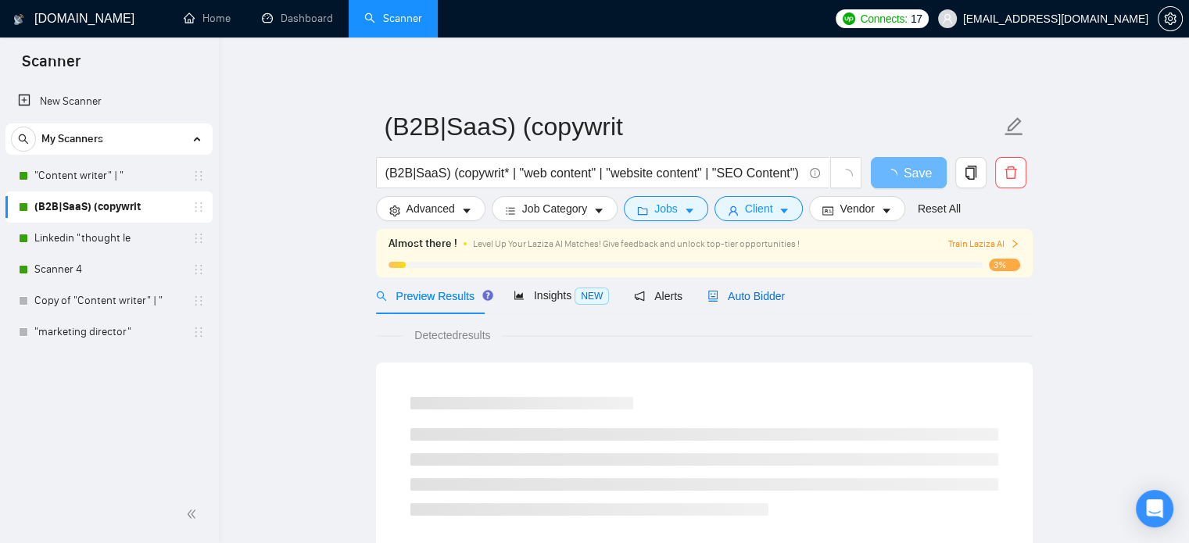
click at [749, 296] on span "Auto Bidder" at bounding box center [746, 296] width 77 height 13
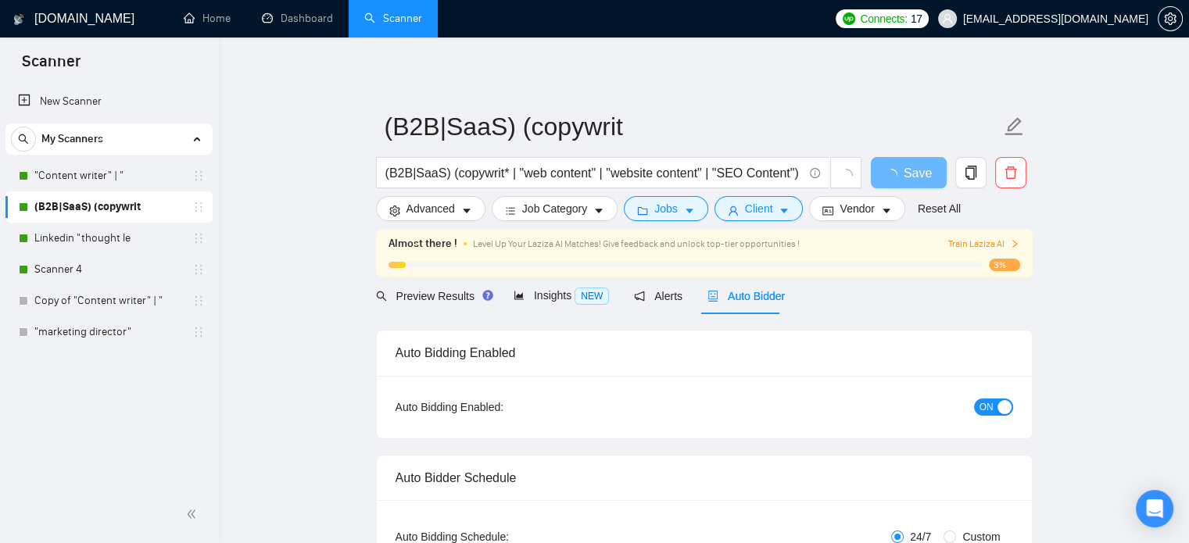
checkbox input "true"
click at [748, 296] on span "Auto Bidder" at bounding box center [746, 296] width 77 height 13
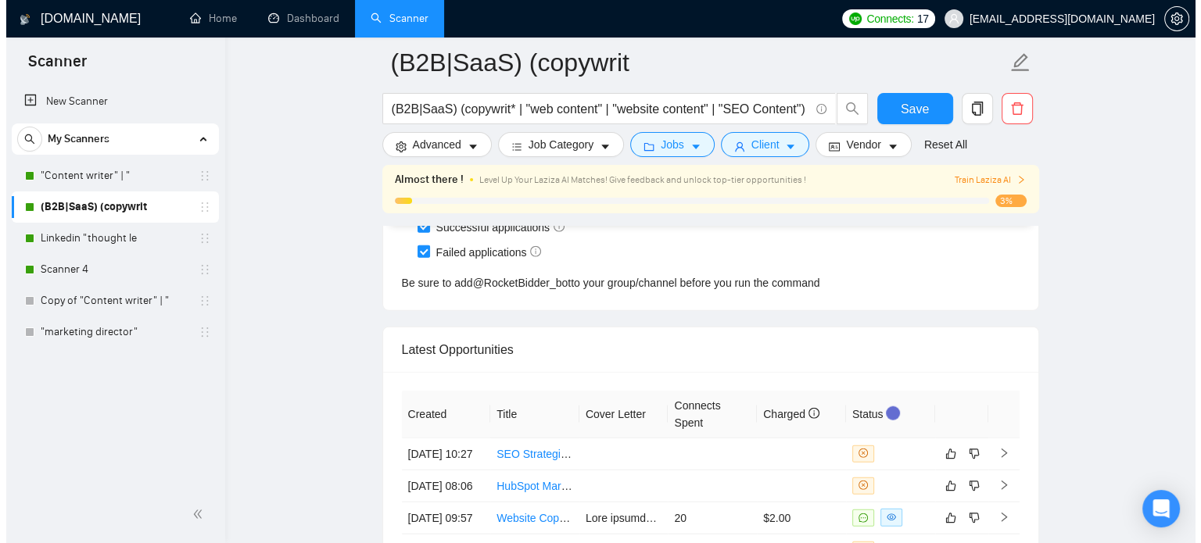
scroll to position [3988, 0]
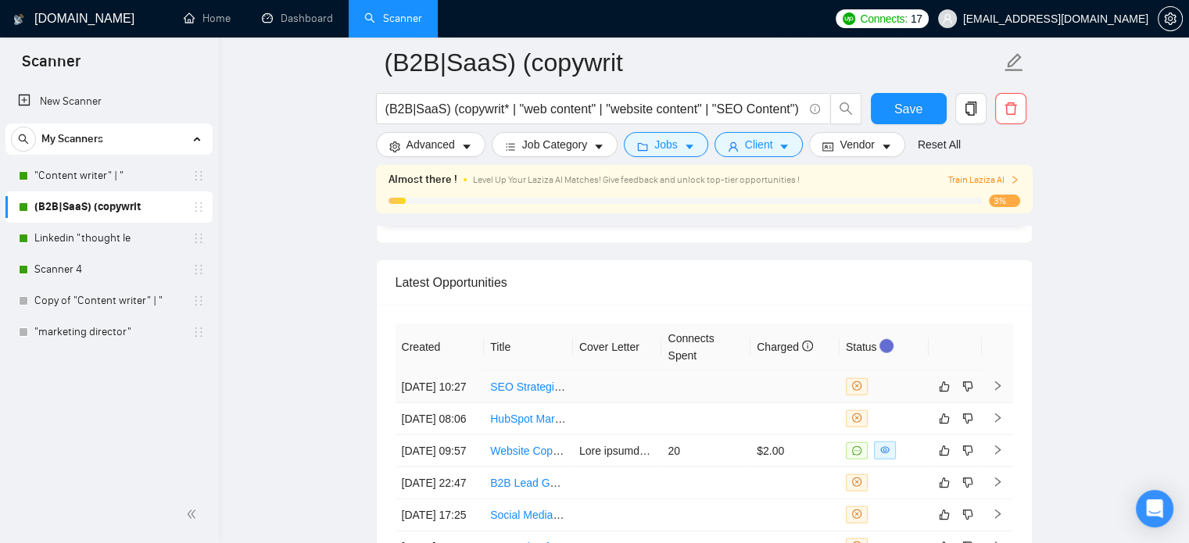
click at [535, 389] on link "SEO Strategist (Technical SEO + AEO/GEO Expertise)" at bounding box center [623, 387] width 266 height 13
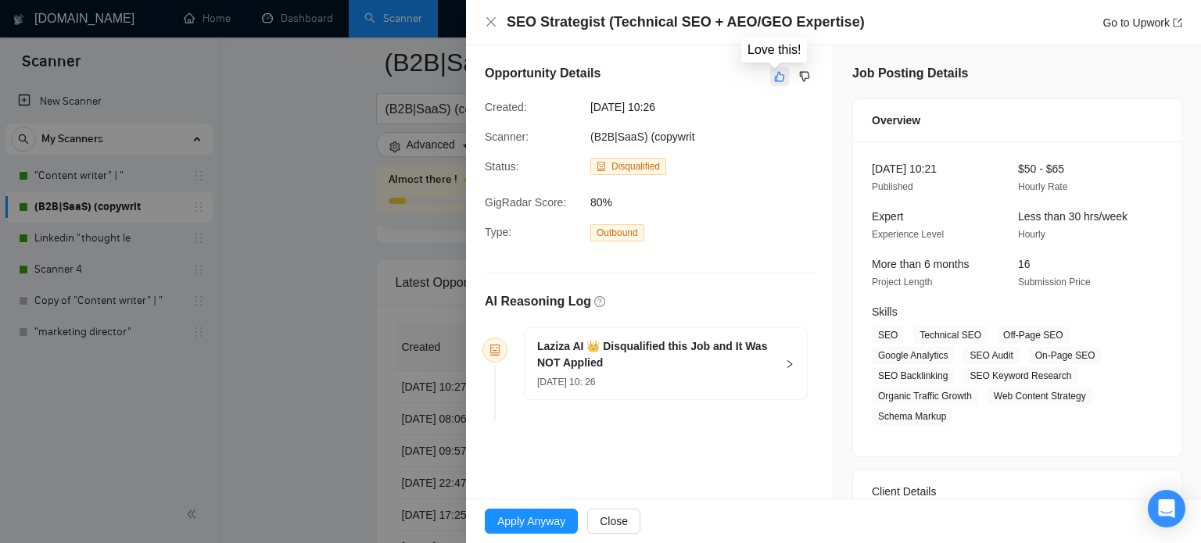
click at [777, 77] on icon "like" at bounding box center [779, 76] width 11 height 13
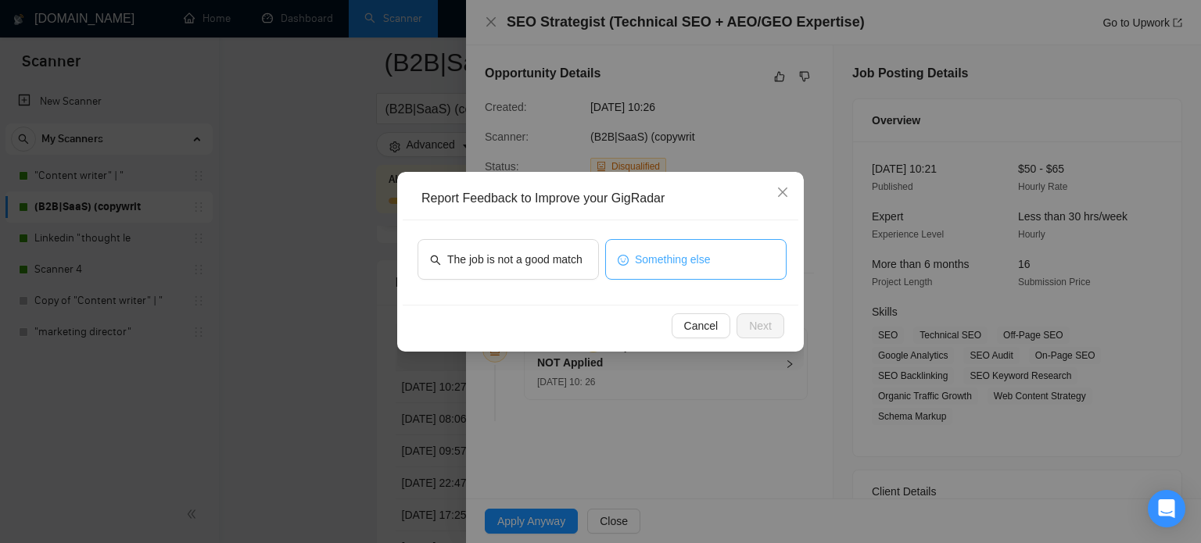
click at [652, 260] on span "Something else" at bounding box center [673, 259] width 76 height 17
click at [777, 328] on button "Next" at bounding box center [761, 326] width 48 height 25
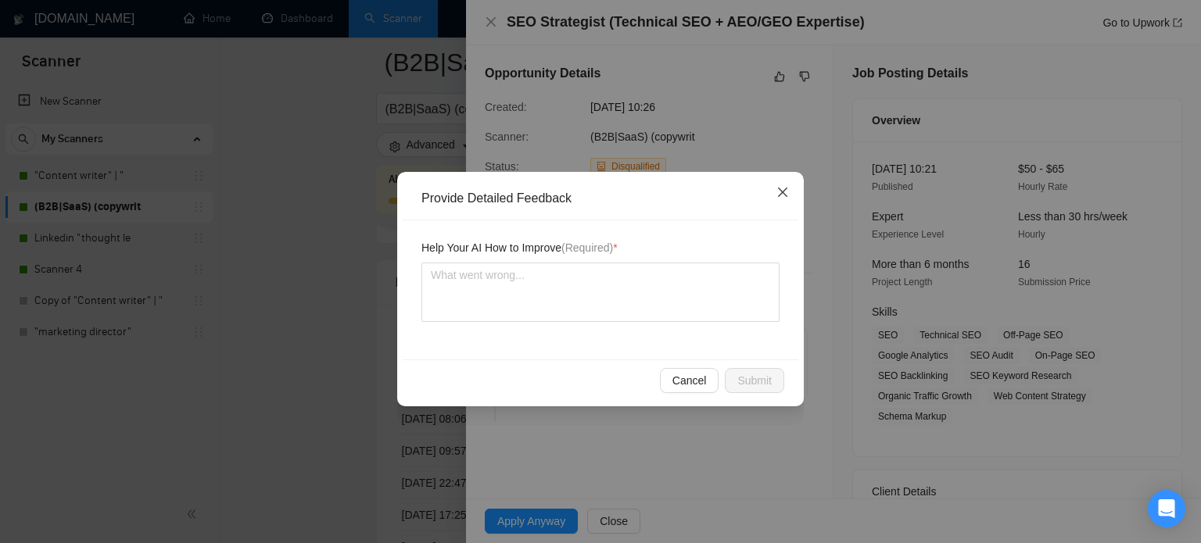
click at [772, 194] on span "Close" at bounding box center [783, 193] width 42 height 42
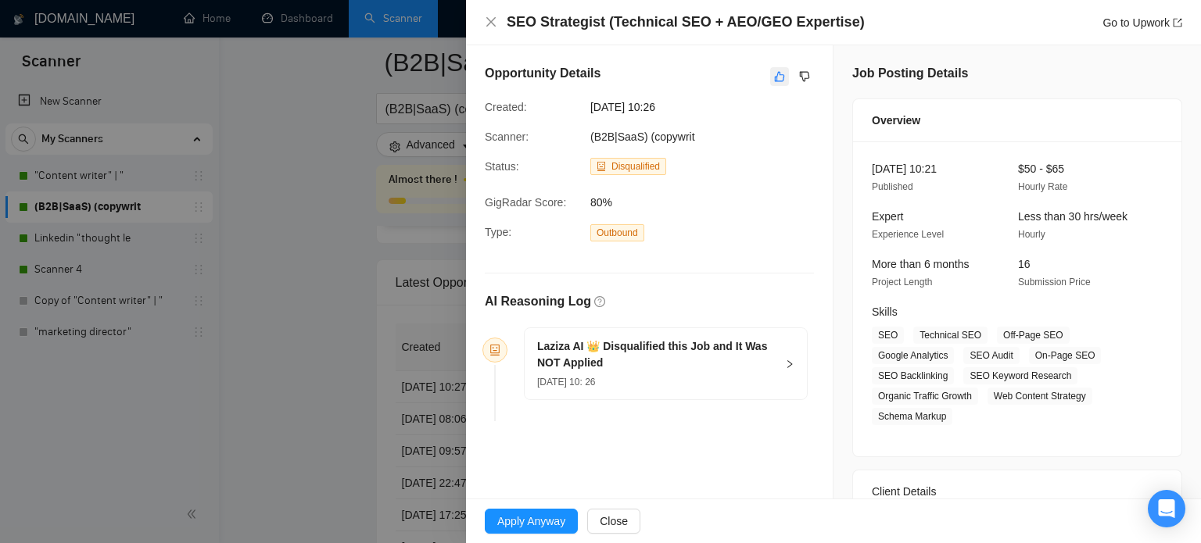
click at [774, 77] on icon "like" at bounding box center [779, 76] width 11 height 13
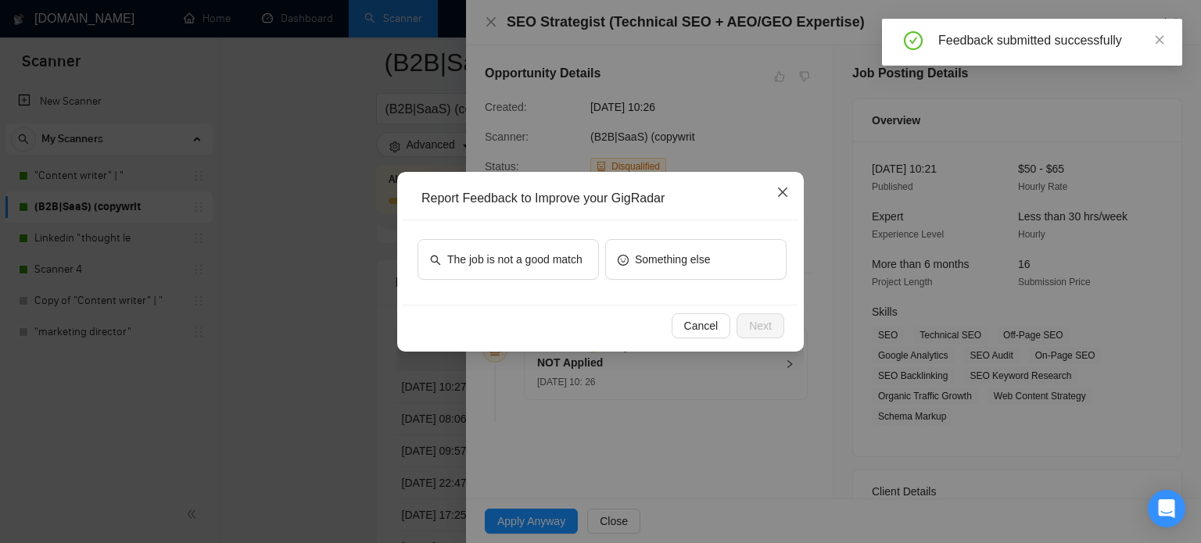
click at [781, 192] on icon "close" at bounding box center [782, 192] width 9 height 9
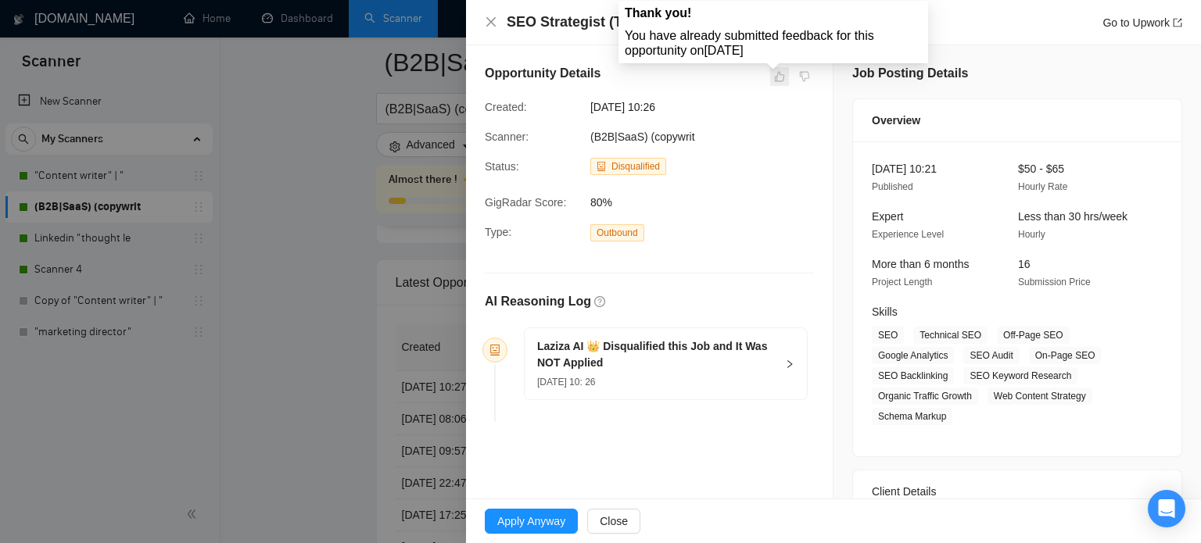
click at [776, 77] on span at bounding box center [779, 76] width 19 height 19
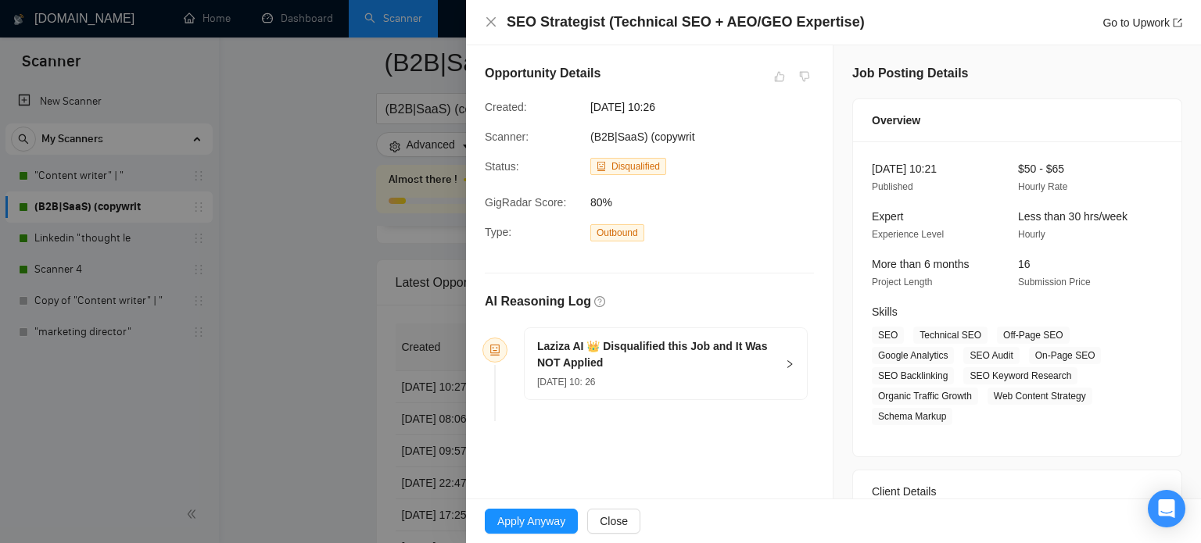
scroll to position [156, 0]
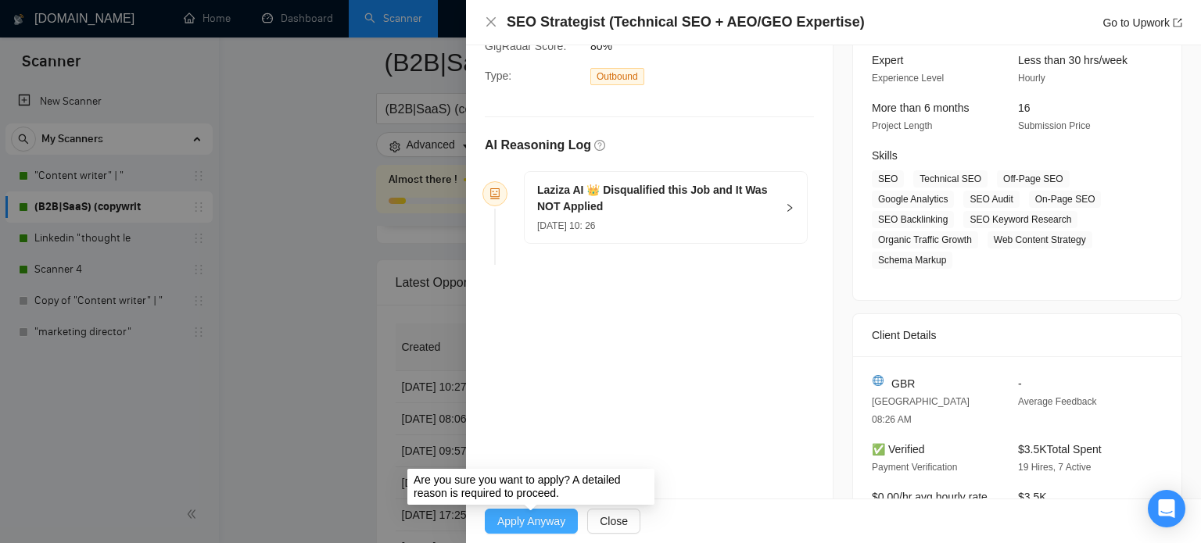
click at [540, 517] on span "Apply Anyway" at bounding box center [531, 521] width 68 height 17
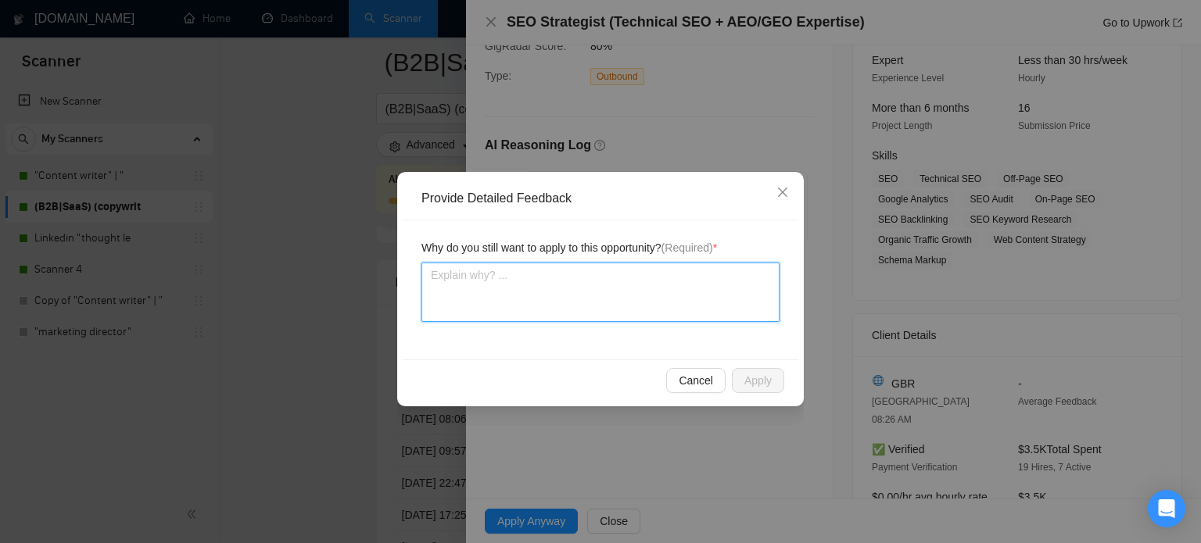
click at [535, 271] on textarea at bounding box center [600, 292] width 358 height 59
type textarea "W"
type textarea "We"
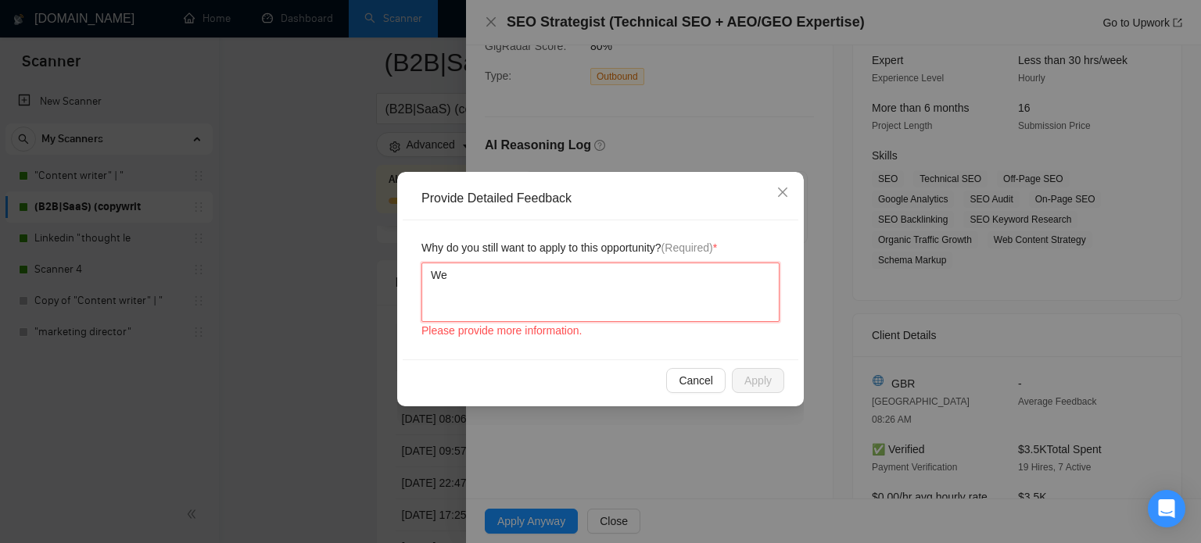
type textarea "We"
type textarea "We a"
type textarea "We ae"
type textarea "We a"
type textarea "We ar"
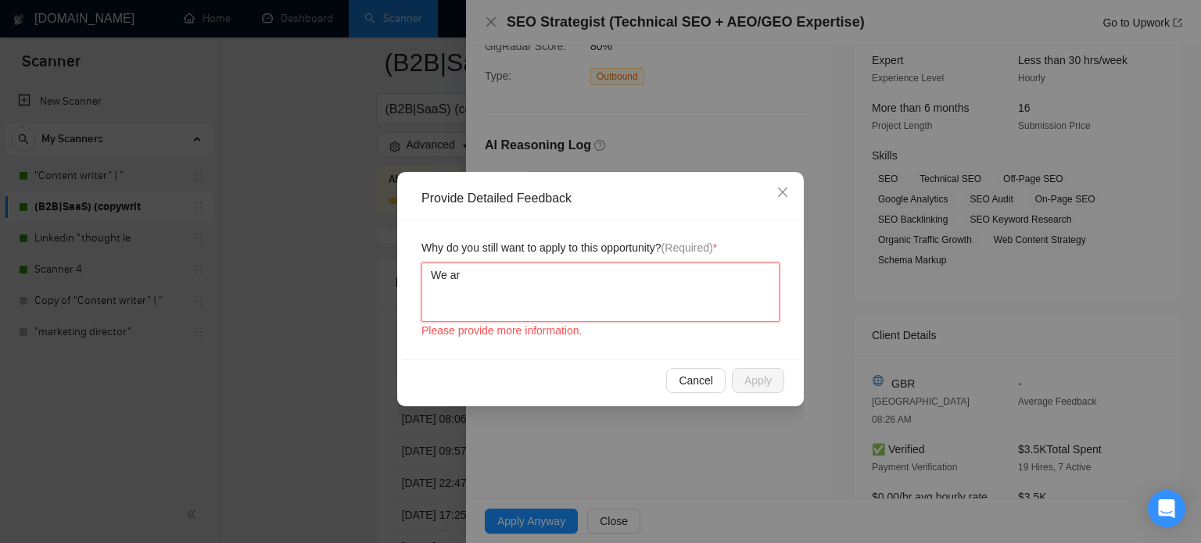
type textarea "We are"
type textarea "We are a"
type textarea "We are al"
type textarea "We are als"
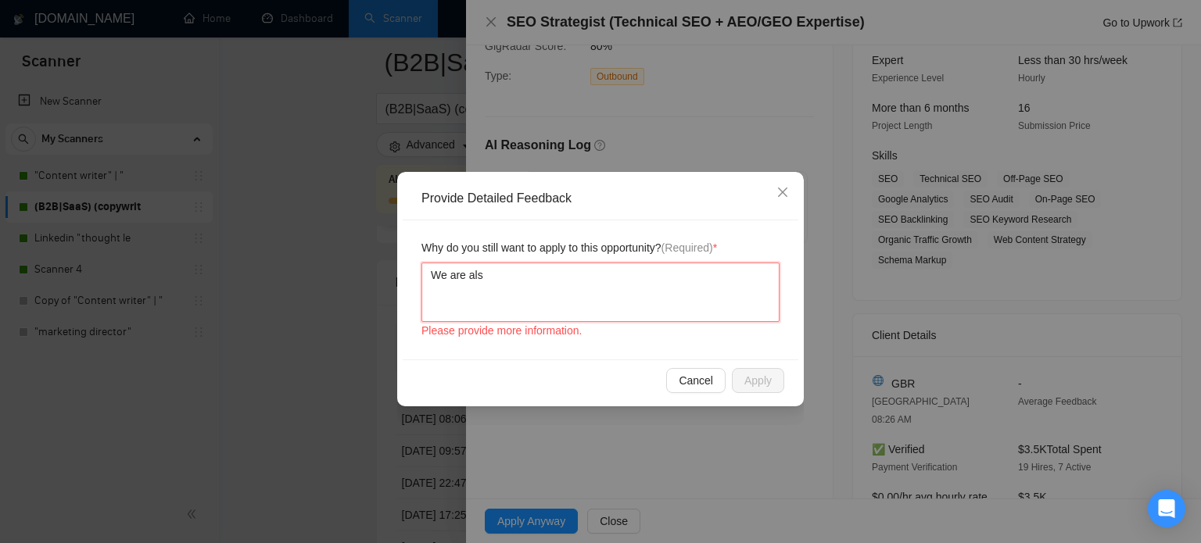
type textarea "We are also"
type textarea "We are also a"
type textarea "We are also an"
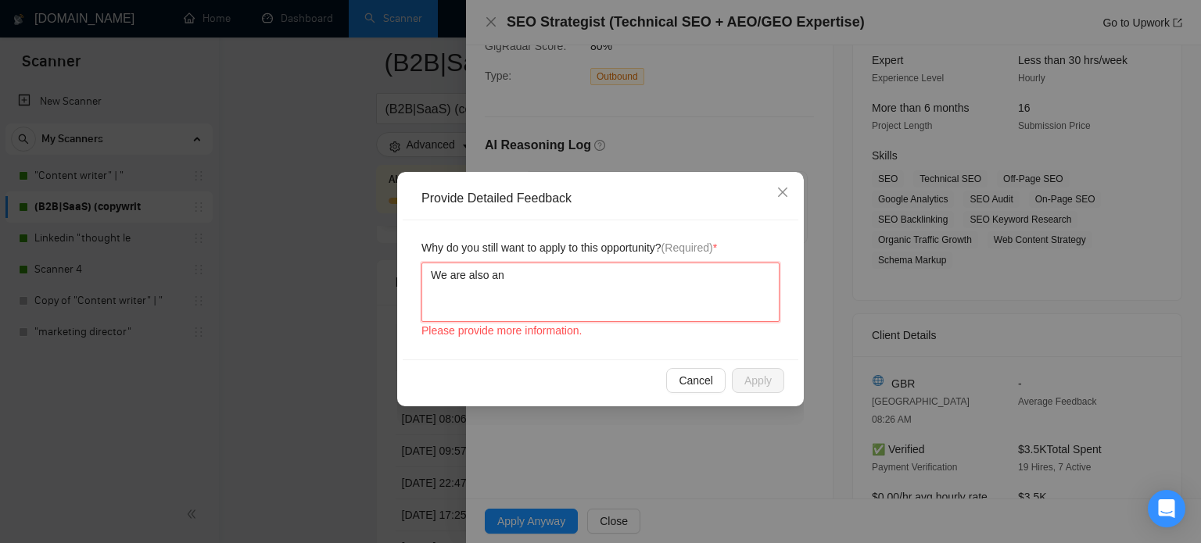
type textarea "We are also an"
type textarea "We are also a"
type textarea "We are also"
type textarea "We are also S"
type textarea "We are also SE"
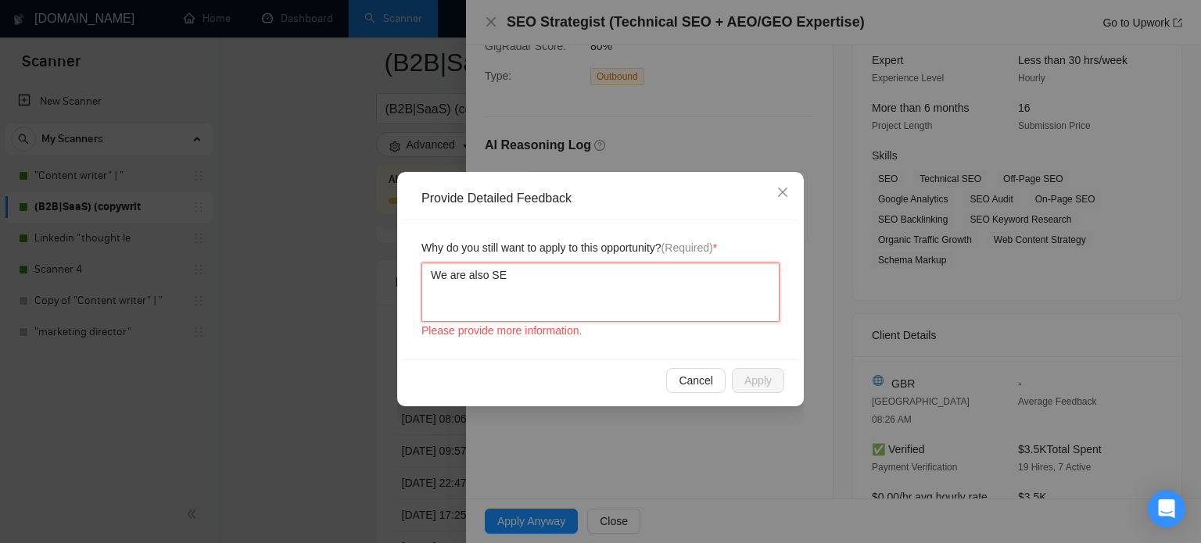
type textarea "We are also SEO"
type textarea "We are also SEO e"
type textarea "We are also SEO ex"
type textarea "We are also SEO exp"
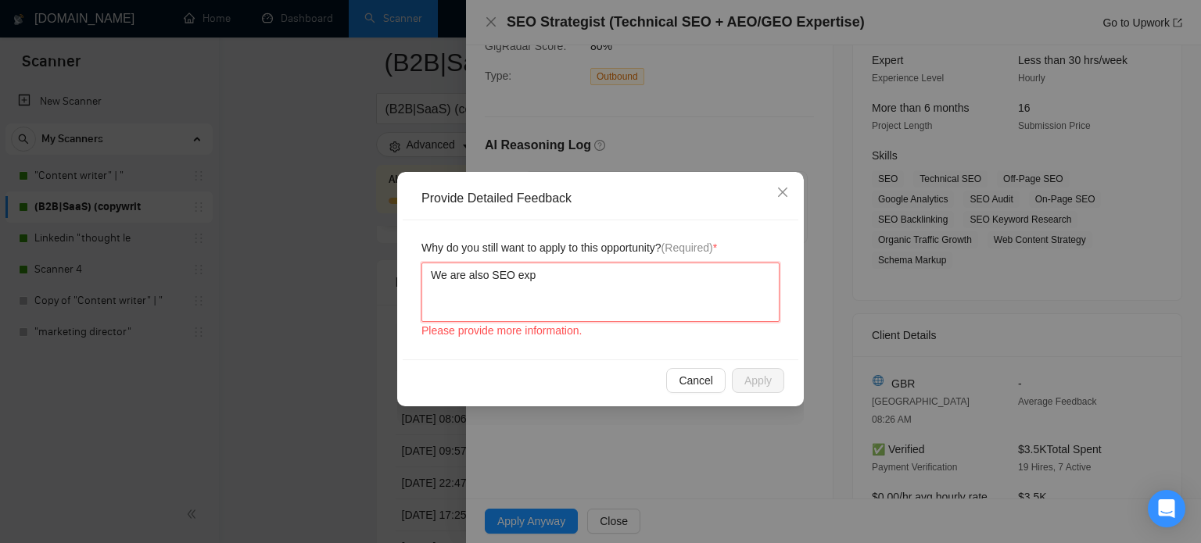
type textarea "We are also SEO expe"
type textarea "We are also SEO exper"
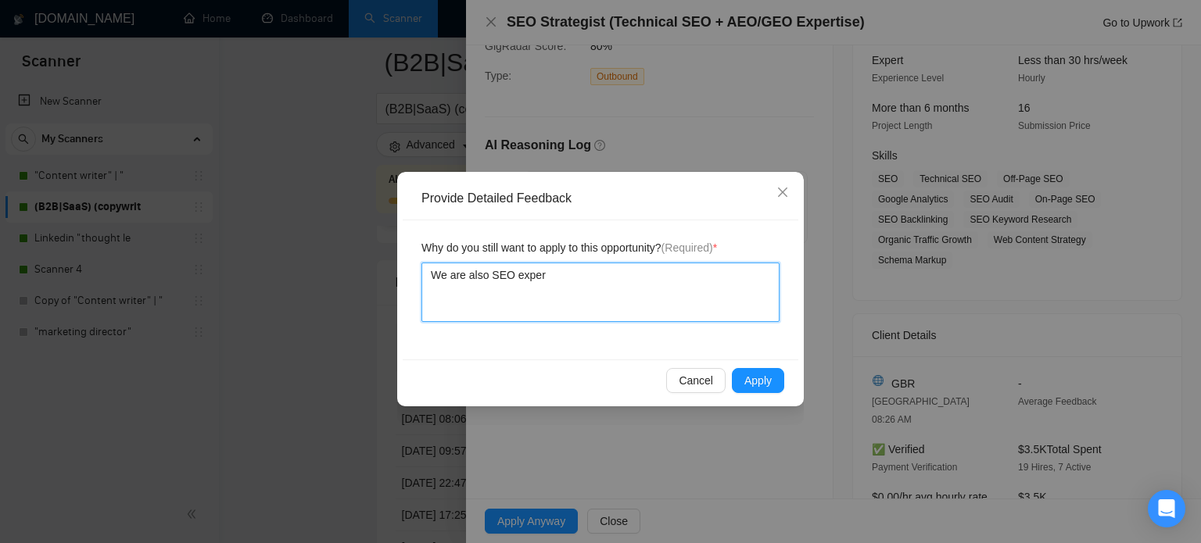
type textarea "We are also SEO expert"
type textarea "We are also SEO experts"
type textarea "We are also SEO experts a"
type textarea "We are also SEO experts an"
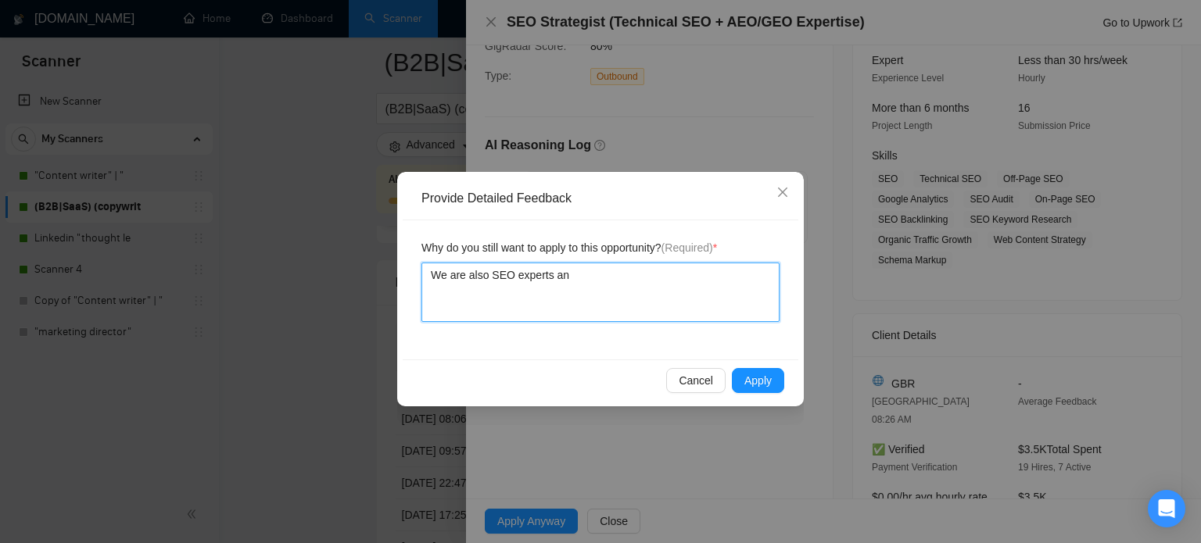
type textarea "We are also SEO experts and"
type textarea "We are also SEO experts and w"
type textarea "We are also SEO experts and we"
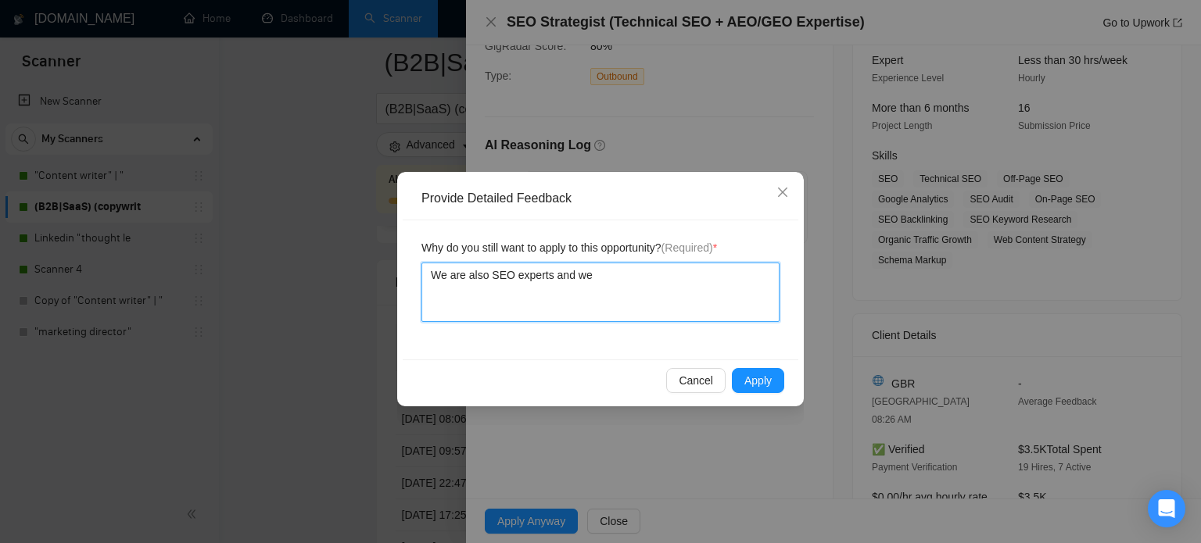
type textarea "We are also SEO experts and we c"
type textarea "We are also SEO experts and we ca"
type textarea "We are also SEO experts and we can"
type textarea "We are also SEO experts and we can h"
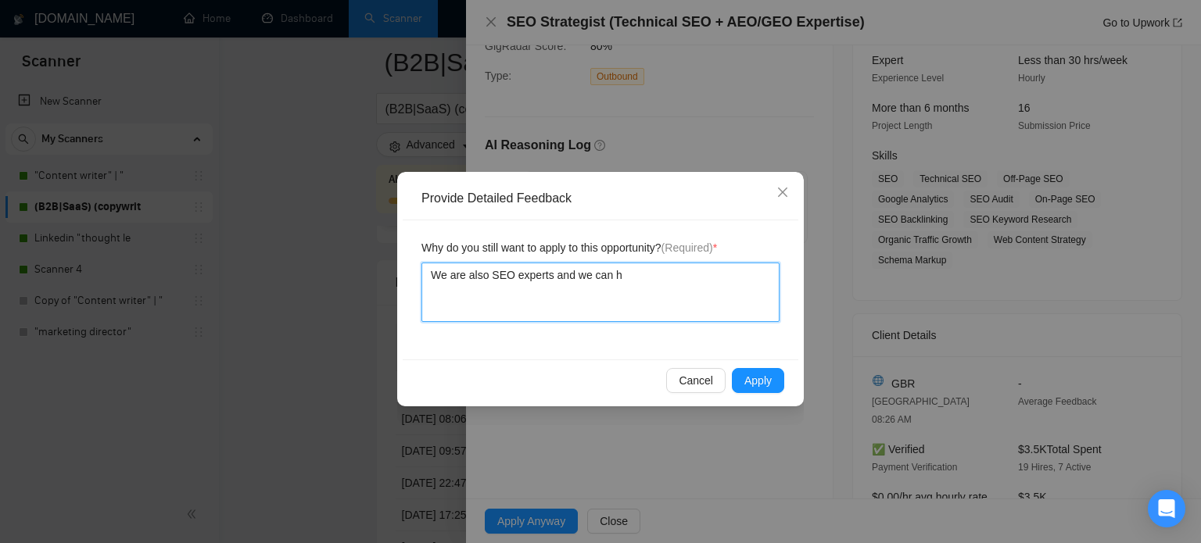
type textarea "We are also SEO experts and we can he"
type textarea "We are also SEO experts and we can hel"
type textarea "We are also SEO experts and we can help"
type textarea "We are also SEO experts and we can help t"
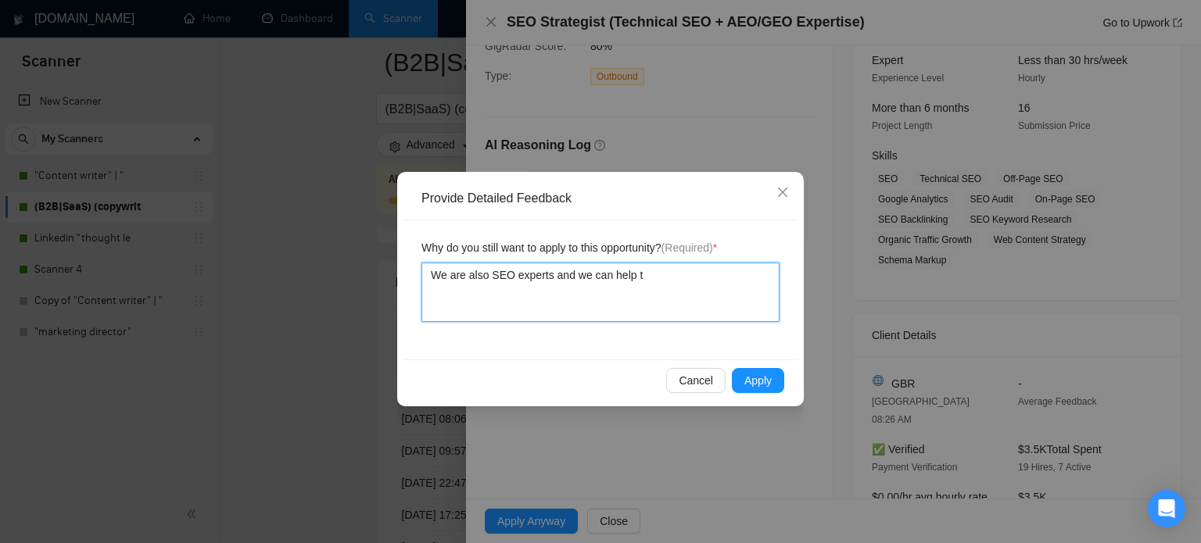
type textarea "We are also SEO experts and we can help th"
type textarea "We are also SEO experts and we can help thi"
type textarea "We are also SEO experts and we can help this"
type textarea "We are also SEO experts and we can help this c"
type textarea "We are also SEO experts and we can help this cl"
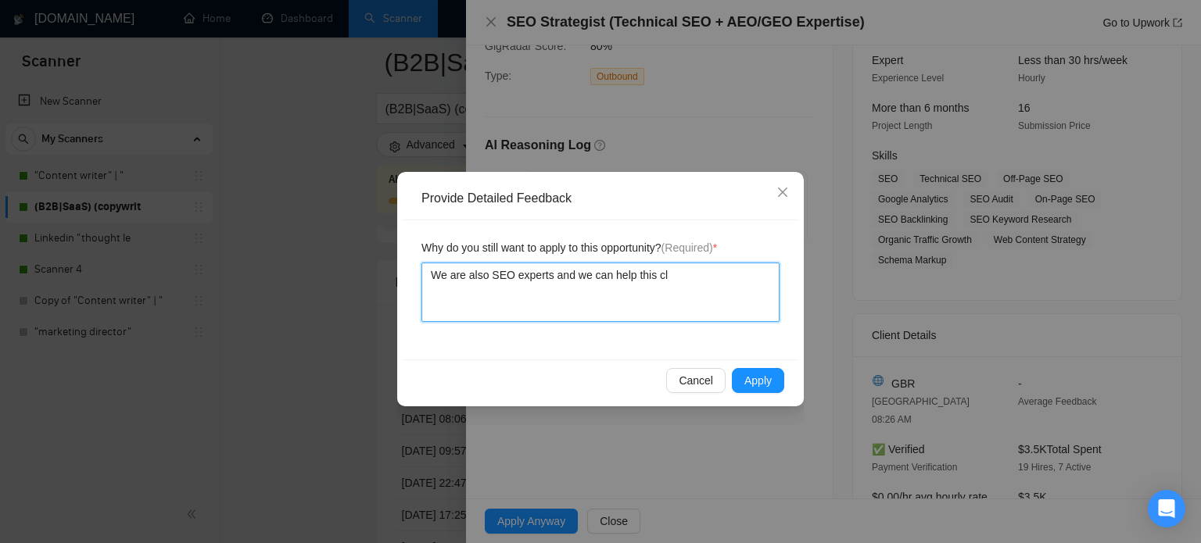
type textarea "We are also SEO experts and we can help this cli"
type textarea "We are also SEO experts and we can help this clie"
type textarea "We are also SEO experts and we can help this clien"
type textarea "We are also SEO experts and we can help this client"
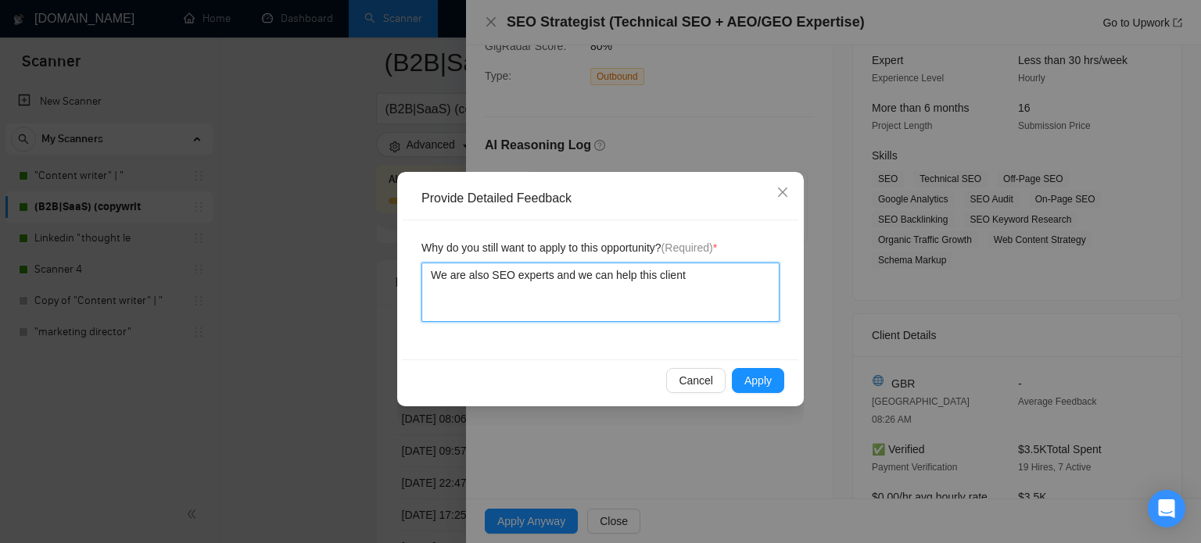
type textarea "We are also SEO experts and we can help this client w"
type textarea "We are also SEO experts and we can help this client wi"
type textarea "We are also SEO experts and we can help this client wit"
type textarea "We are also SEO experts and we can help this client with"
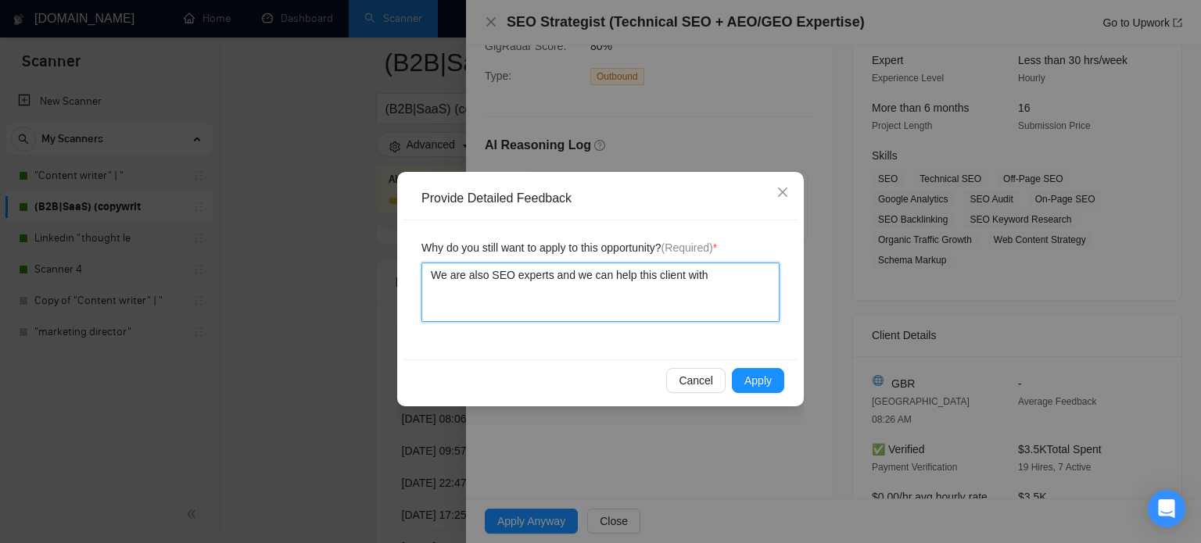
type textarea "We are also SEO experts and we can help this client with t"
type textarea "We are also SEO experts and we can help this client with the"
type textarea "We are also SEO experts and we can help this client with thei"
type textarea "We are also SEO experts and we can help this client with their"
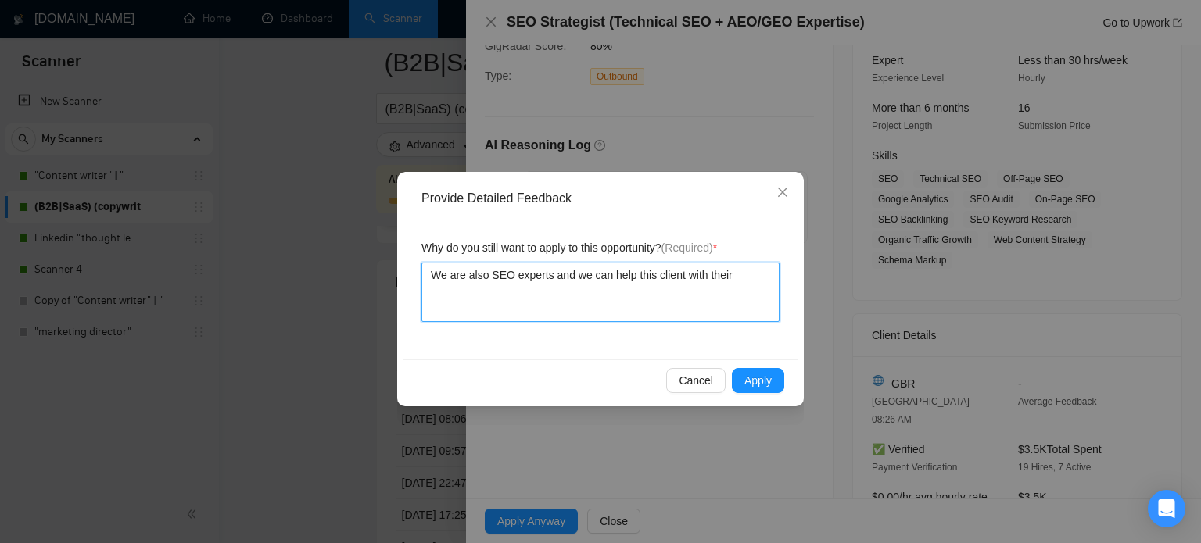
type textarea "We are also SEO experts and we can help this client with their S"
type textarea "We are also SEO experts and we can help this client with their SE"
type textarea "We are also SEO experts and we can help this client with their SEO"
type textarea "We are also SEO experts and we can help this client with their SEO p"
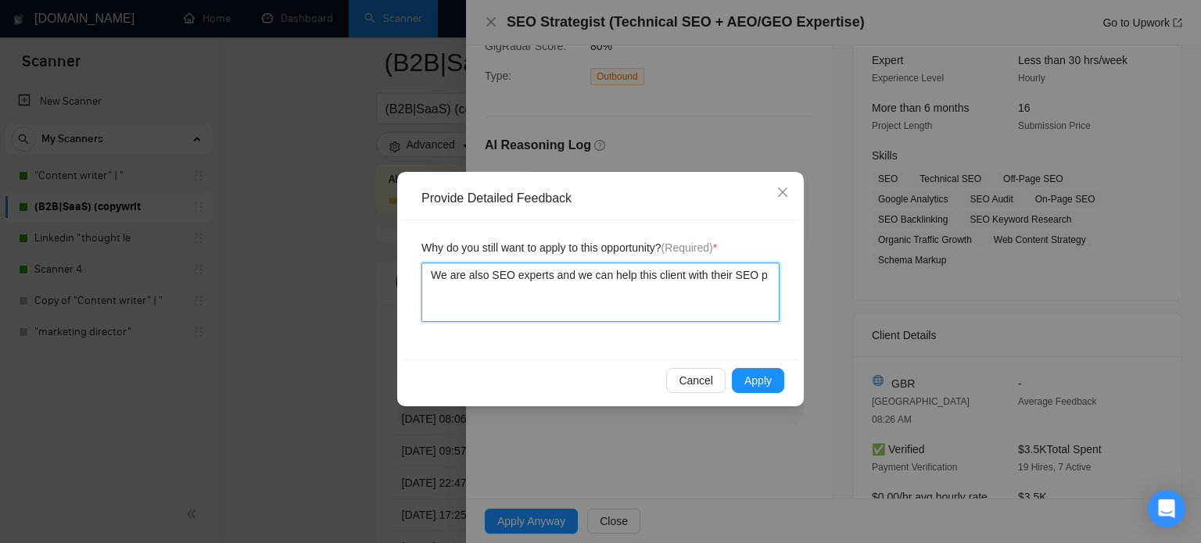
type textarea "We are also SEO experts and we can help this client with their SEO pa"
type textarea "We are also SEO experts and we can help this client with their SEO pai"
type textarea "We are also SEO experts and we can help this client with their SEO pain"
type textarea "We are also SEO experts and we can help this client with their SEO pain p"
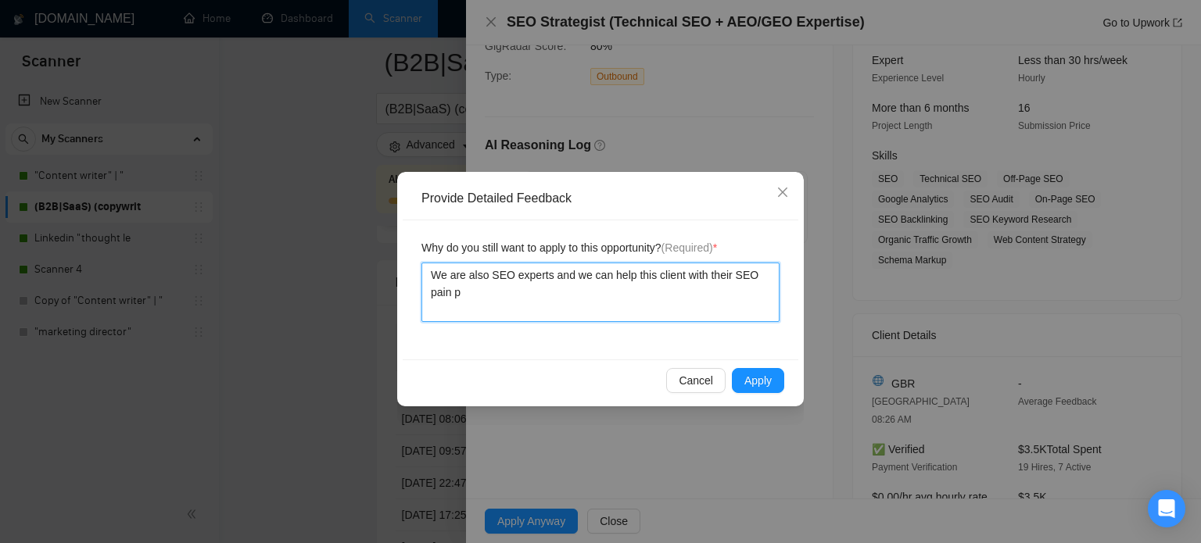
type textarea "We are also SEO experts and we can help this client with their SEO pain po"
type textarea "We are also SEO experts and we can help this client with their SEO pain poi"
type textarea "We are also SEO experts and we can help this client with their SEO pain point"
type textarea "We are also SEO experts and we can help this client with their SEO pain pointy"
type textarea "We are also SEO experts and we can help this client with their SEO pain pointys"
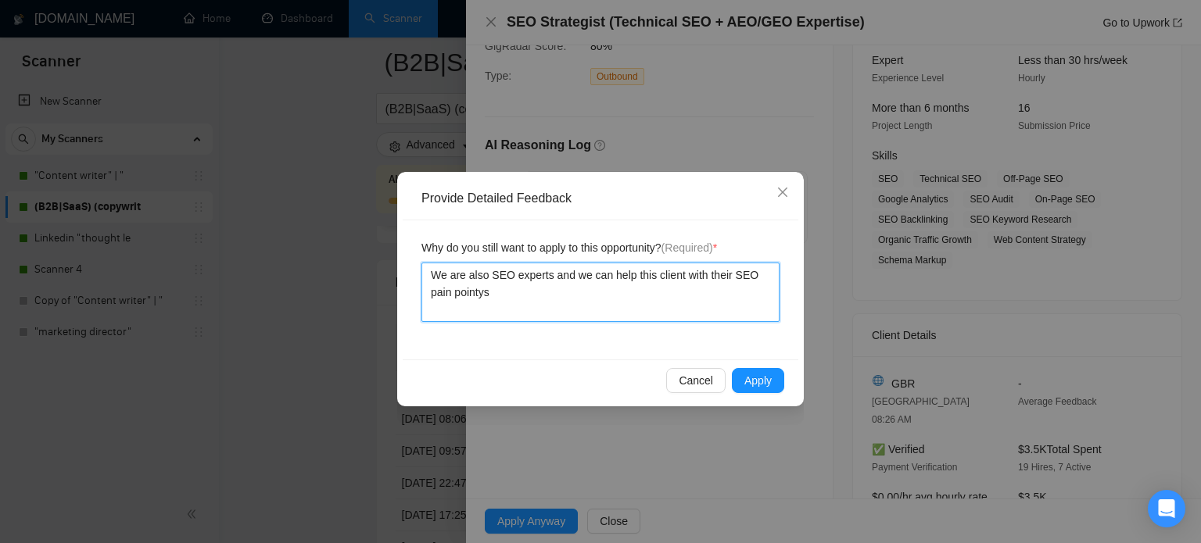
type textarea "We are also SEO experts and we can help this client with their SEO pain pointy"
type textarea "We are also SEO experts and we can help this client with their SEO pain point"
type textarea "We are also SEO experts and we can help this client with their SEO pain points"
type textarea "We are also SEO experts and we can help this client with their SEO pain points,"
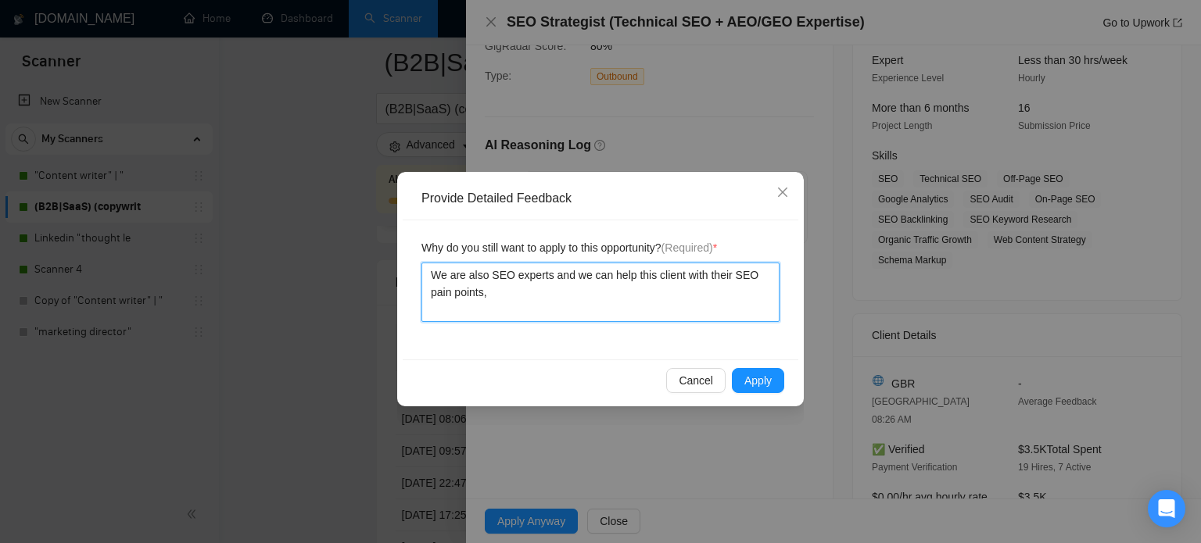
type textarea "We are also SEO experts and we can help this client with their SEO pain points,…"
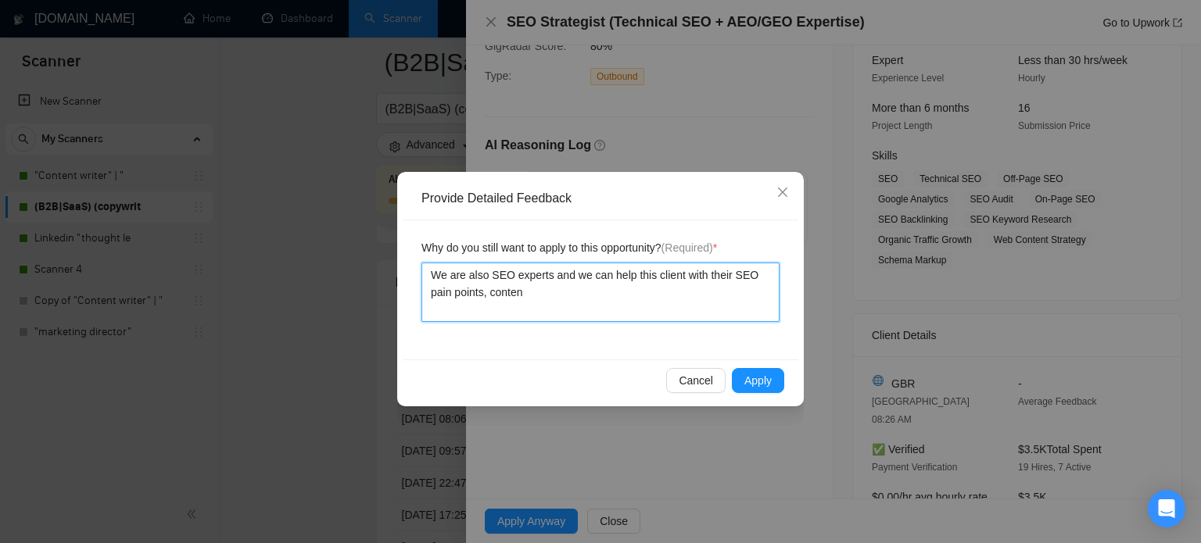
type textarea "We are also SEO experts and we can help this client with their SEO pain points,…"
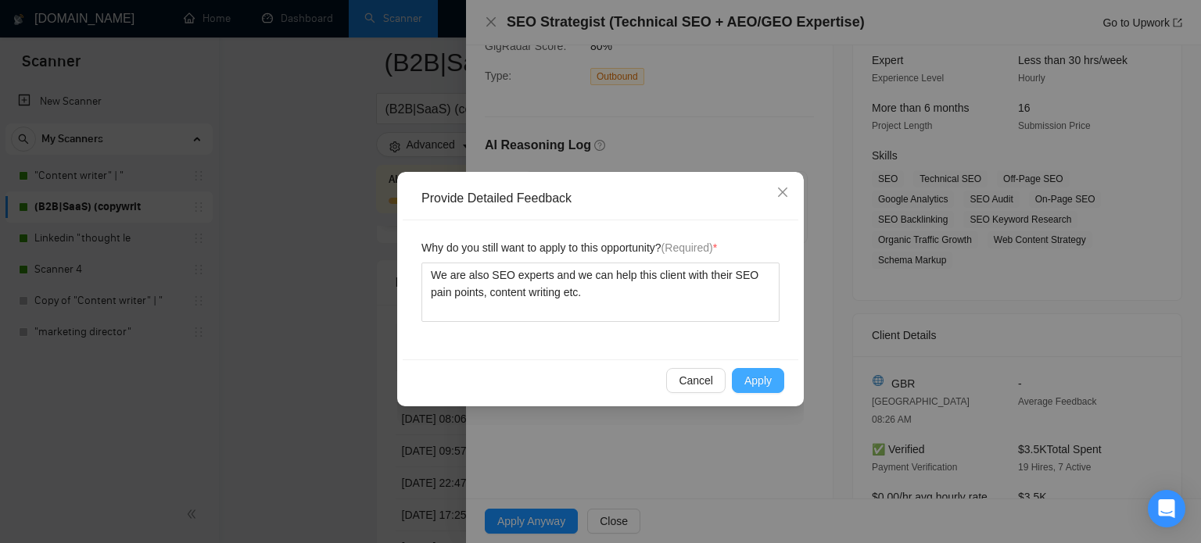
click at [754, 382] on span "Apply" at bounding box center [757, 380] width 27 height 17
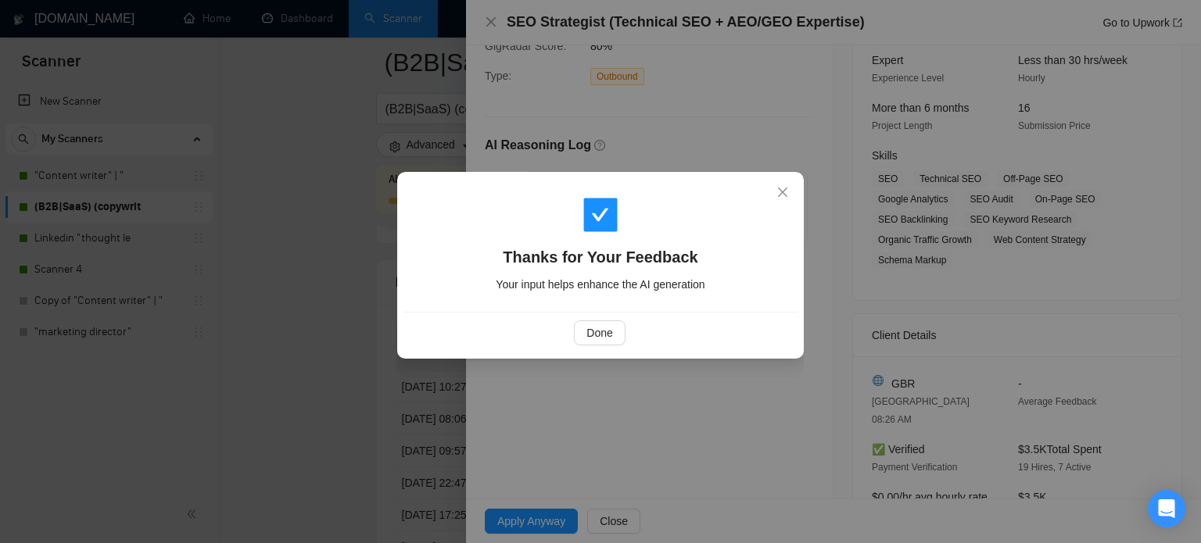
click at [597, 351] on div "Done" at bounding box center [601, 332] width 396 height 41
click at [608, 341] on span "Done" at bounding box center [599, 333] width 26 height 17
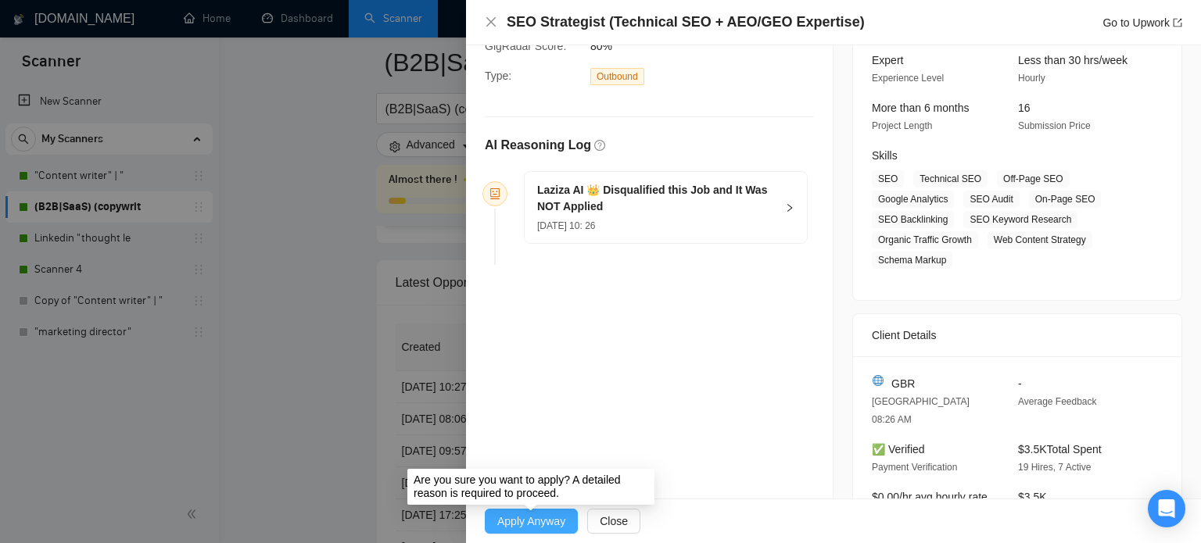
click at [525, 515] on span "Apply Anyway" at bounding box center [531, 521] width 68 height 17
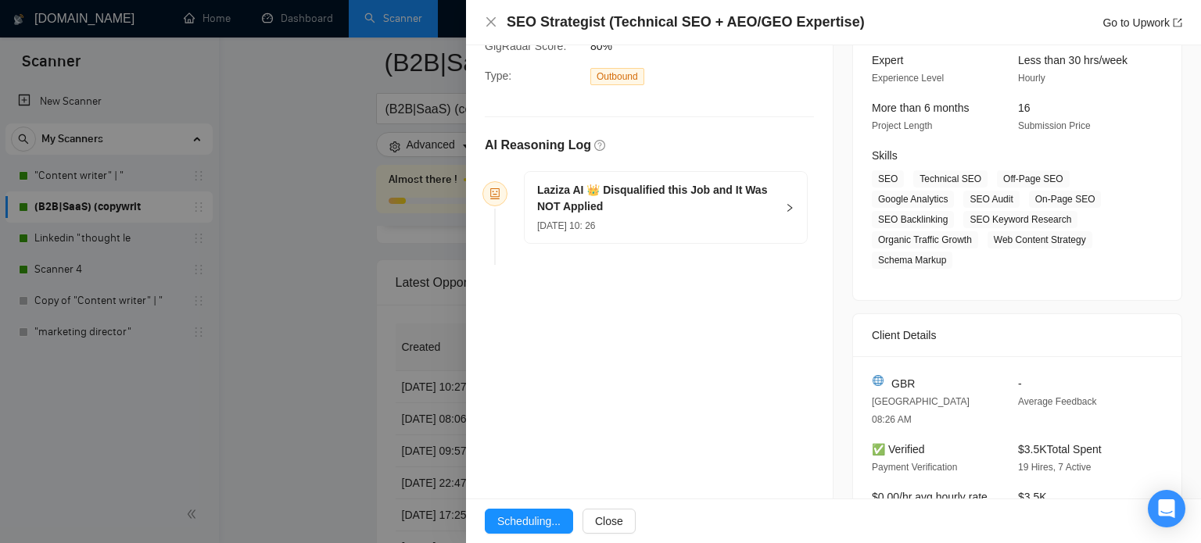
click at [785, 185] on div "Laziza AI 👑 Disqualified this Job and It Was NOT Applied 13 Oct, 2025 10: 26" at bounding box center [666, 207] width 282 height 71
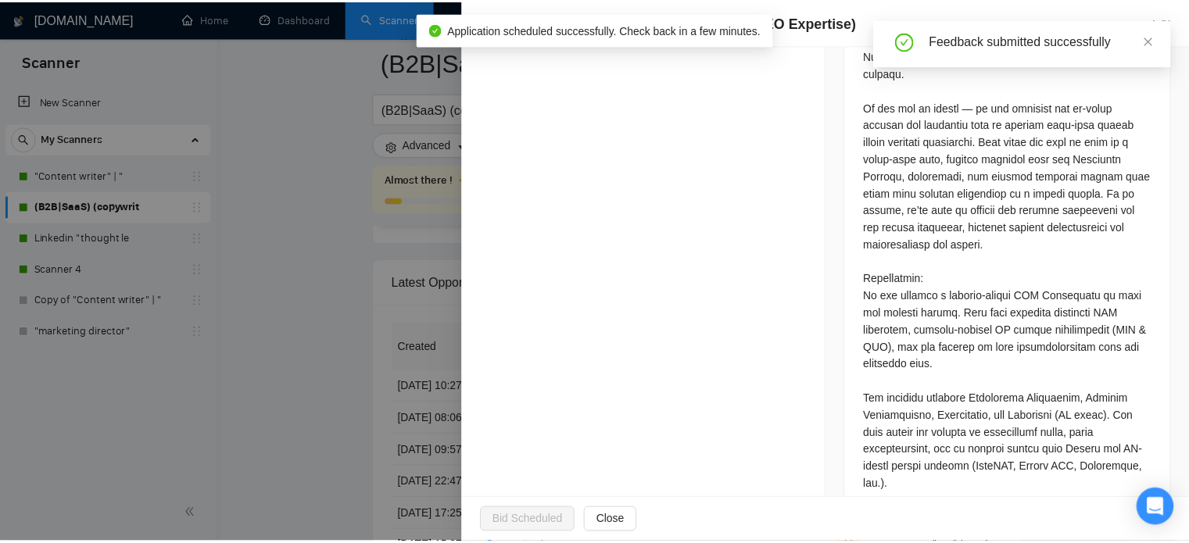
scroll to position [547, 0]
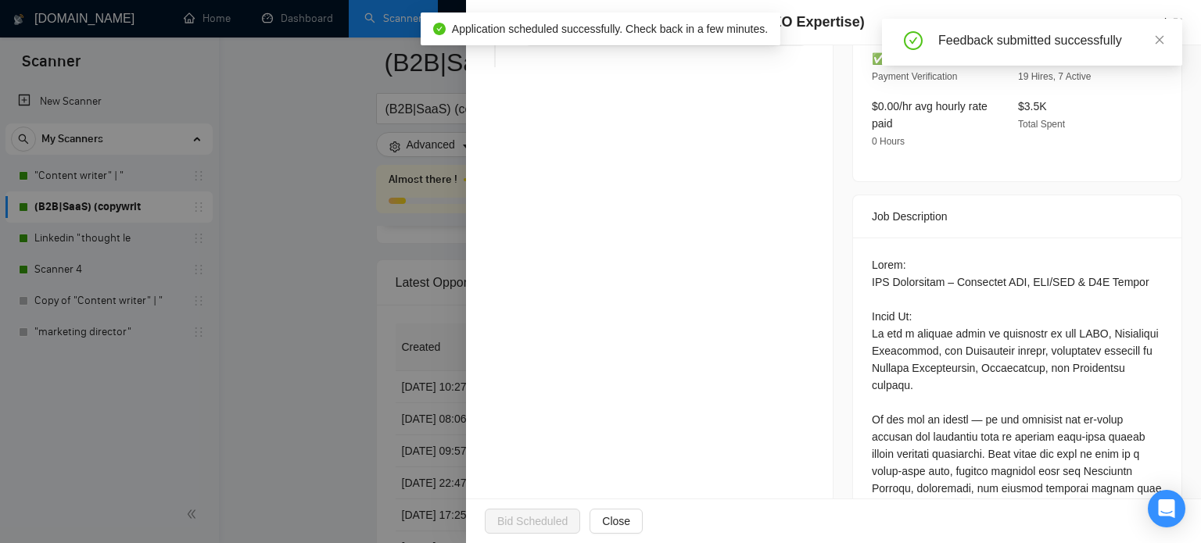
click at [1148, 38] on div "Feedback submitted successfully" at bounding box center [1050, 40] width 225 height 19
click at [1154, 39] on icon "close" at bounding box center [1159, 39] width 11 height 11
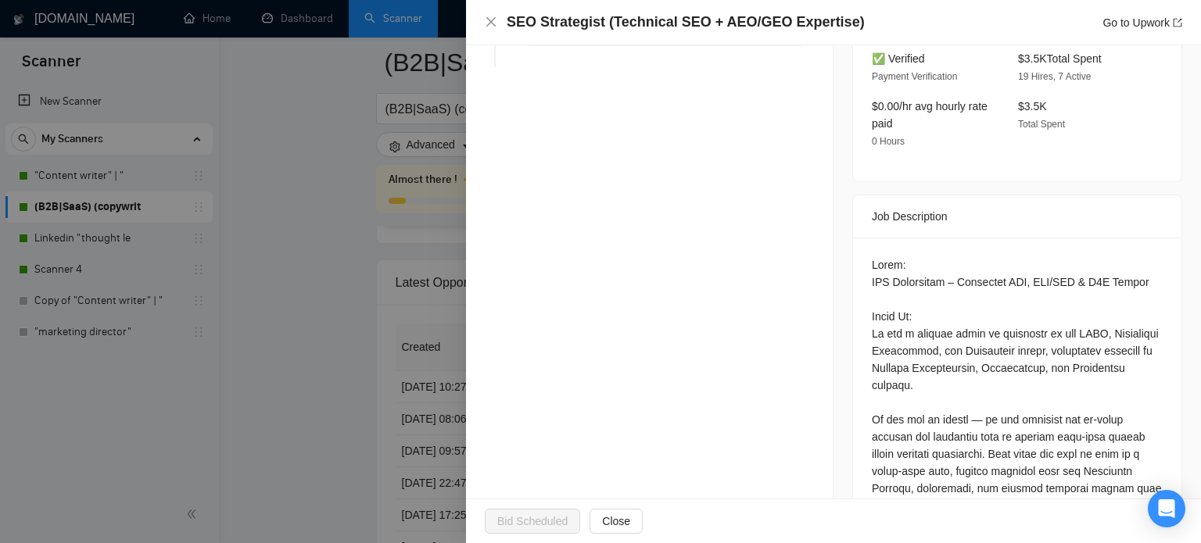
click at [292, 290] on div at bounding box center [600, 271] width 1201 height 543
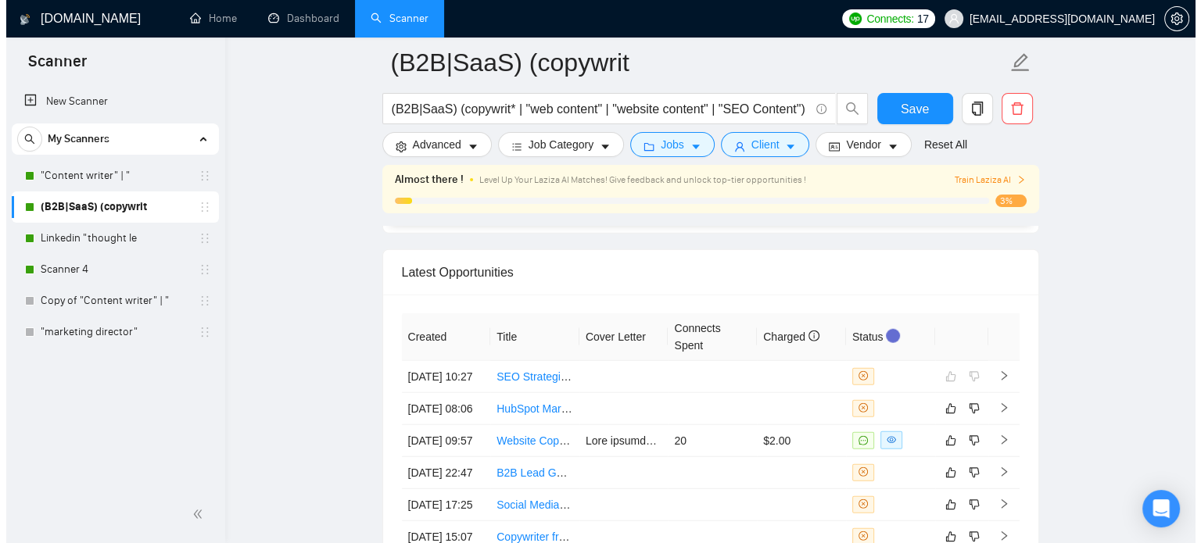
scroll to position [4144, 0]
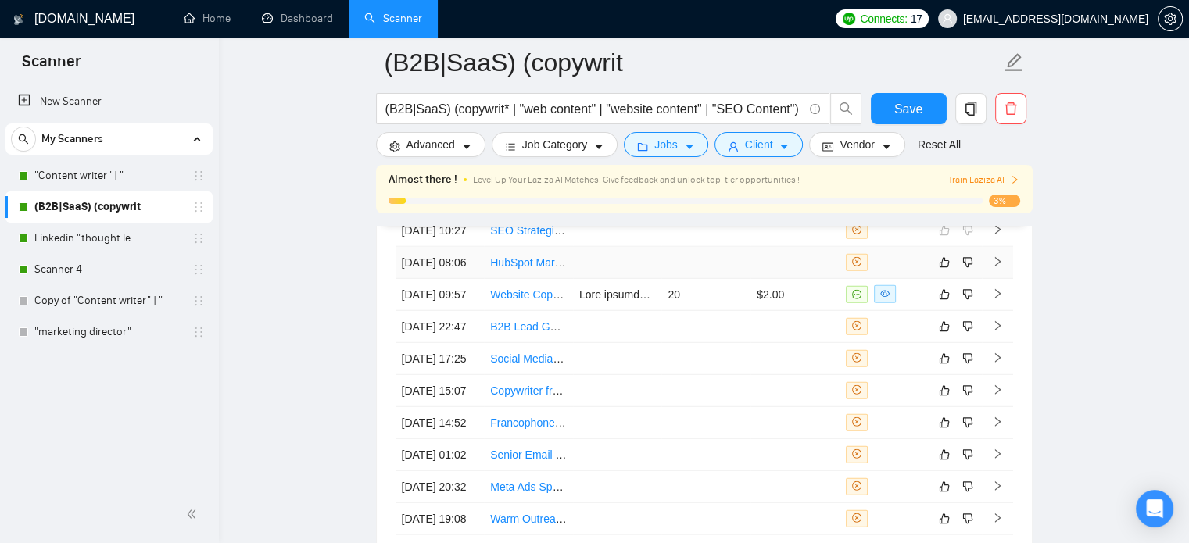
click at [530, 269] on link "HubSpot Marketing Automation Expert for SaaS Trial Conversion & Nurture Flow Se…" at bounding box center [700, 262] width 421 height 13
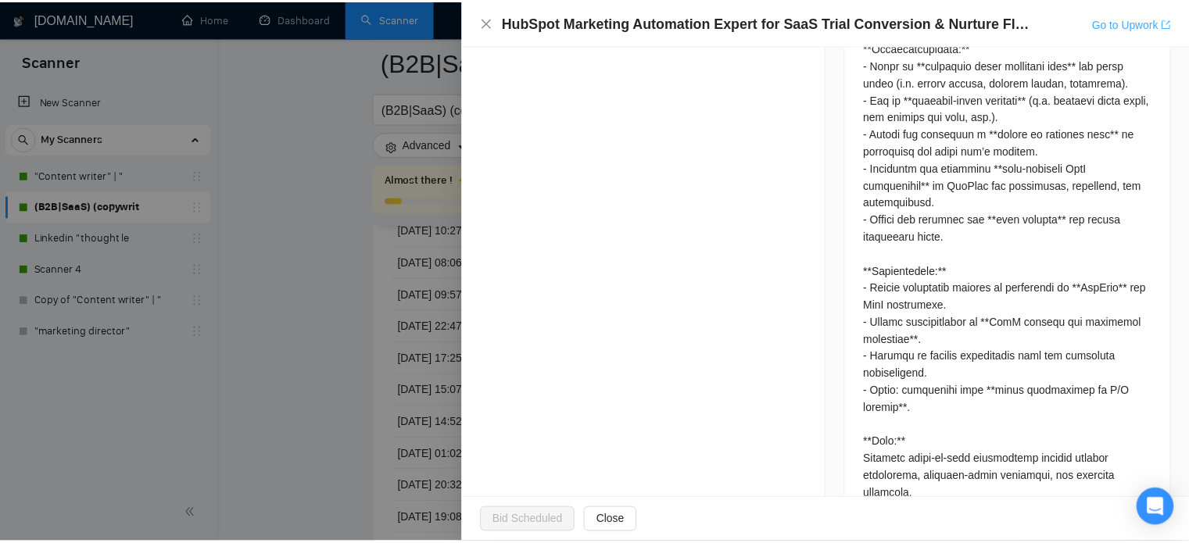
scroll to position [860, 0]
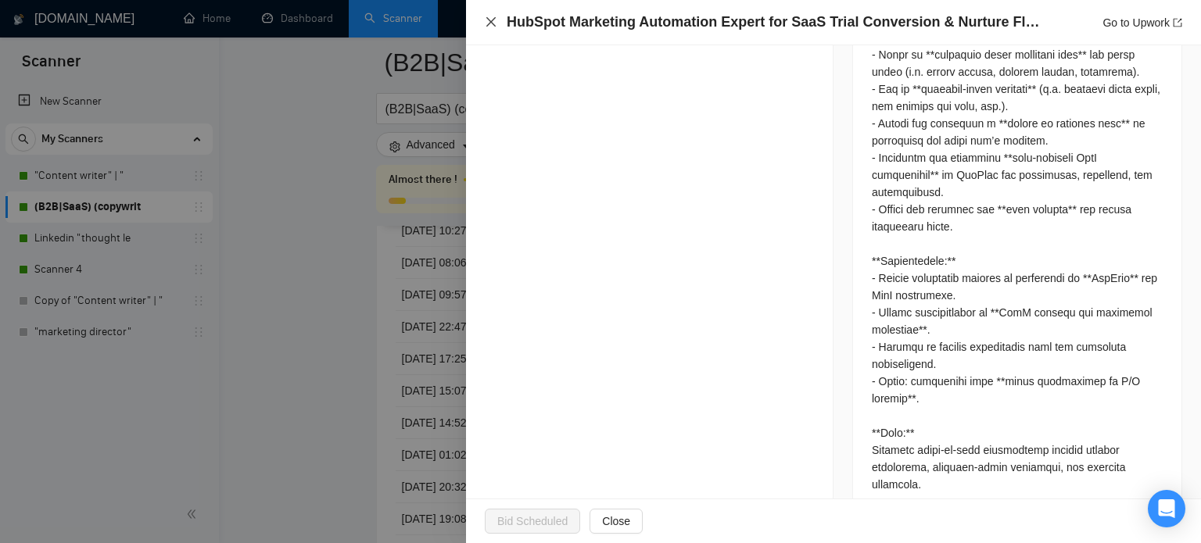
drag, startPoint x: 489, startPoint y: 24, endPoint x: 550, endPoint y: 5, distance: 64.6
click at [489, 24] on icon "close" at bounding box center [490, 21] width 9 height 9
